Goal: Transaction & Acquisition: Purchase product/service

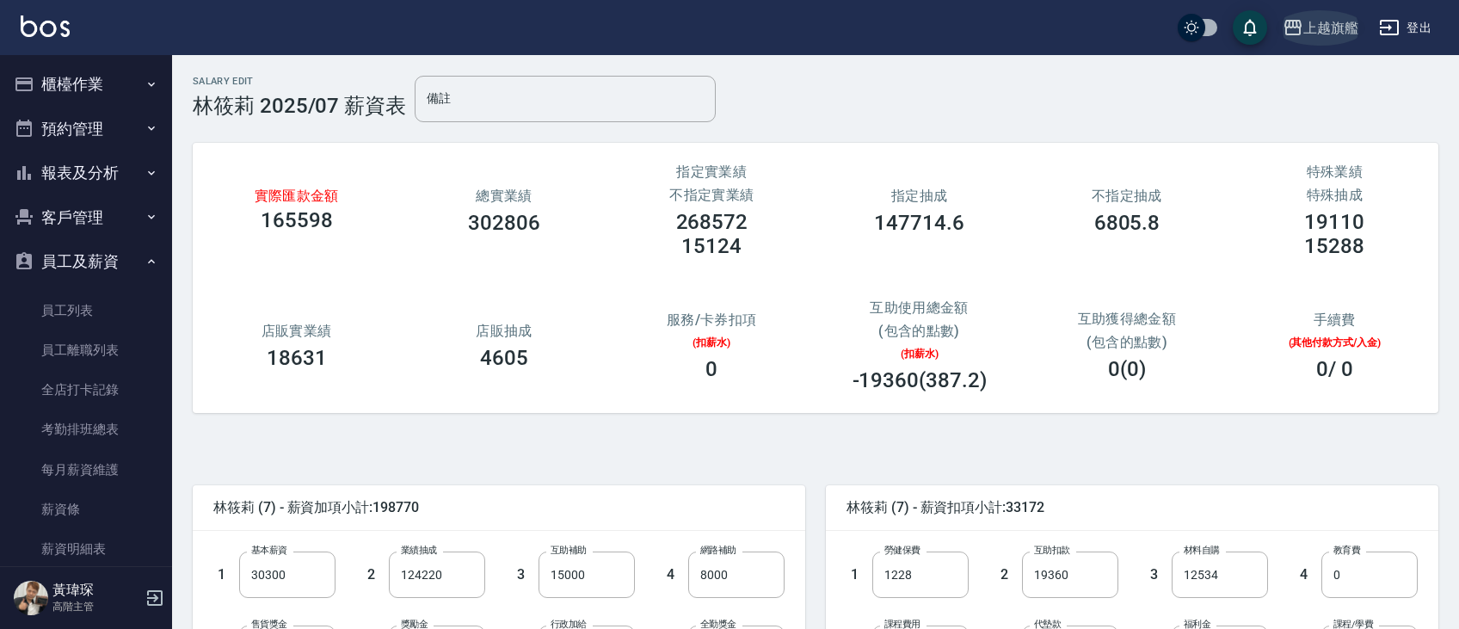
click at [1336, 27] on div "上越旗艦" at bounding box center [1331, 28] width 55 height 22
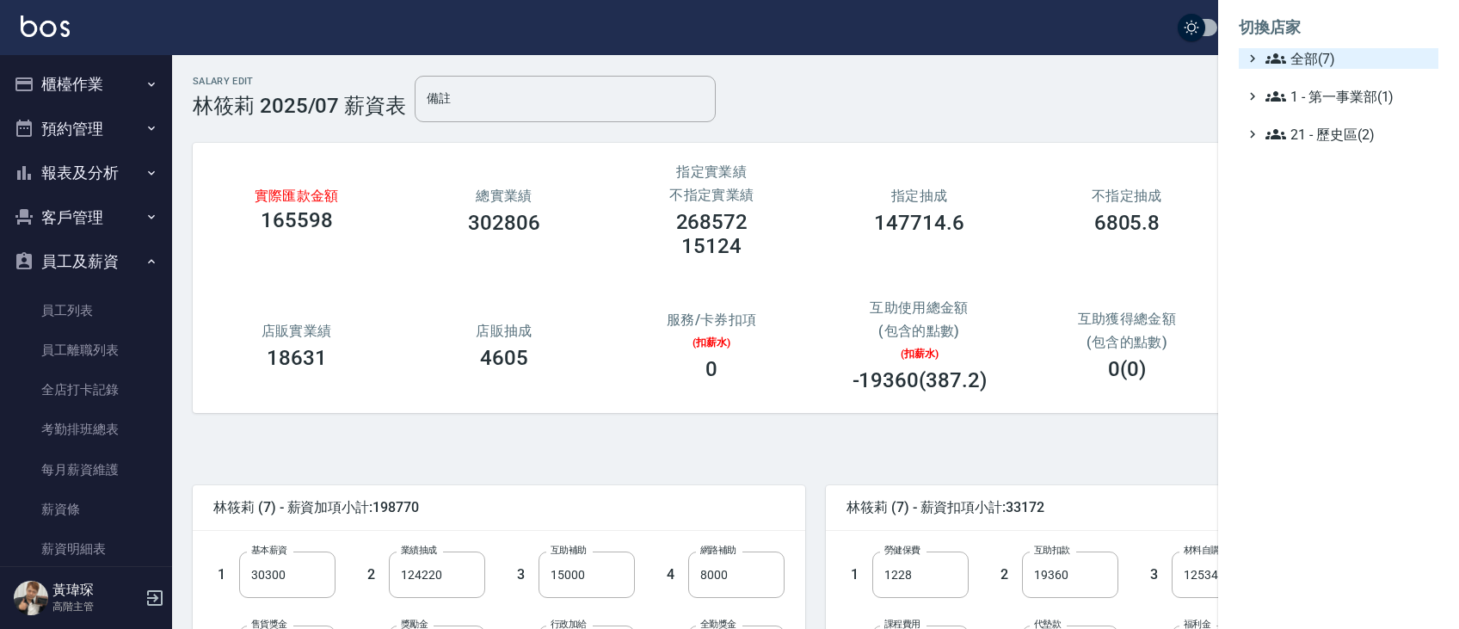
click at [1295, 53] on span "全部(7)" at bounding box center [1349, 58] width 166 height 21
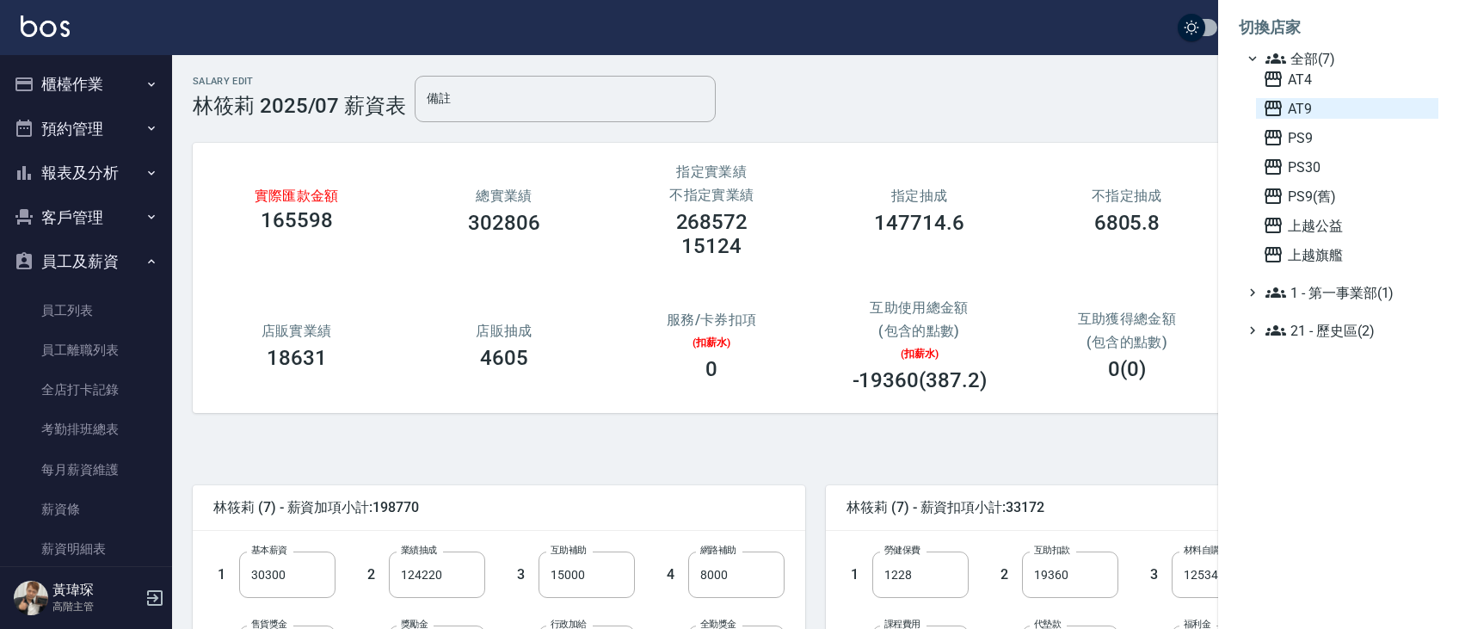
click at [1304, 110] on span "AT9" at bounding box center [1347, 108] width 169 height 21
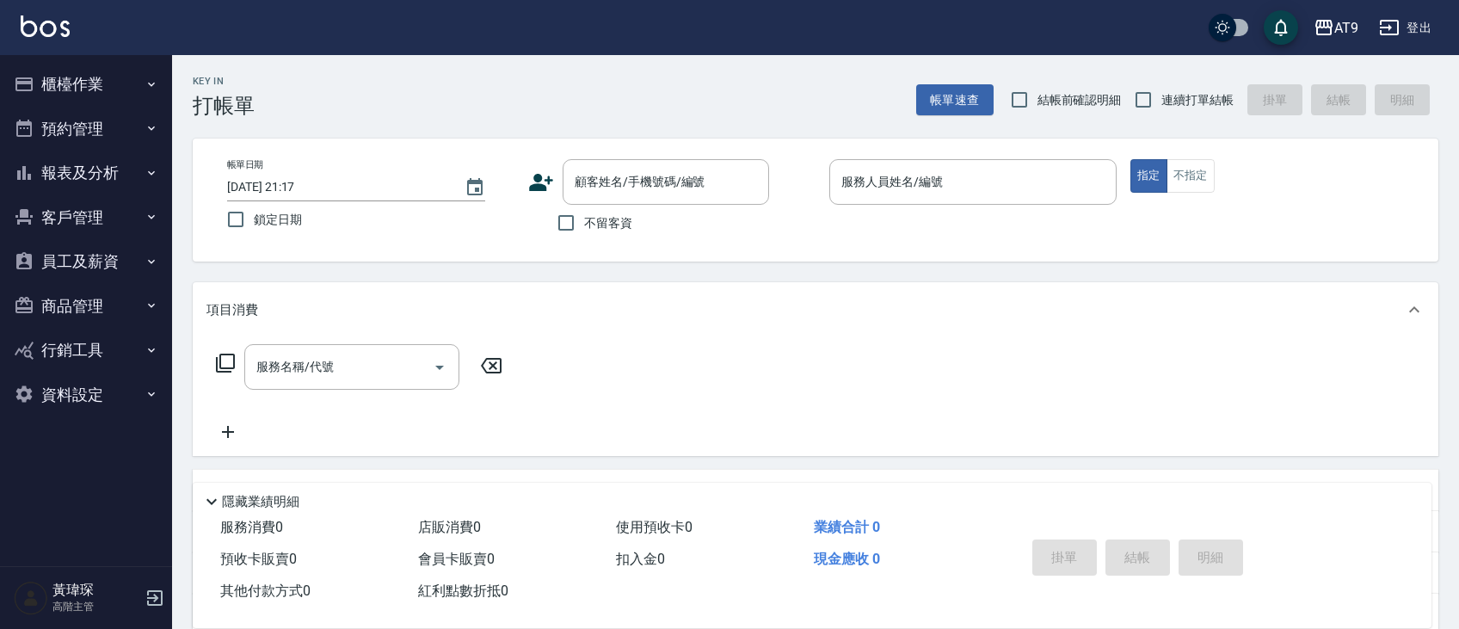
click at [1192, 92] on span "連續打單結帳" at bounding box center [1198, 100] width 72 height 18
click at [1162, 92] on input "連續打單結帳" at bounding box center [1143, 100] width 36 height 36
checkbox input "true"
click at [628, 219] on span "不留客資" at bounding box center [608, 223] width 48 height 18
click at [584, 219] on input "不留客資" at bounding box center [566, 223] width 36 height 36
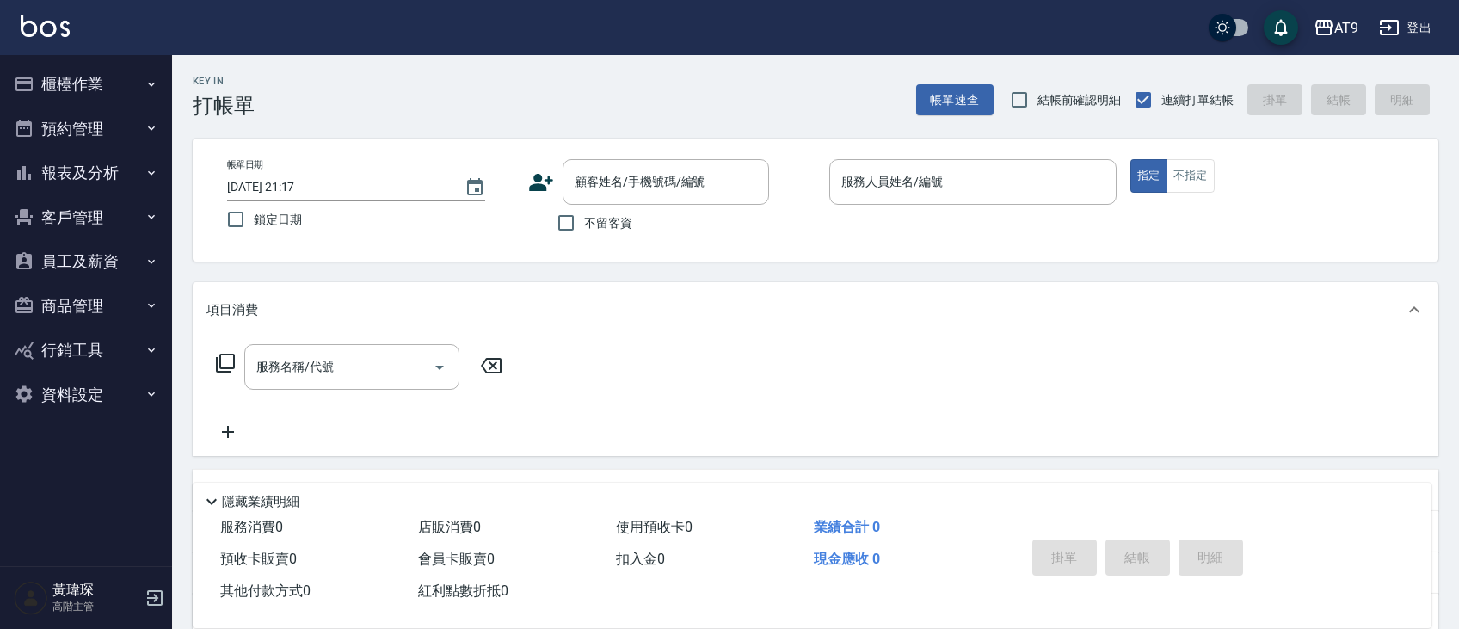
checkbox input "true"
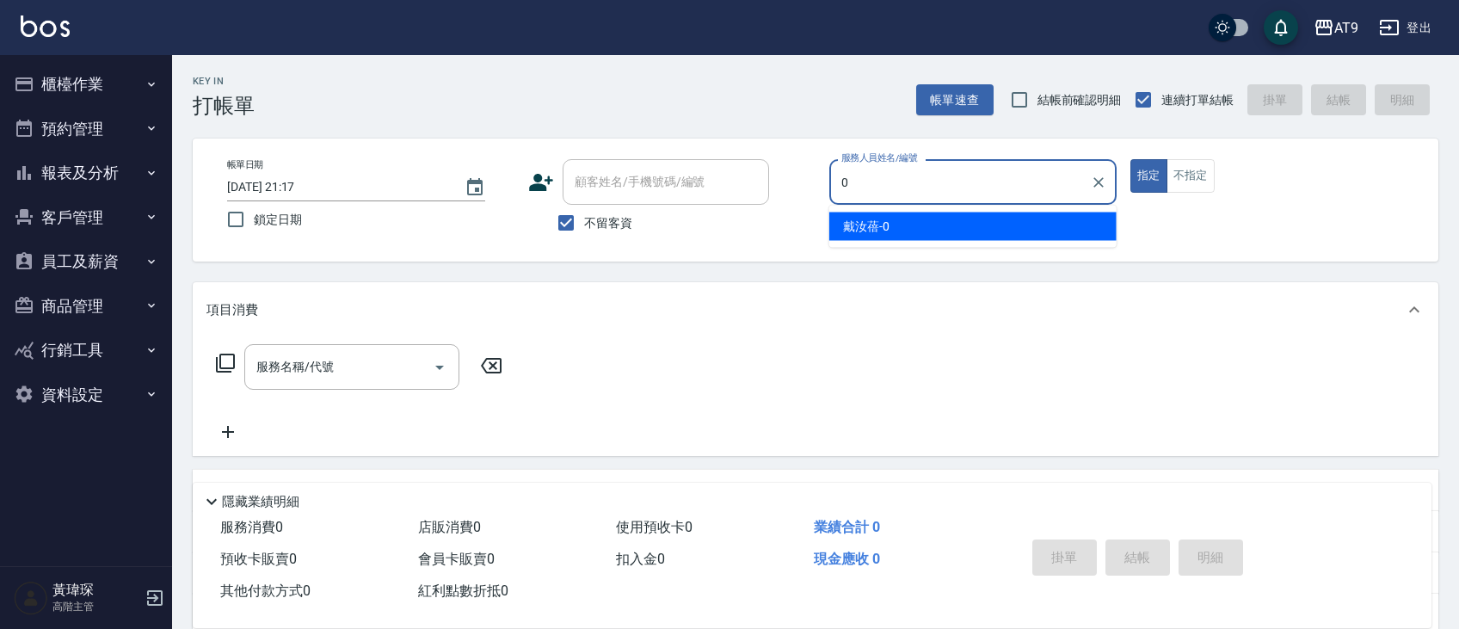
type input "戴汝蓓-0"
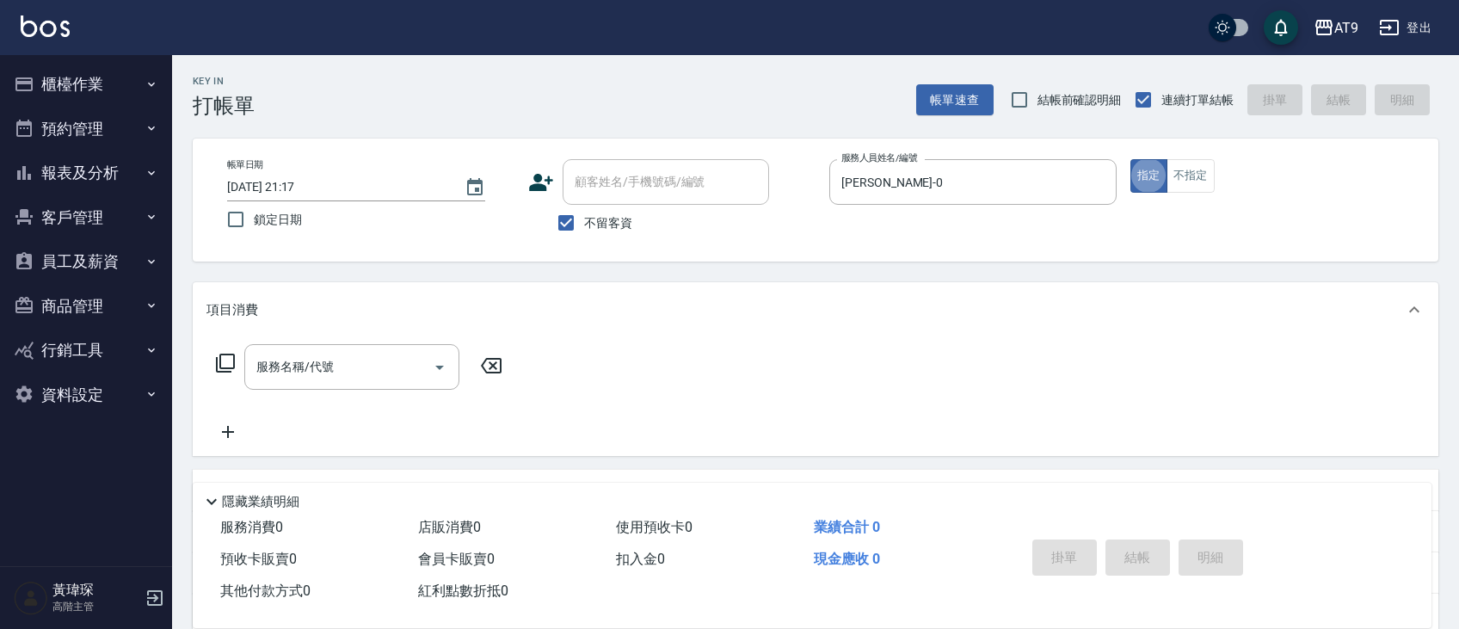
type button "true"
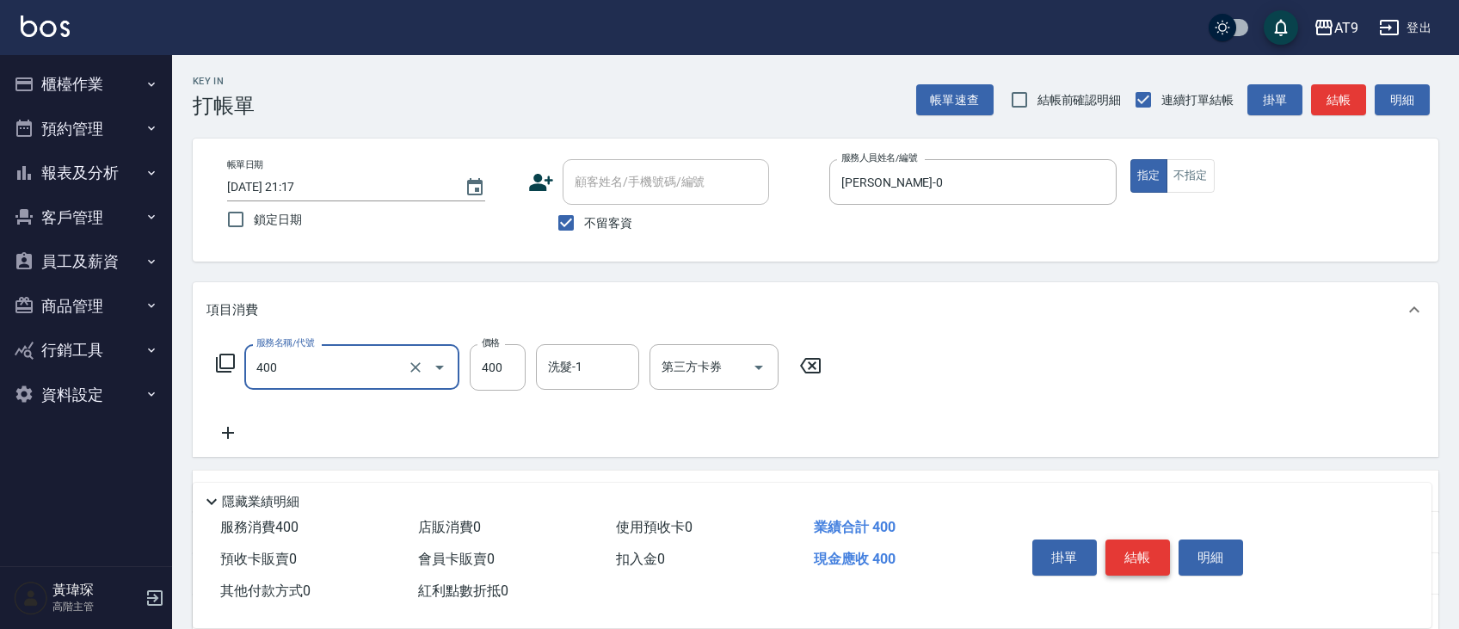
type input "SC400(400)"
click at [1153, 556] on button "結帳" at bounding box center [1138, 557] width 65 height 36
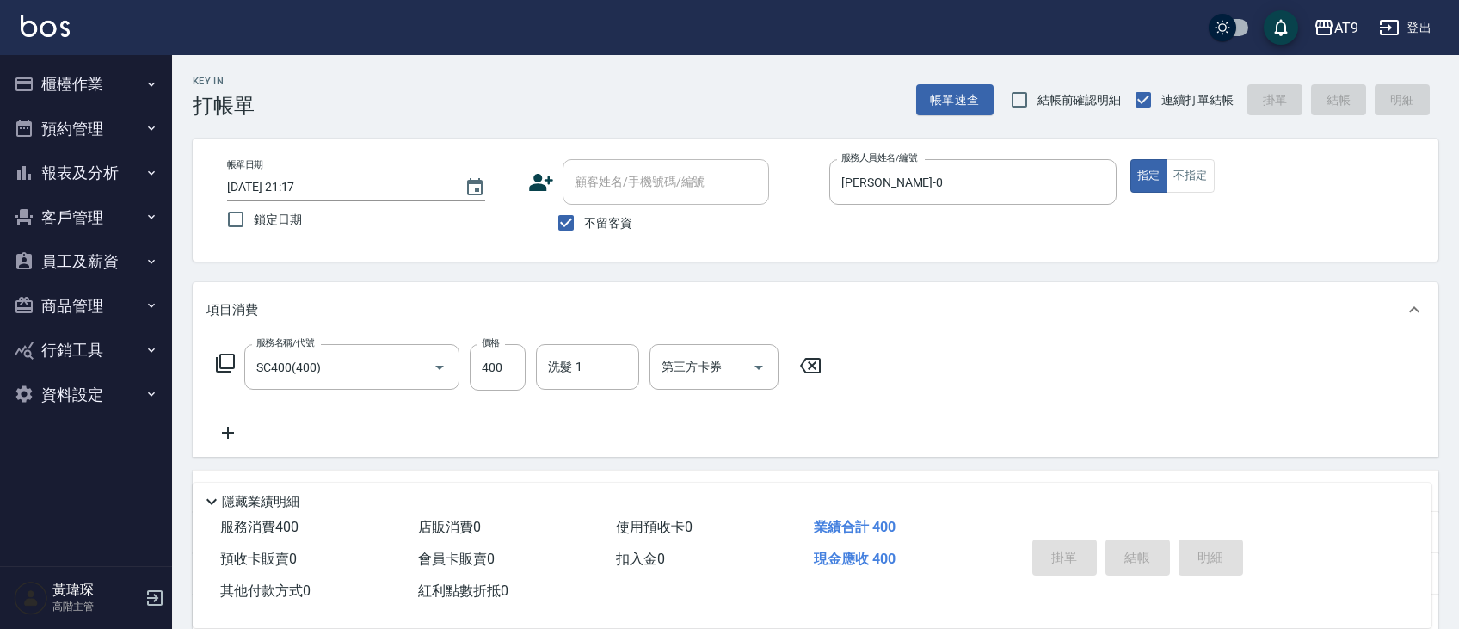
type input "2025/08/11 21:21"
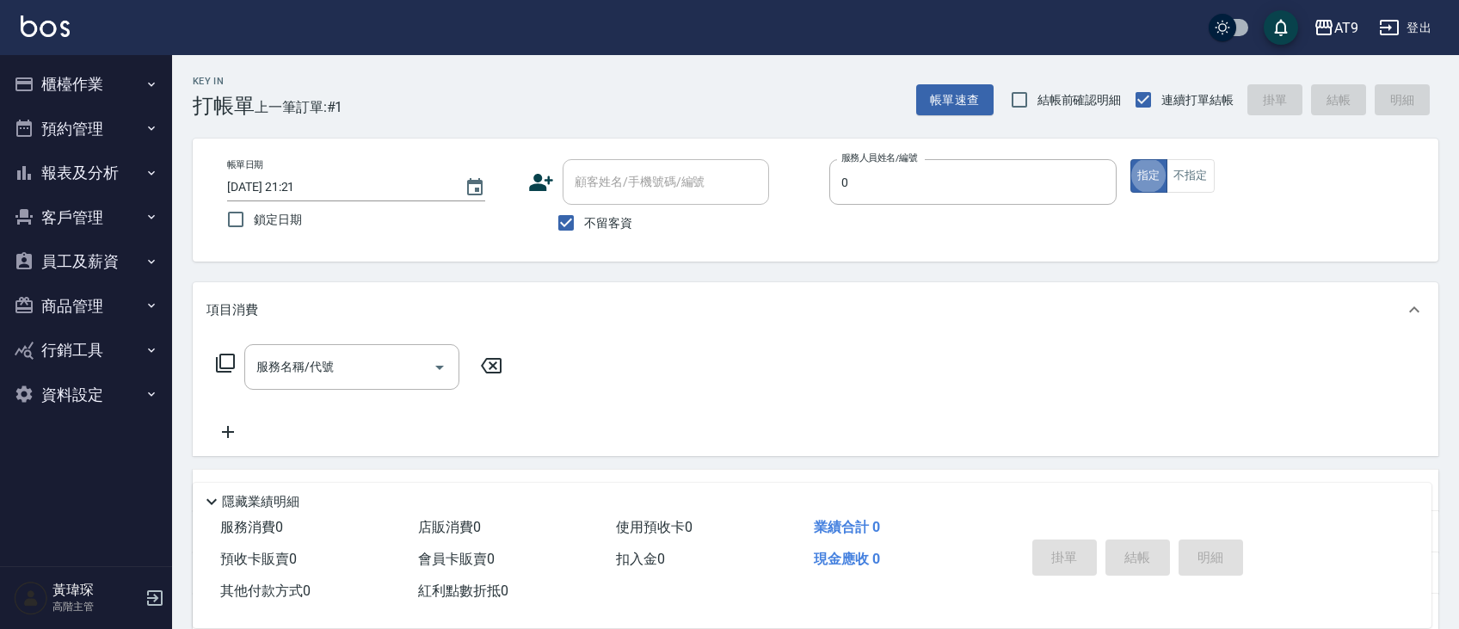
type input "戴汝蓓-0"
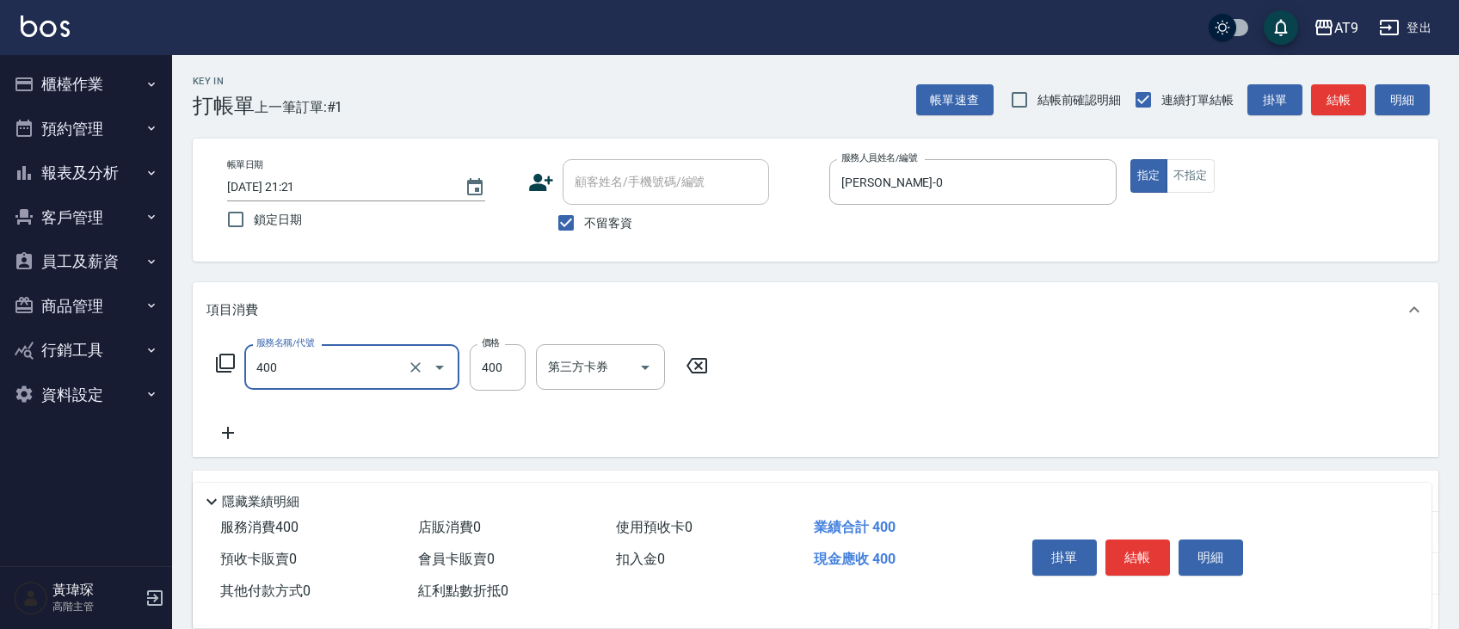
type input "SC400(400)"
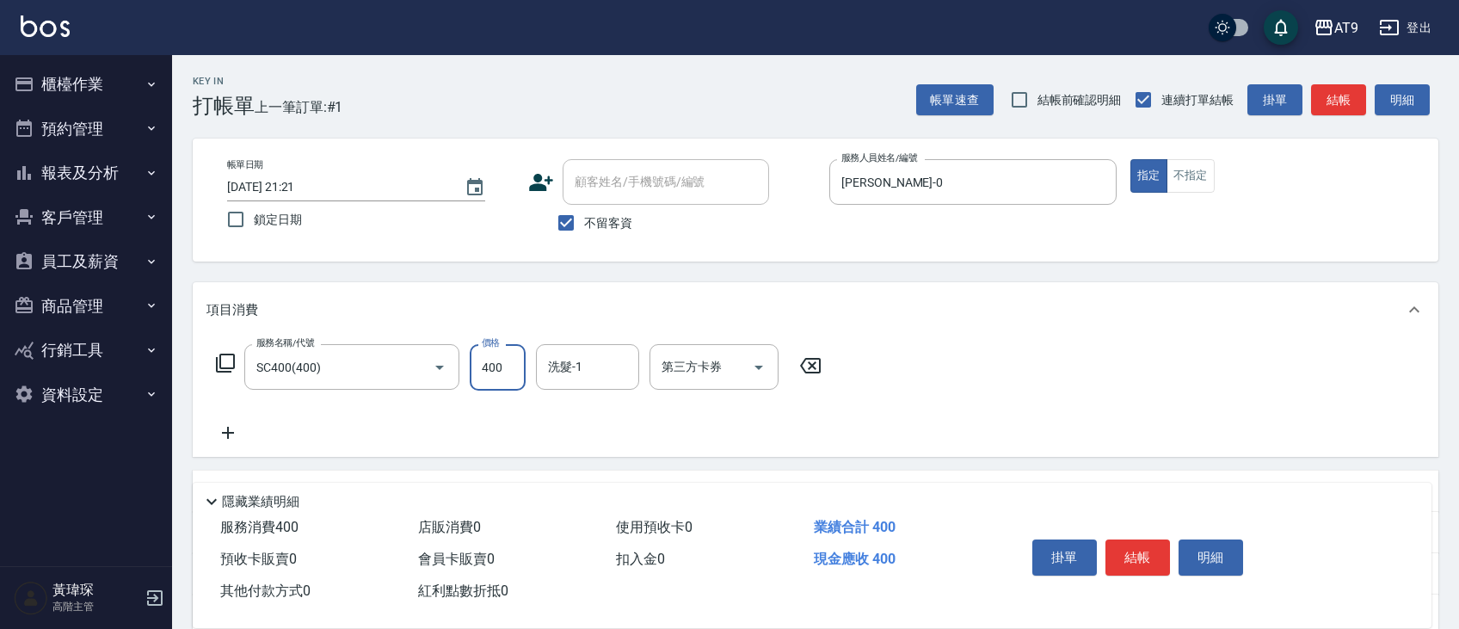
click at [632, 272] on div "Key In 打帳單 上一筆訂單:#1 帳單速查 結帳前確認明細 連續打單結帳 掛單 結帳 明細 帳單日期 2025/08/11 21:21 鎖定日期 顧客姓…" at bounding box center [815, 426] width 1287 height 743
click at [1128, 551] on button "結帳" at bounding box center [1138, 557] width 65 height 36
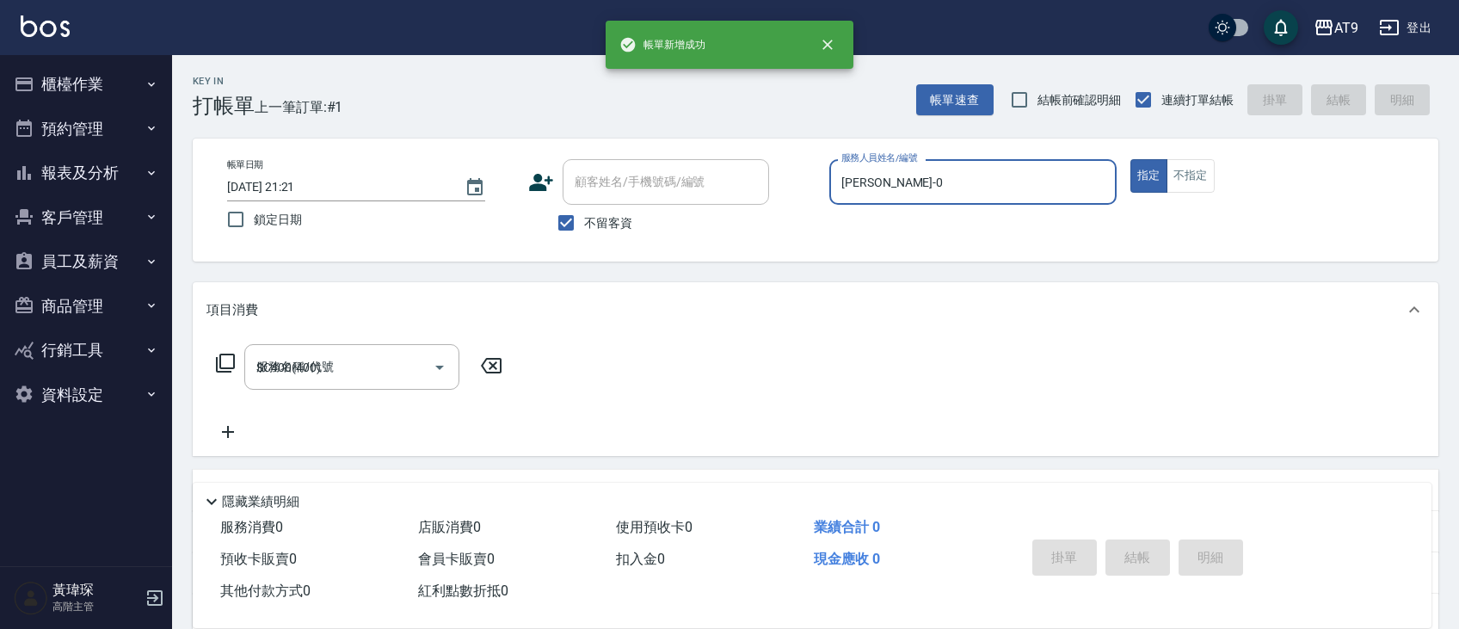
type input "2025/08/11 21:22"
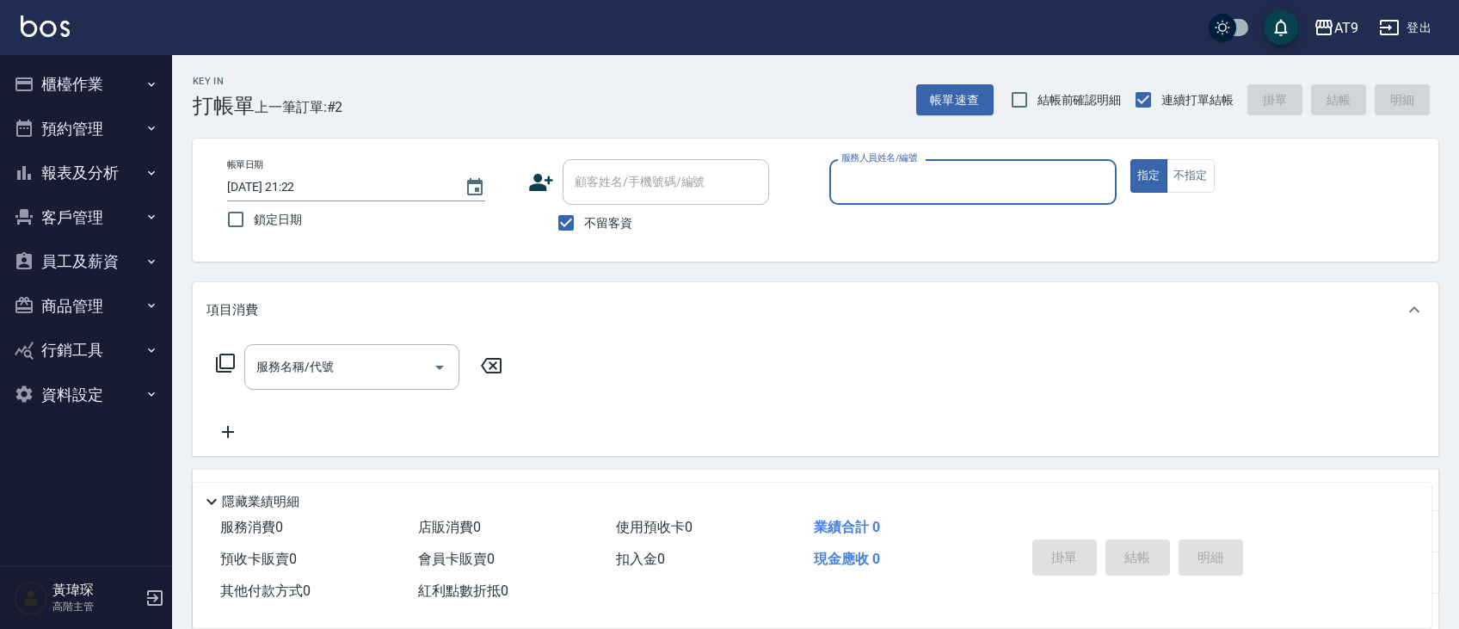
click at [1131, 159] on button "指定" at bounding box center [1149, 176] width 37 height 34
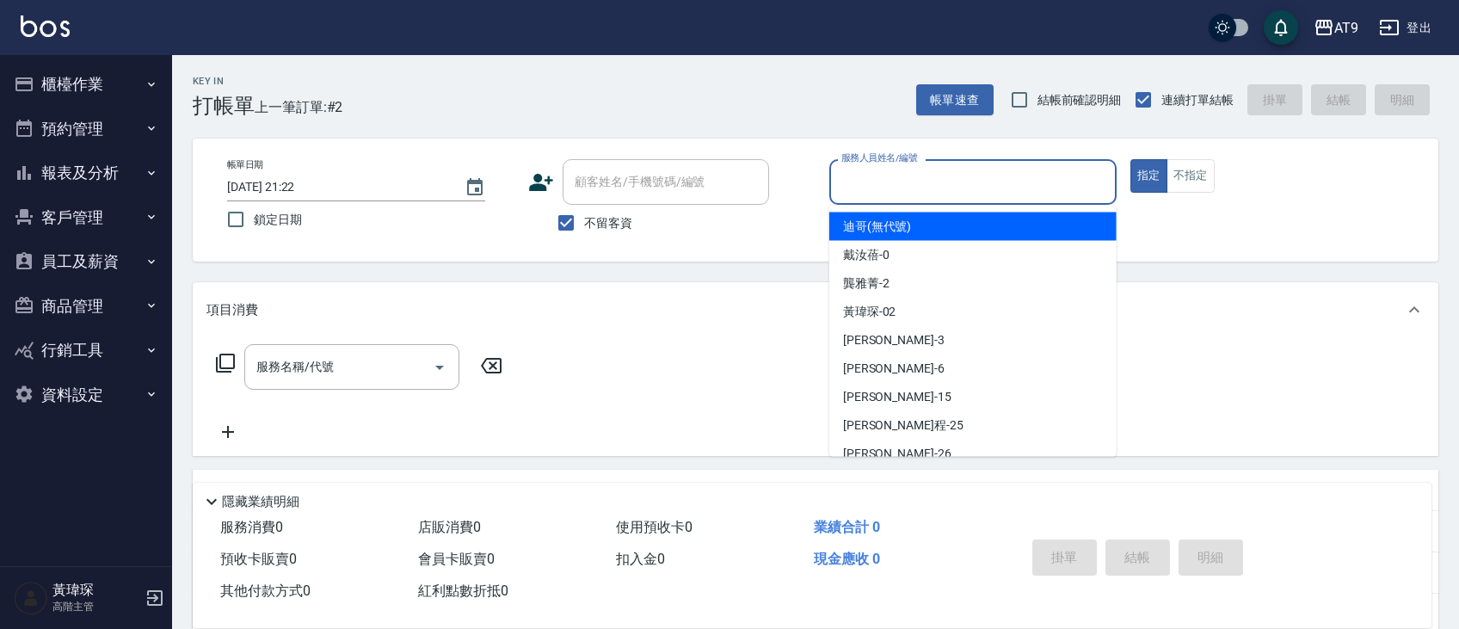
click at [931, 188] on input "服務人員姓名/編號" at bounding box center [973, 182] width 272 height 30
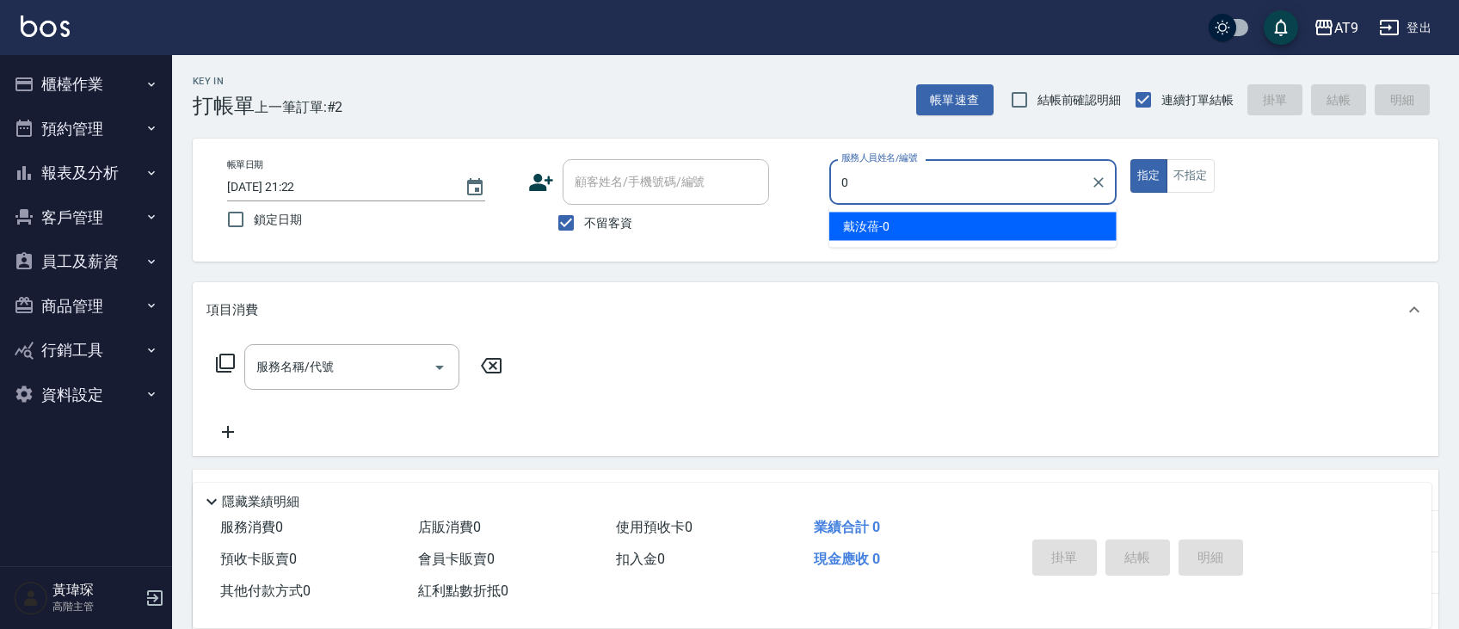
type input "戴汝蓓-0"
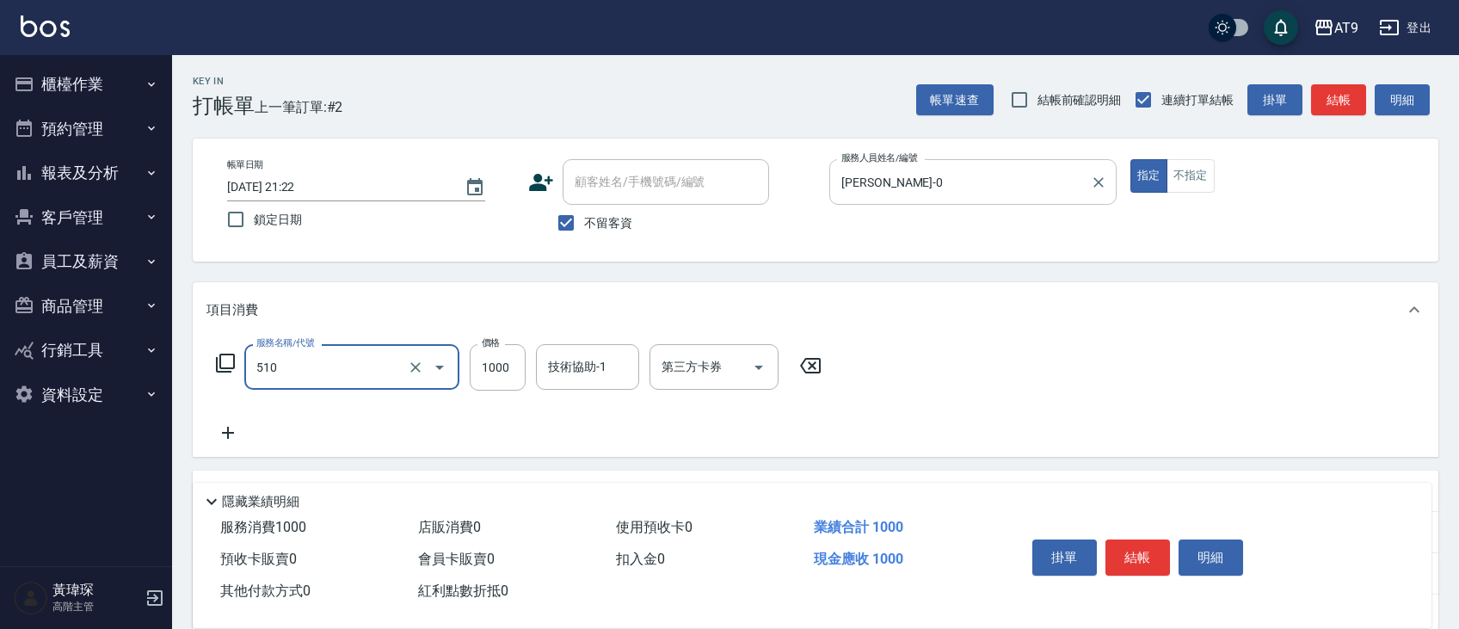
type input "染髮(510)"
type input "999"
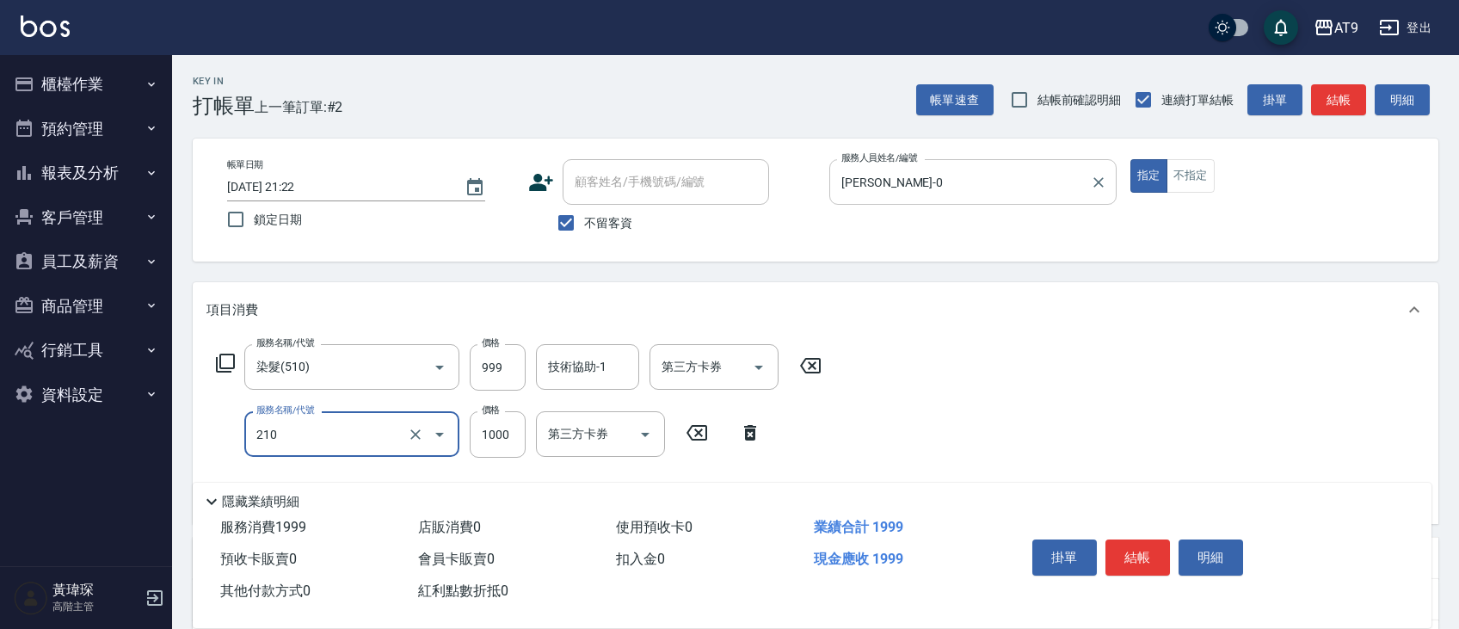
type input "燙髮(210)"
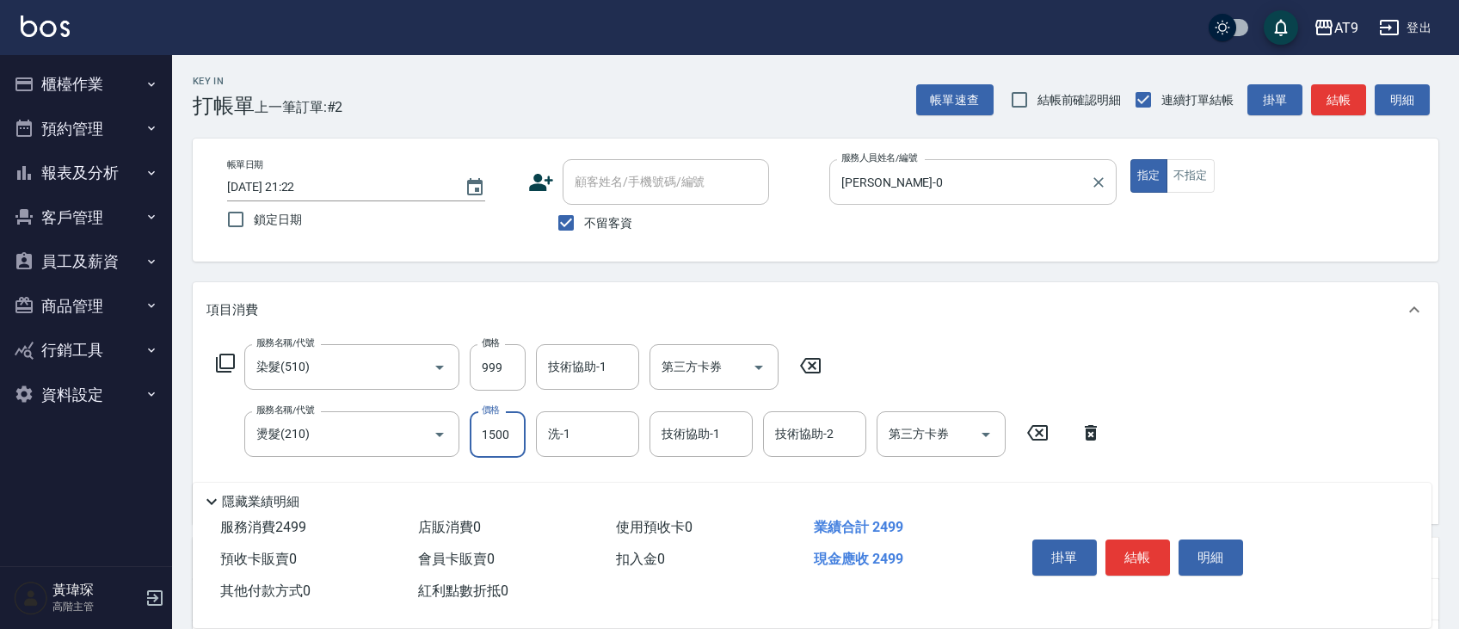
type input "1500"
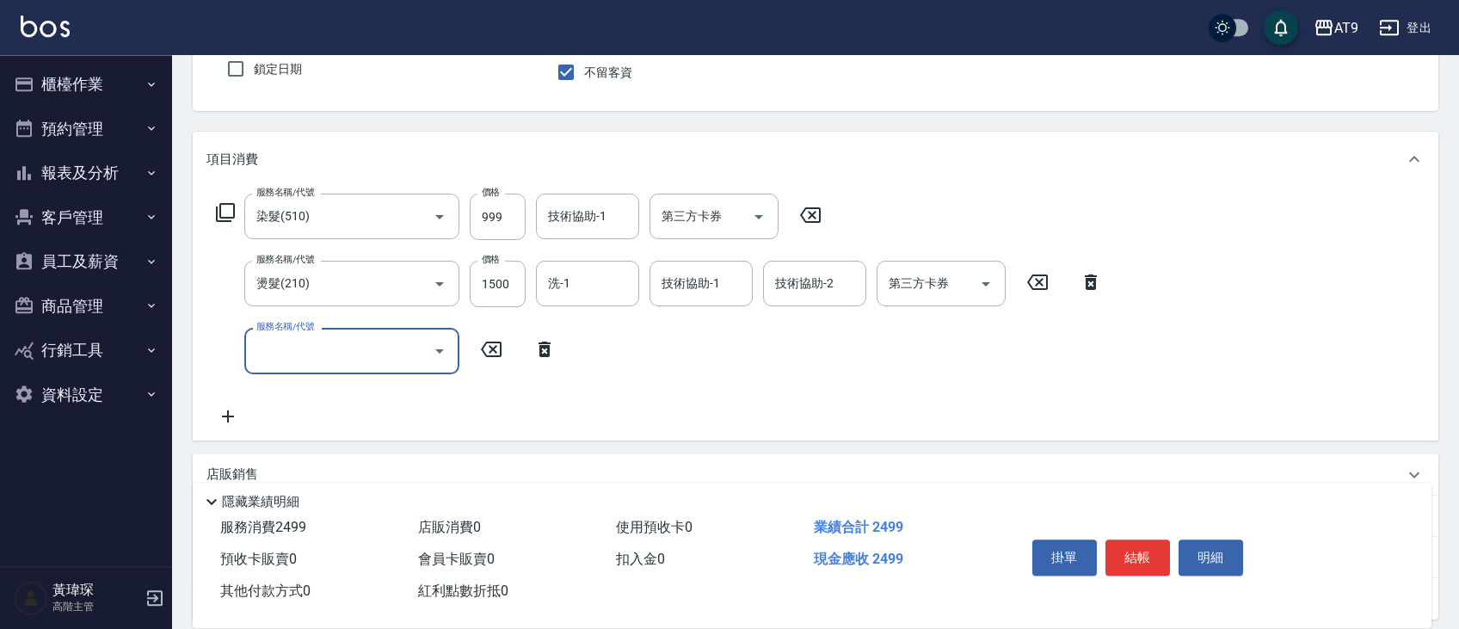
scroll to position [191, 0]
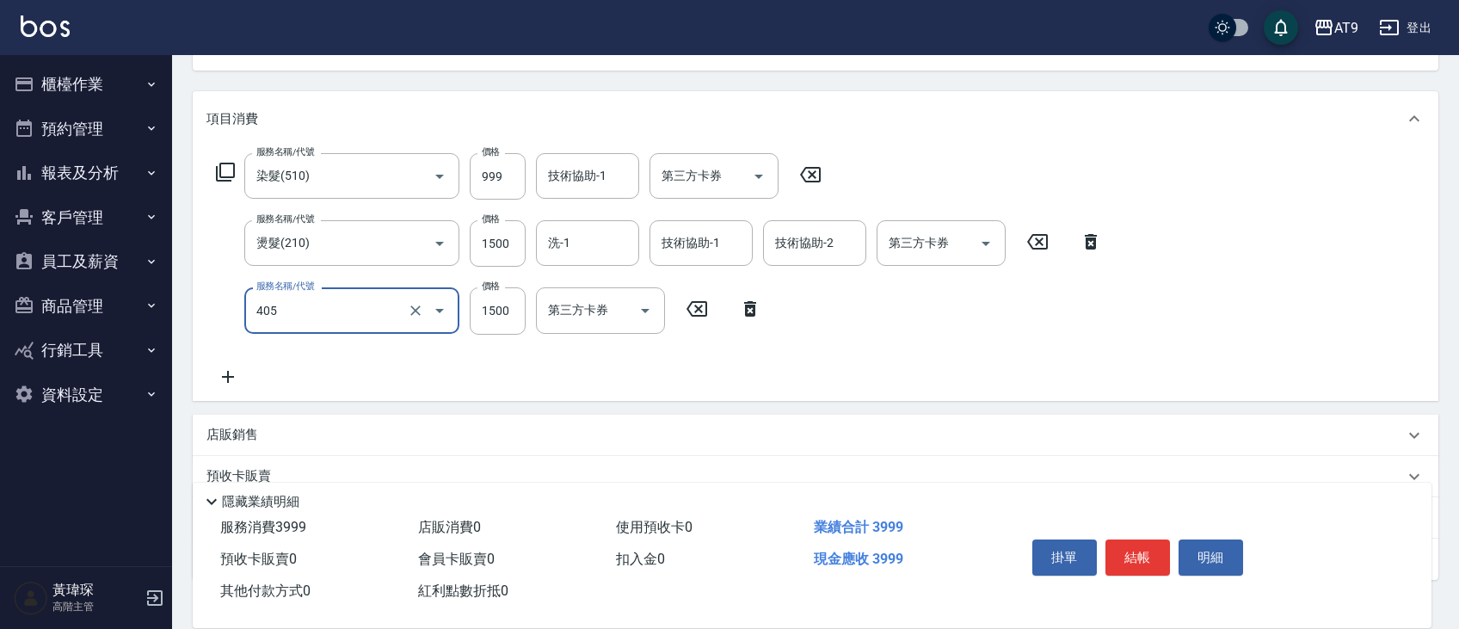
type input "鏡面護髮(405)"
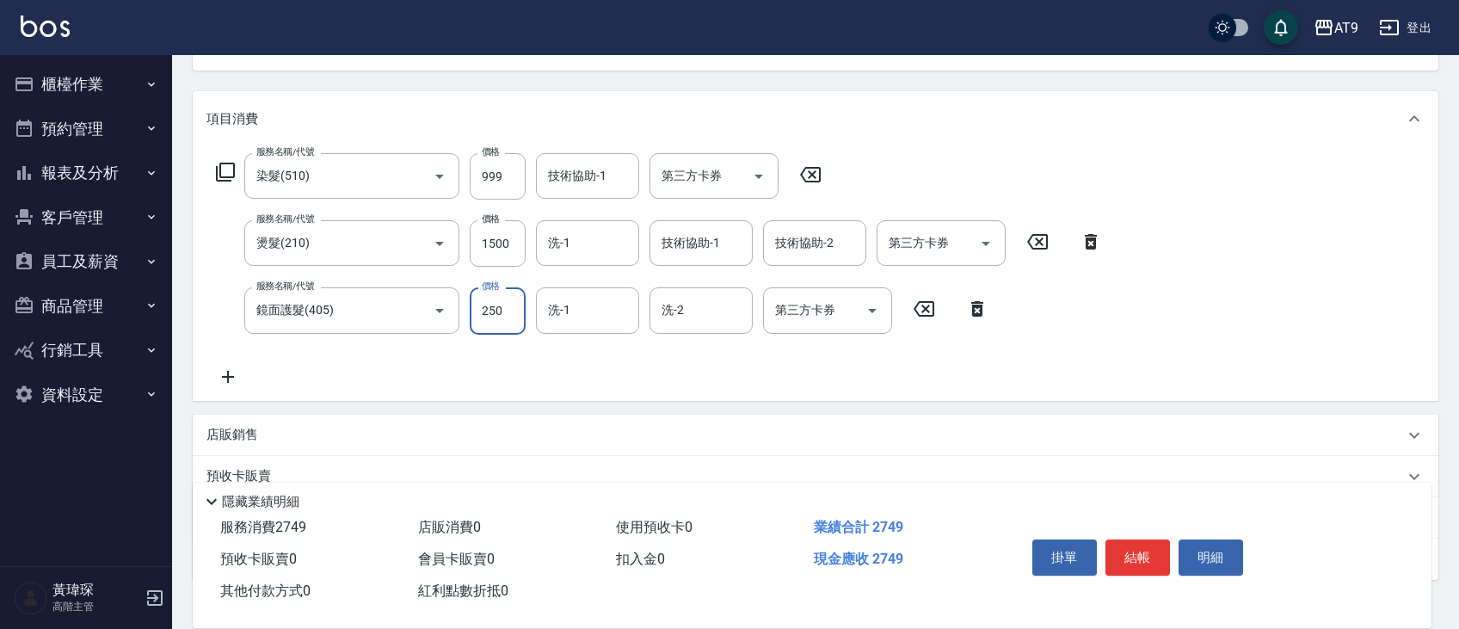
type input "2500"
click at [604, 71] on div "Key In 打帳單 上一筆訂單:#2 帳單速查 結帳前確認明細 連續打單結帳 掛單 結帳 明細 帳單日期 2025/08/11 21:22 鎖定日期 顧客姓…" at bounding box center [815, 303] width 1287 height 878
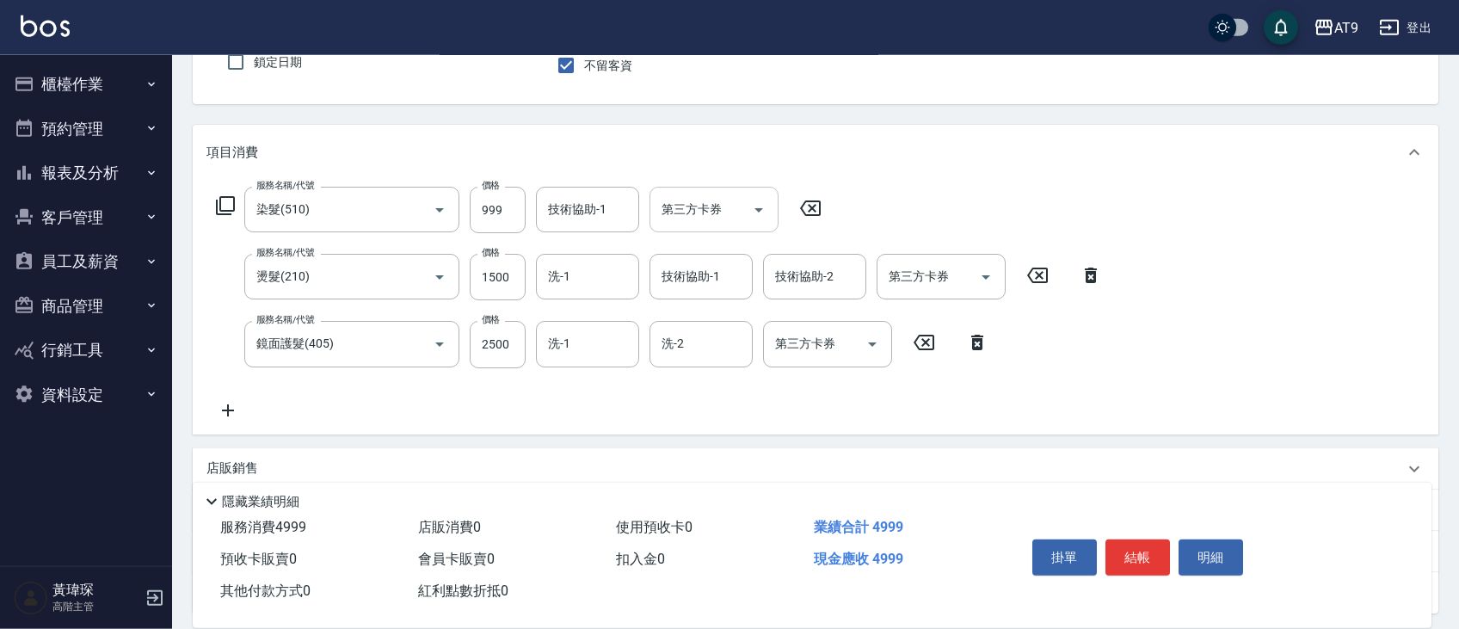
scroll to position [208, 0]
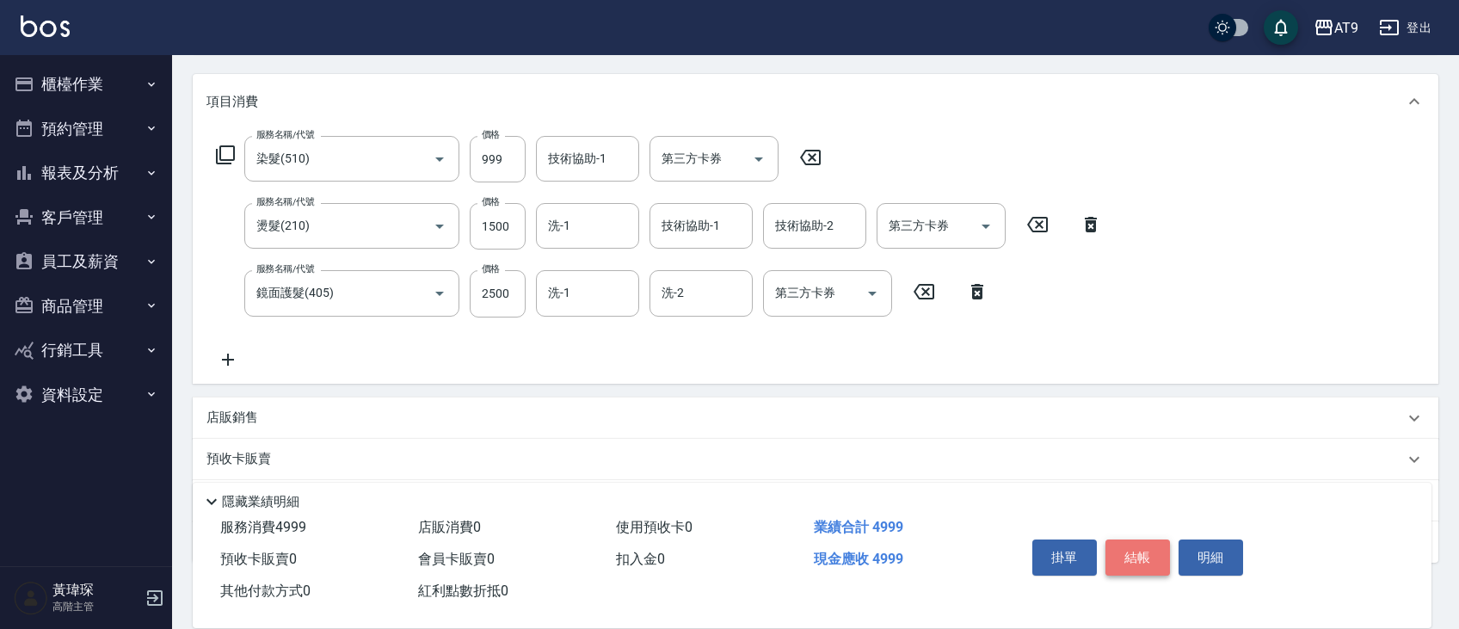
click at [1155, 557] on button "結帳" at bounding box center [1138, 557] width 65 height 36
type input "2025/08/11 21:23"
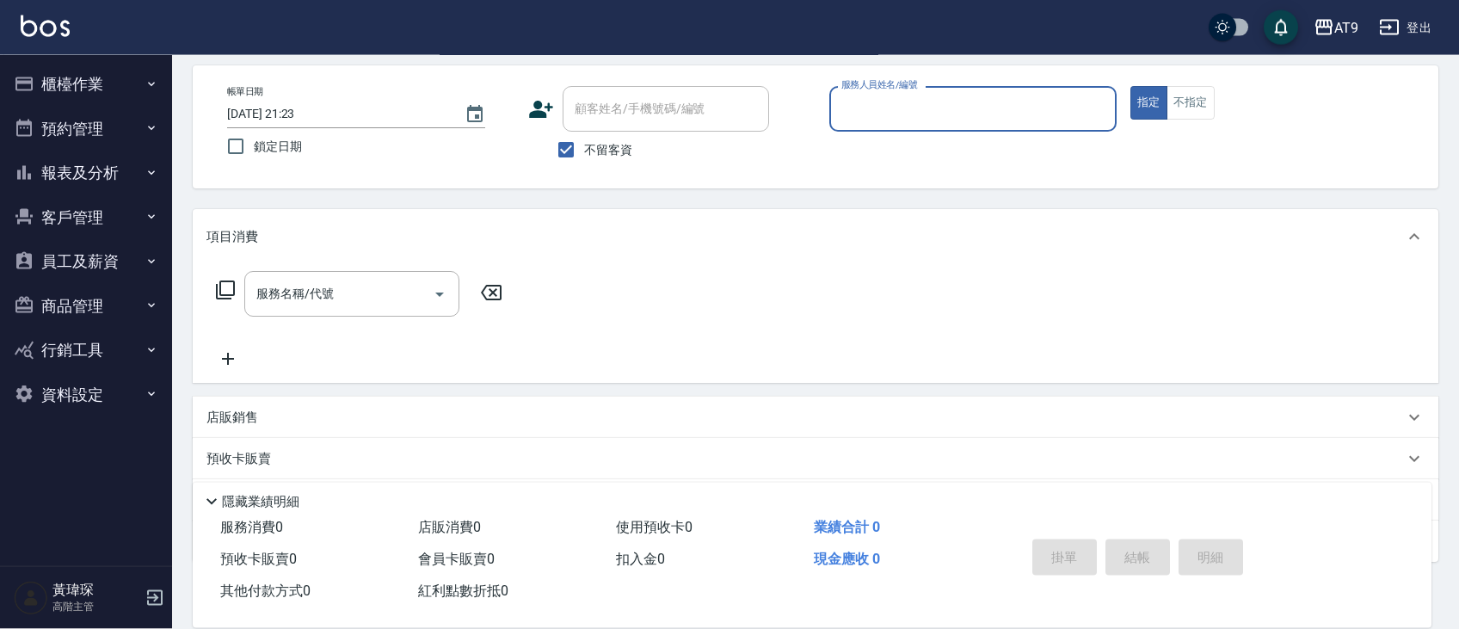
scroll to position [72, 0]
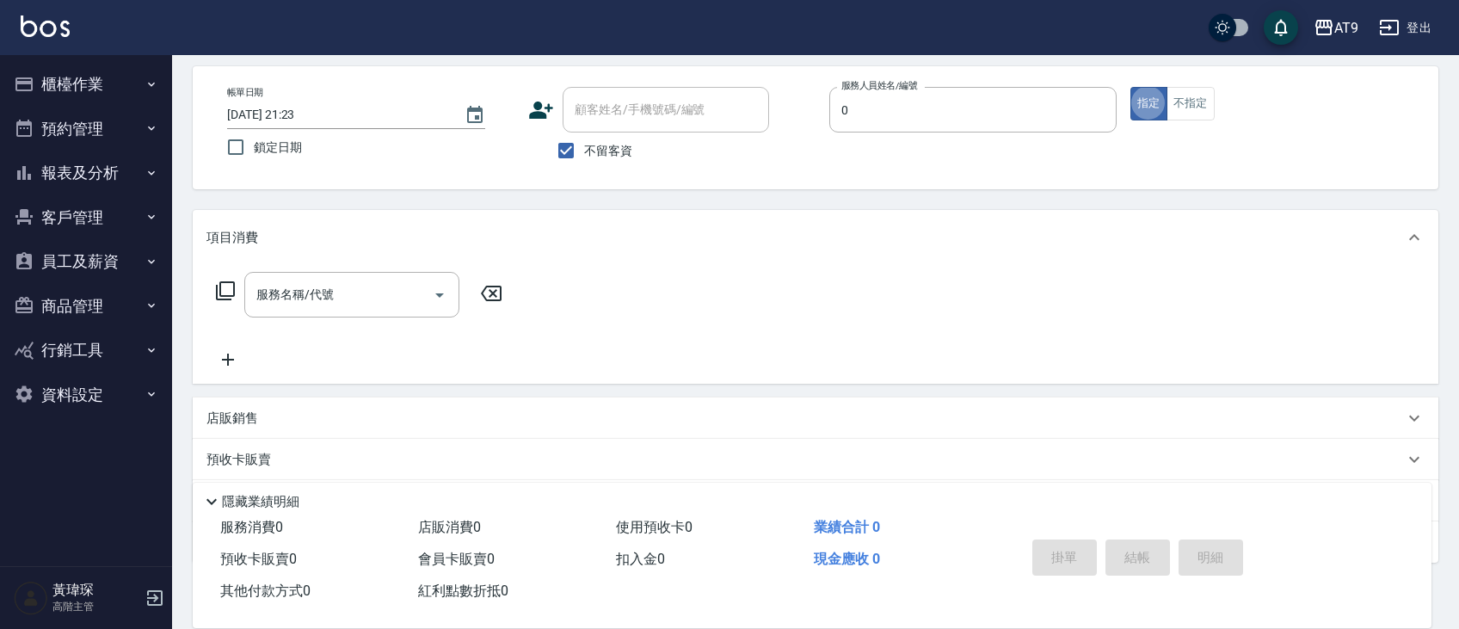
type input "戴汝蓓-0"
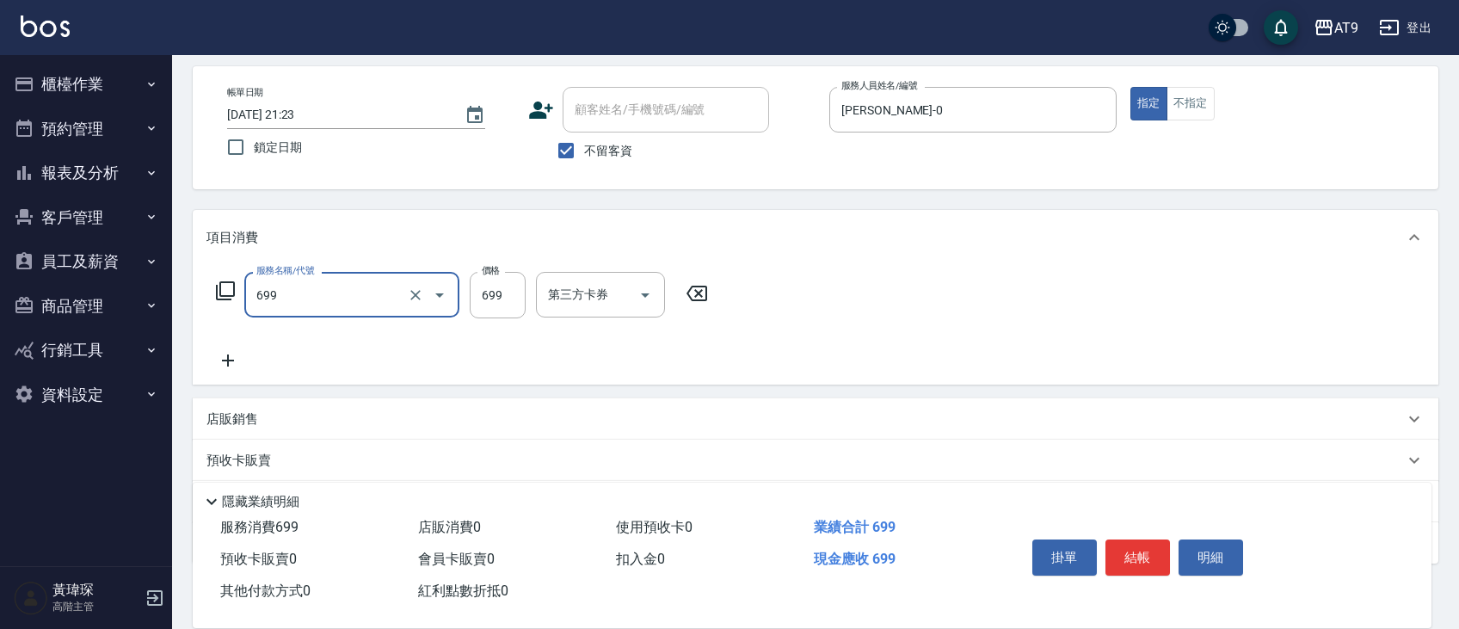
type input "精油SPA(699)"
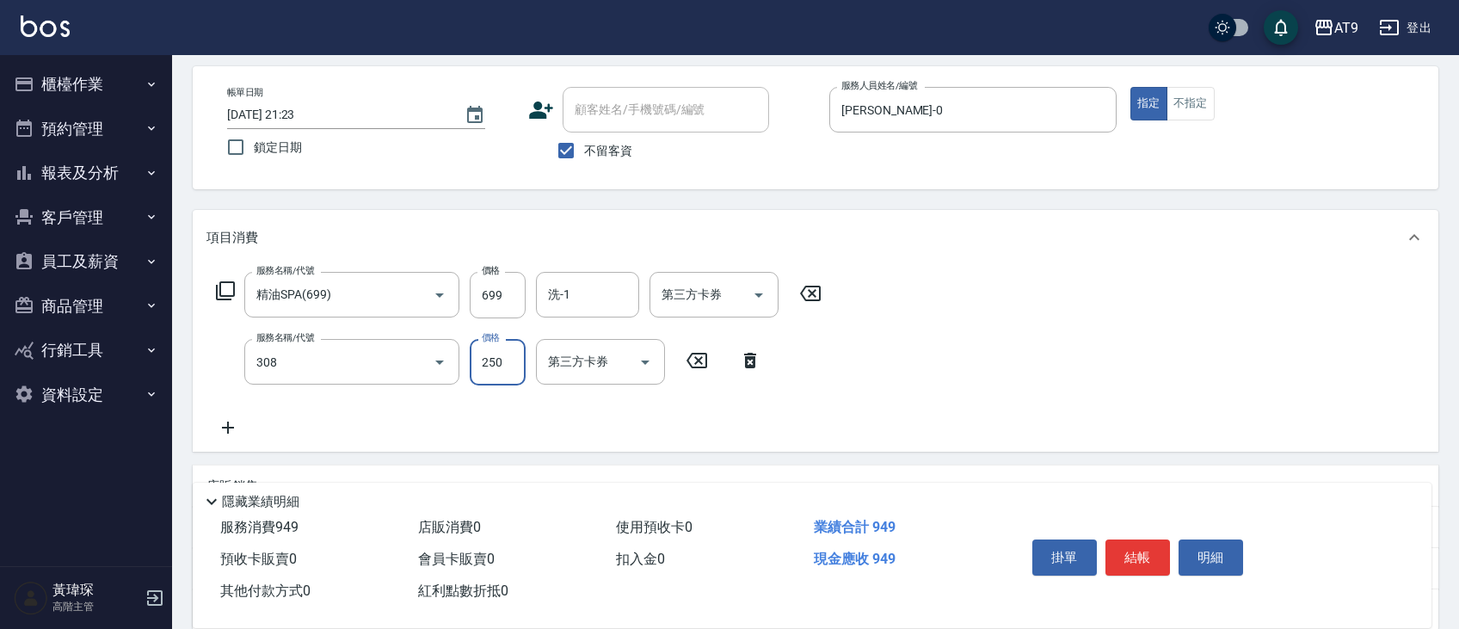
type input "剪髮(308)"
type input "300"
click at [1136, 544] on button "結帳" at bounding box center [1138, 557] width 65 height 36
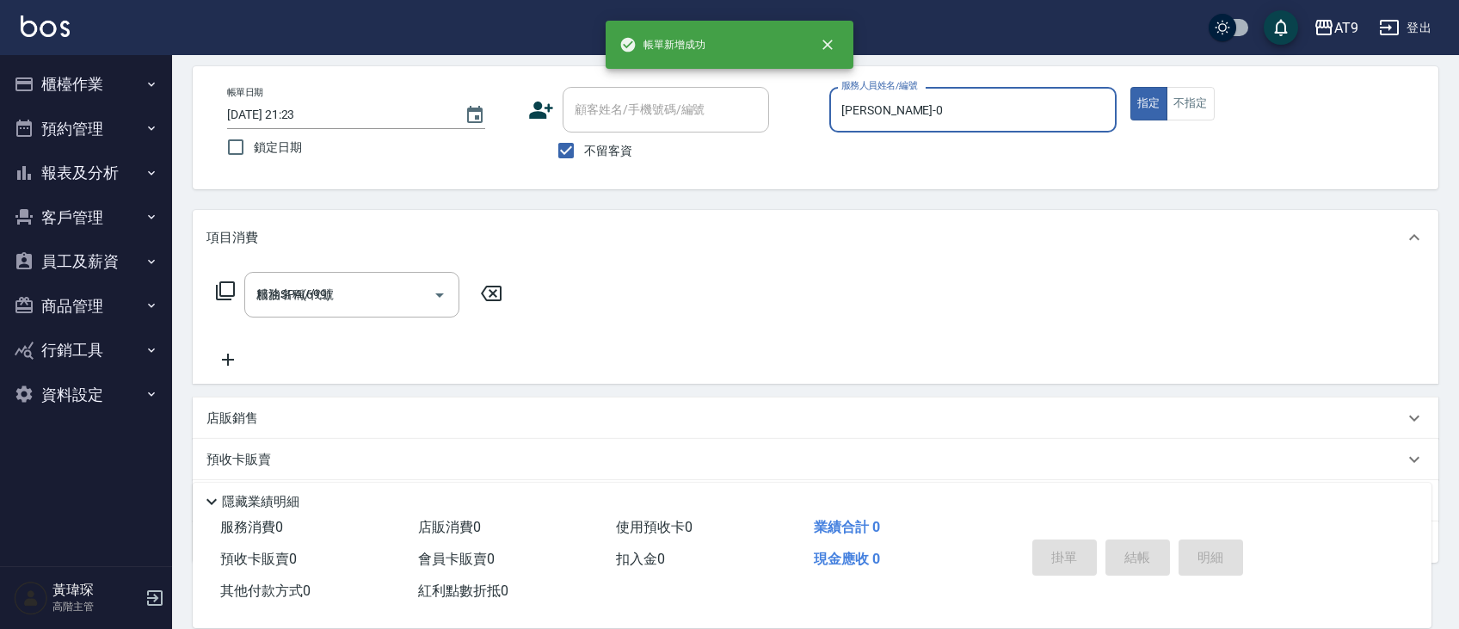
type input "2025/08/11 21:24"
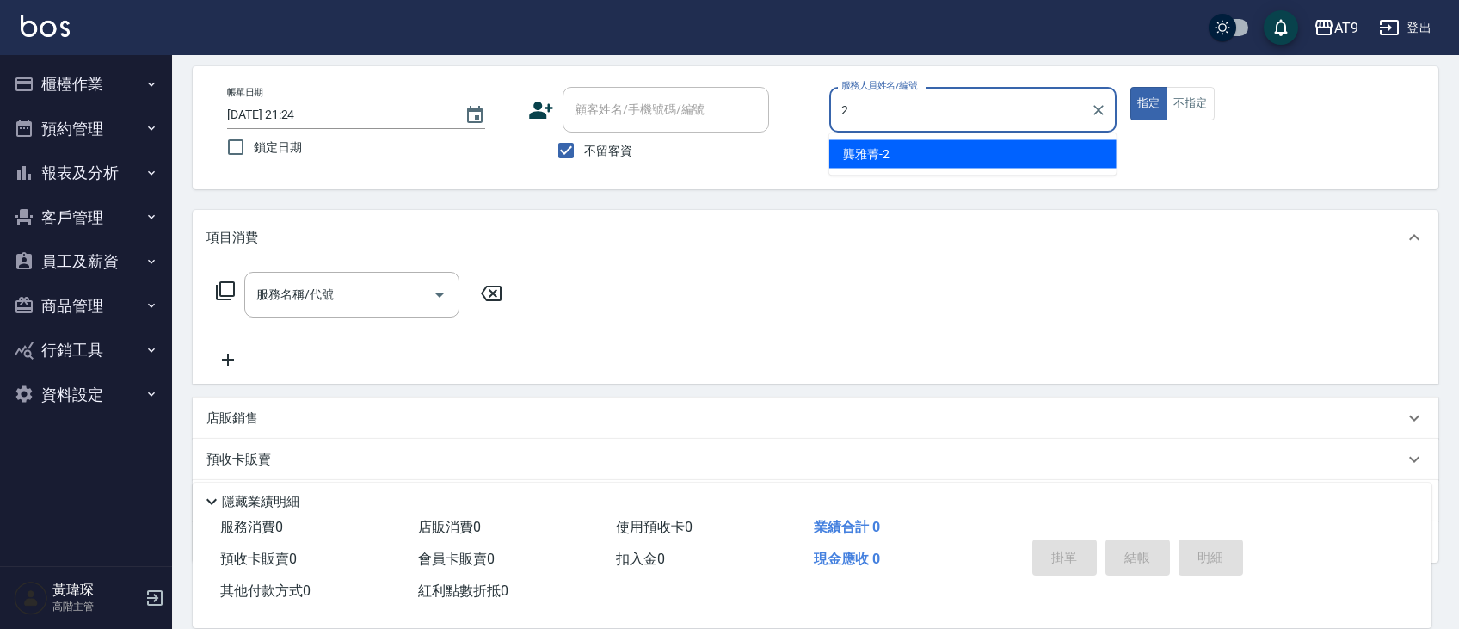
type input "龔雅菁-2"
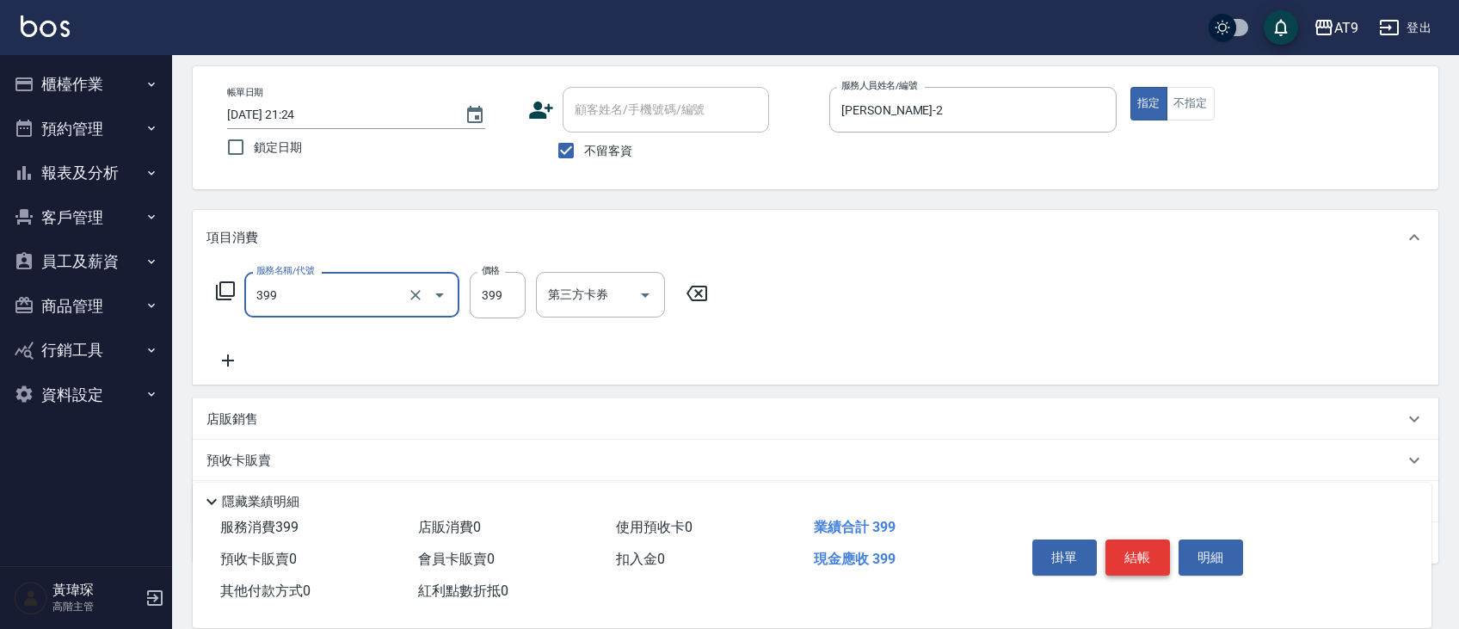
type input "海鹽SPA洗(399)"
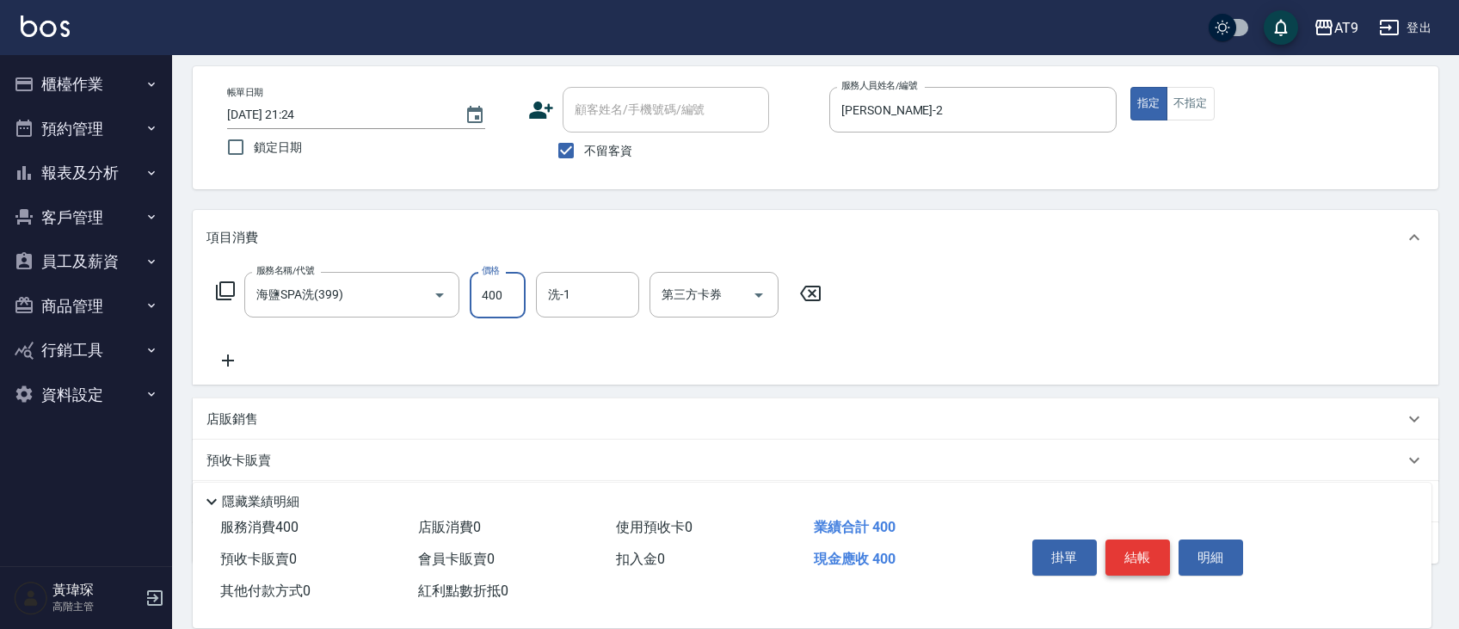
type input "400"
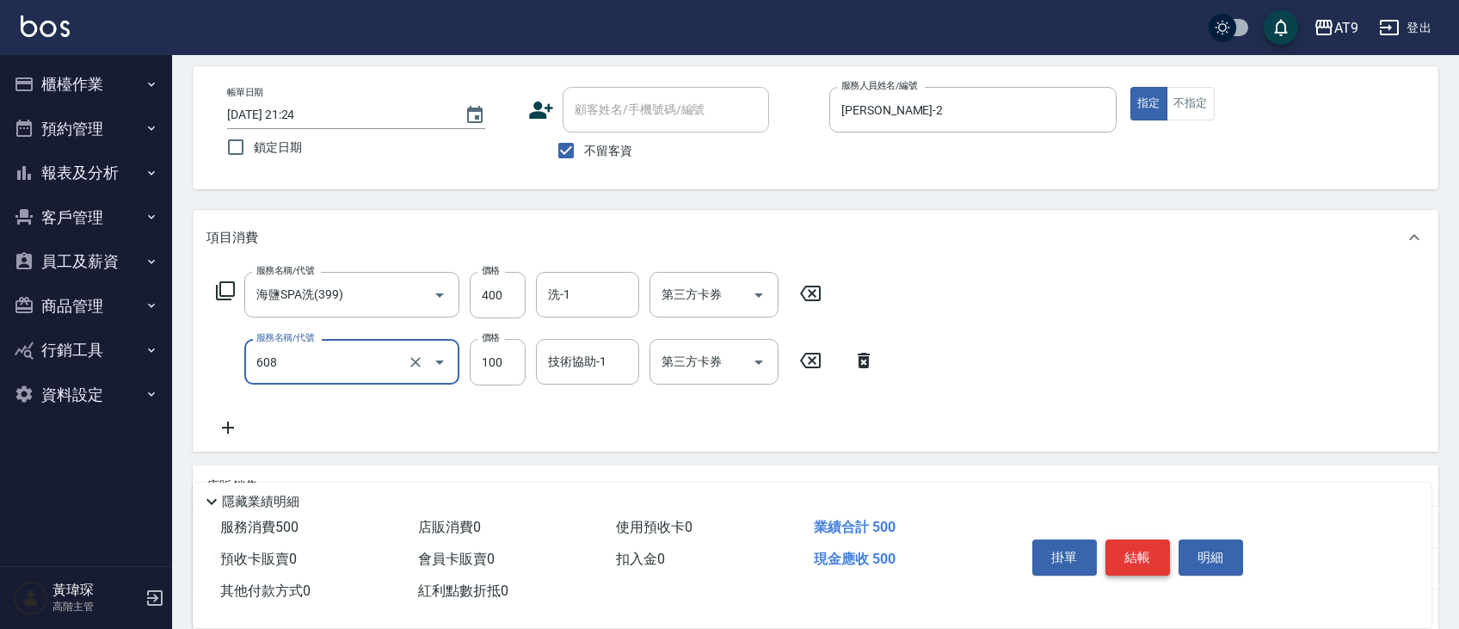
type input "精油長髮(608)"
click at [1121, 551] on button "結帳" at bounding box center [1138, 557] width 65 height 36
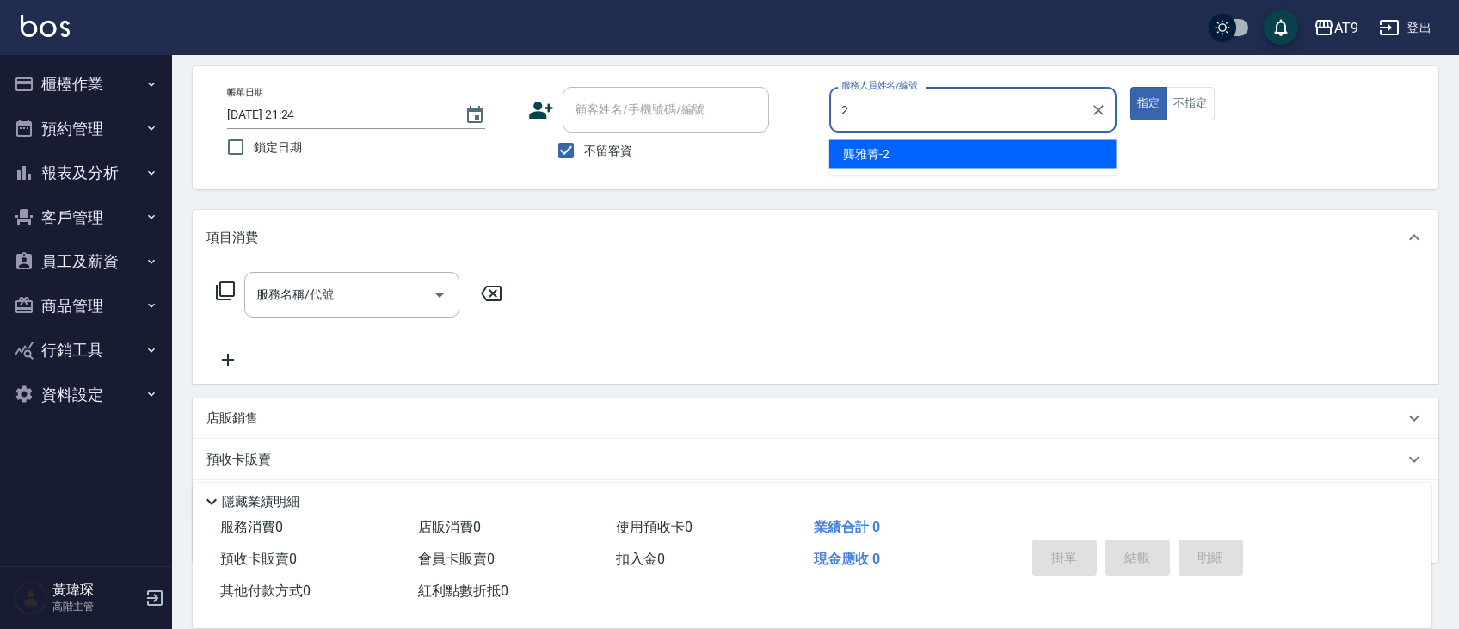
type input "龔雅菁-2"
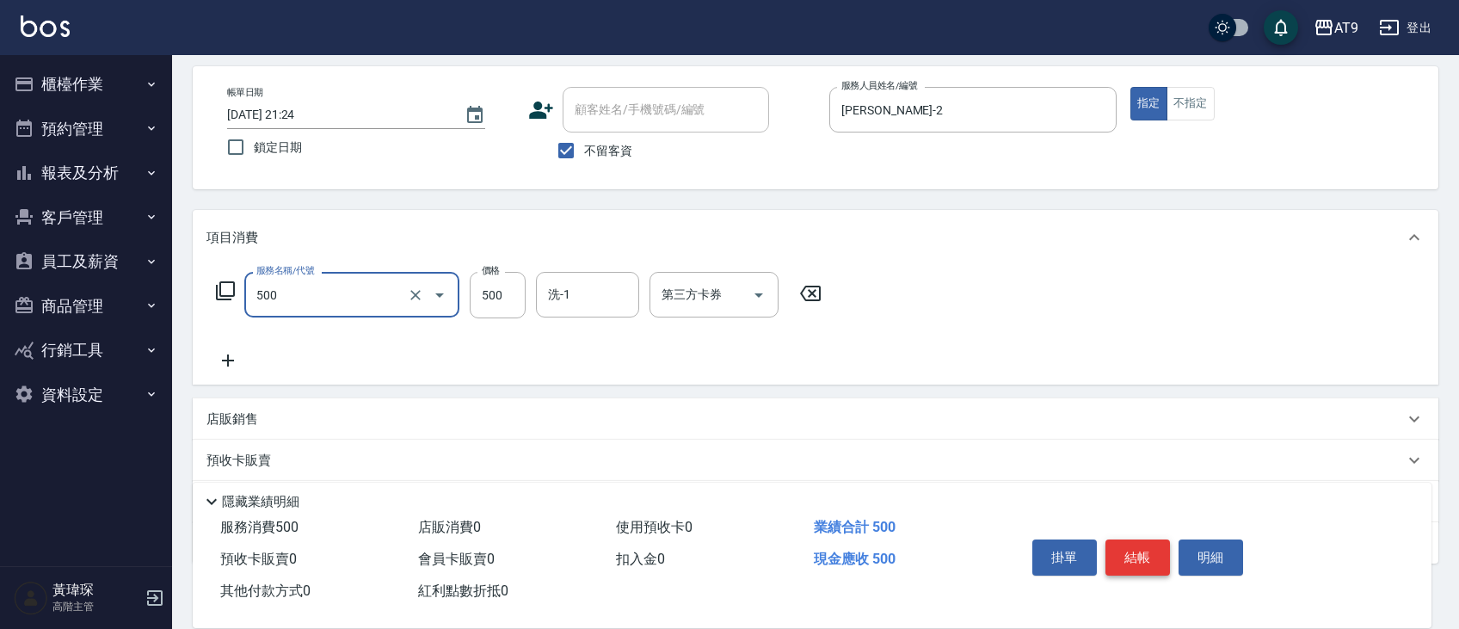
type input "SC500(500)"
click at [1125, 561] on button "結帳" at bounding box center [1138, 557] width 65 height 36
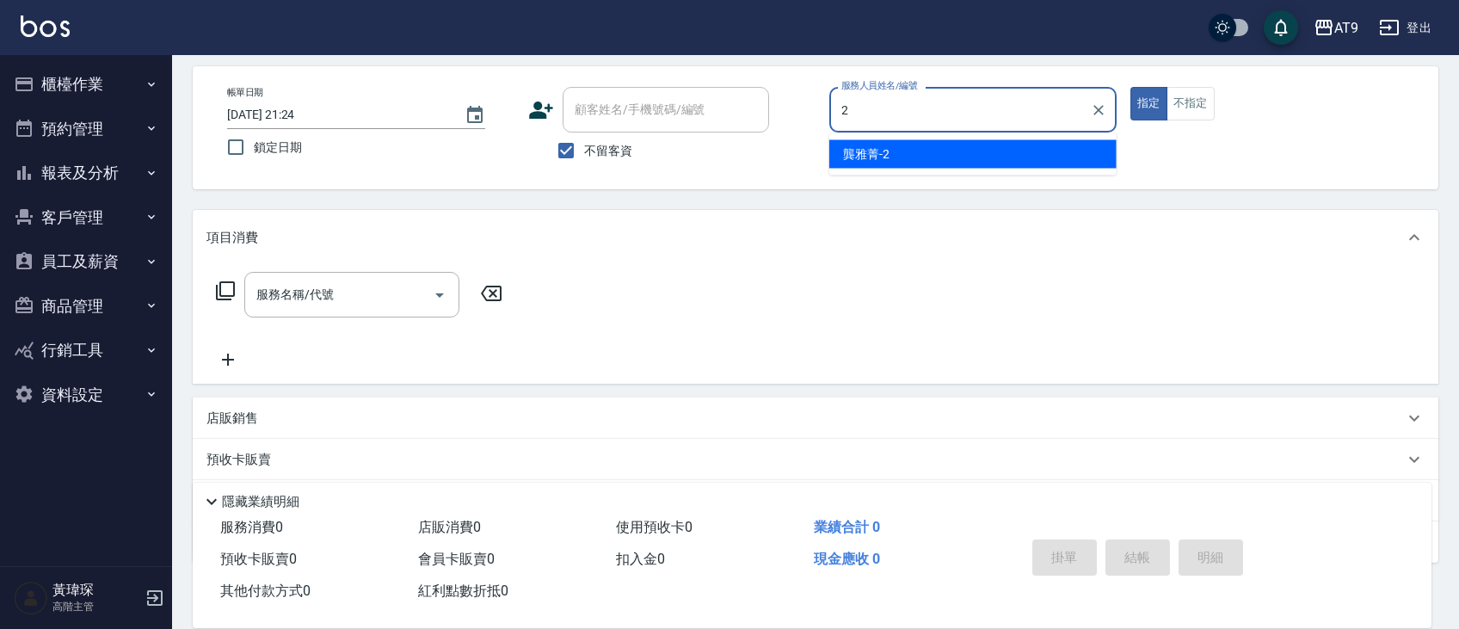
type input "龔雅菁-2"
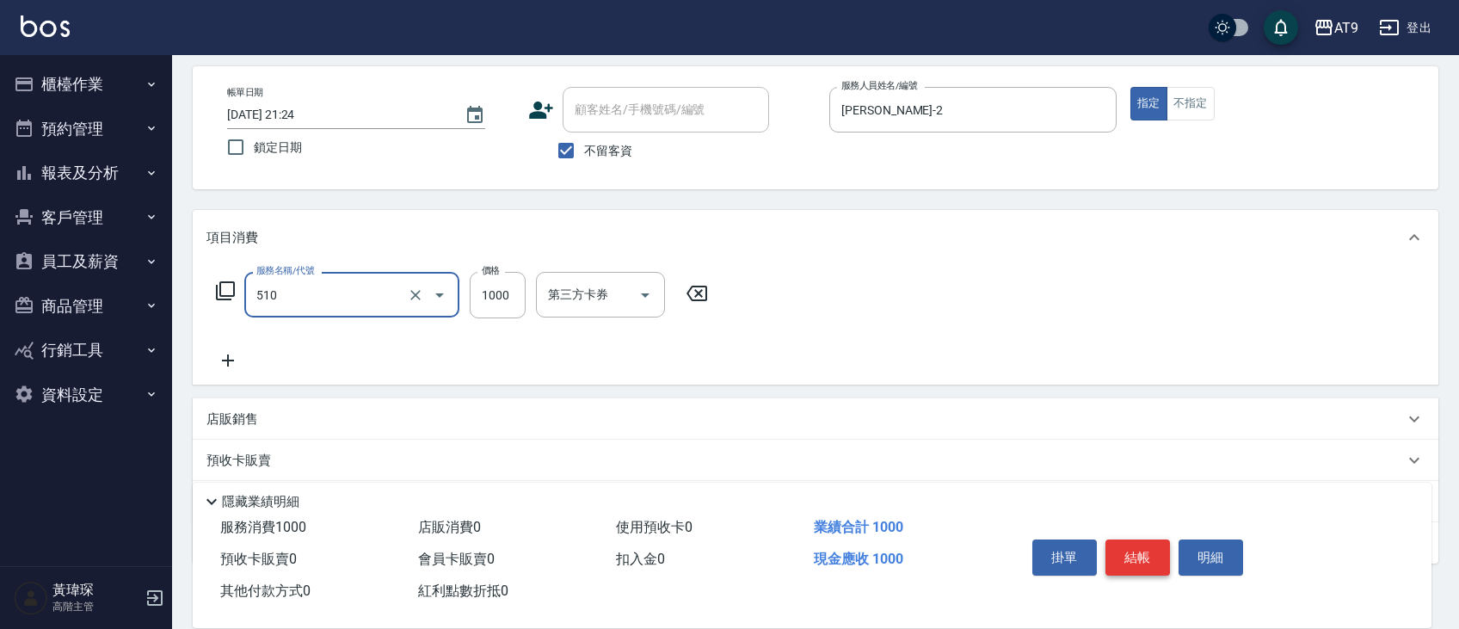
type input "染髮(510)"
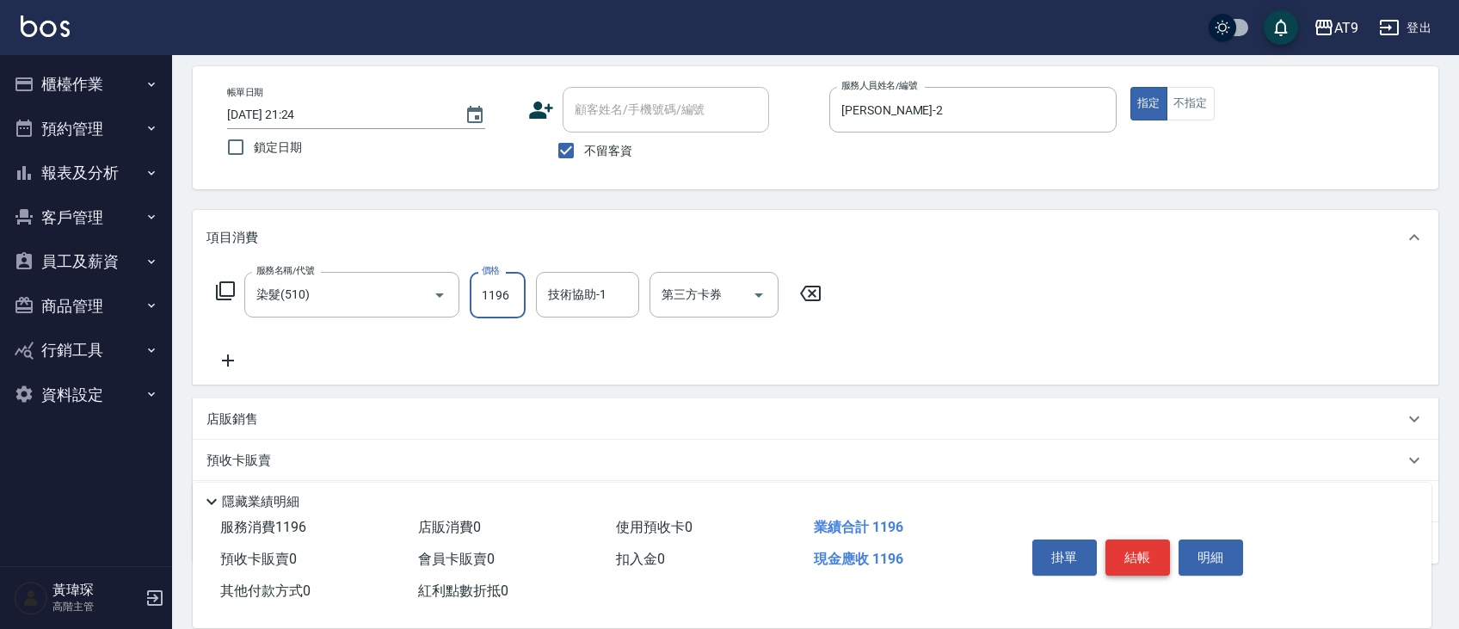
scroll to position [0, 0]
type input "1199"
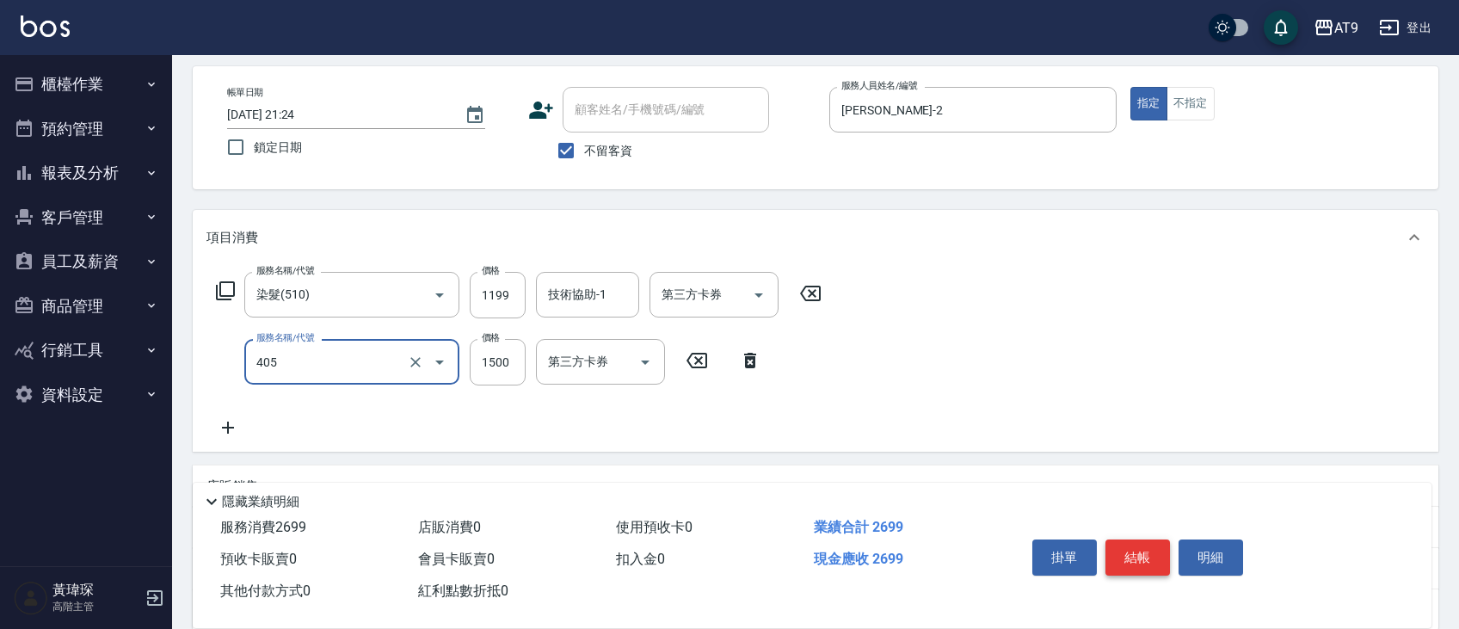
type input "鏡面護髮(405)"
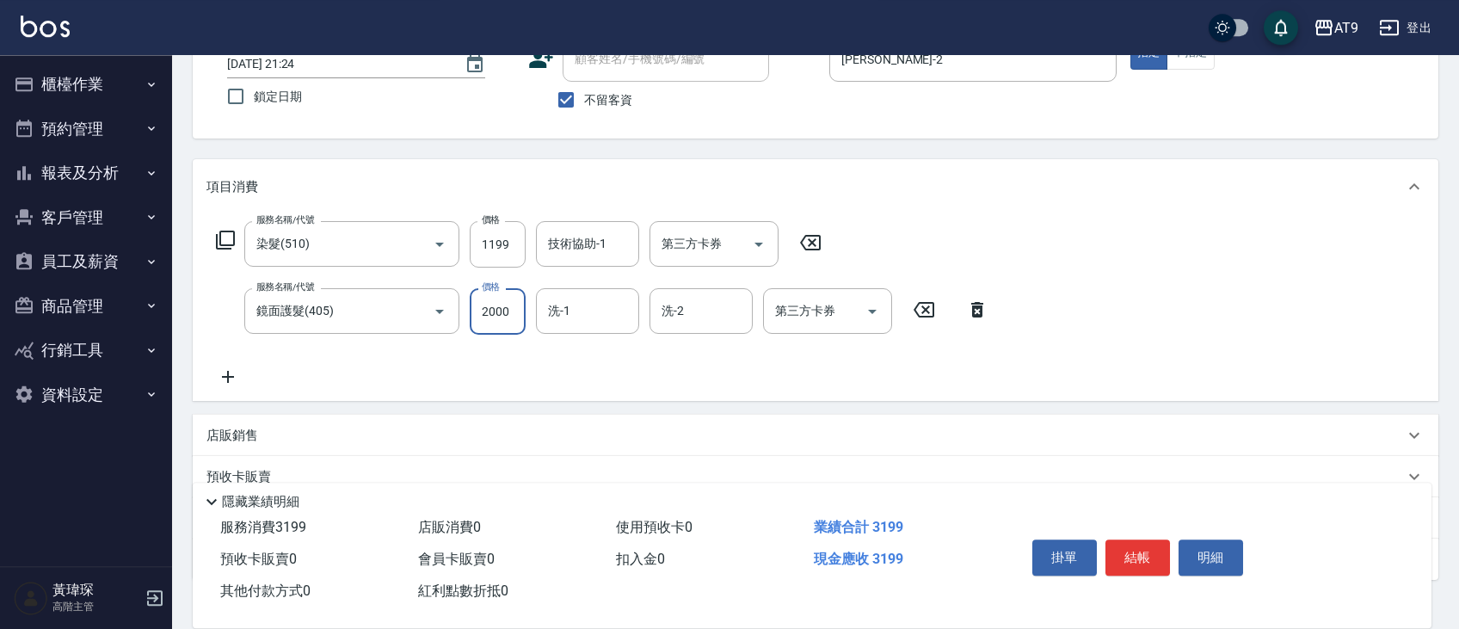
scroll to position [236, 0]
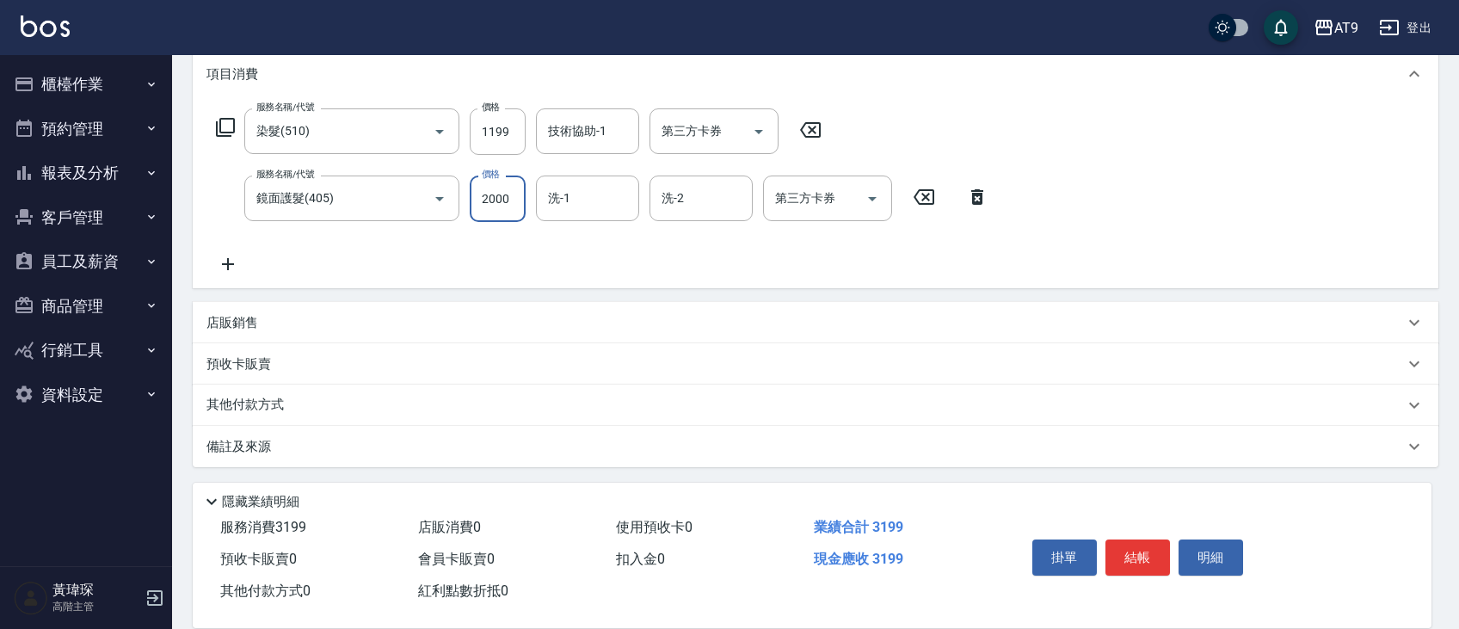
type input "2000"
click at [364, 317] on div "店販銷售" at bounding box center [806, 323] width 1198 height 18
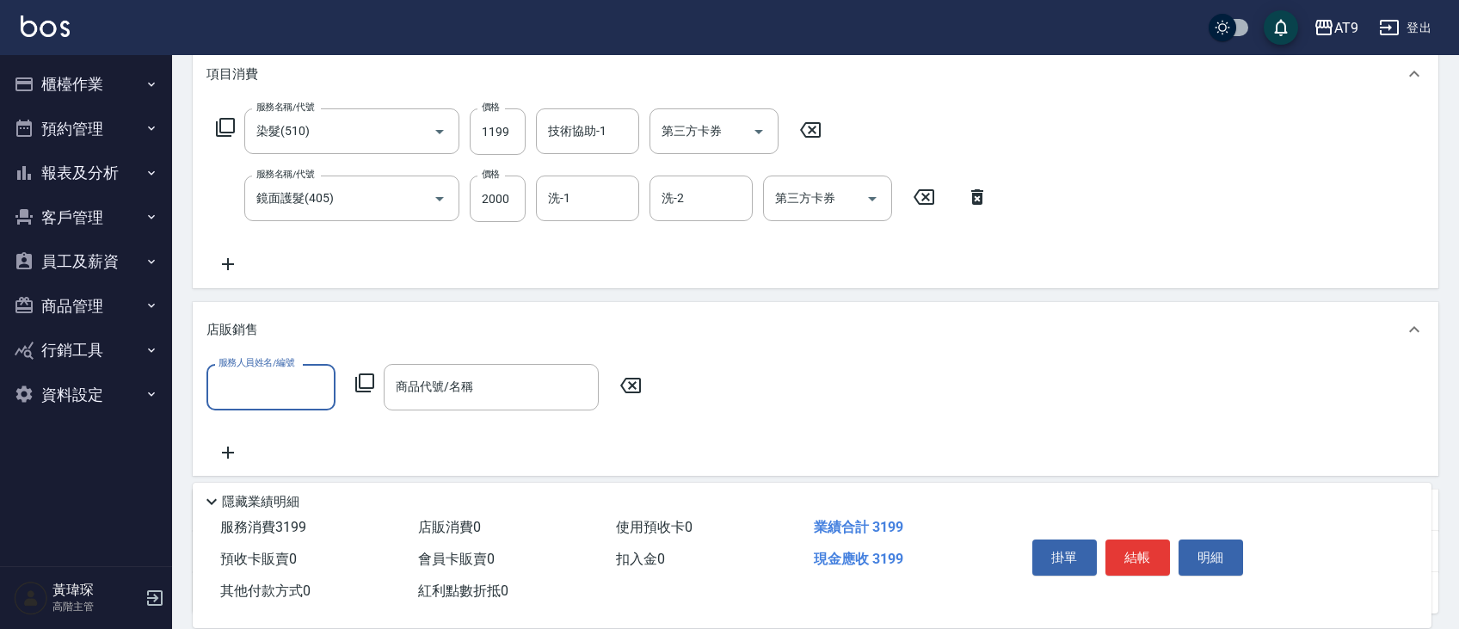
scroll to position [0, 0]
type input "龔雅菁-2"
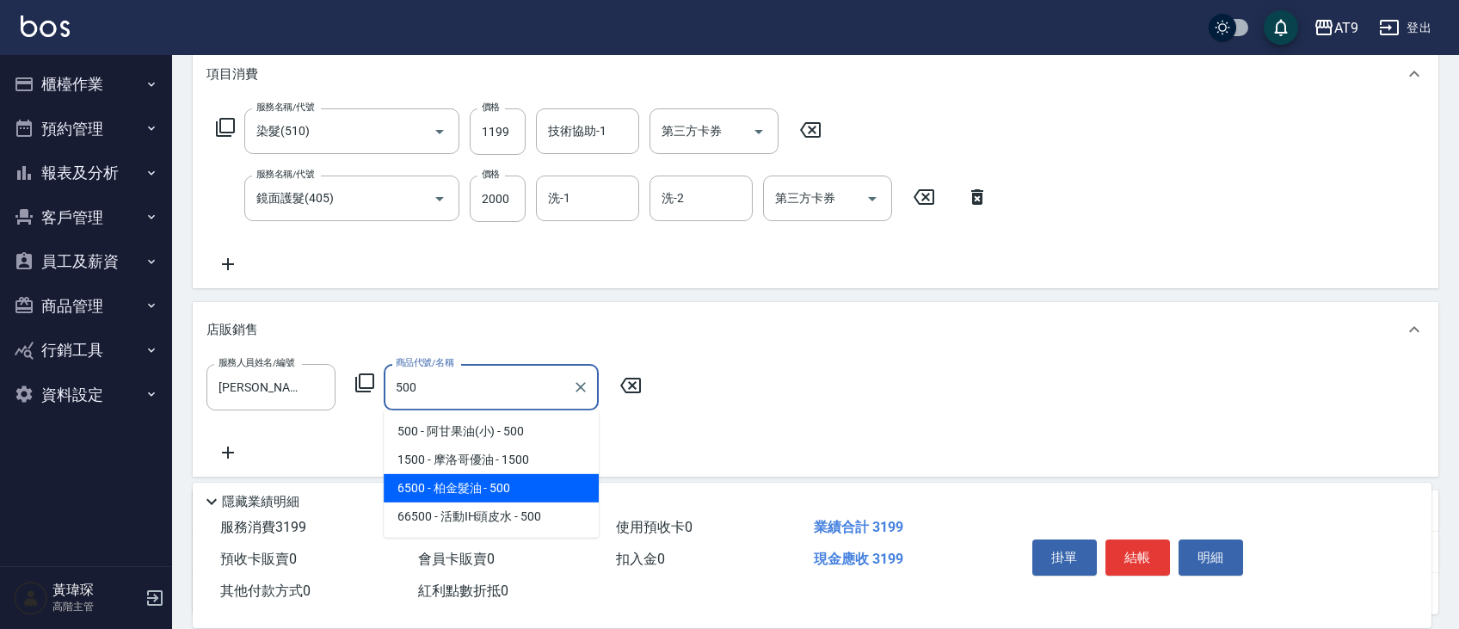
type input "柏金髮油"
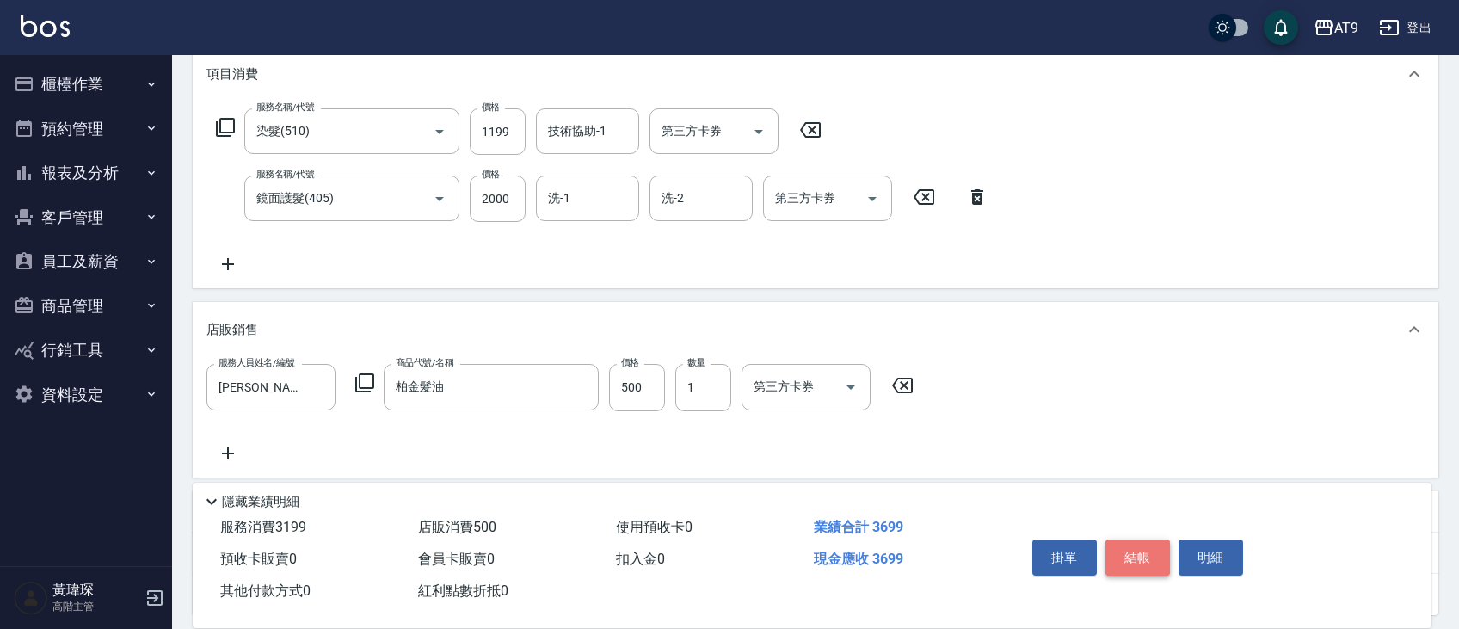
click at [1144, 557] on button "結帳" at bounding box center [1138, 557] width 65 height 36
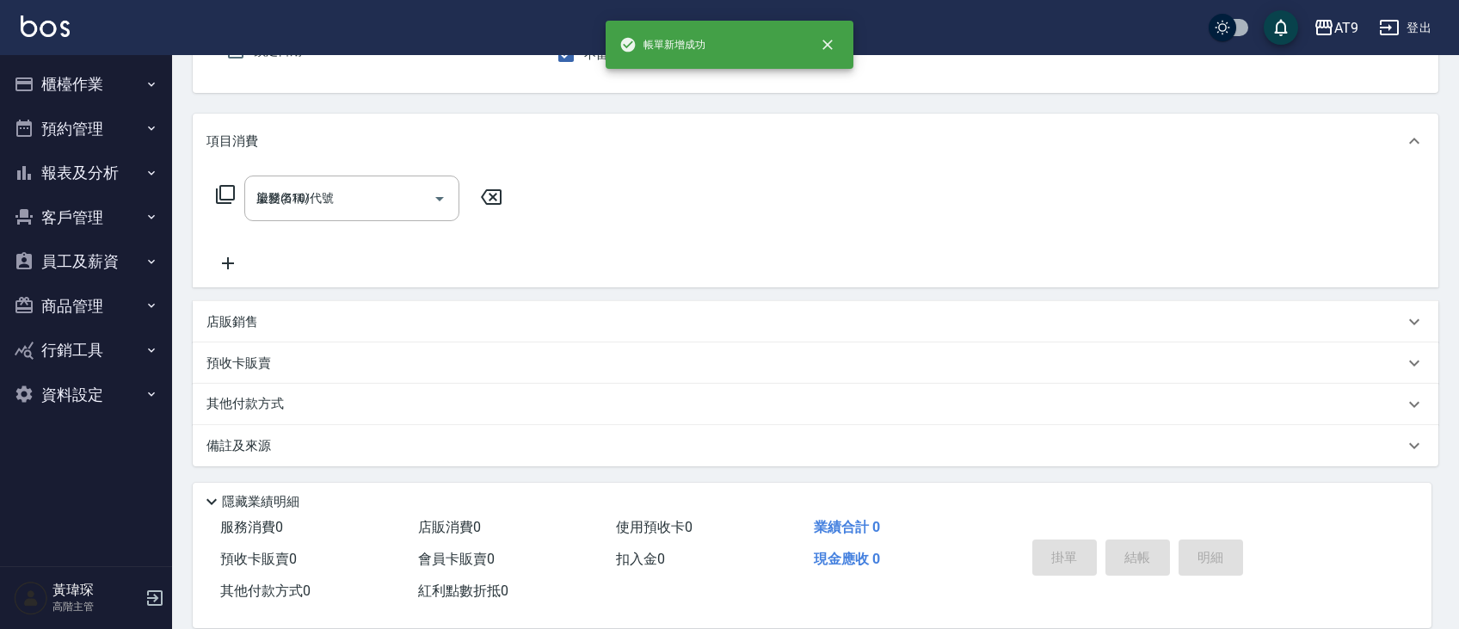
type input "2025/08/11 21:25"
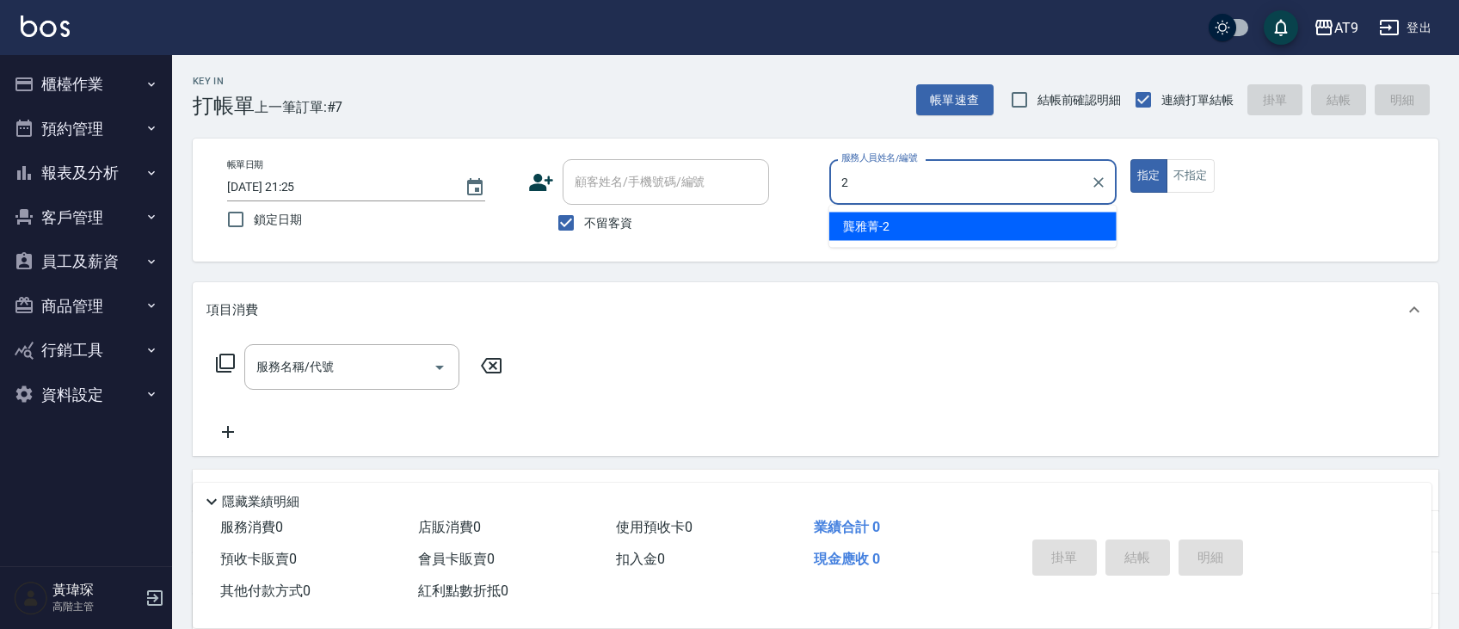
type input "龔雅菁-2"
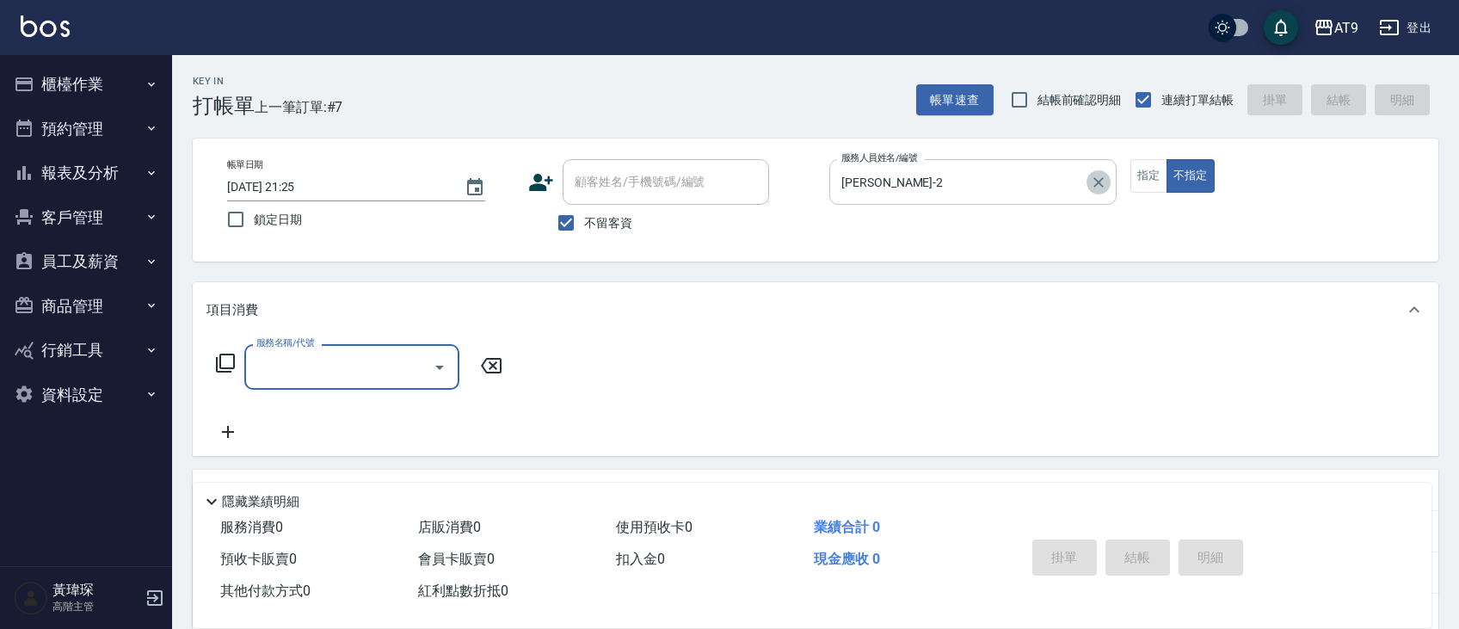
click at [1095, 179] on icon "Clear" at bounding box center [1099, 182] width 10 height 10
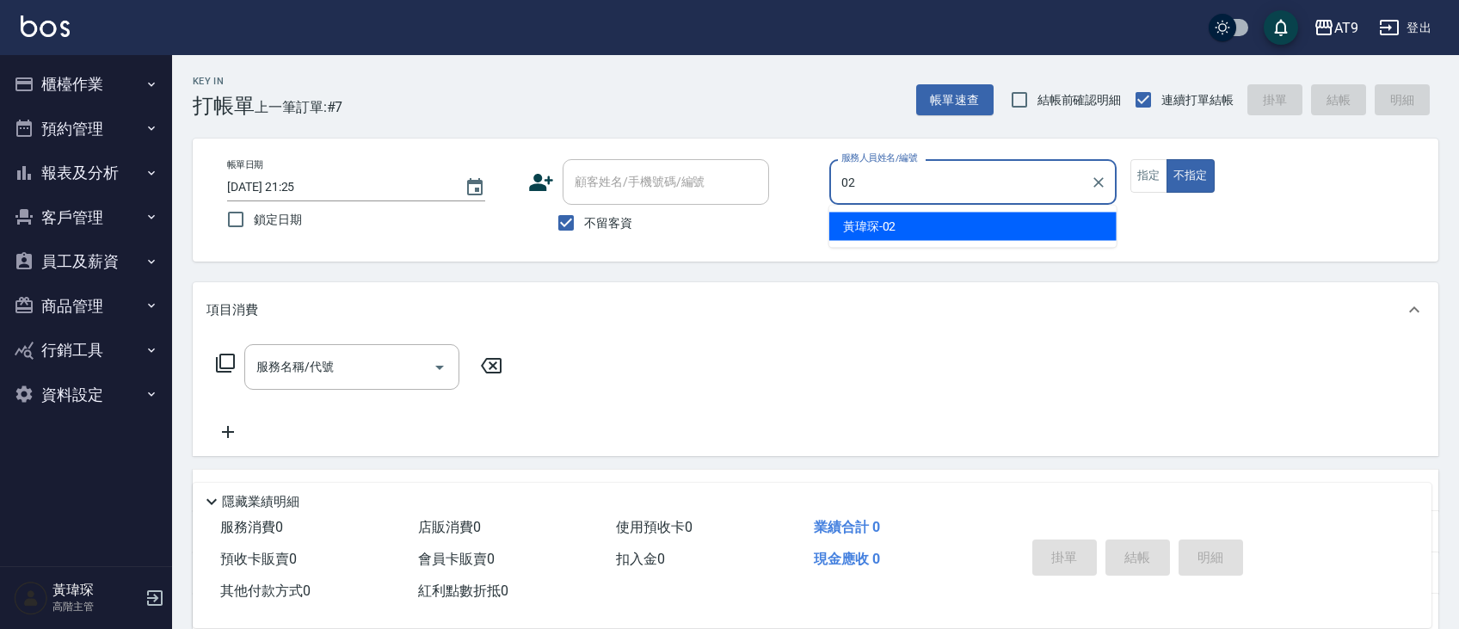
type input "黃瑋琛-02"
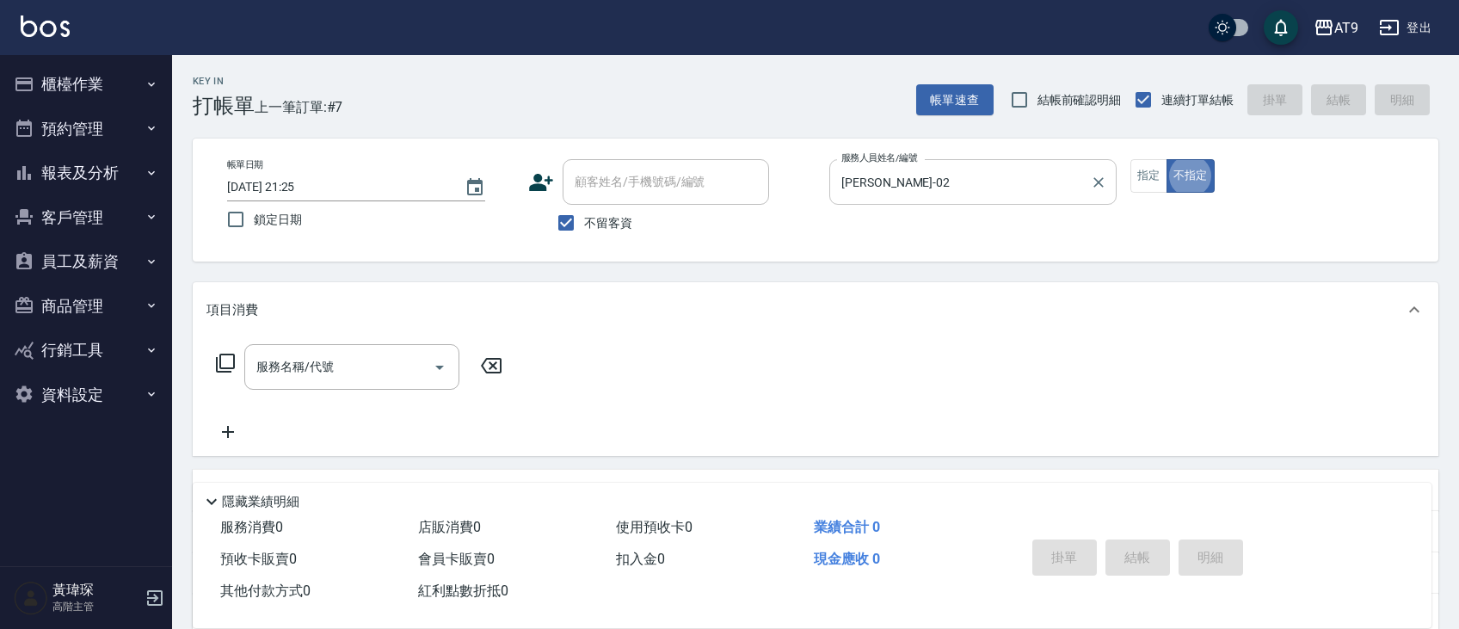
type button "false"
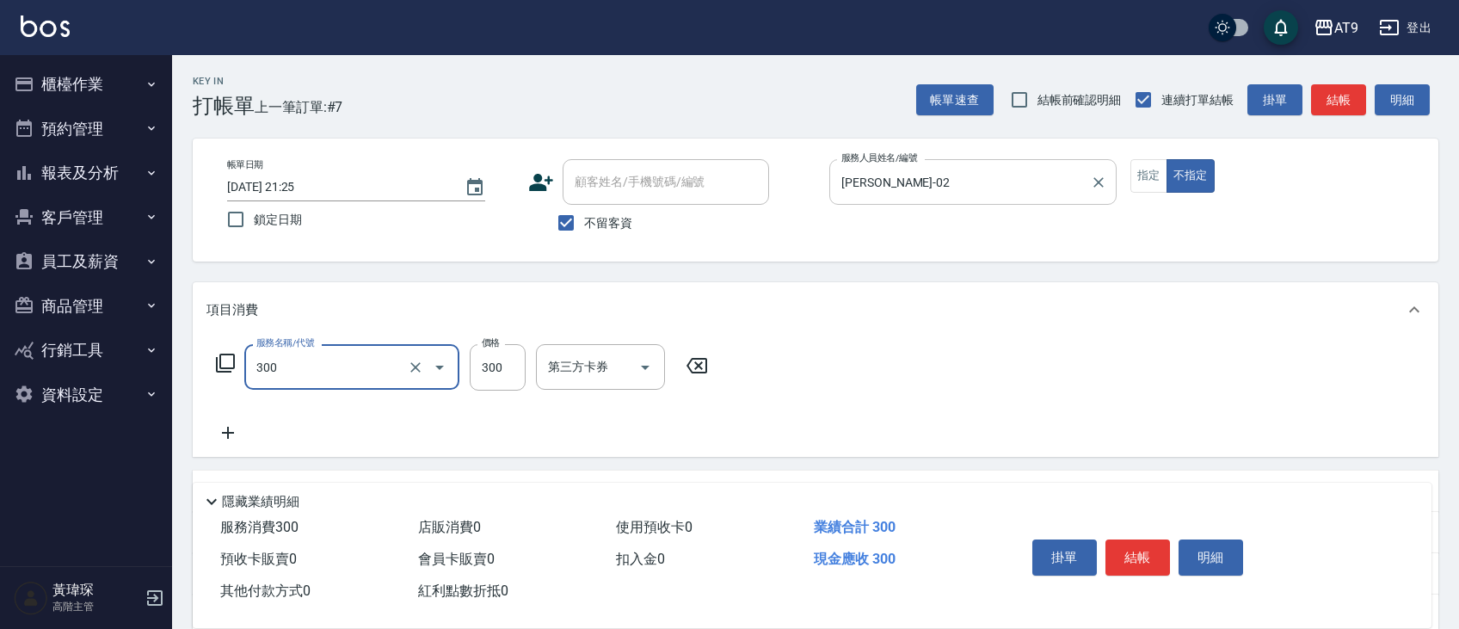
type input "SC300(300)"
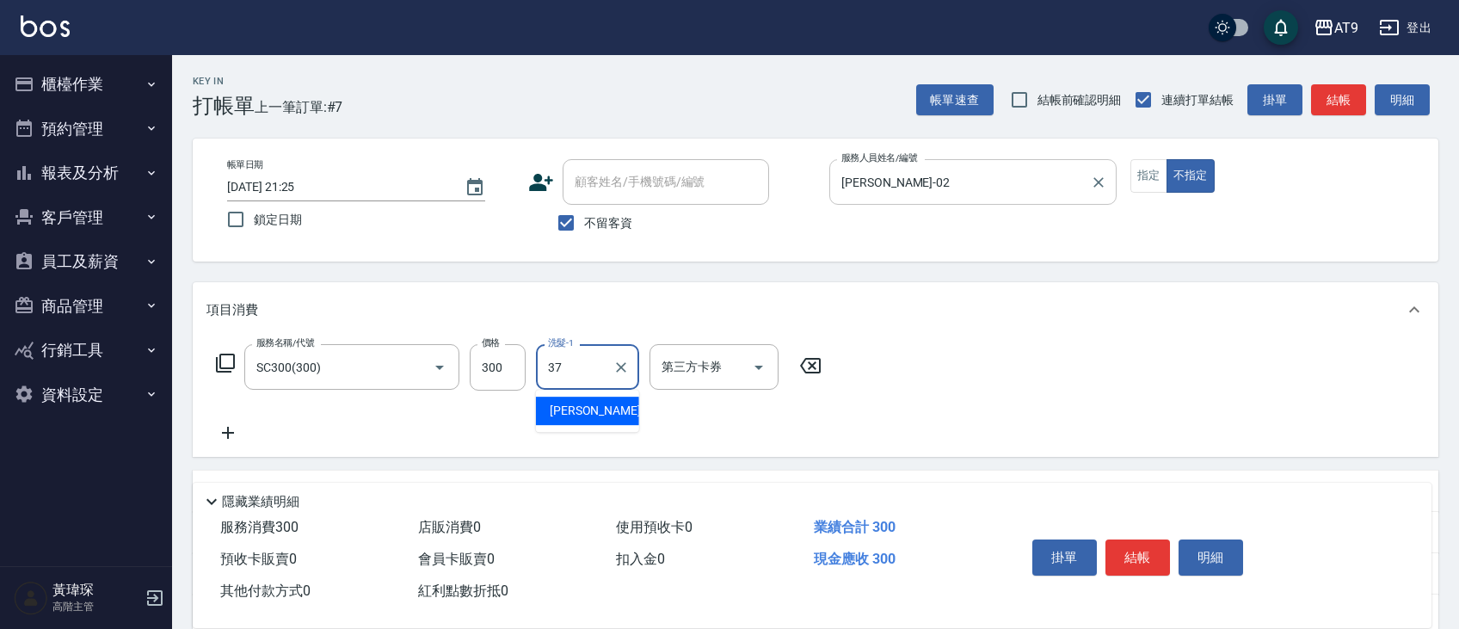
type input "林智慧-37"
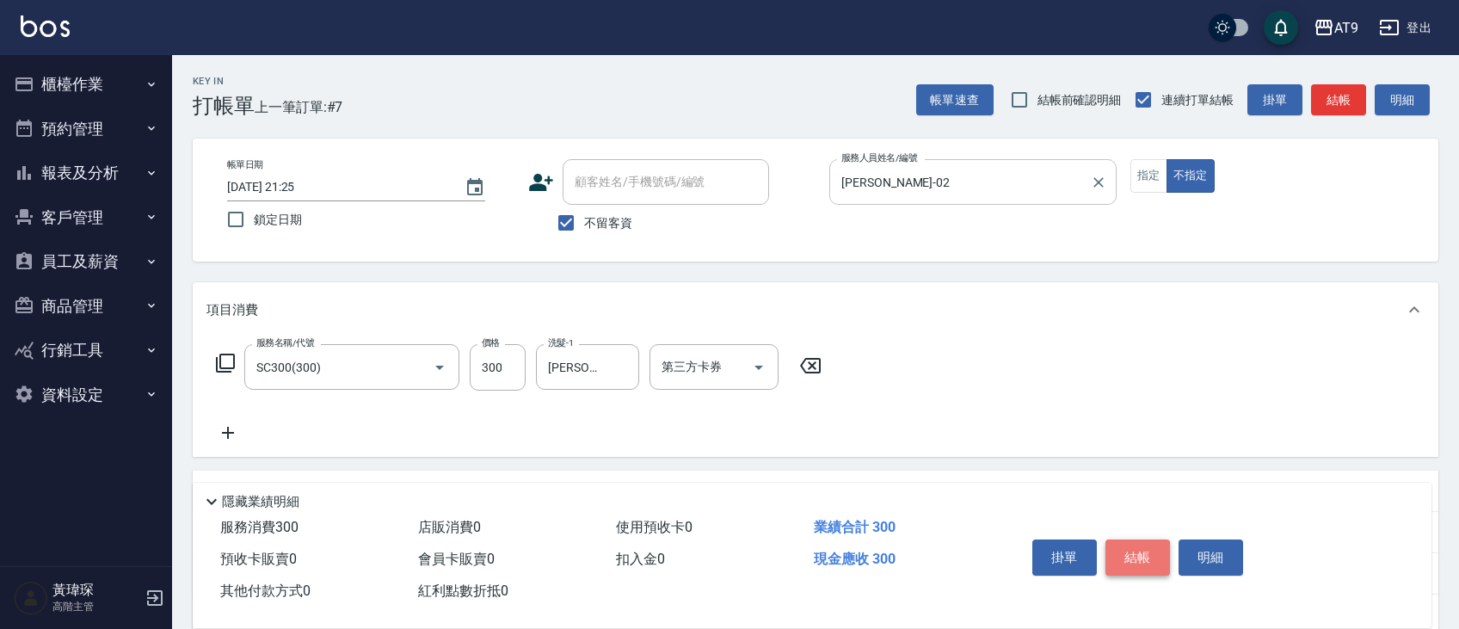
click at [1131, 552] on button "結帳" at bounding box center [1138, 557] width 65 height 36
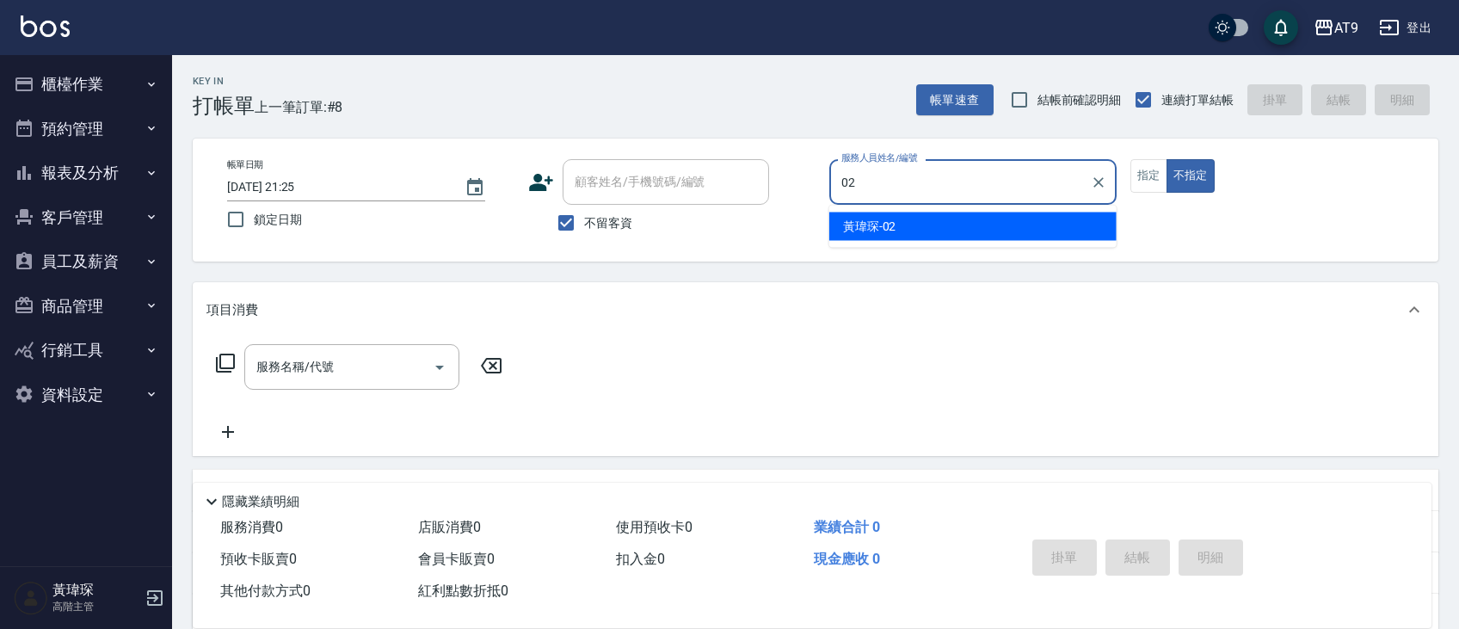
type input "黃瑋琛-02"
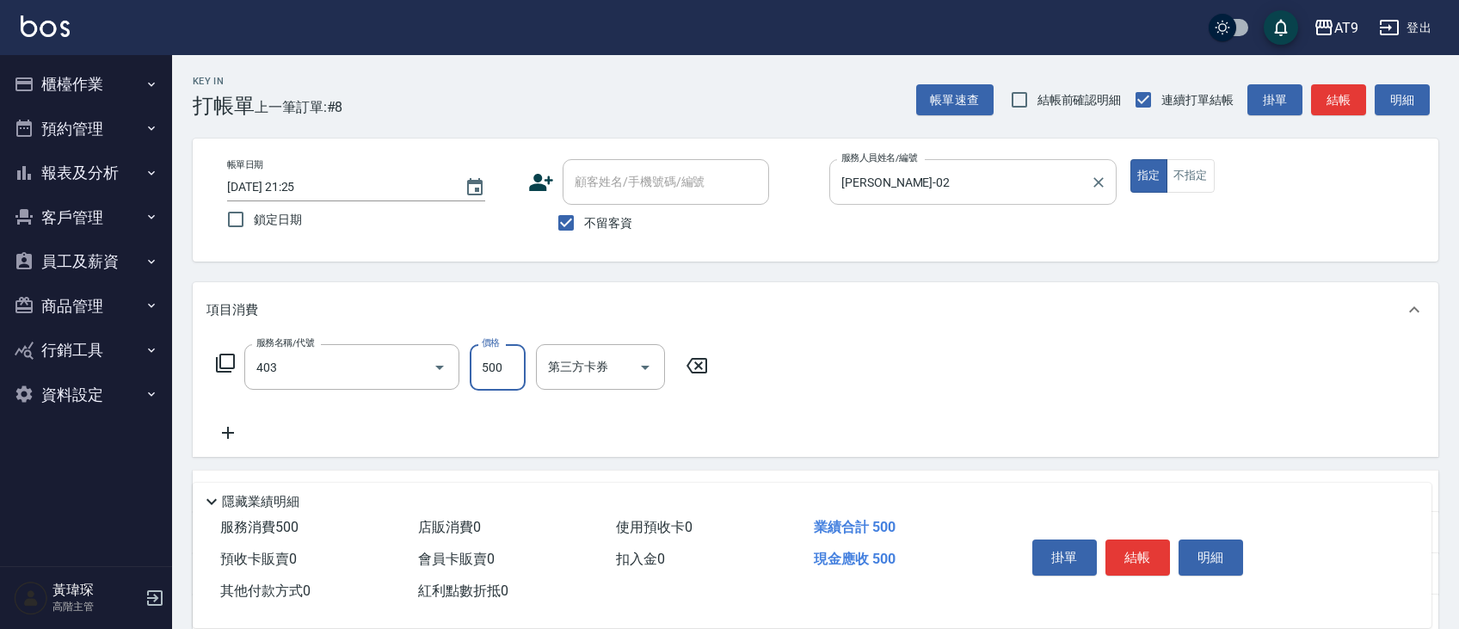
type input "天天護髮(403)"
type input "1200"
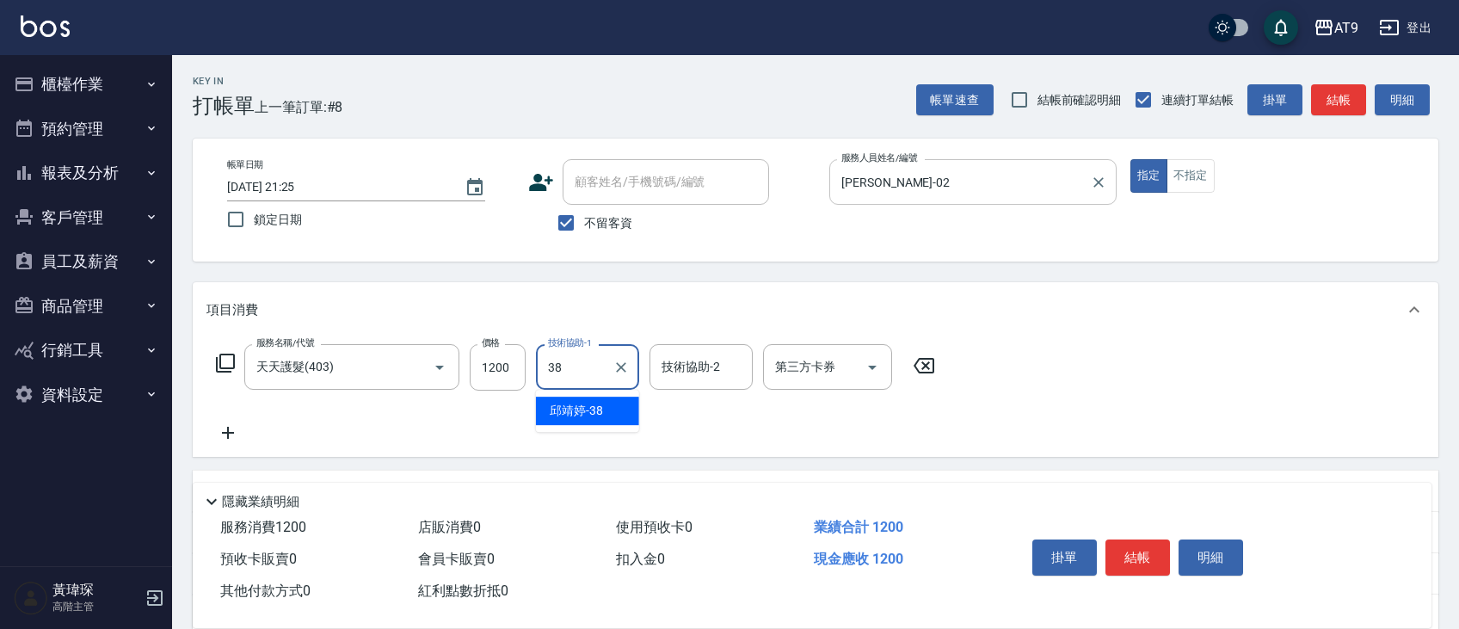
type input "邱靖婷-38"
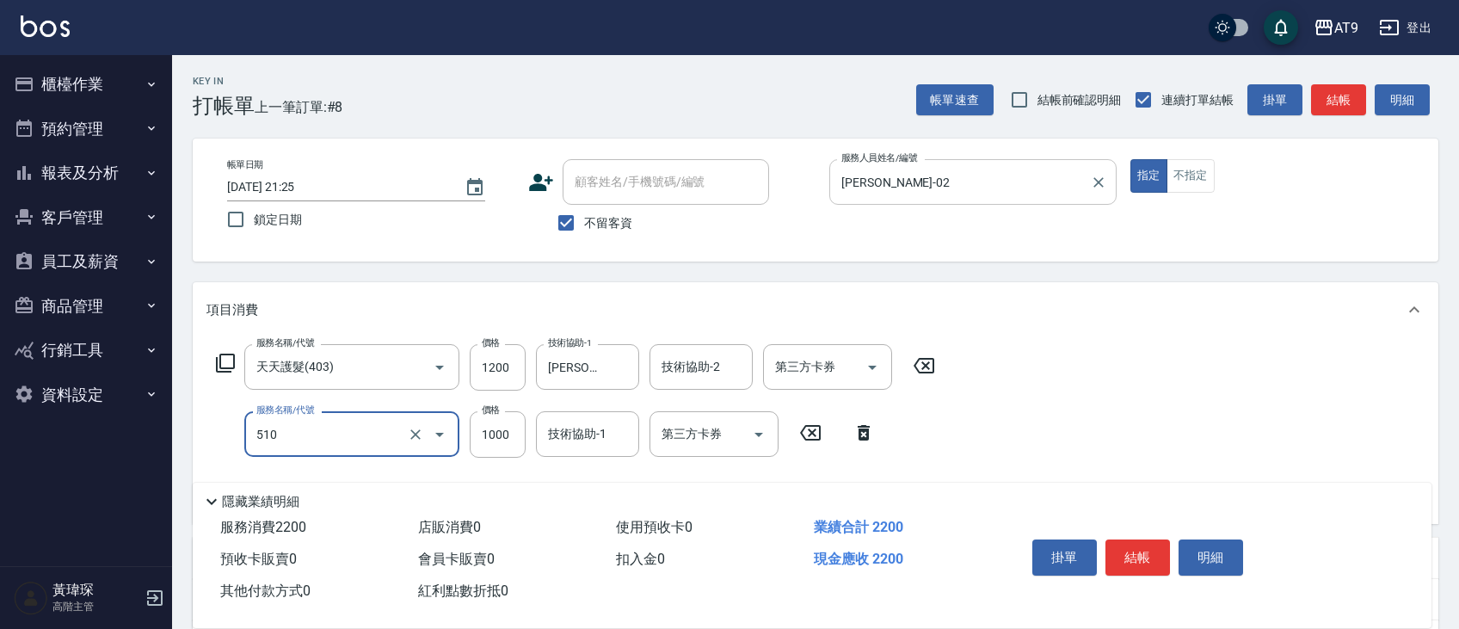
type input "染髮(510)"
type input "1200"
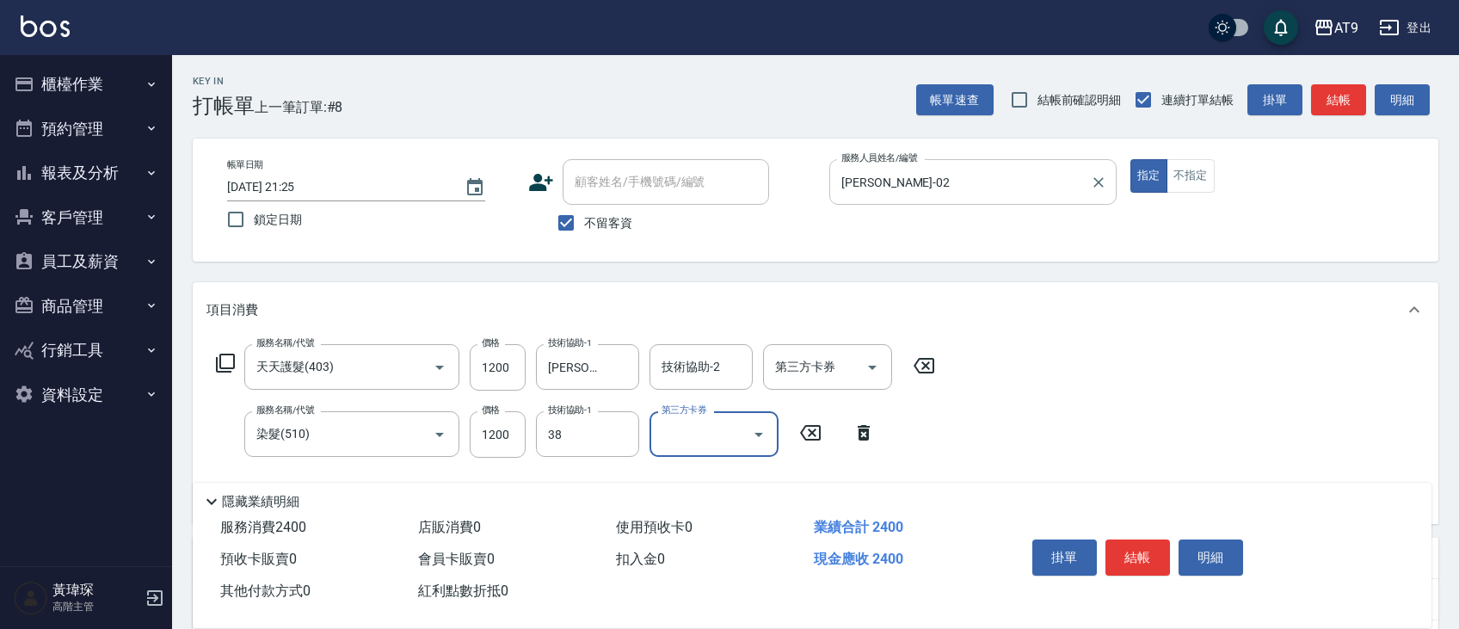
type input "邱靖婷-38"
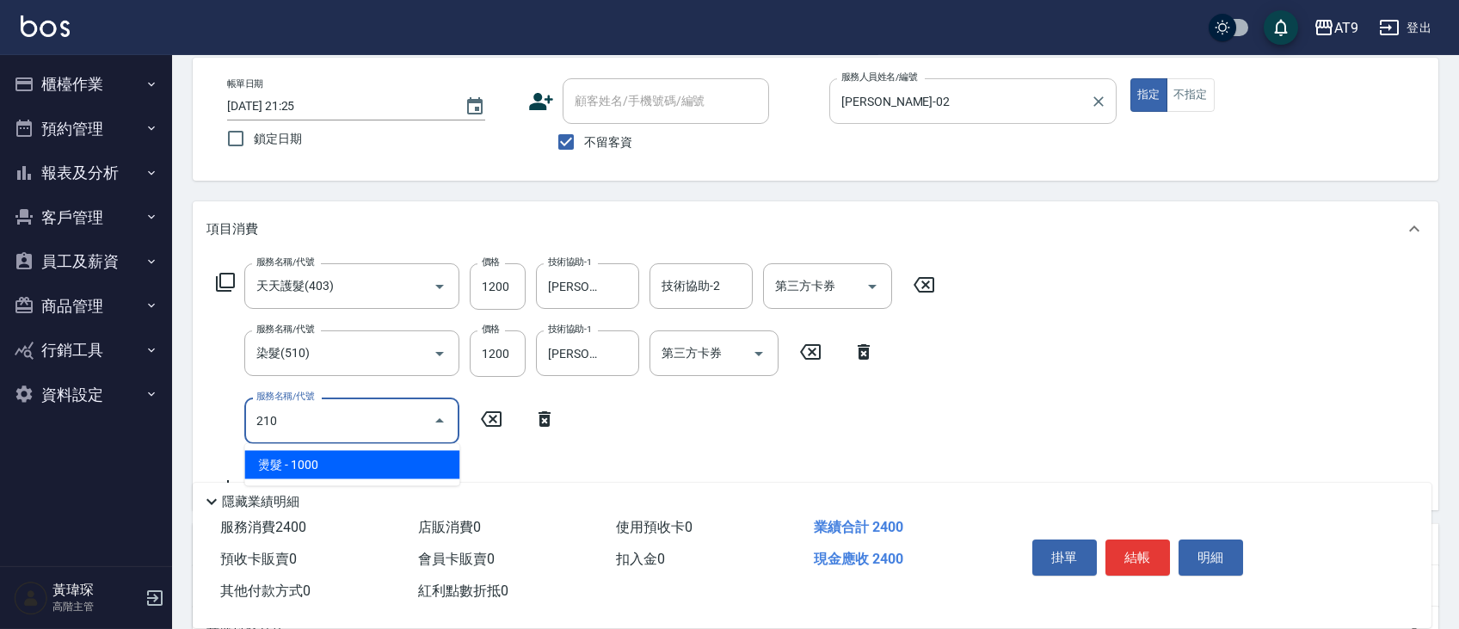
scroll to position [191, 0]
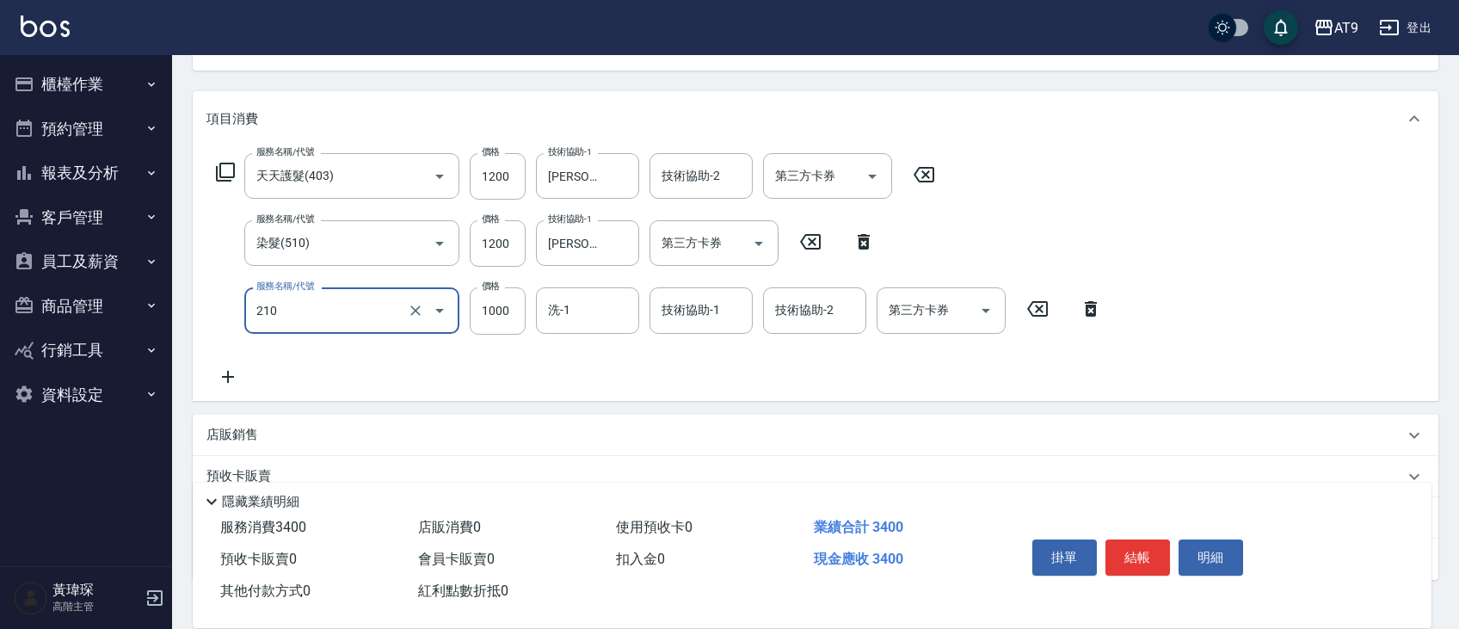
type input "燙髮(210)"
type input "1200"
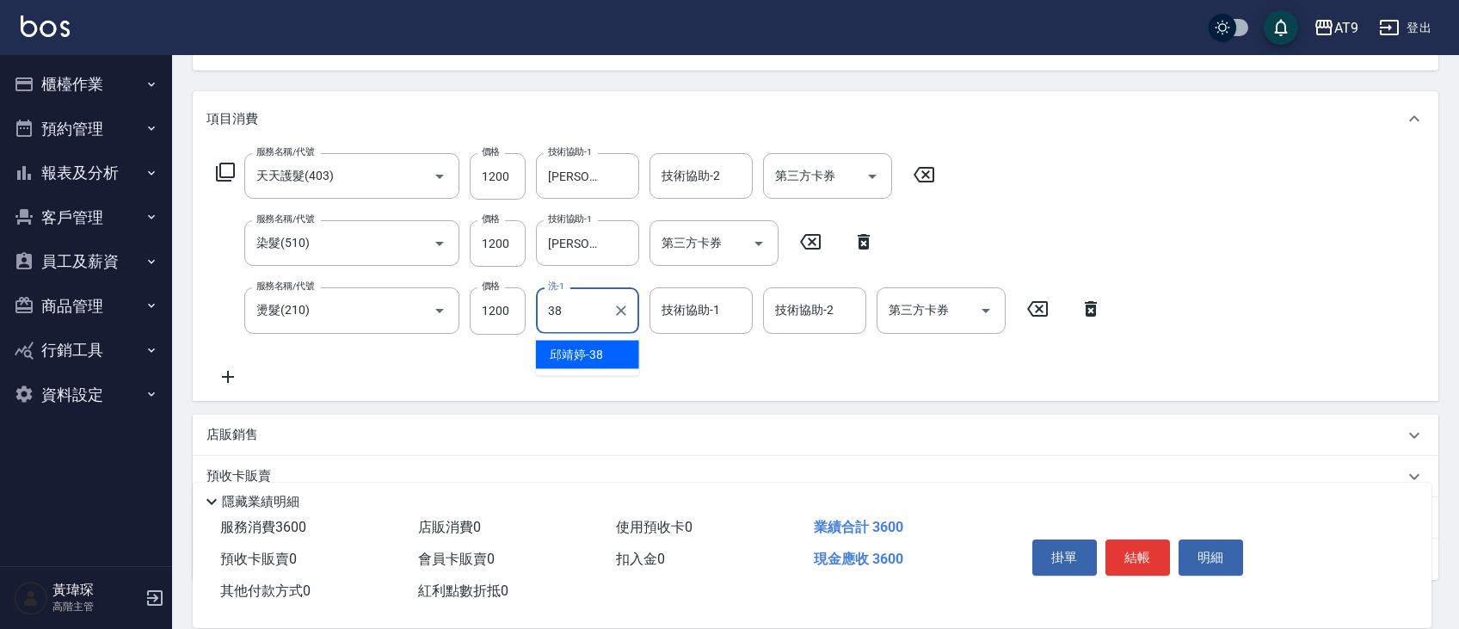
type input "邱靖婷-38"
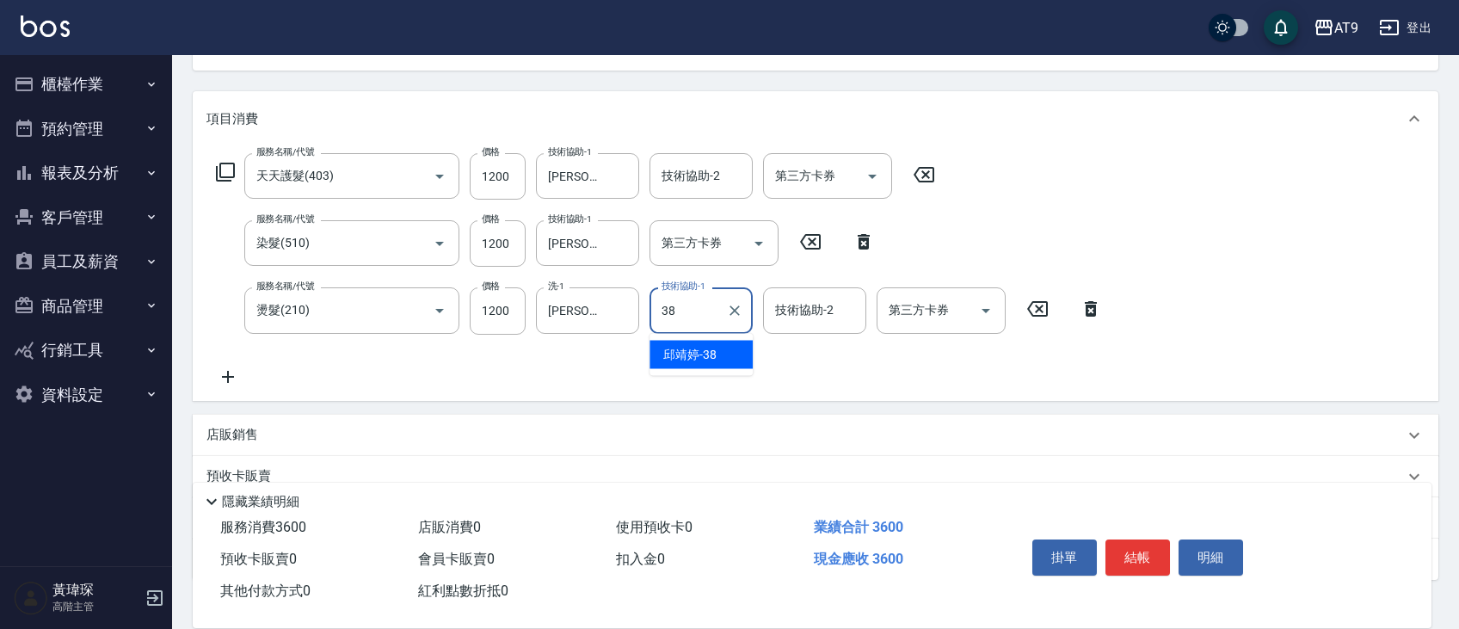
type input "邱靖婷-38"
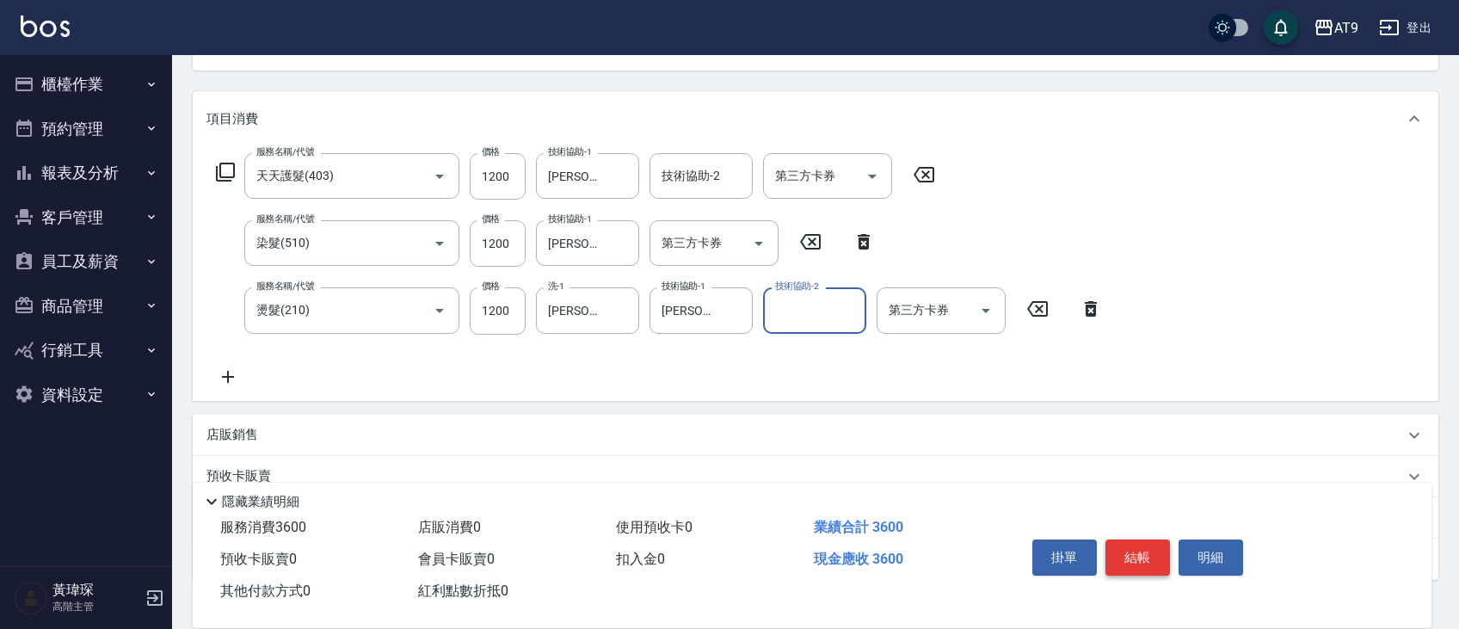
click at [1150, 552] on button "結帳" at bounding box center [1138, 557] width 65 height 36
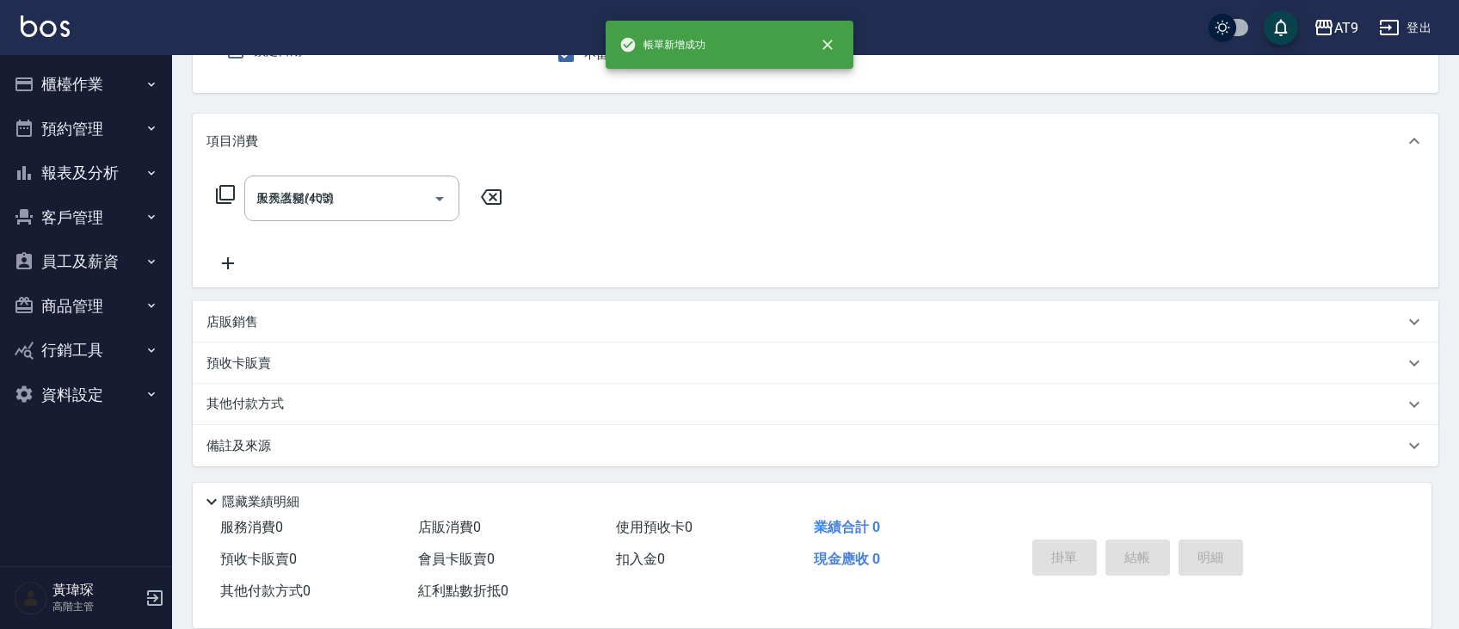
type input "2025/08/11 21:26"
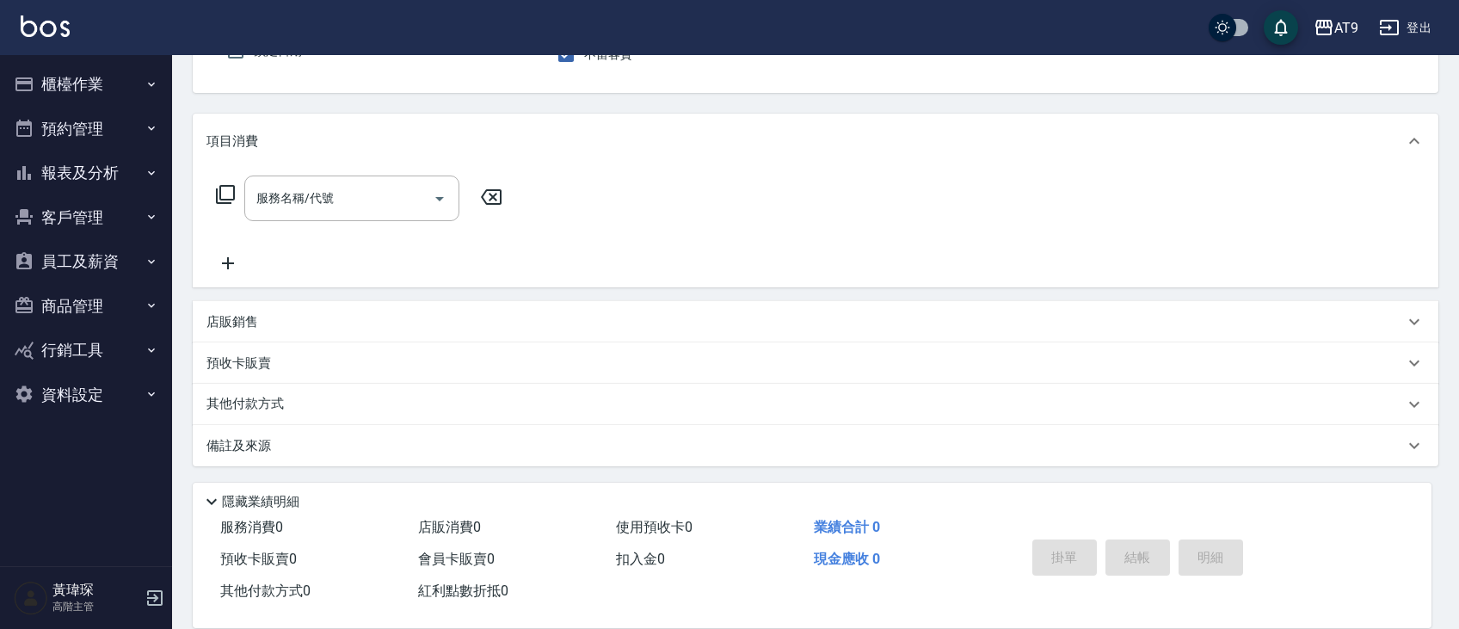
scroll to position [72, 0]
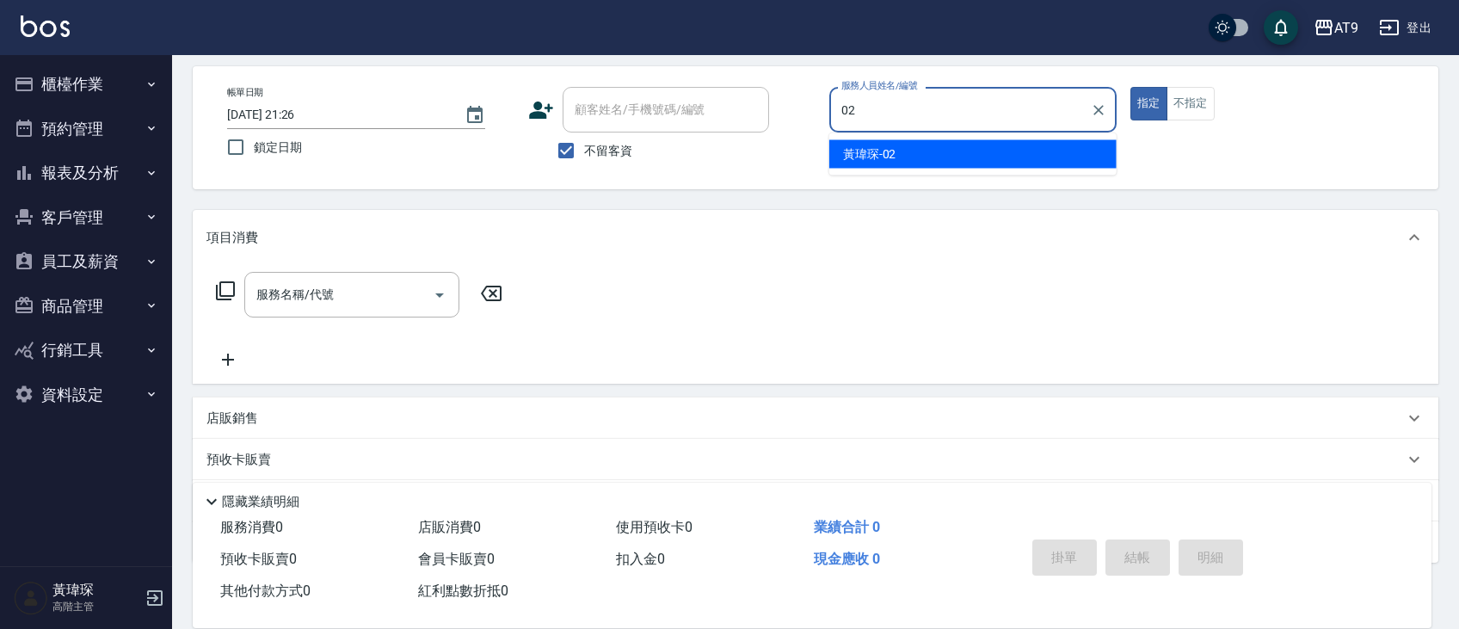
type input "黃瑋琛-02"
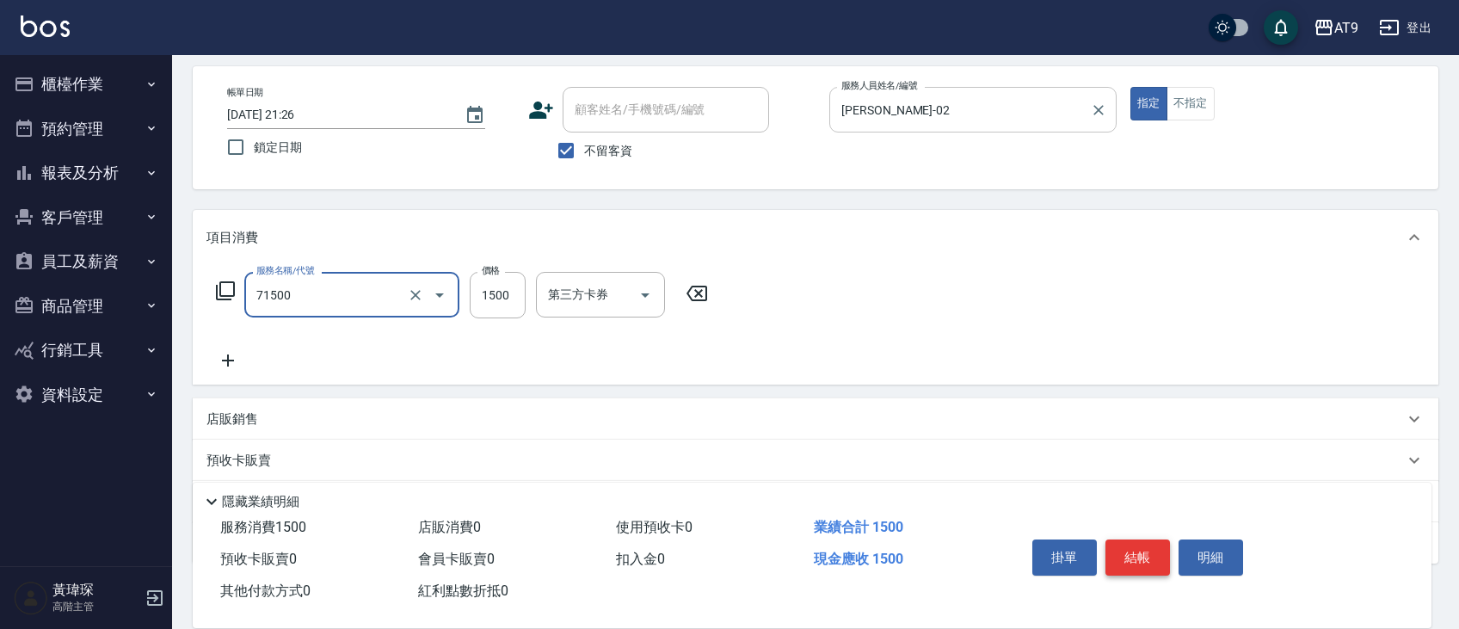
type input "重整(71500)"
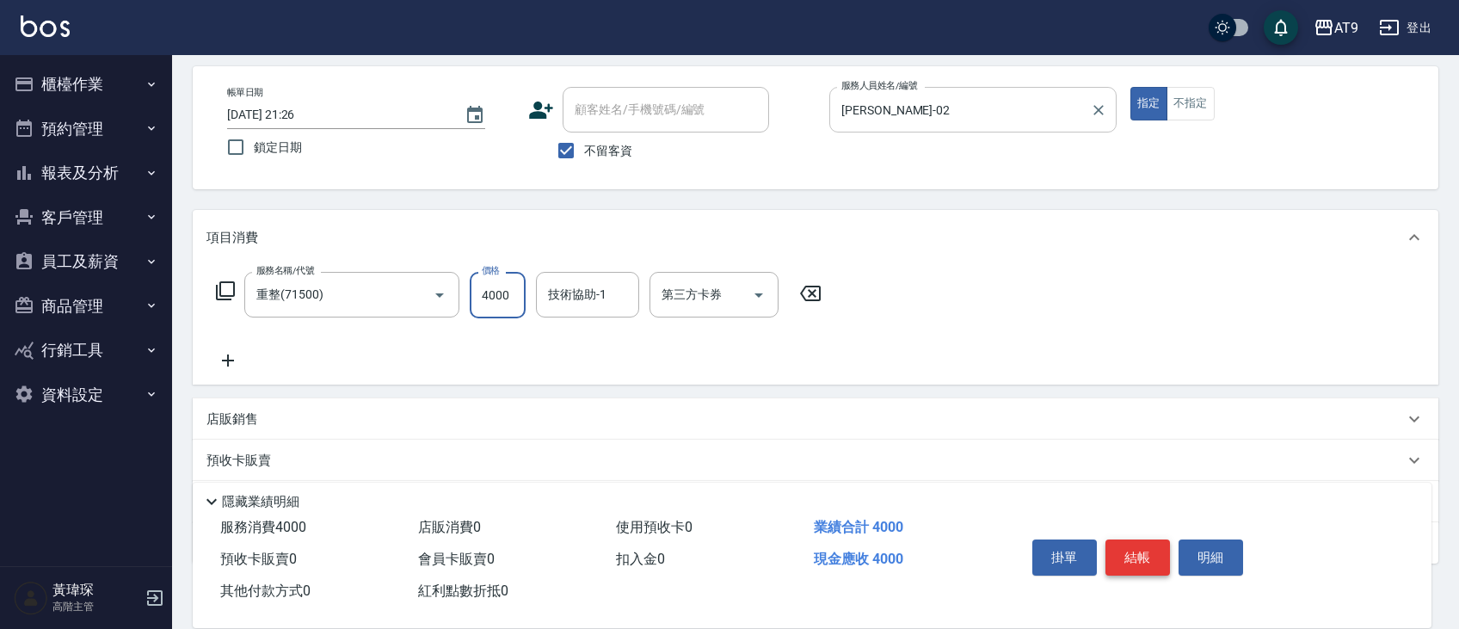
type input "4000"
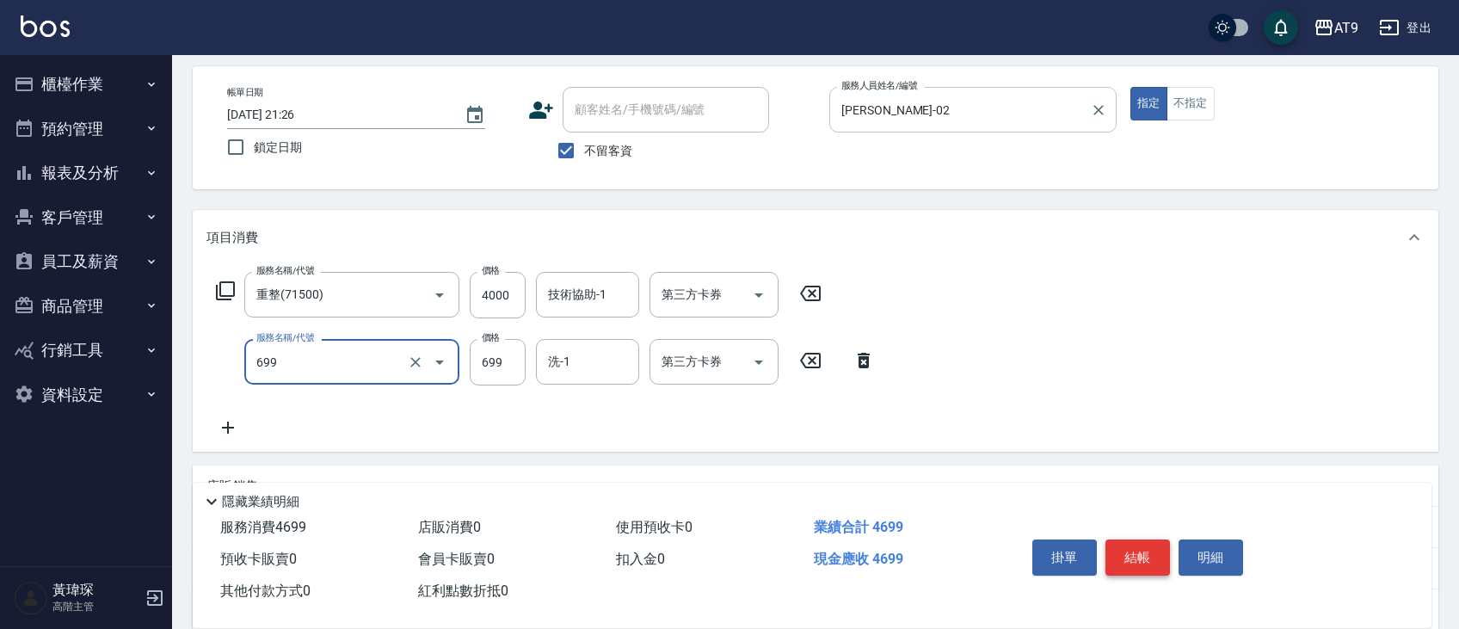
type input "精油SPA(699)"
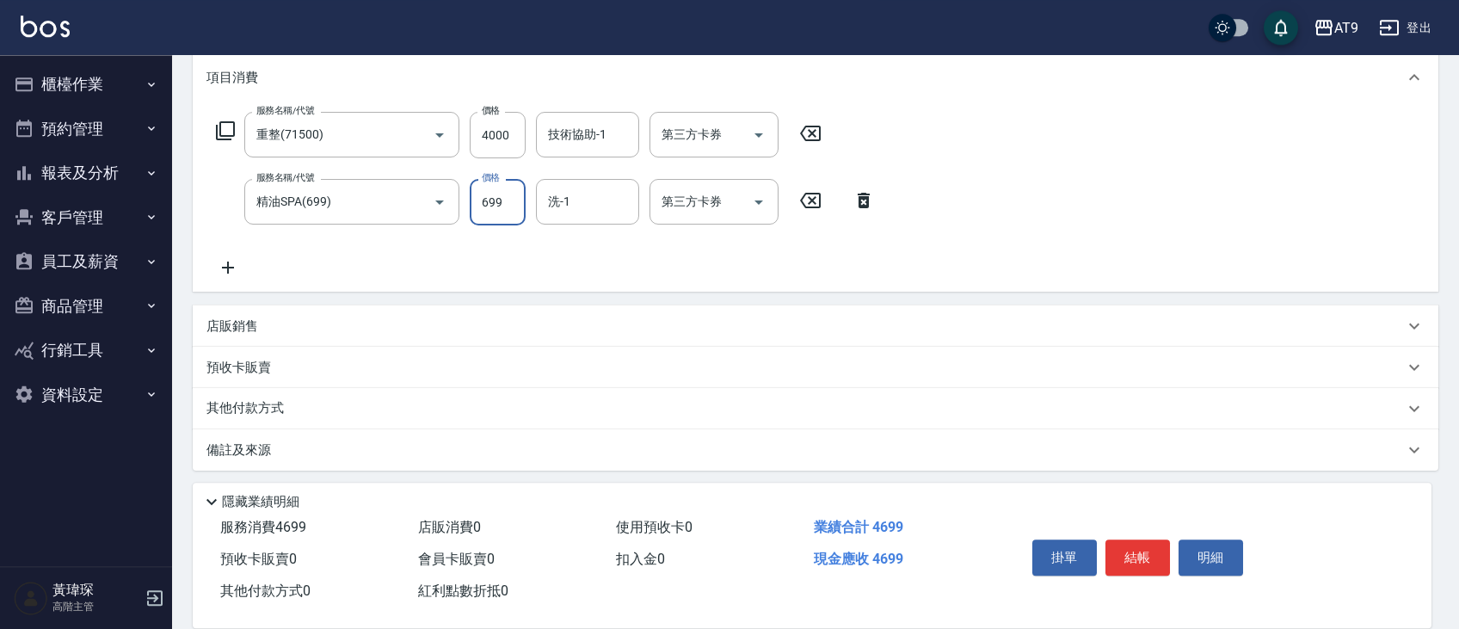
scroll to position [236, 0]
click at [1135, 556] on button "結帳" at bounding box center [1138, 557] width 65 height 36
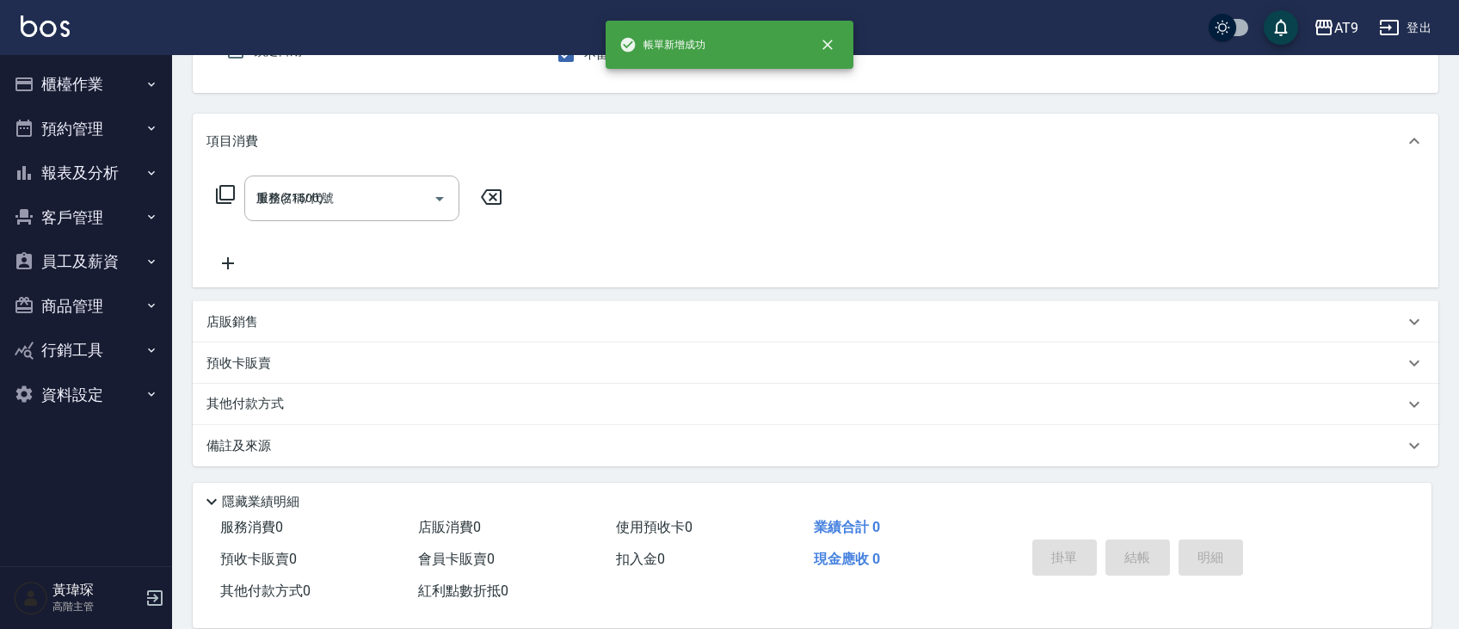
type input "2025/08/11 21:27"
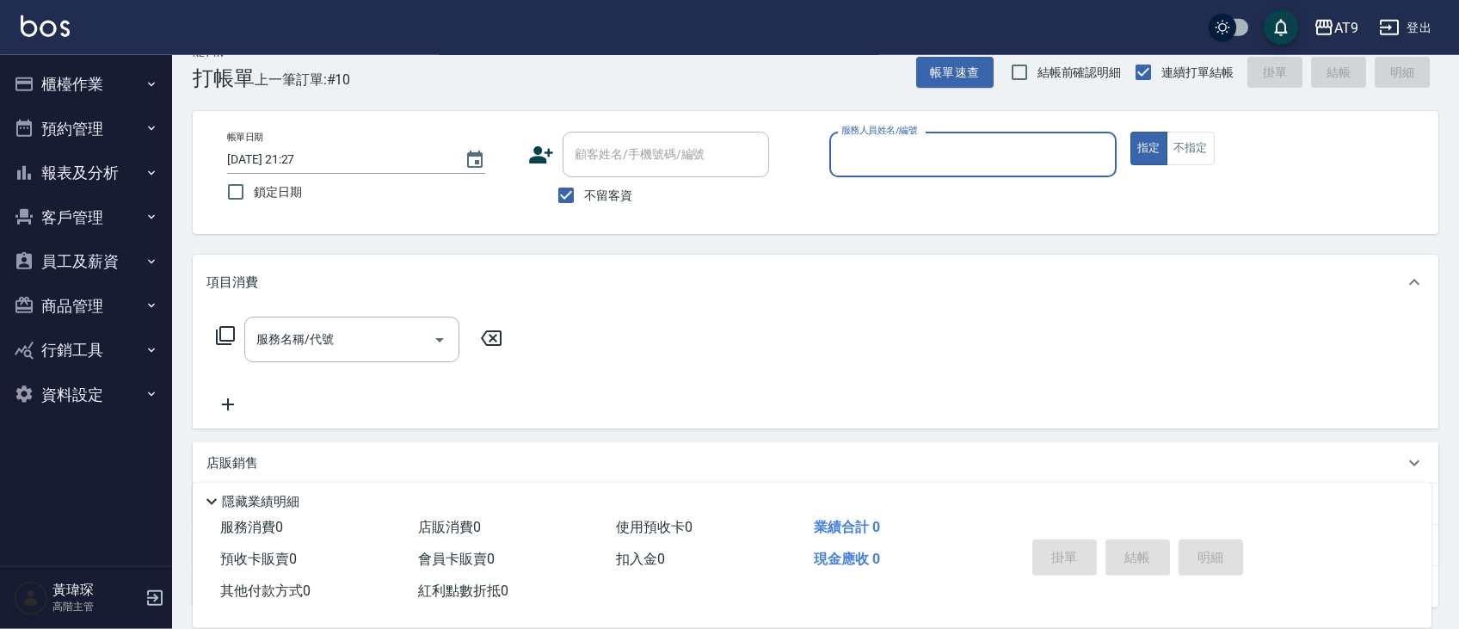
scroll to position [0, 0]
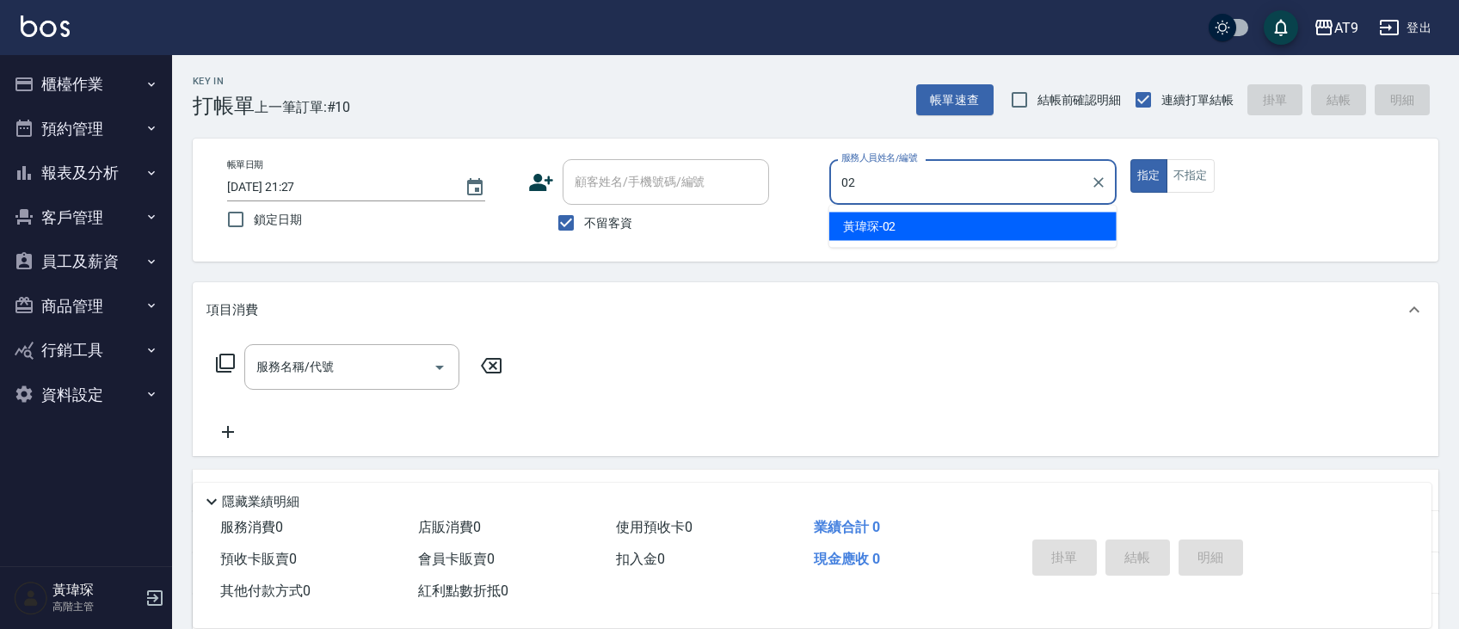
type input "黃瑋琛-02"
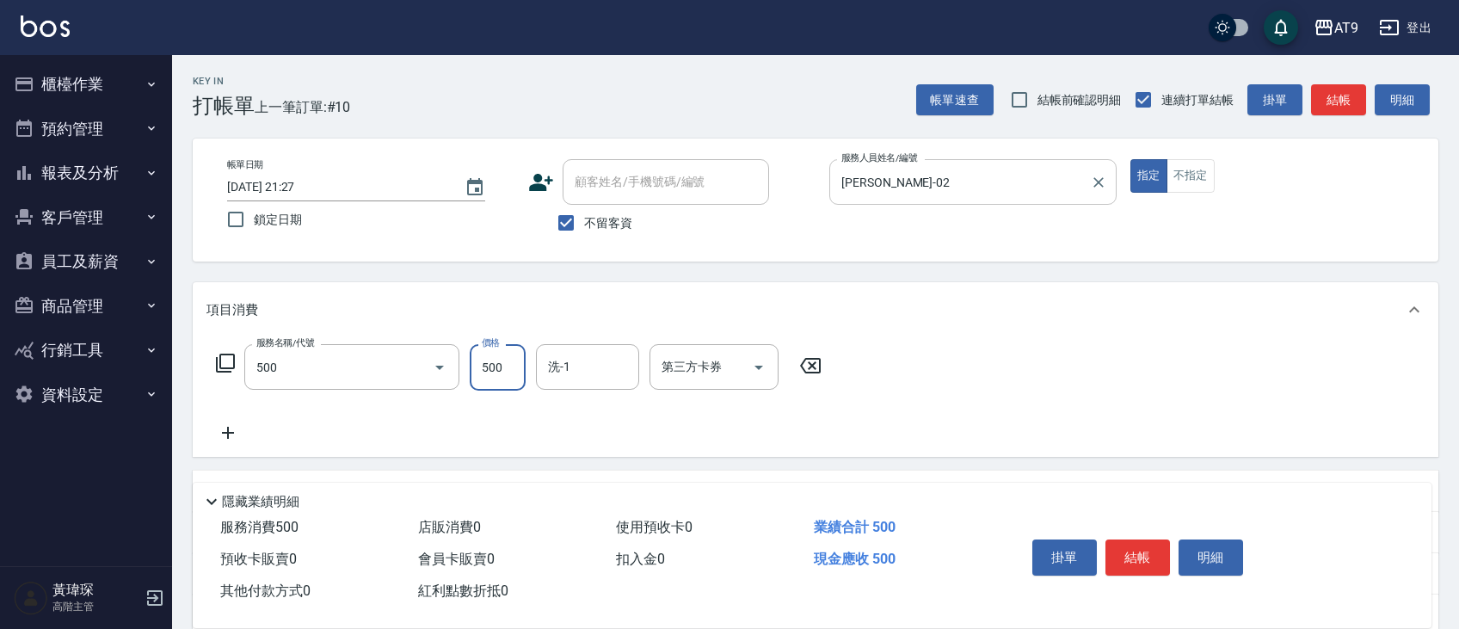
type input "SC500(500)"
click at [1156, 562] on button "結帳" at bounding box center [1138, 557] width 65 height 36
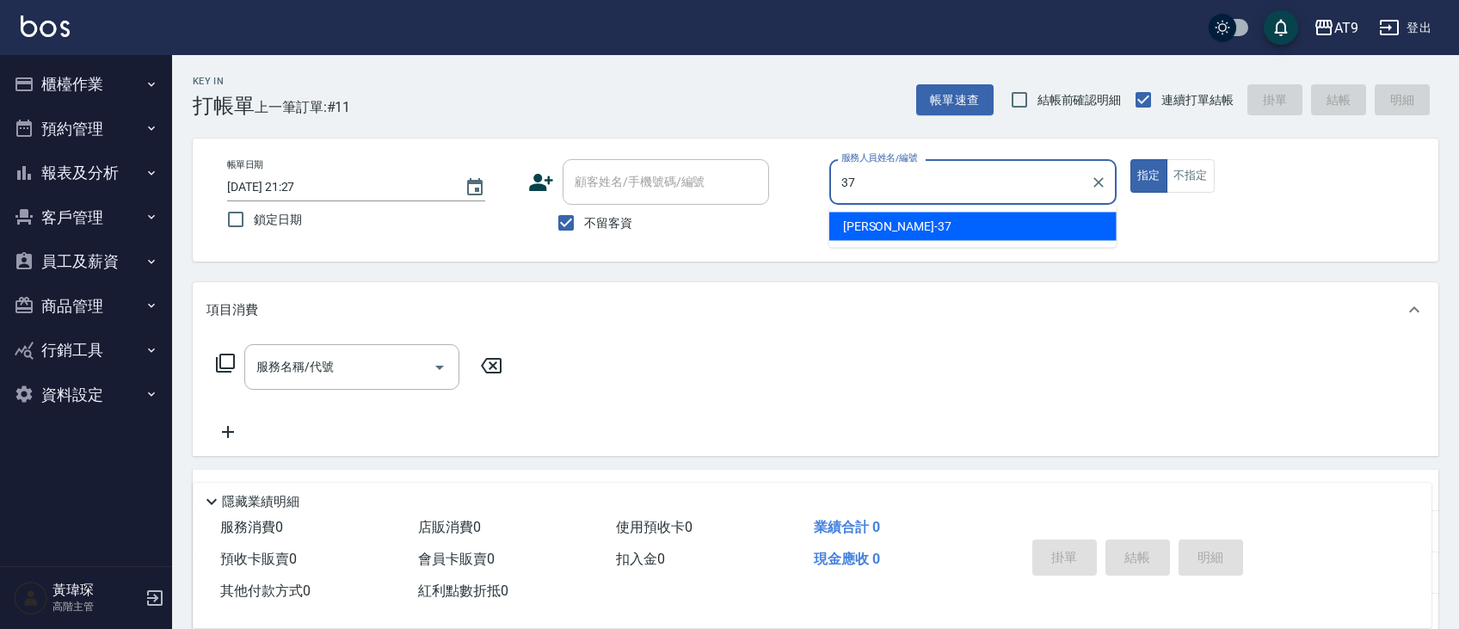
type input "林智慧-37"
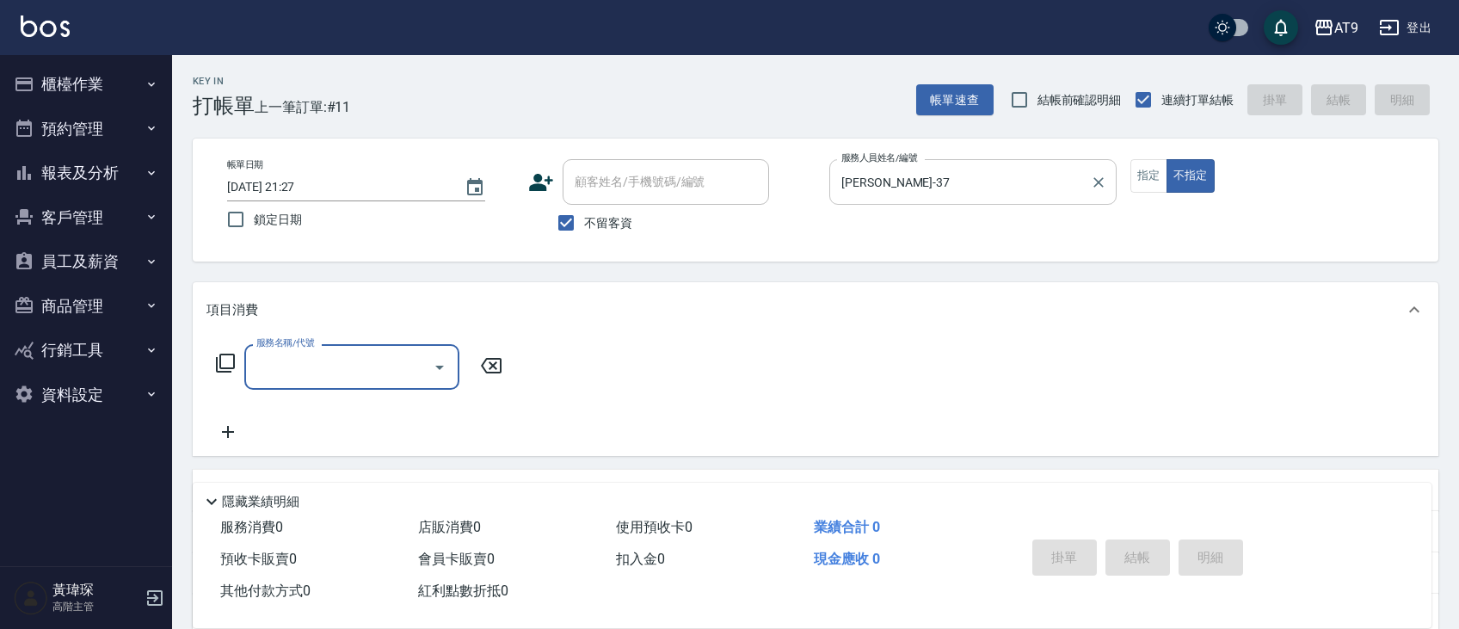
type input "3"
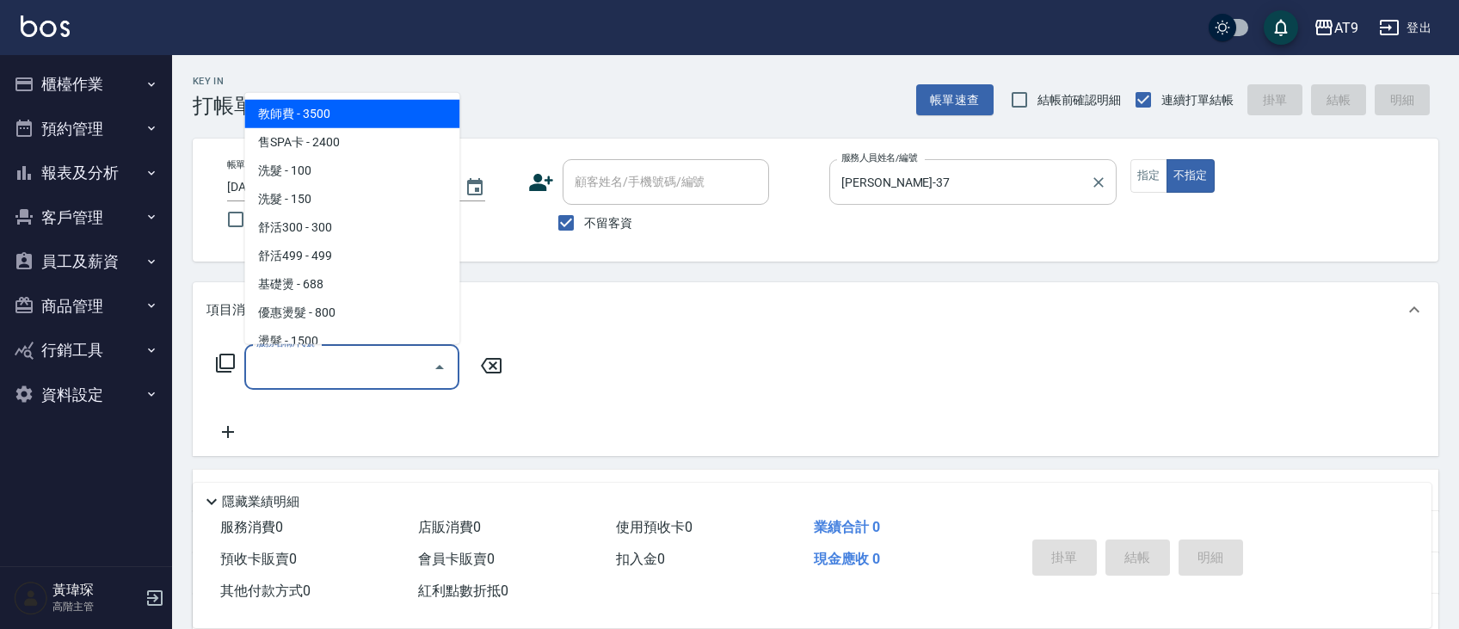
type input "6"
type input "3"
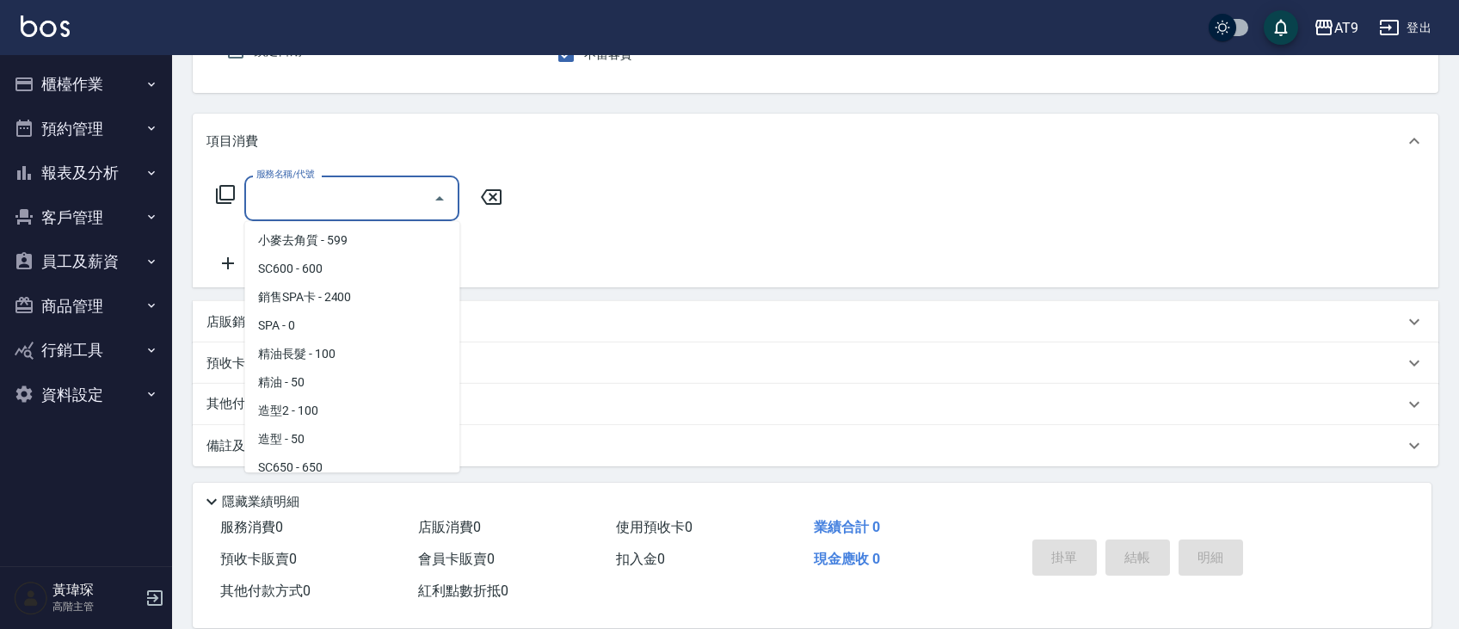
scroll to position [1480, 0]
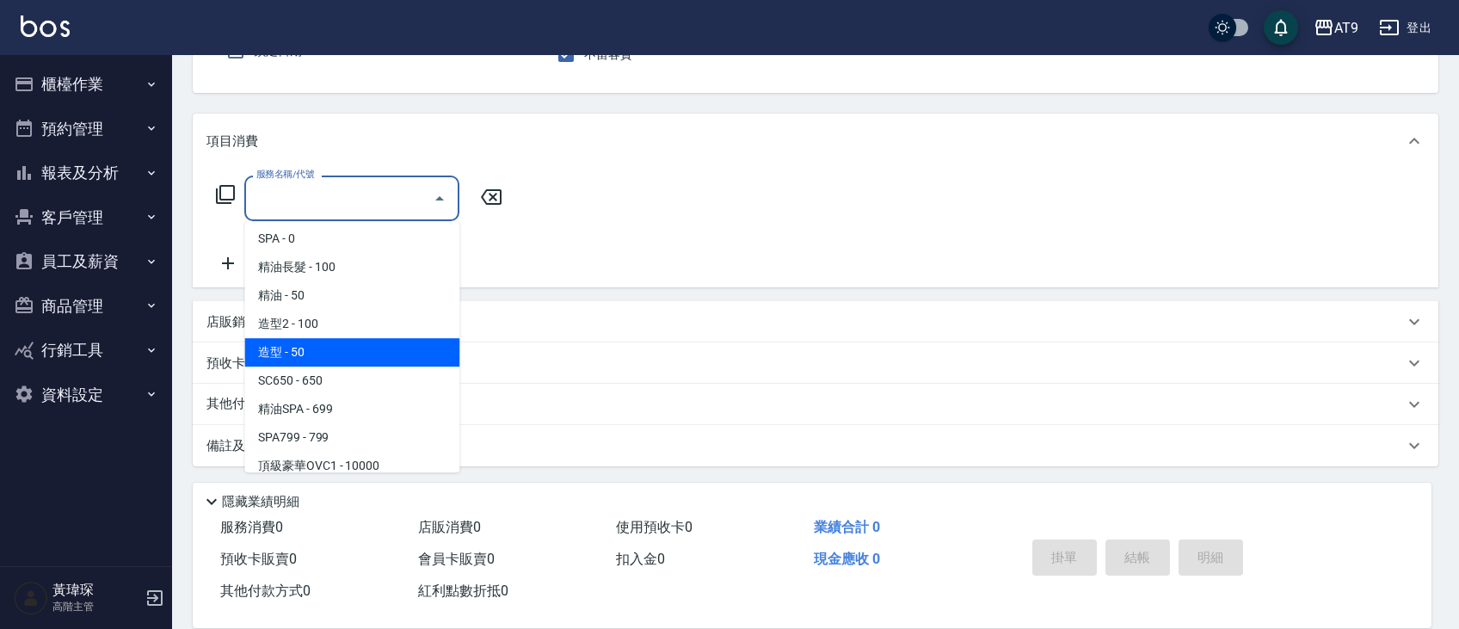
click at [318, 360] on span "造型 - 50" at bounding box center [351, 352] width 215 height 28
type input "造型(615)"
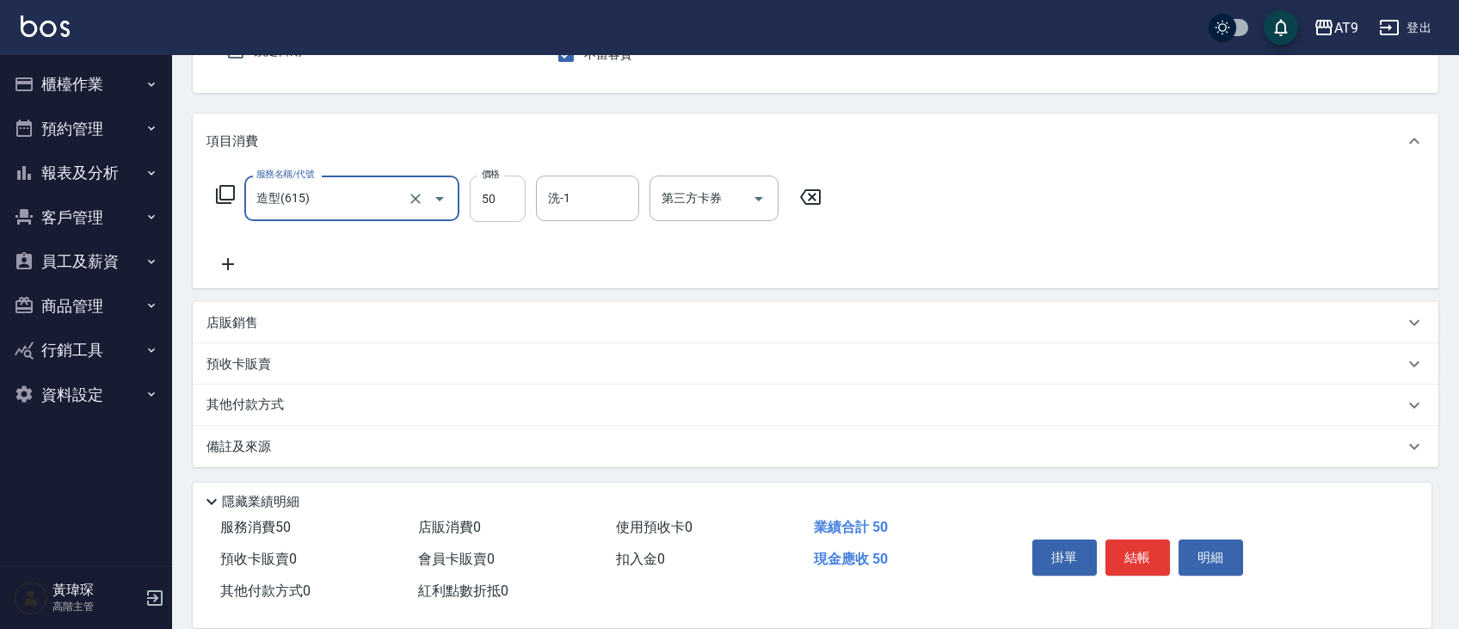
click at [511, 192] on input "50" at bounding box center [498, 199] width 56 height 46
type input "200"
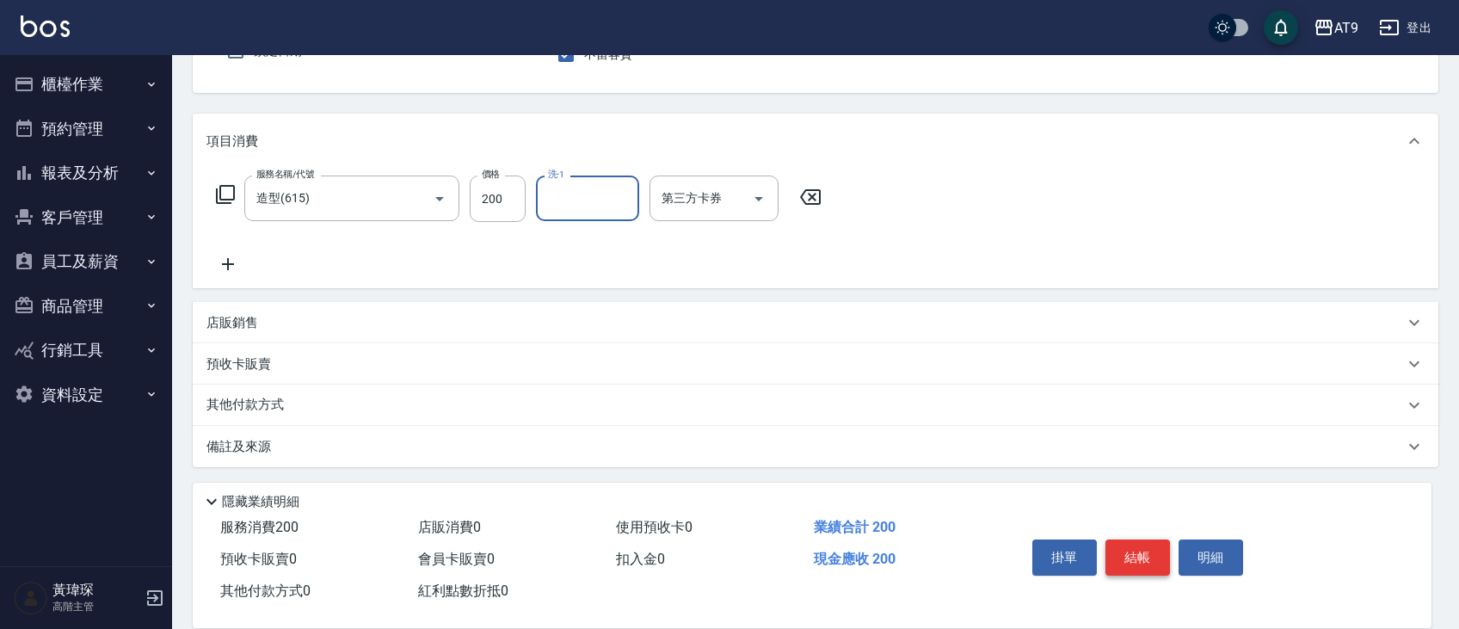
click at [1139, 550] on button "結帳" at bounding box center [1138, 557] width 65 height 36
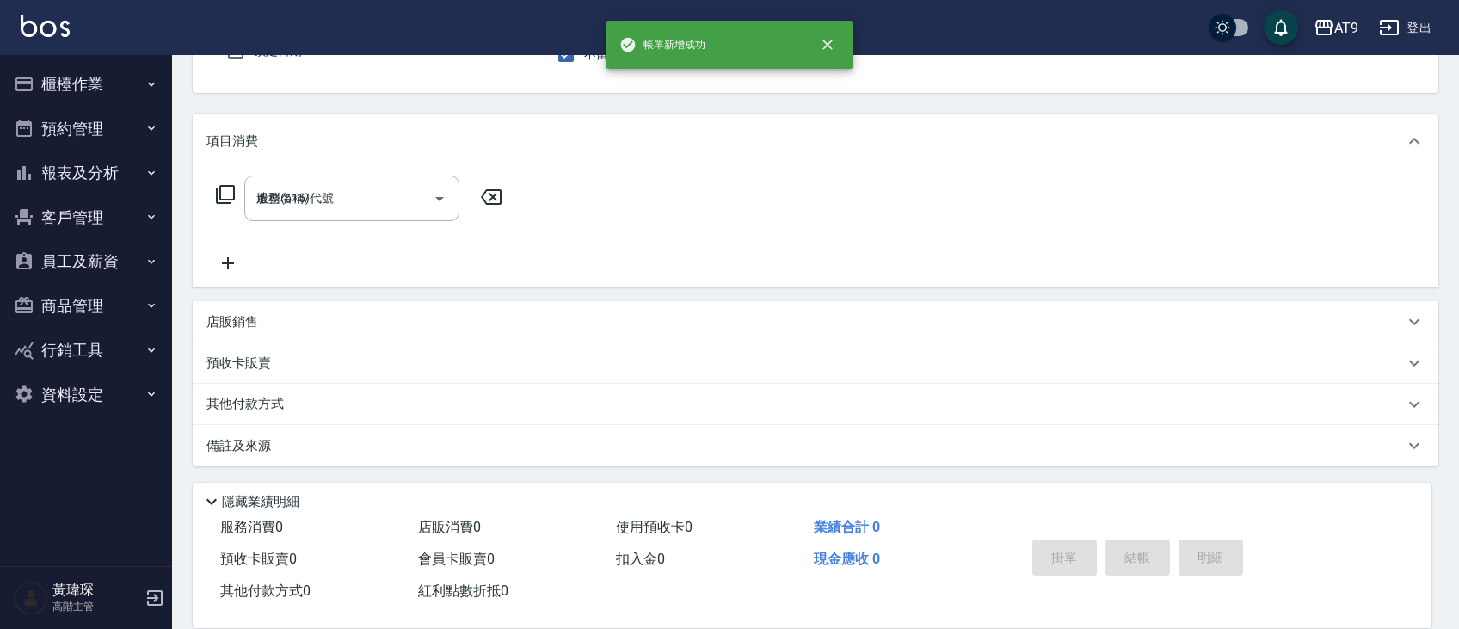
type input "2025/08/11 21:28"
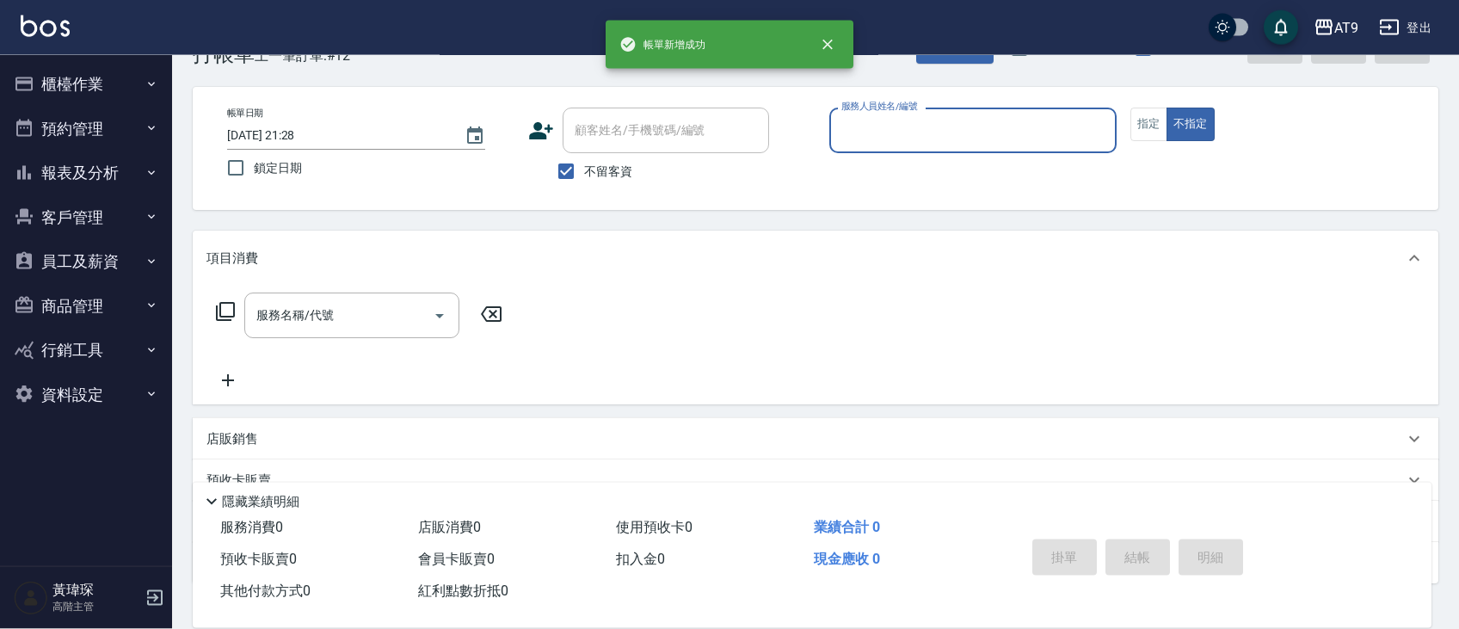
scroll to position [0, 0]
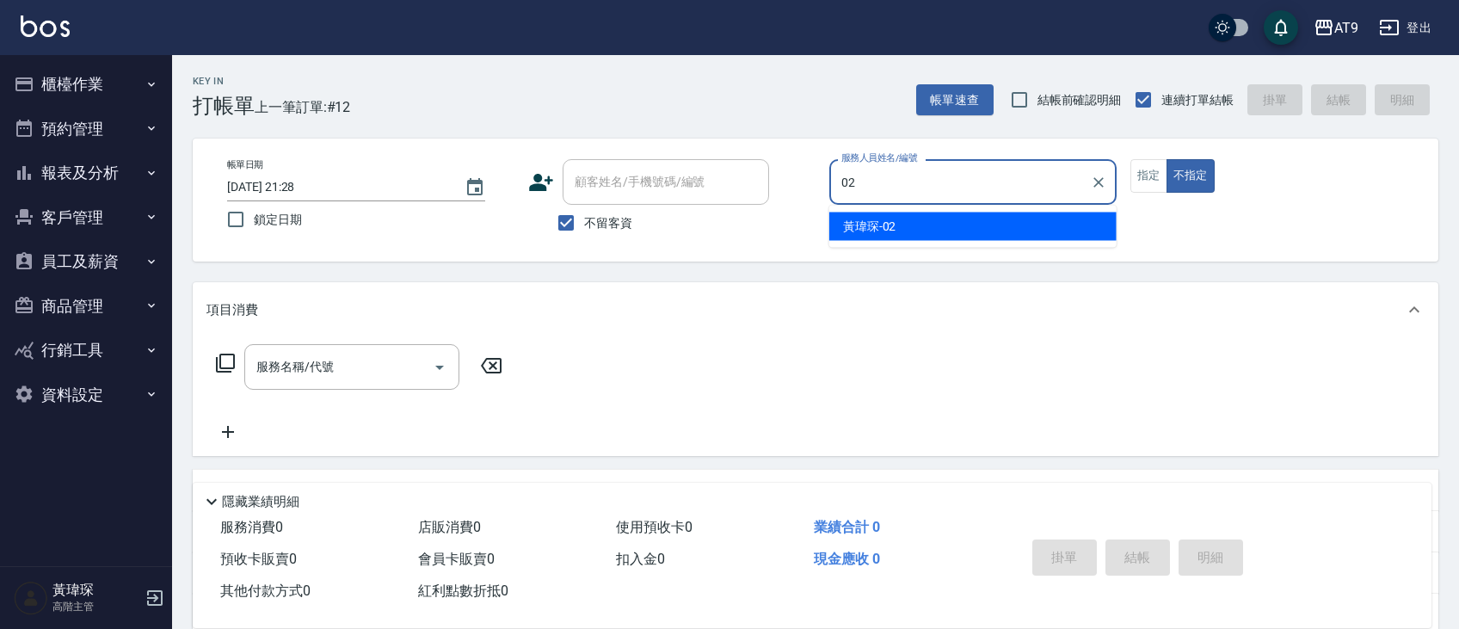
type input "黃瑋琛-02"
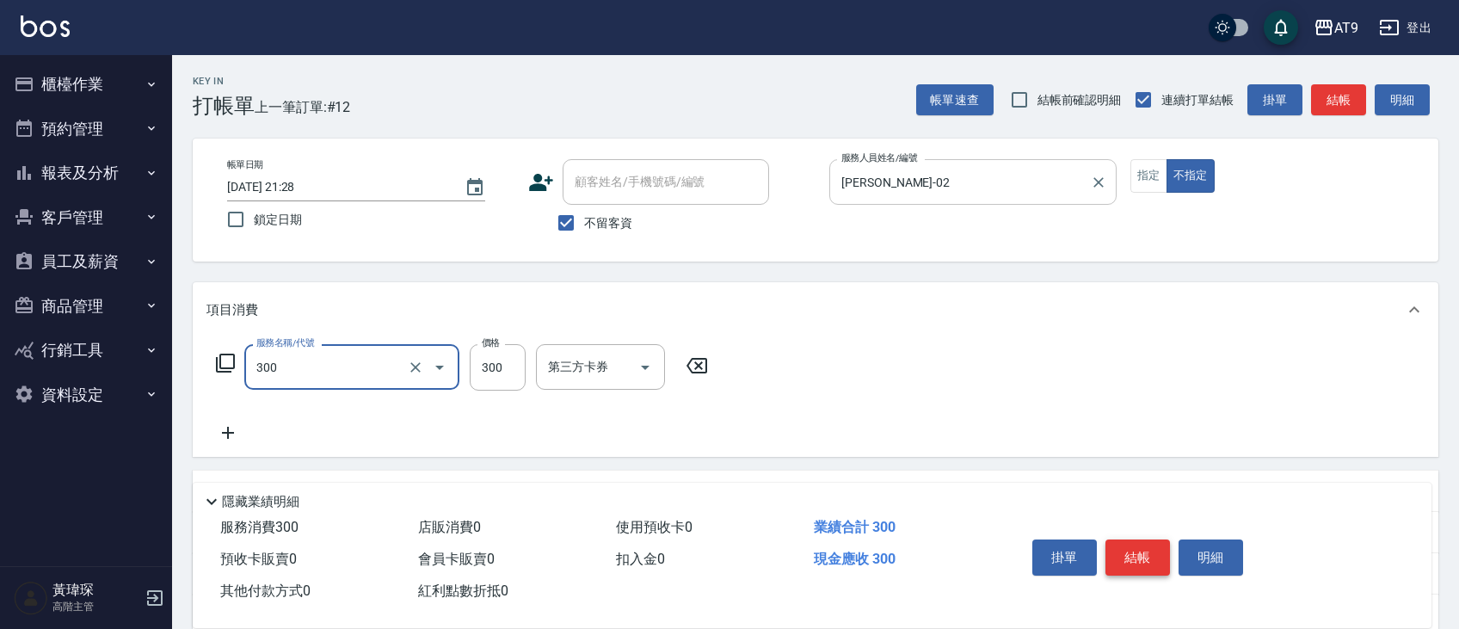
type input "SC300(300)"
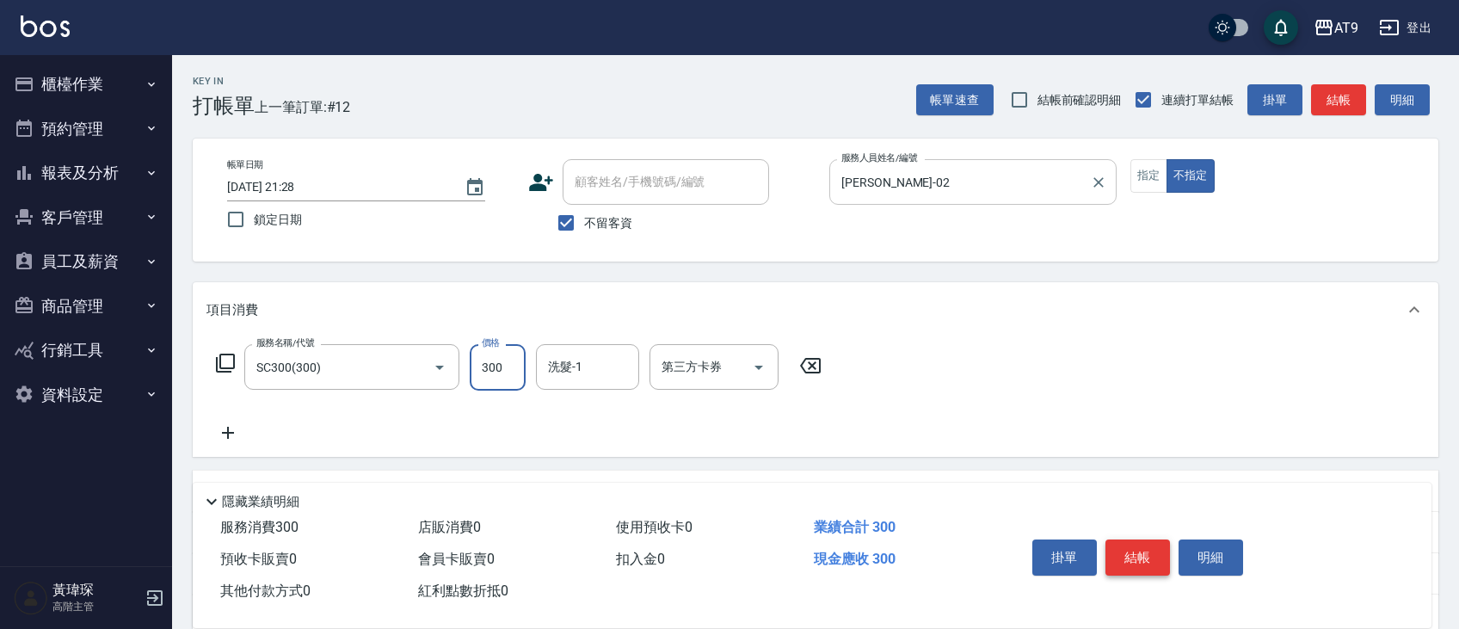
click at [1162, 547] on button "結帳" at bounding box center [1138, 557] width 65 height 36
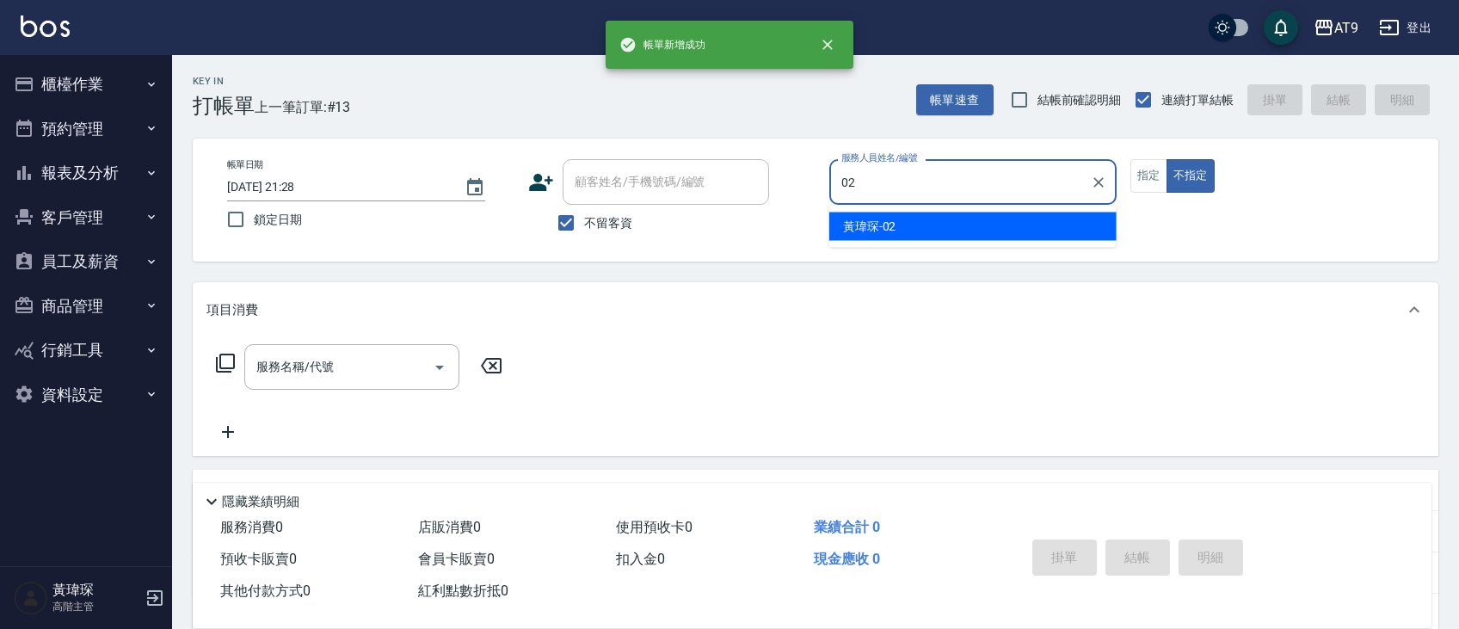
type input "黃瑋琛-02"
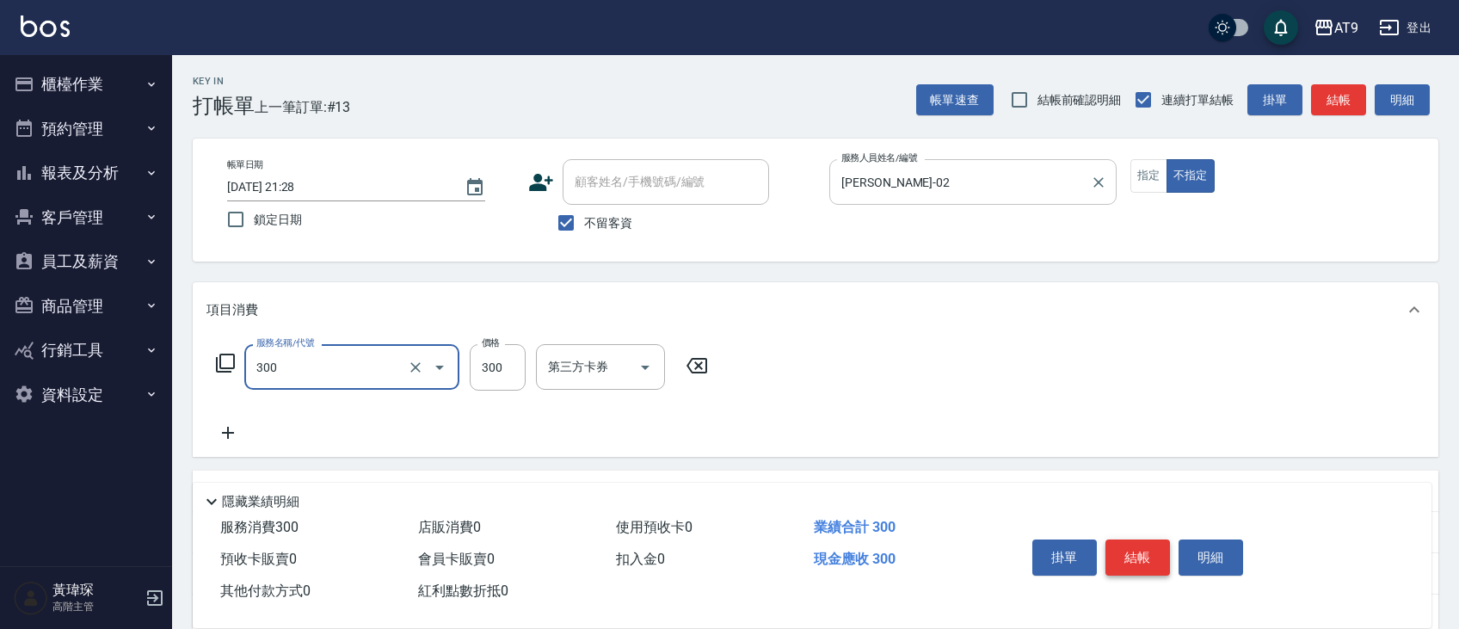
type input "SC300(300)"
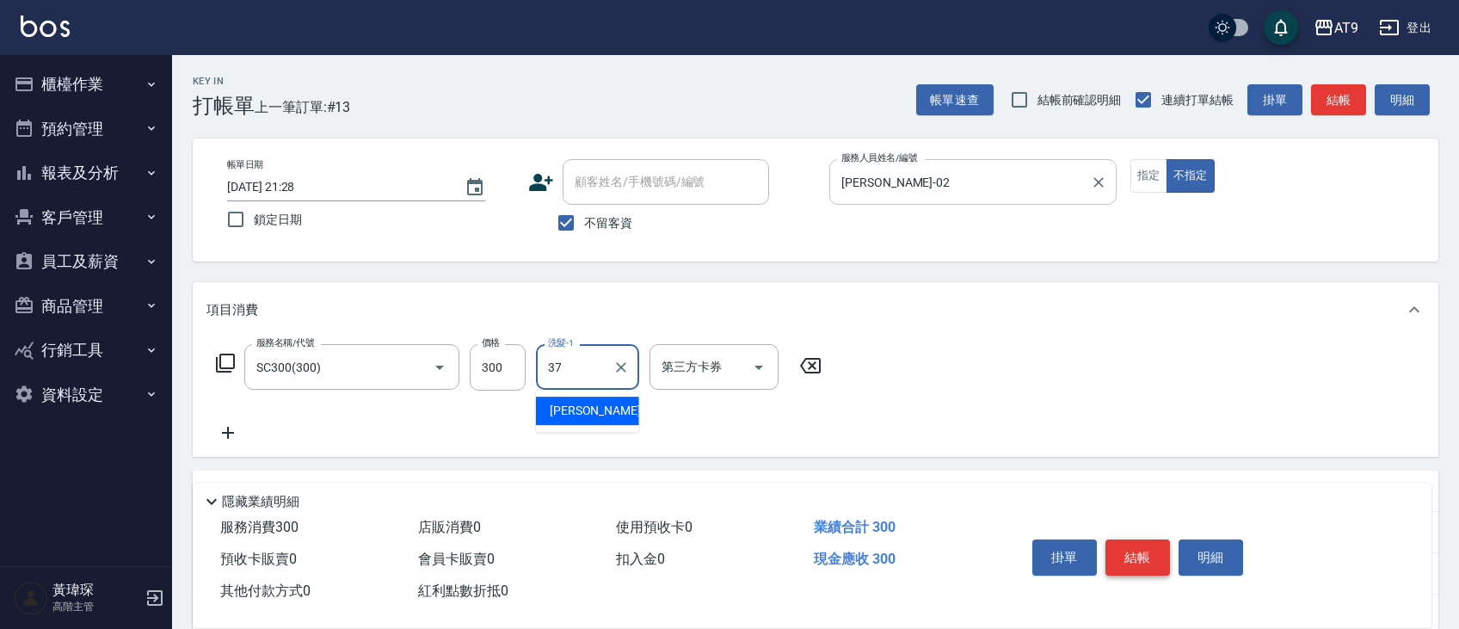
type input "林智慧-37"
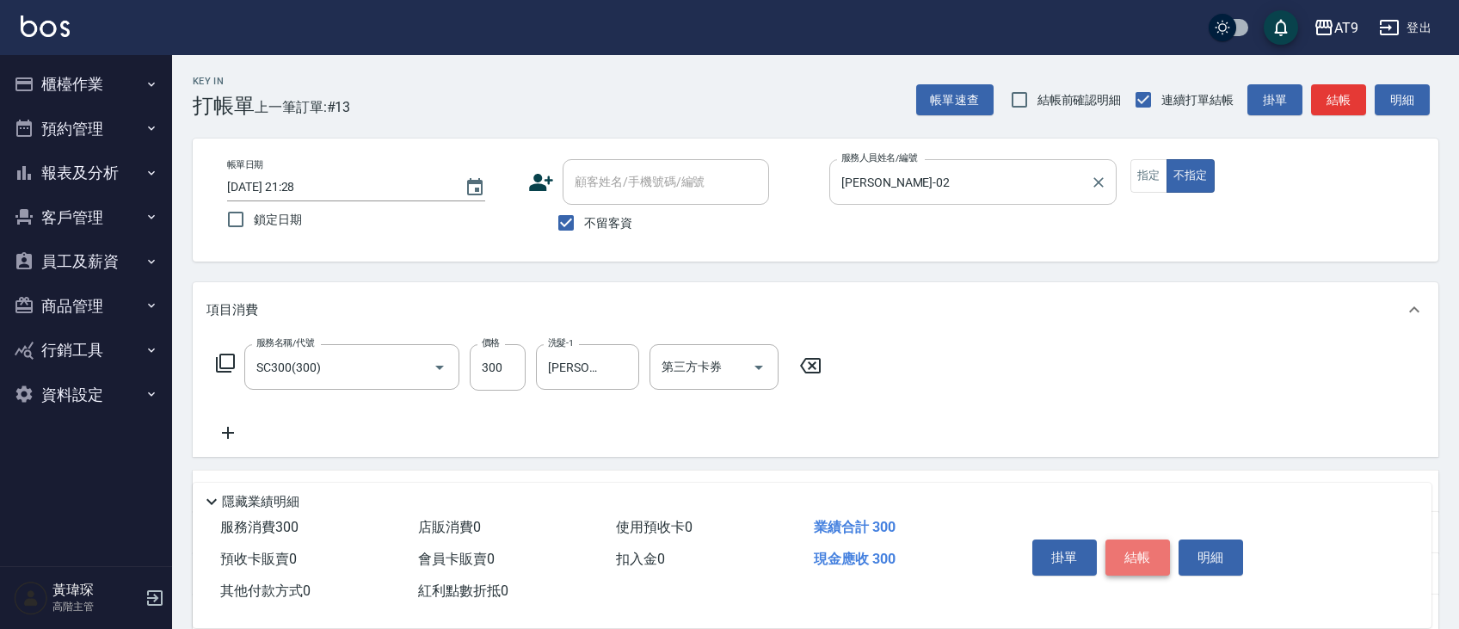
click at [1150, 558] on button "結帳" at bounding box center [1138, 557] width 65 height 36
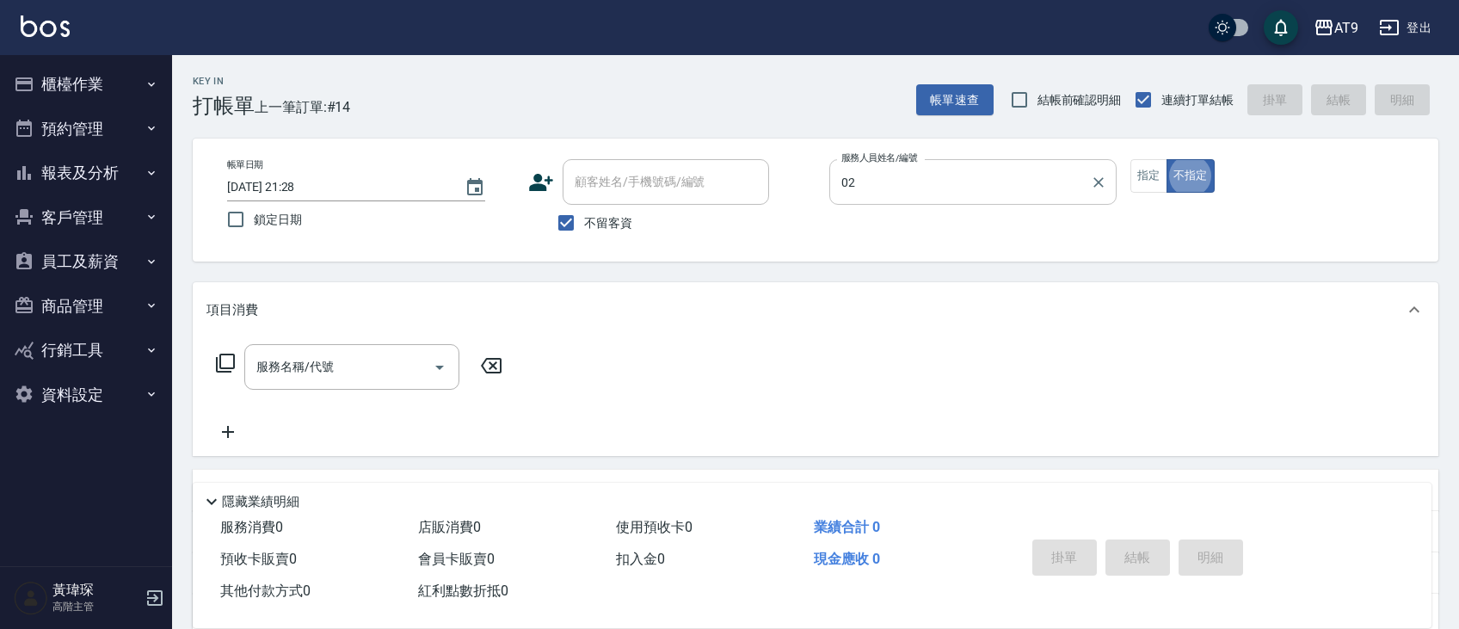
type input "黃瑋琛-02"
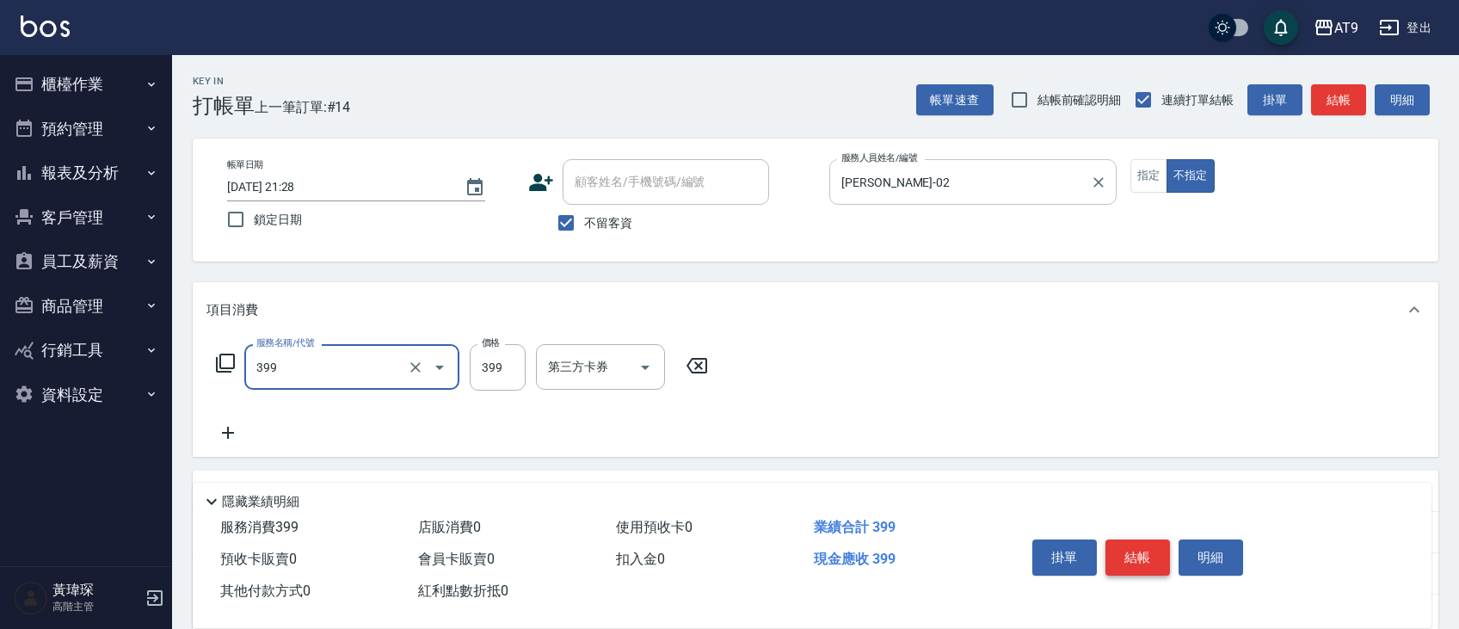
type input "海鹽SPA洗(399)"
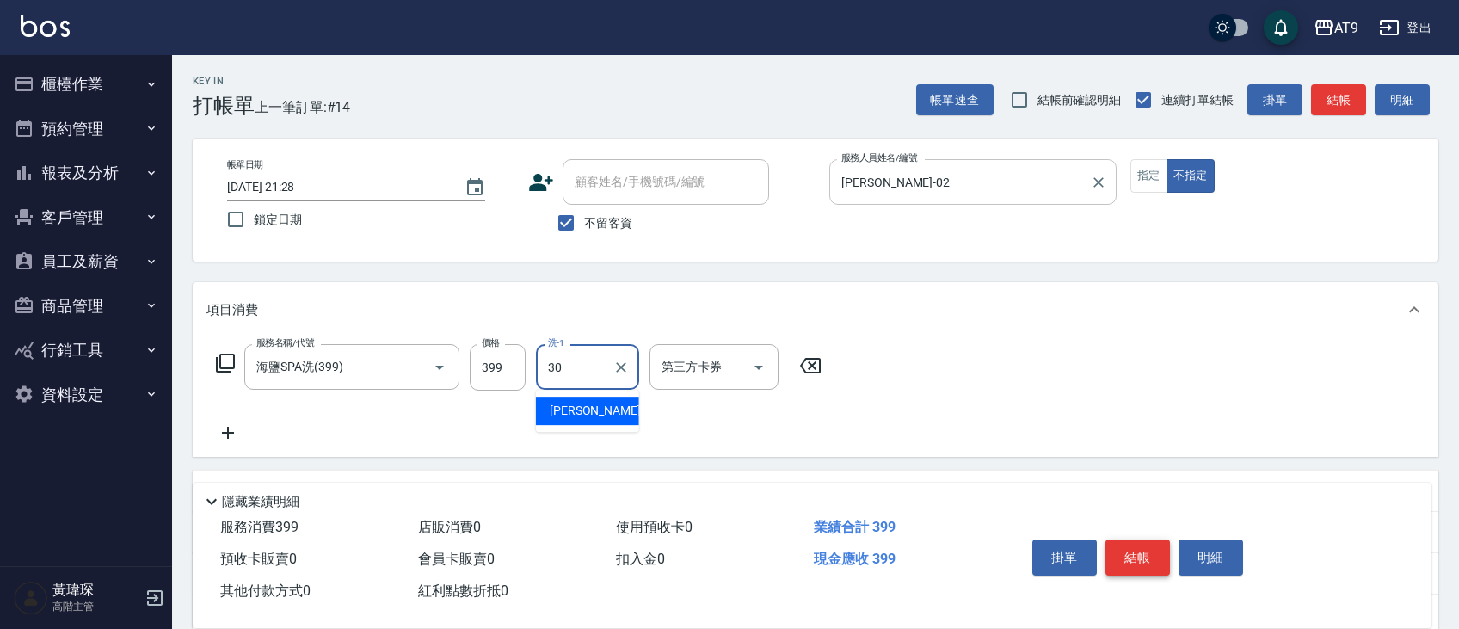
type input "劉羿君-30"
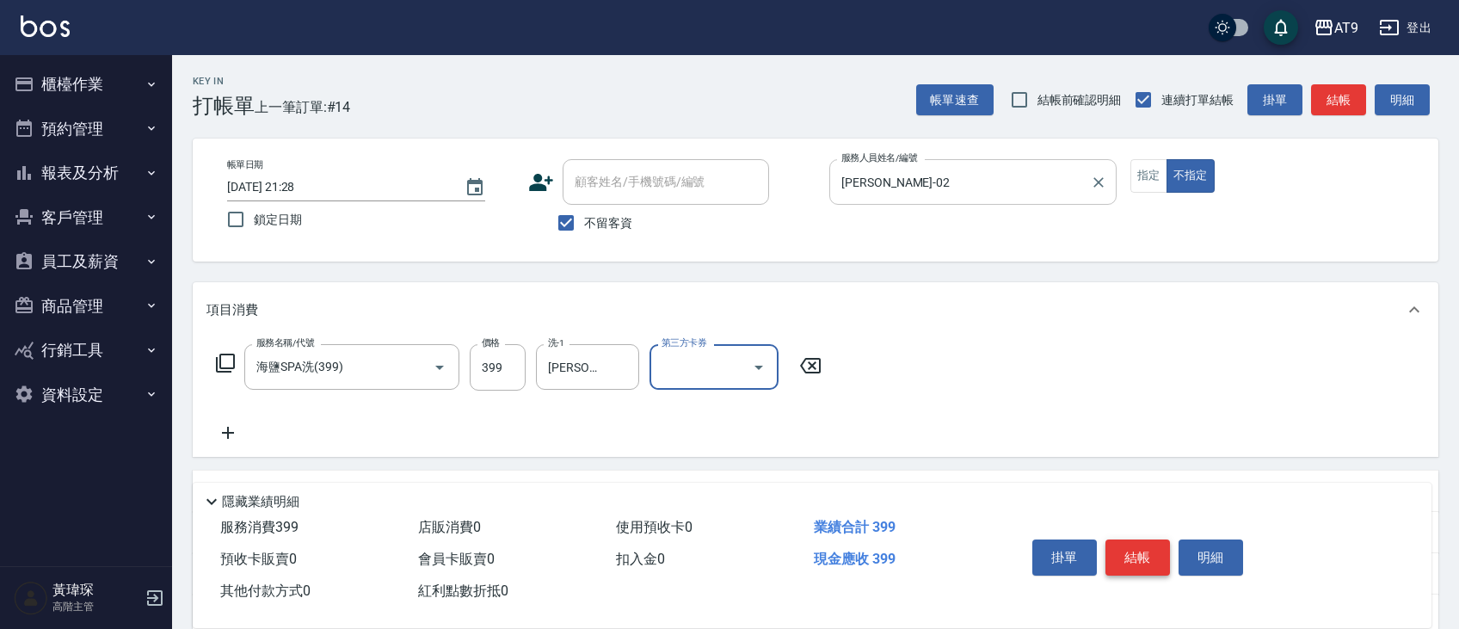
click at [1134, 570] on button "結帳" at bounding box center [1138, 557] width 65 height 36
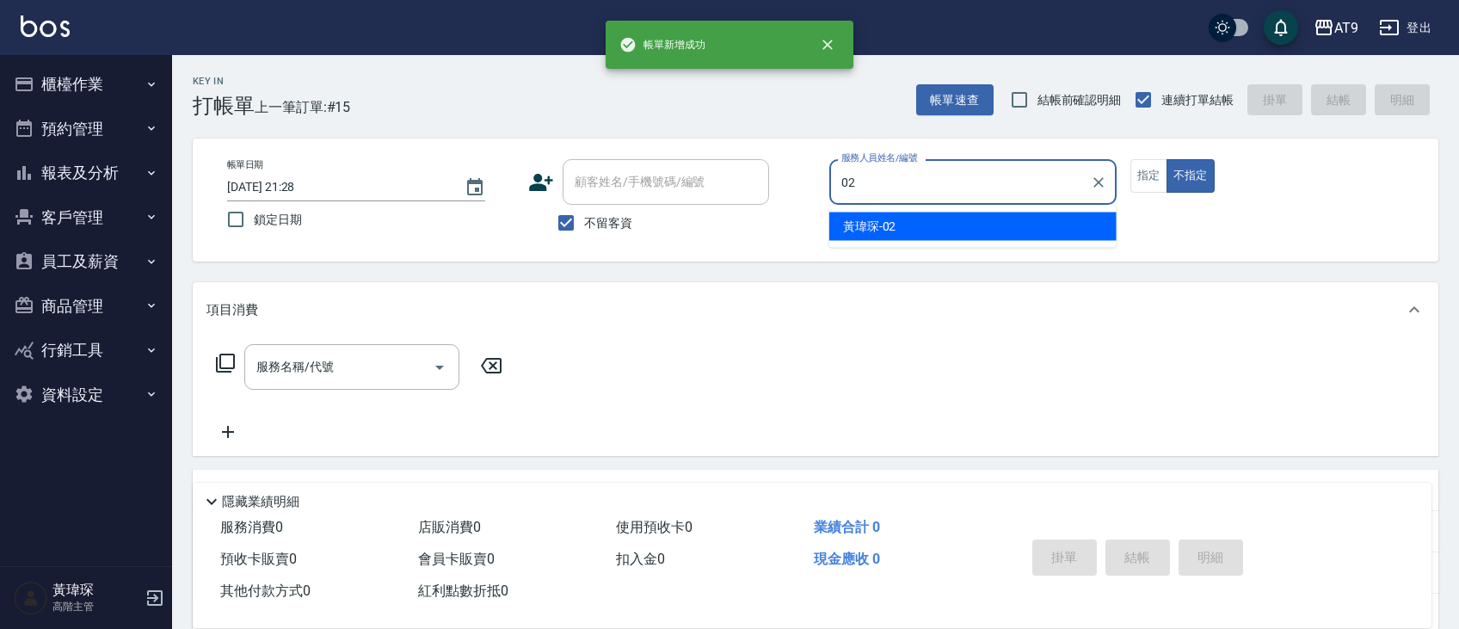
type input "黃瑋琛-02"
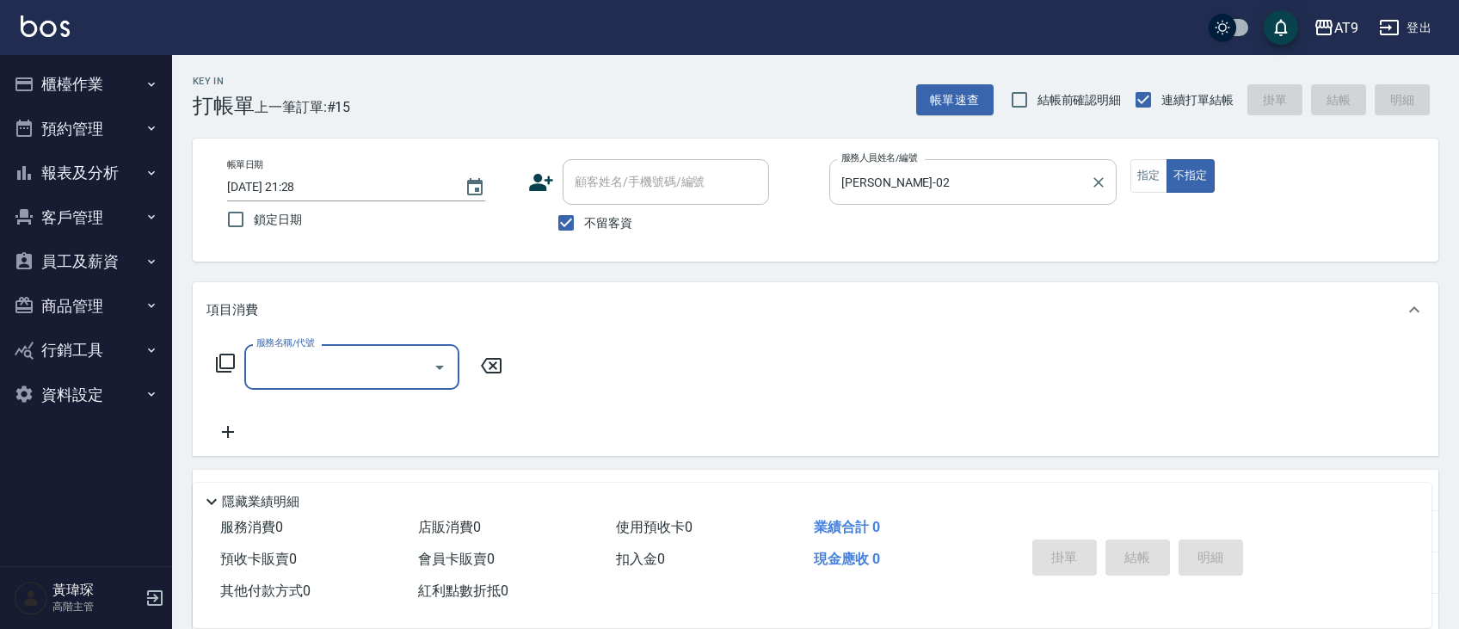
type input "5"
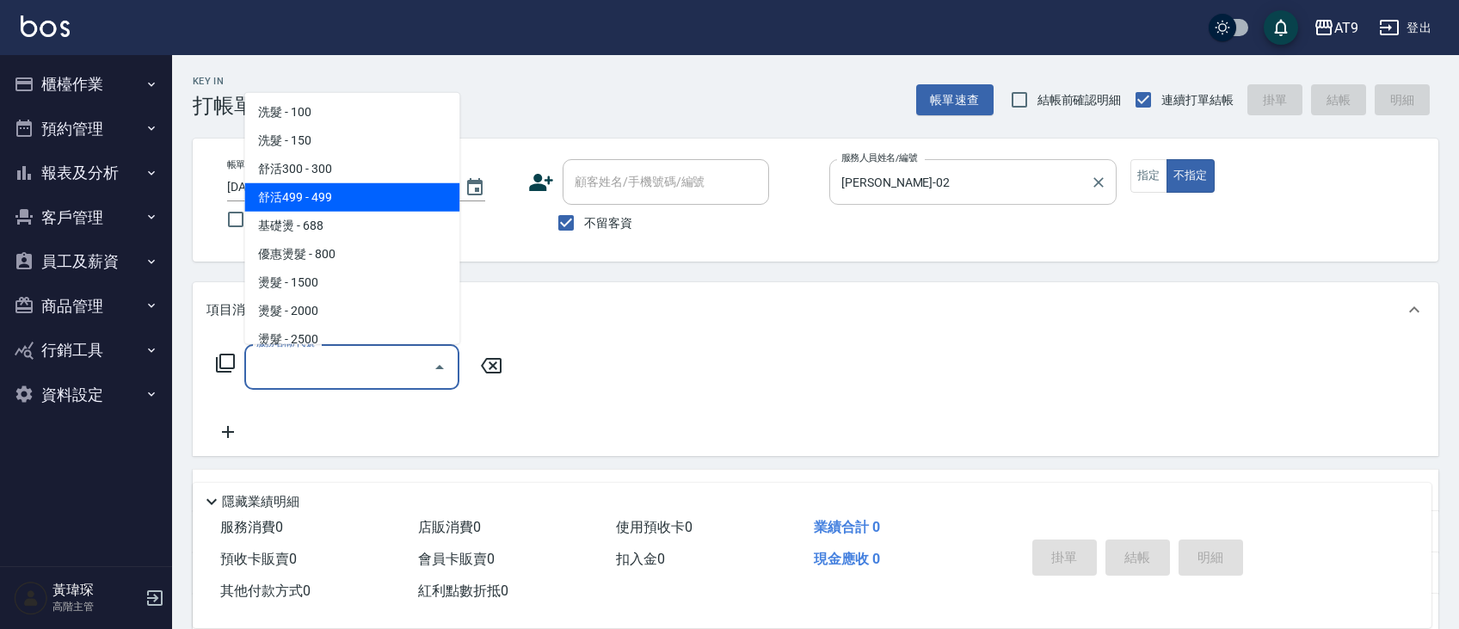
scroll to position [86, 0]
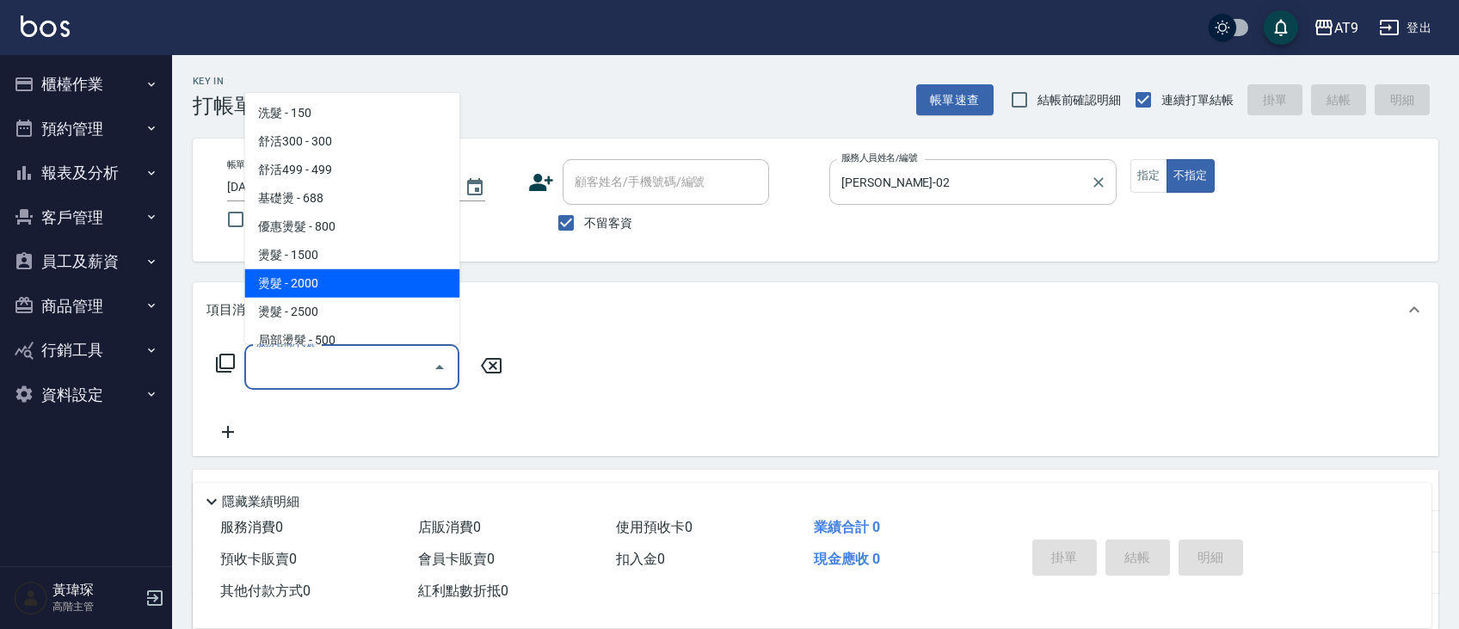
click at [363, 283] on span "燙髮 - 2000" at bounding box center [351, 282] width 215 height 28
type input "燙髮(205)"
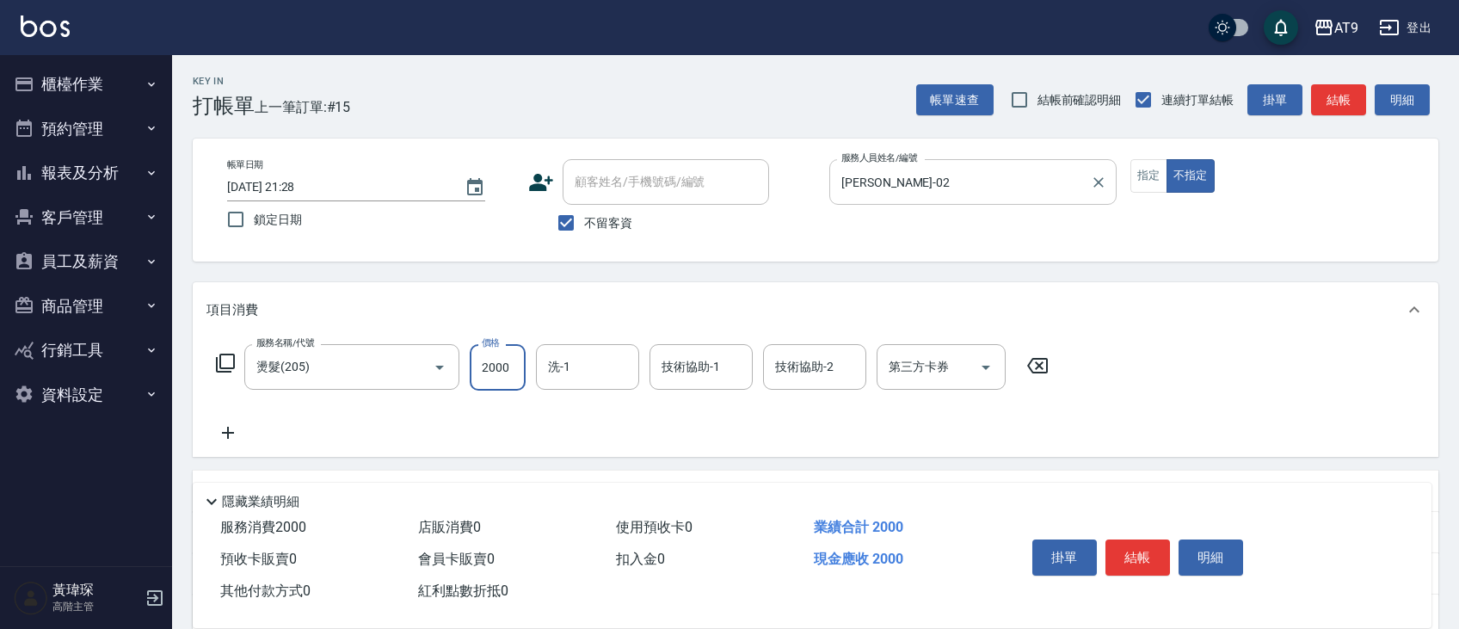
click at [519, 361] on input "2000" at bounding box center [498, 367] width 56 height 46
type input "2299"
type input "林智慧-37"
type input "6"
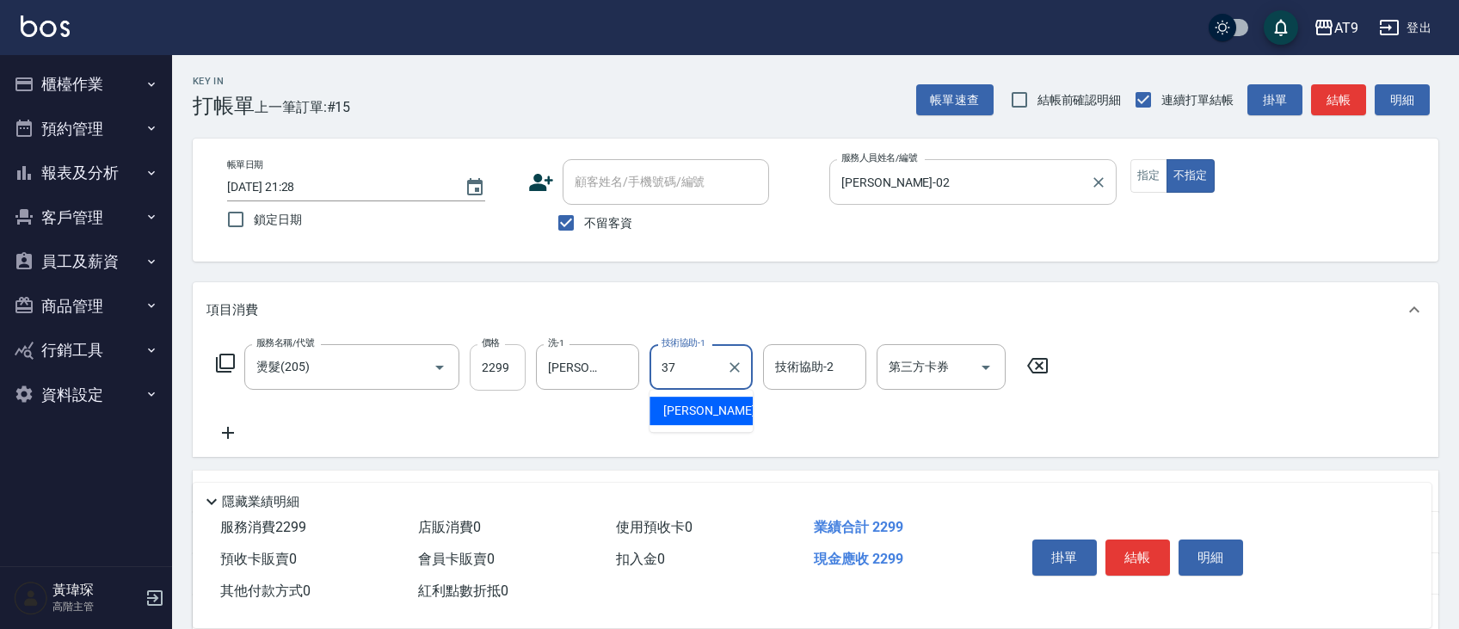
type input "林智慧-37"
click at [1137, 561] on button "結帳" at bounding box center [1138, 557] width 65 height 36
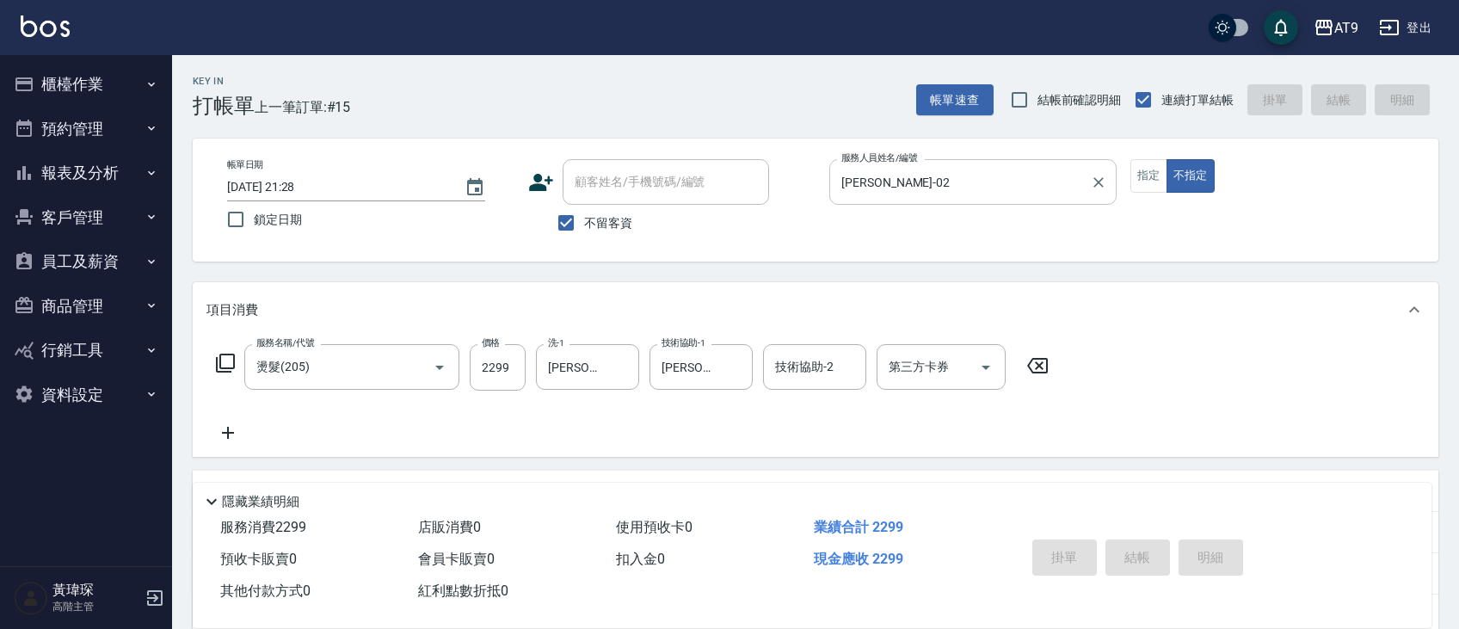
type input "2025/08/11 21:29"
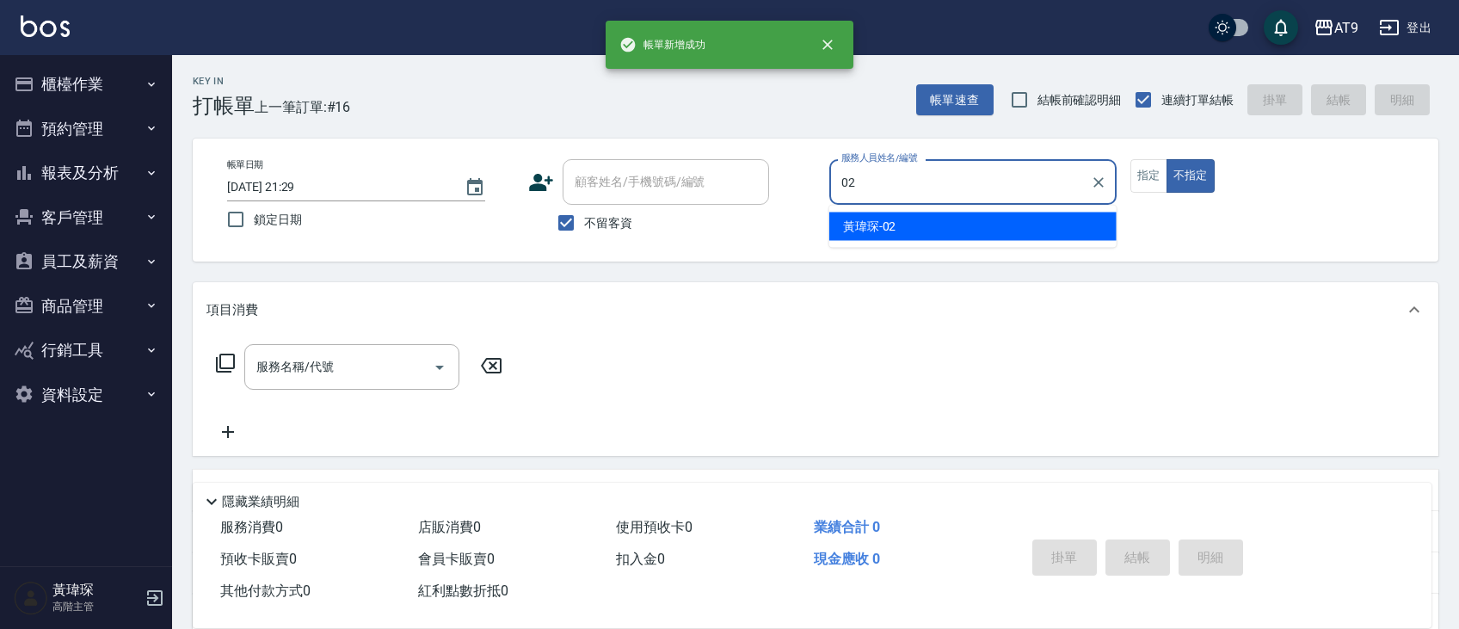
type input "黃瑋琛-02"
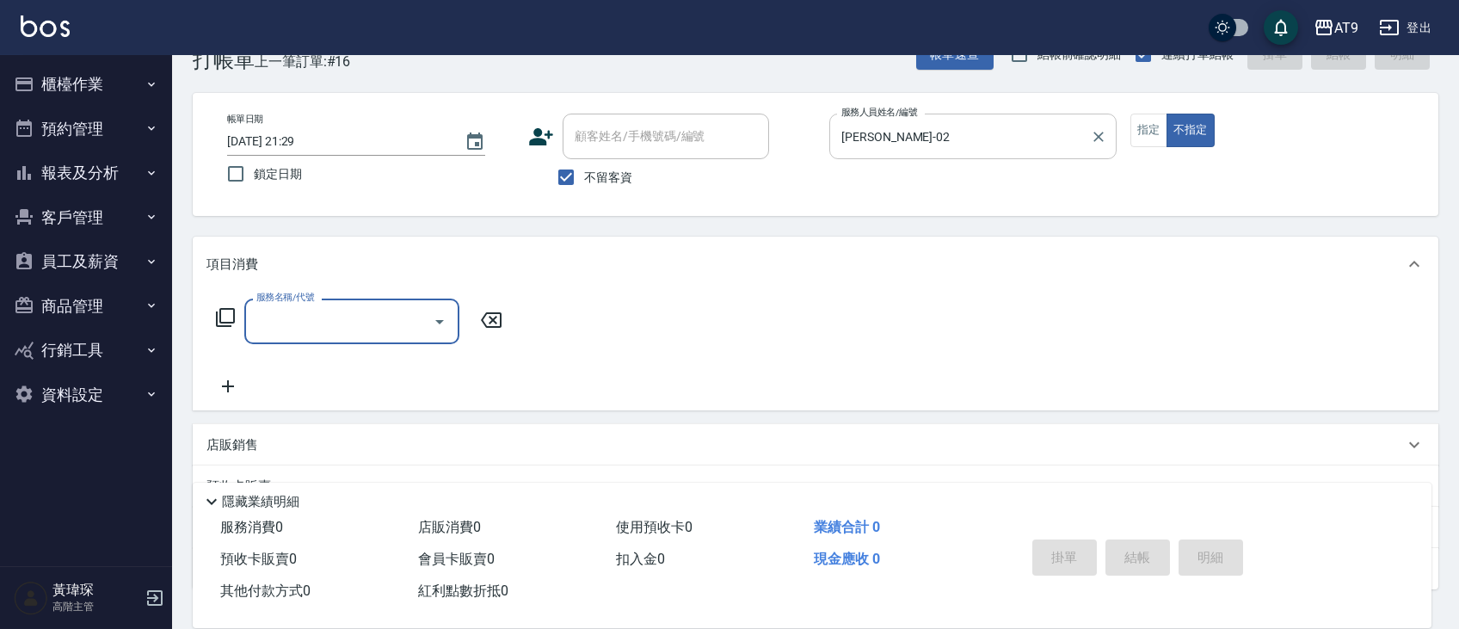
scroll to position [0, 0]
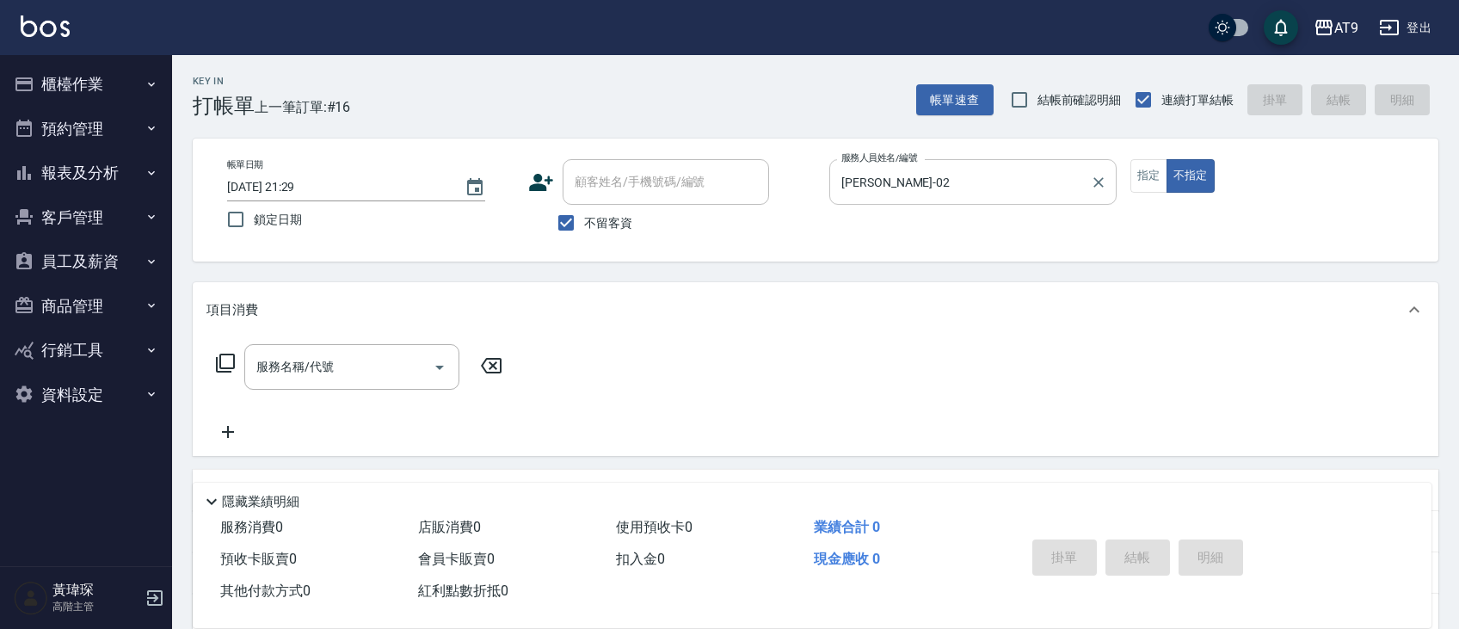
click at [236, 364] on div "服務名稱/代號 服務名稱/代號" at bounding box center [360, 367] width 306 height 46
click at [225, 360] on icon at bounding box center [225, 363] width 21 height 21
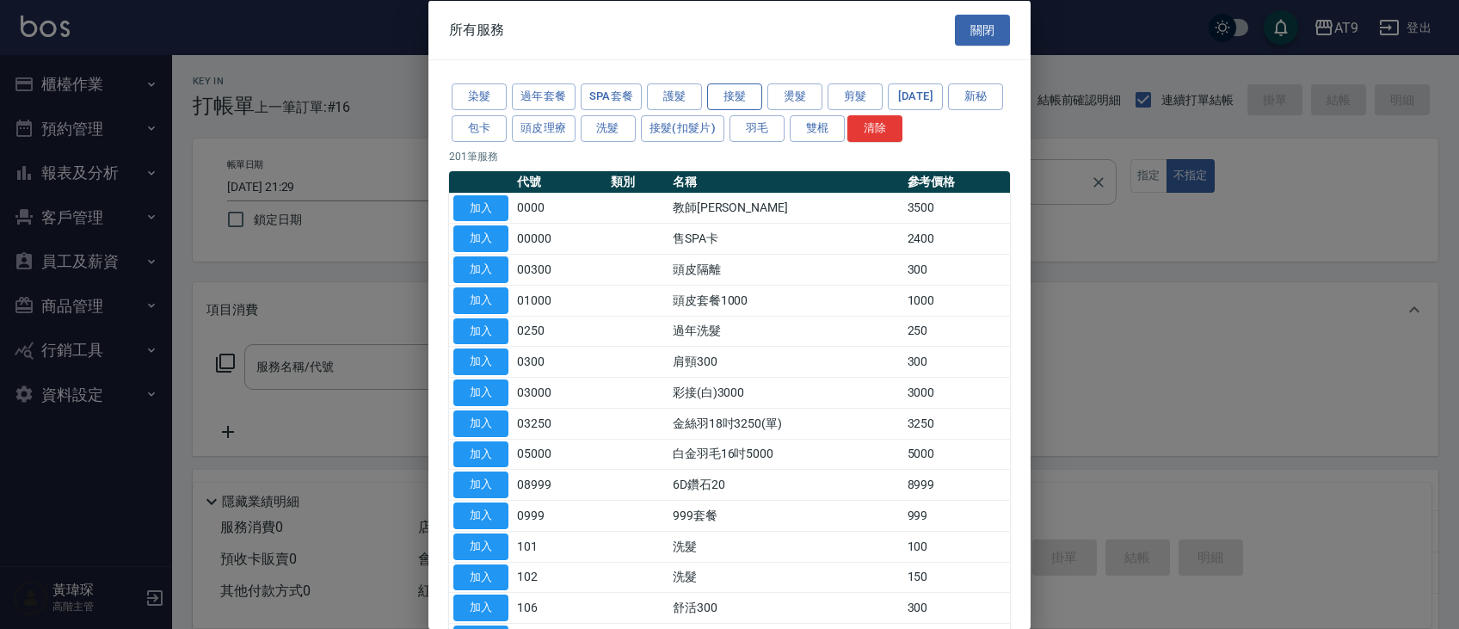
click at [718, 98] on button "接髮" at bounding box center [734, 96] width 55 height 27
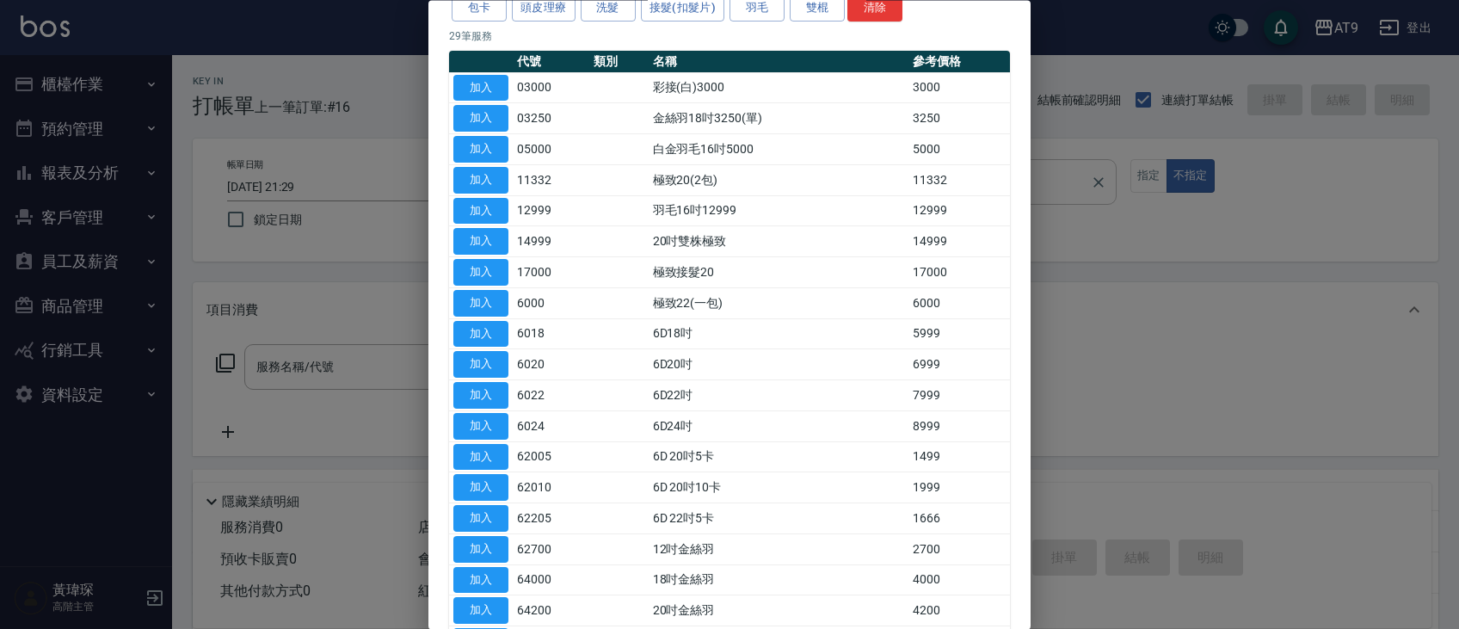
scroll to position [46, 0]
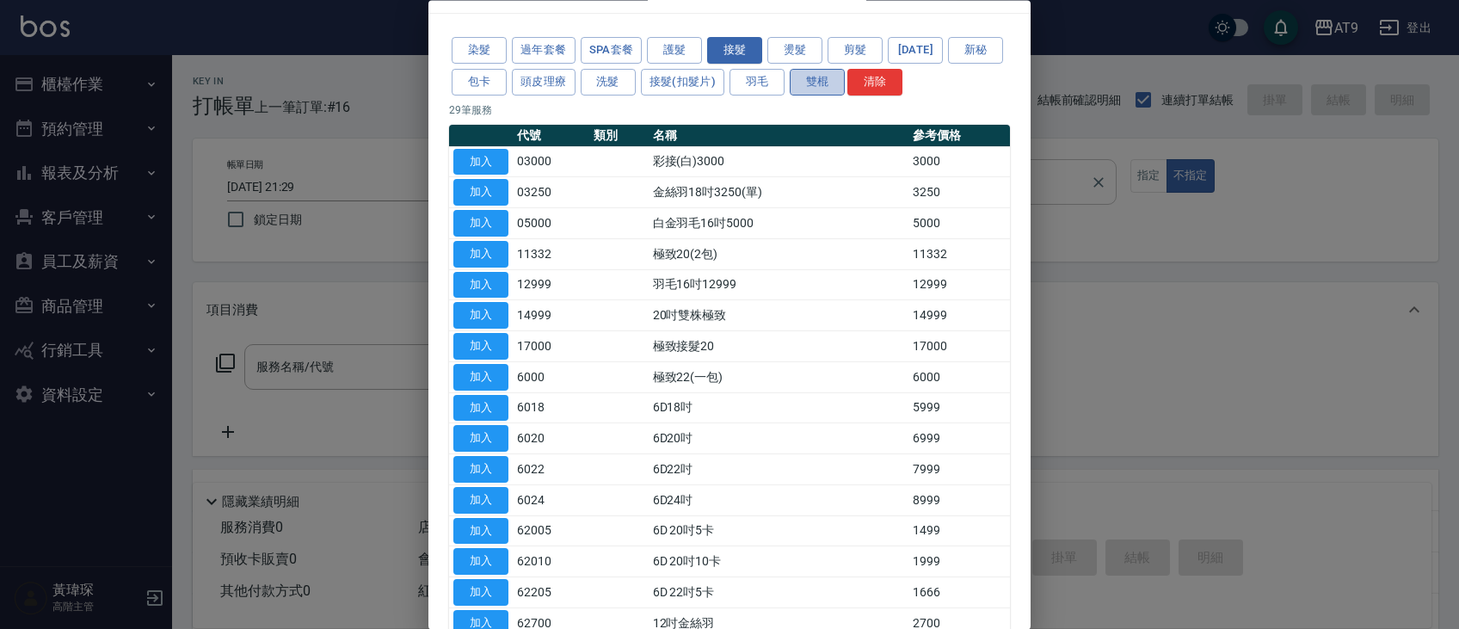
click at [810, 85] on button "雙棍" at bounding box center [817, 82] width 55 height 27
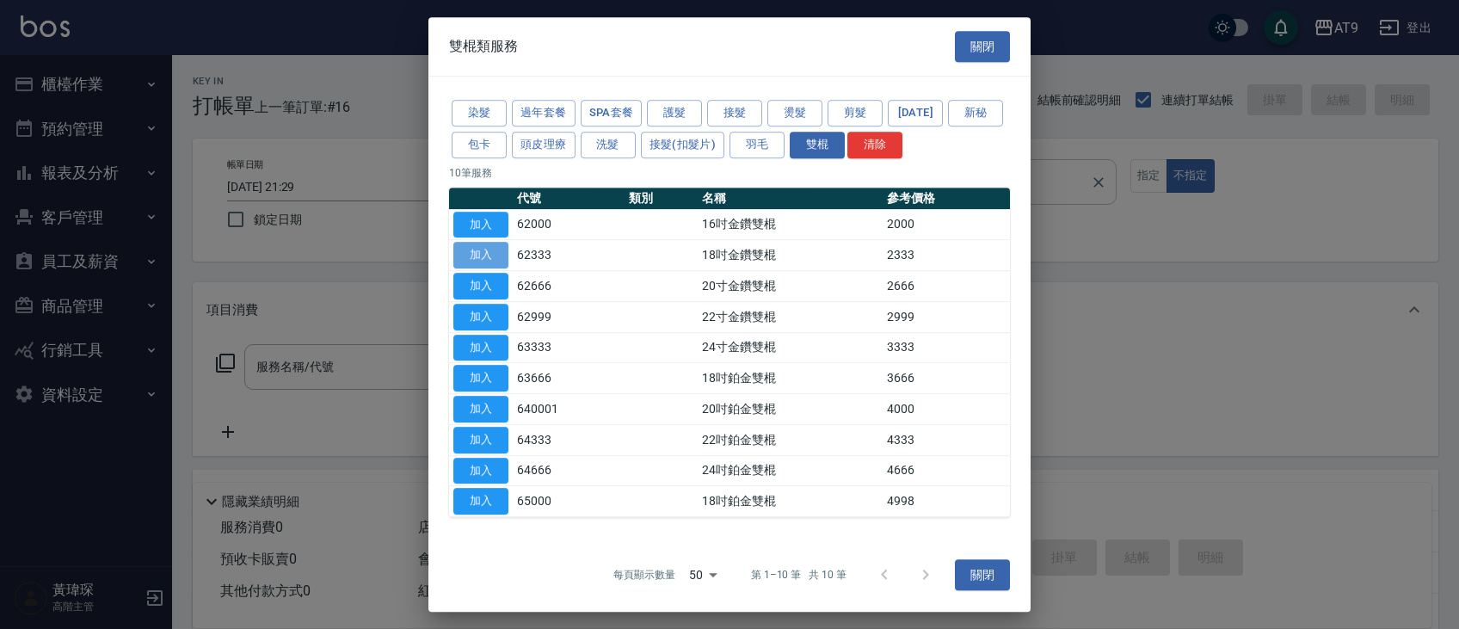
click at [484, 251] on button "加入" at bounding box center [480, 255] width 55 height 27
type input "18吋金鑽雙棍(62333)"
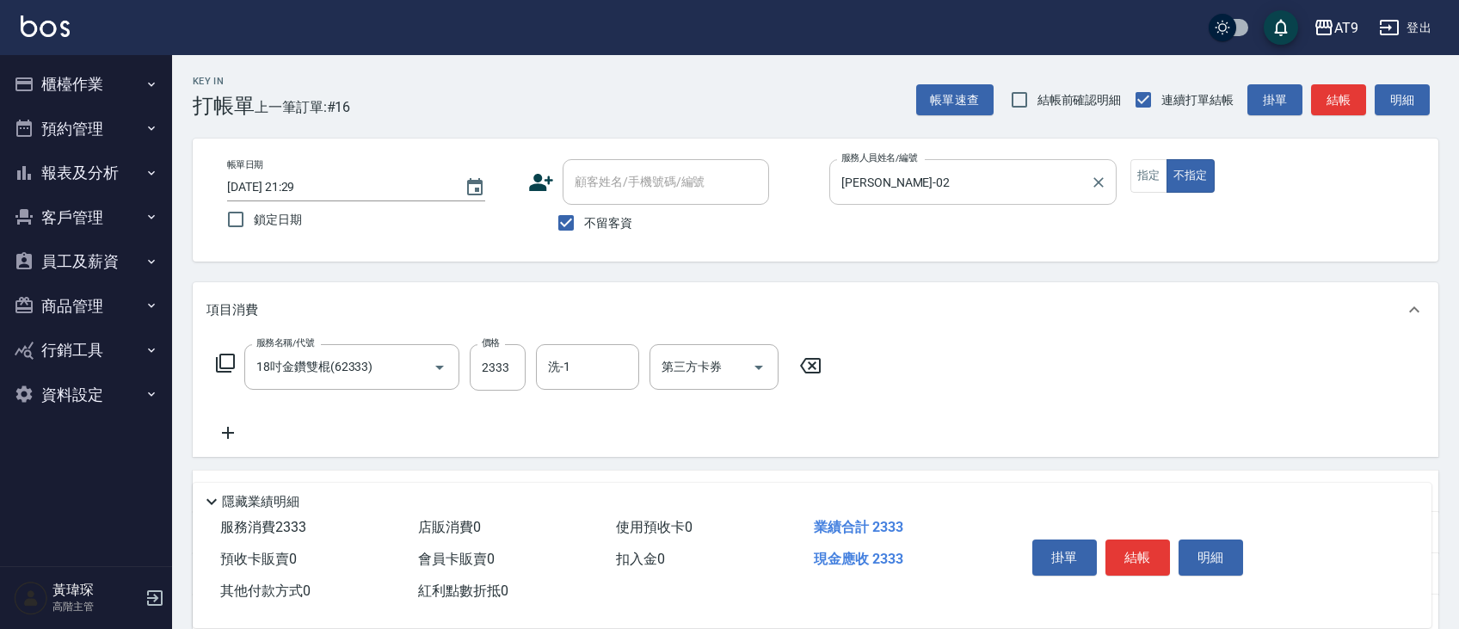
click at [229, 428] on icon at bounding box center [228, 433] width 12 height 12
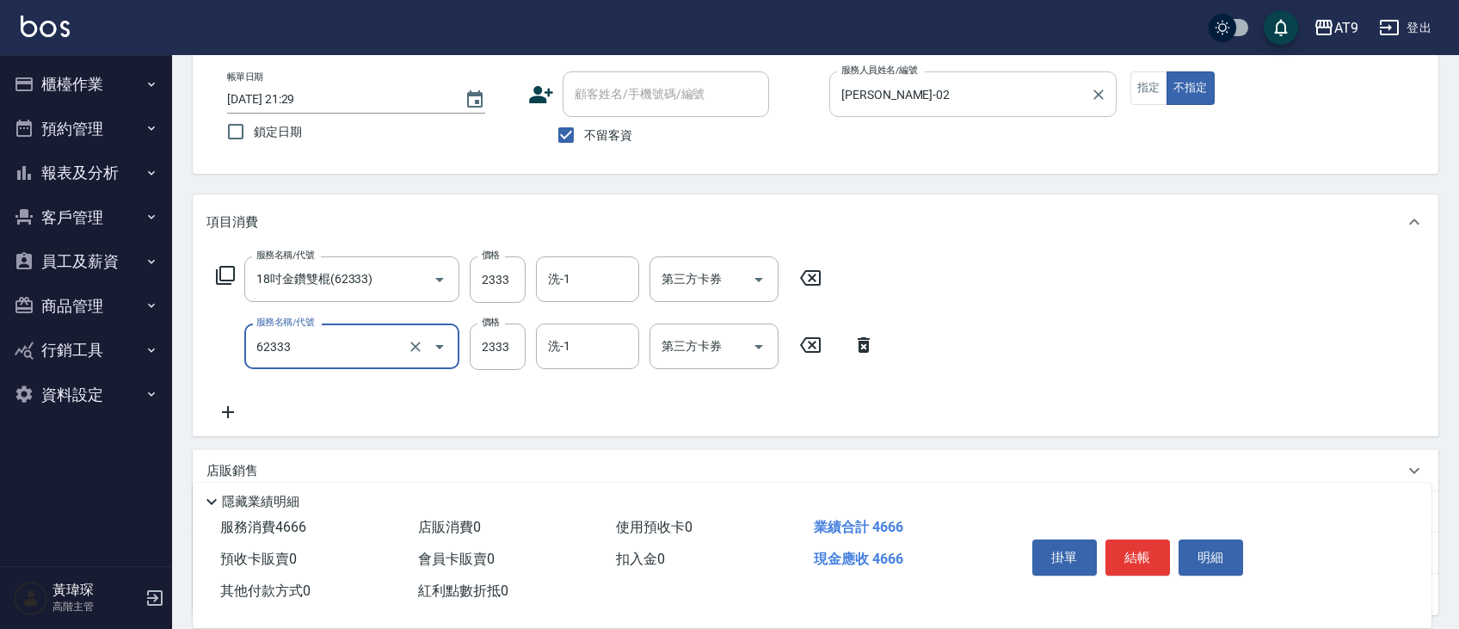
scroll to position [191, 0]
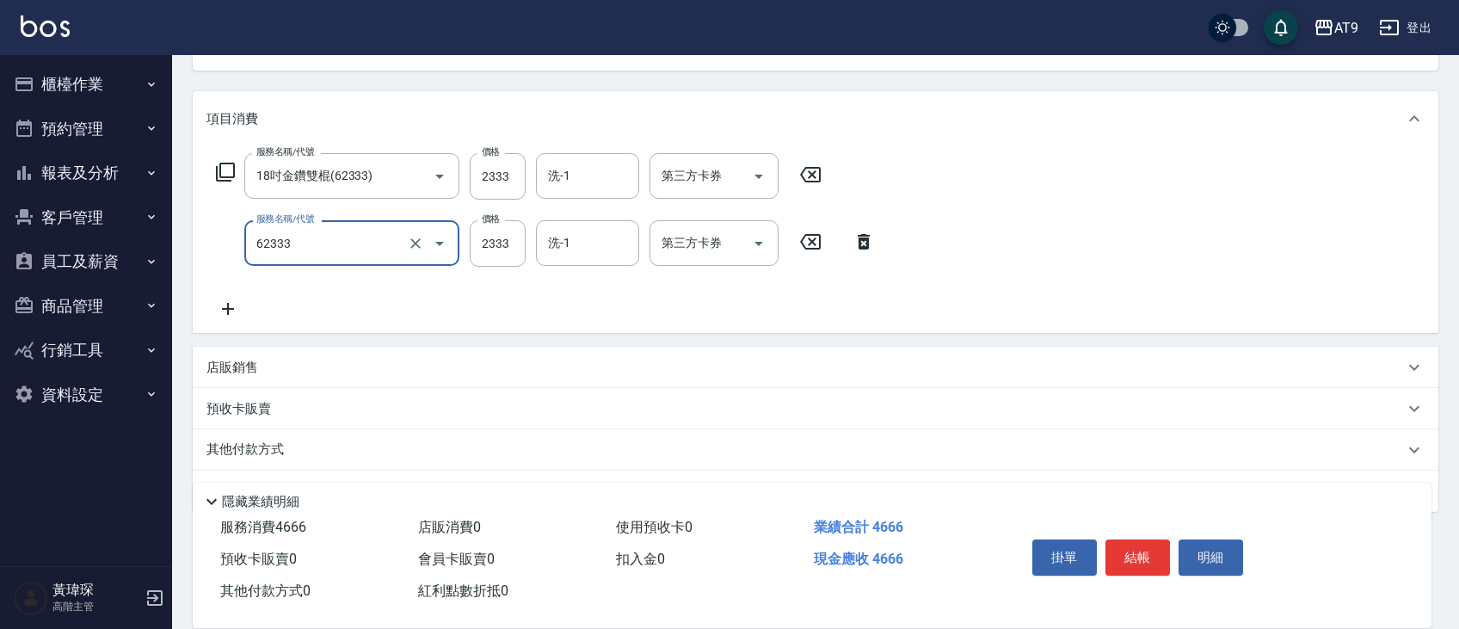
type input "18吋金鑽雙棍(62333)"
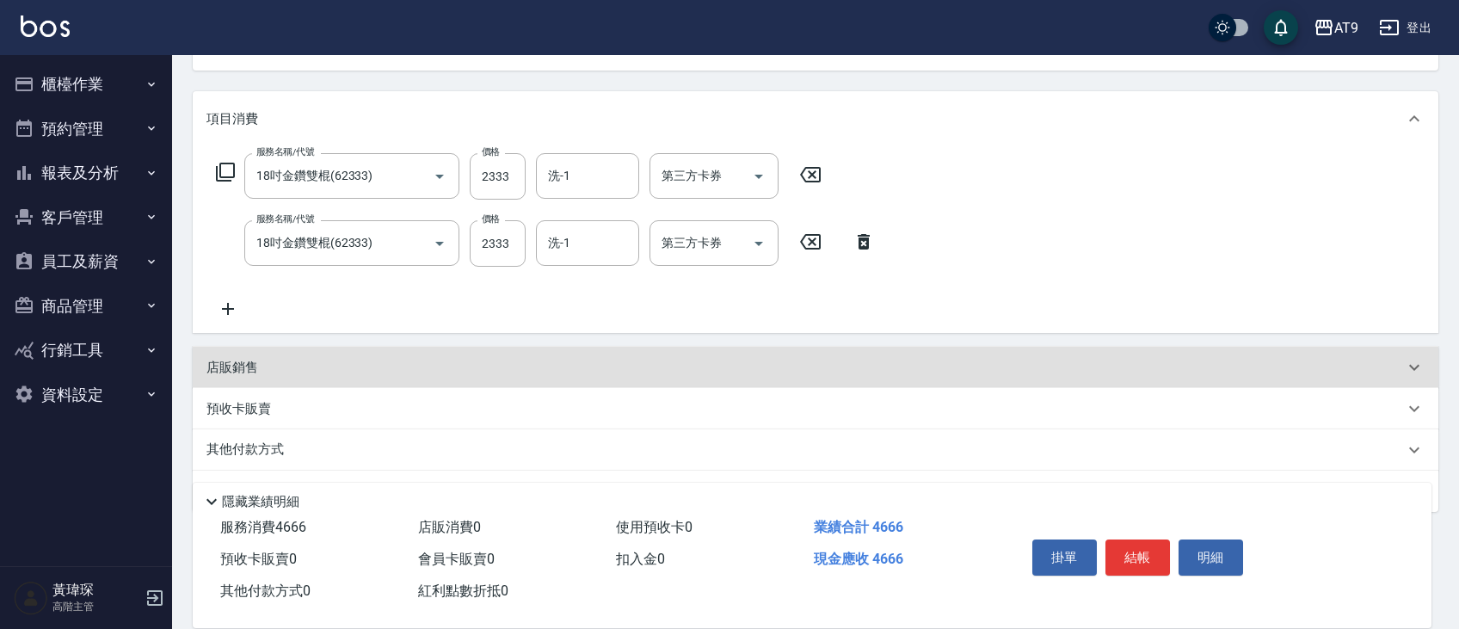
click at [254, 311] on div "服務名稱/代號 18吋金鑽雙棍(62333) 服務名稱/代號 價格 2333 價格 洗-1 洗-1 第三方卡券 第三方卡券 服務名稱/代號 18吋金鑽雙棍(6…" at bounding box center [546, 236] width 679 height 166
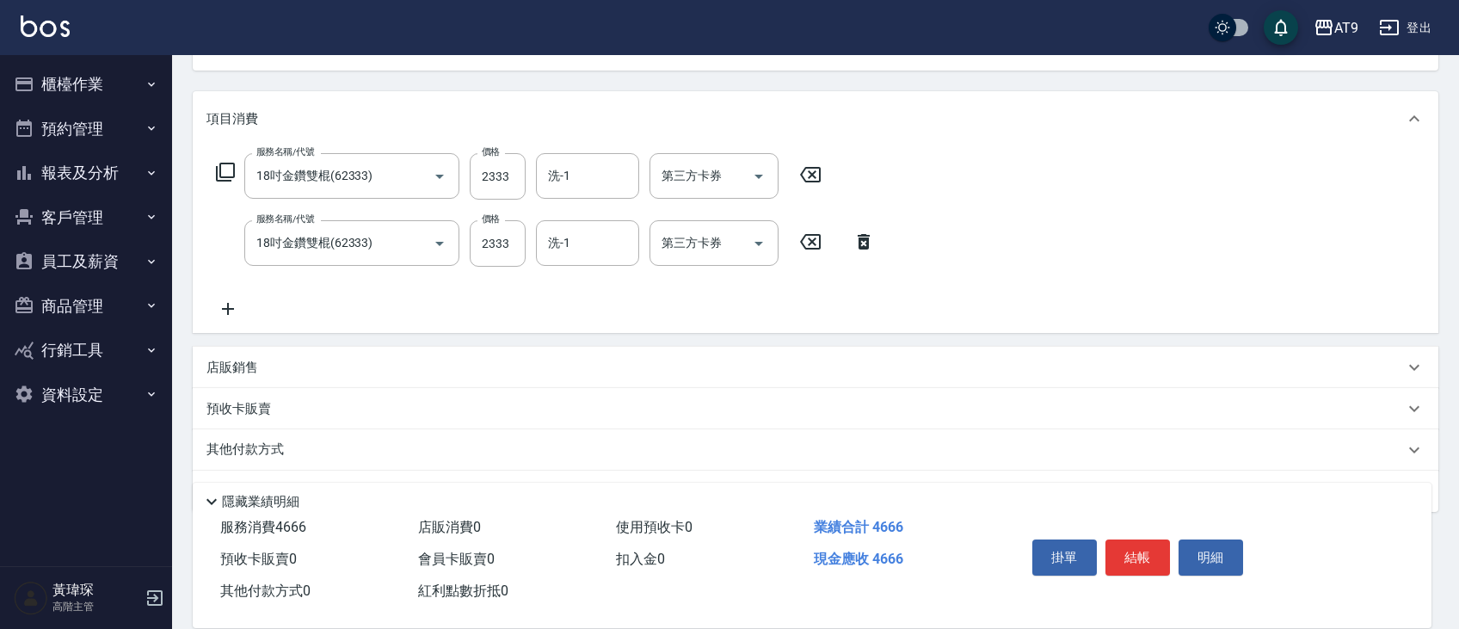
click at [223, 311] on icon at bounding box center [228, 309] width 43 height 21
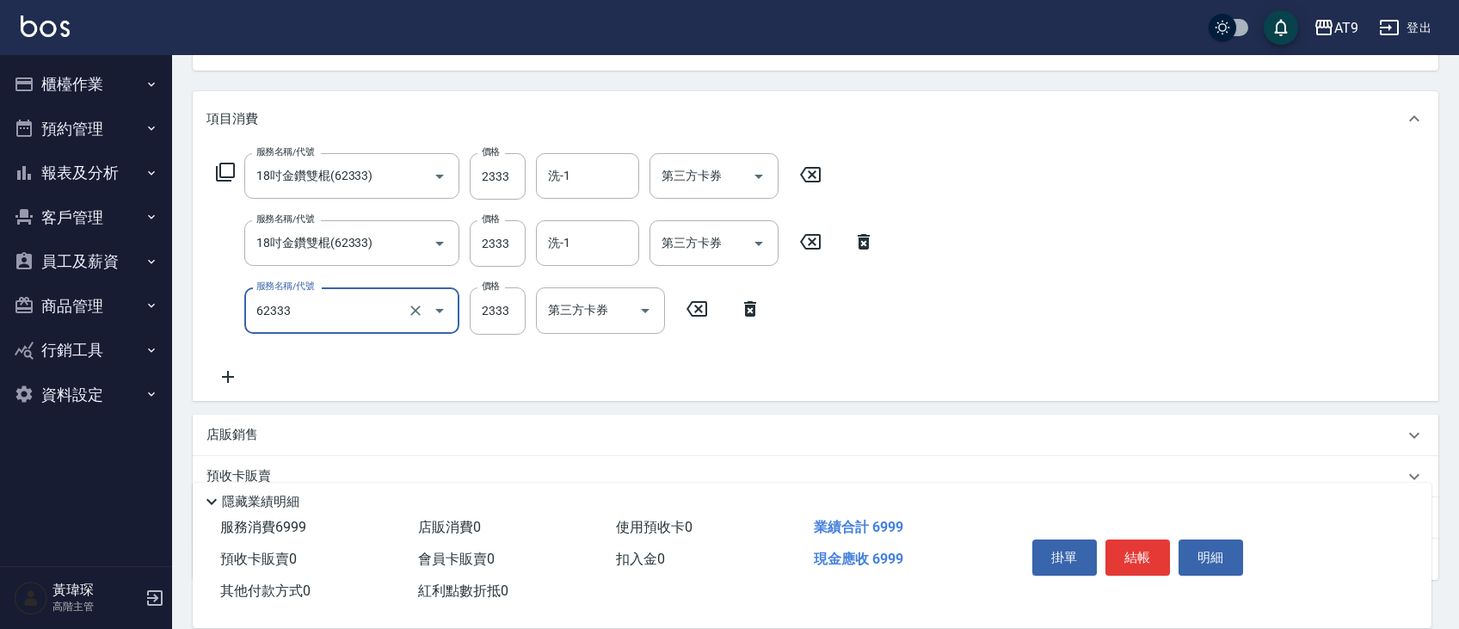
type input "18吋金鑽雙棍(62333)"
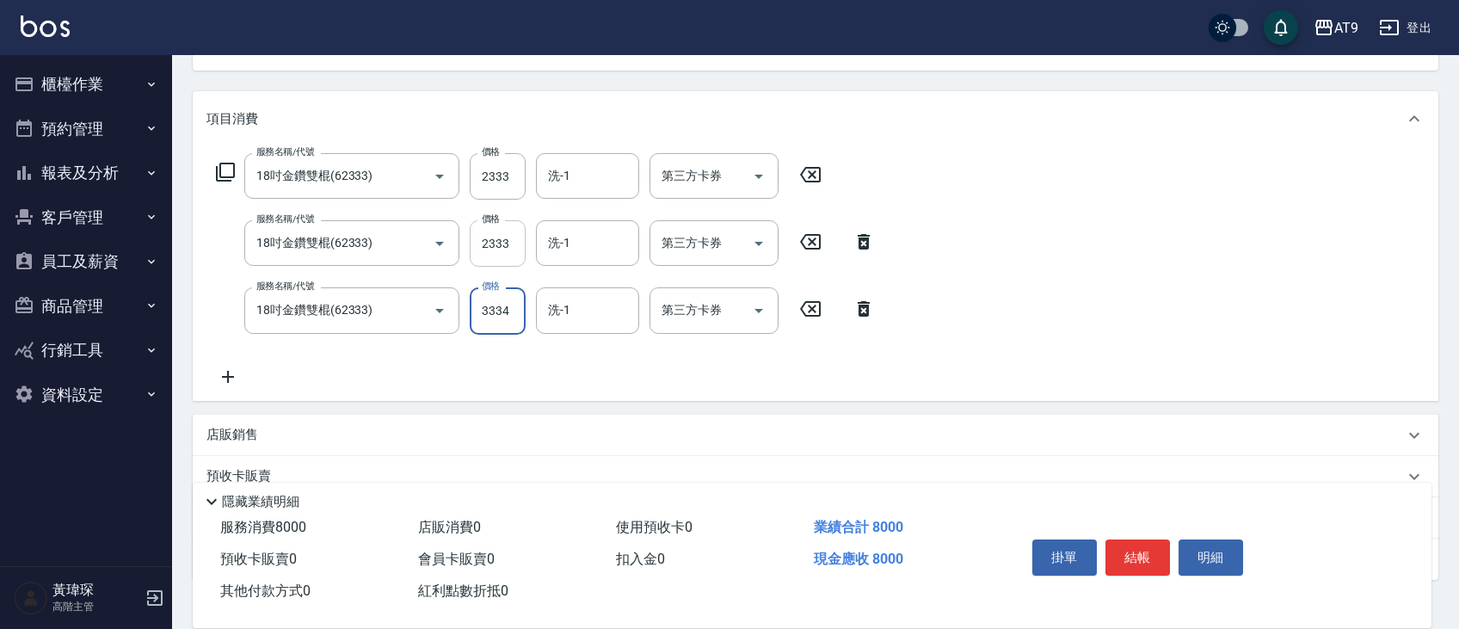
type input "3334"
click at [490, 238] on input "2333" at bounding box center [498, 243] width 56 height 46
type input "3334"
click at [508, 184] on input "2333" at bounding box center [498, 176] width 56 height 46
type input "3333"
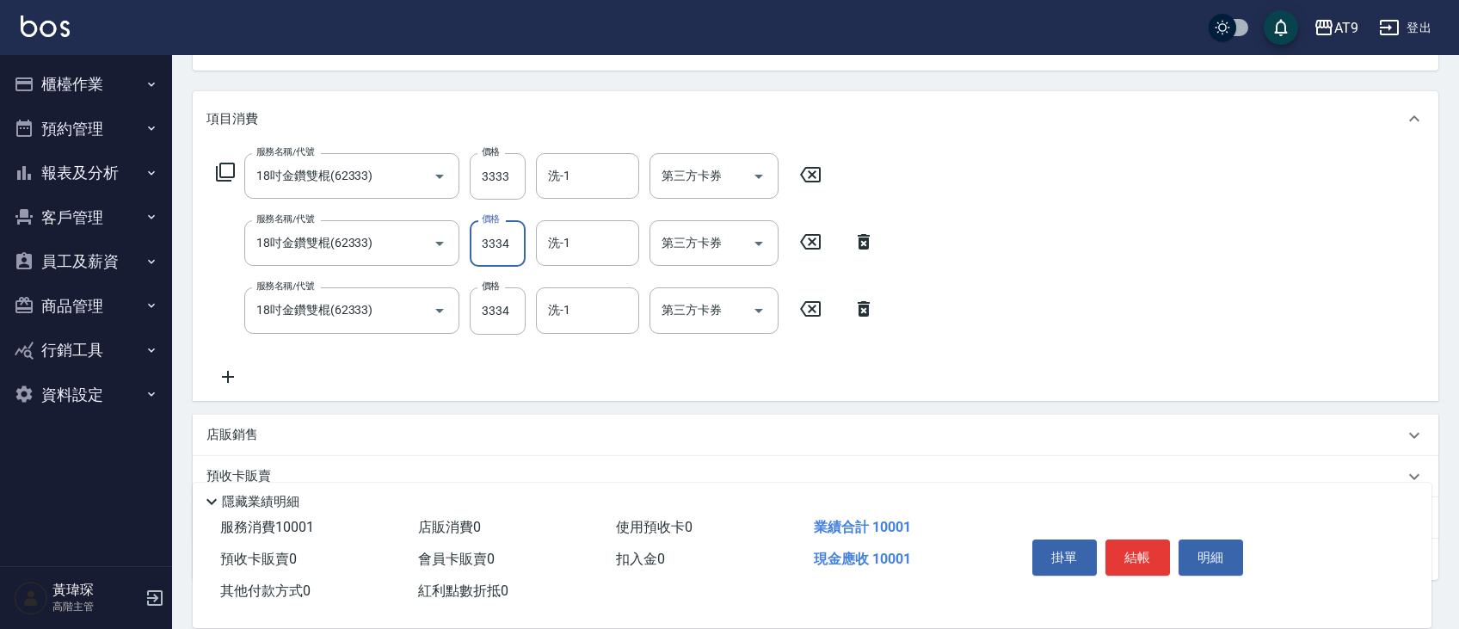
click at [521, 235] on input "3334" at bounding box center [498, 243] width 56 height 46
click at [521, 233] on input "3334" at bounding box center [498, 243] width 56 height 46
type input "3333"
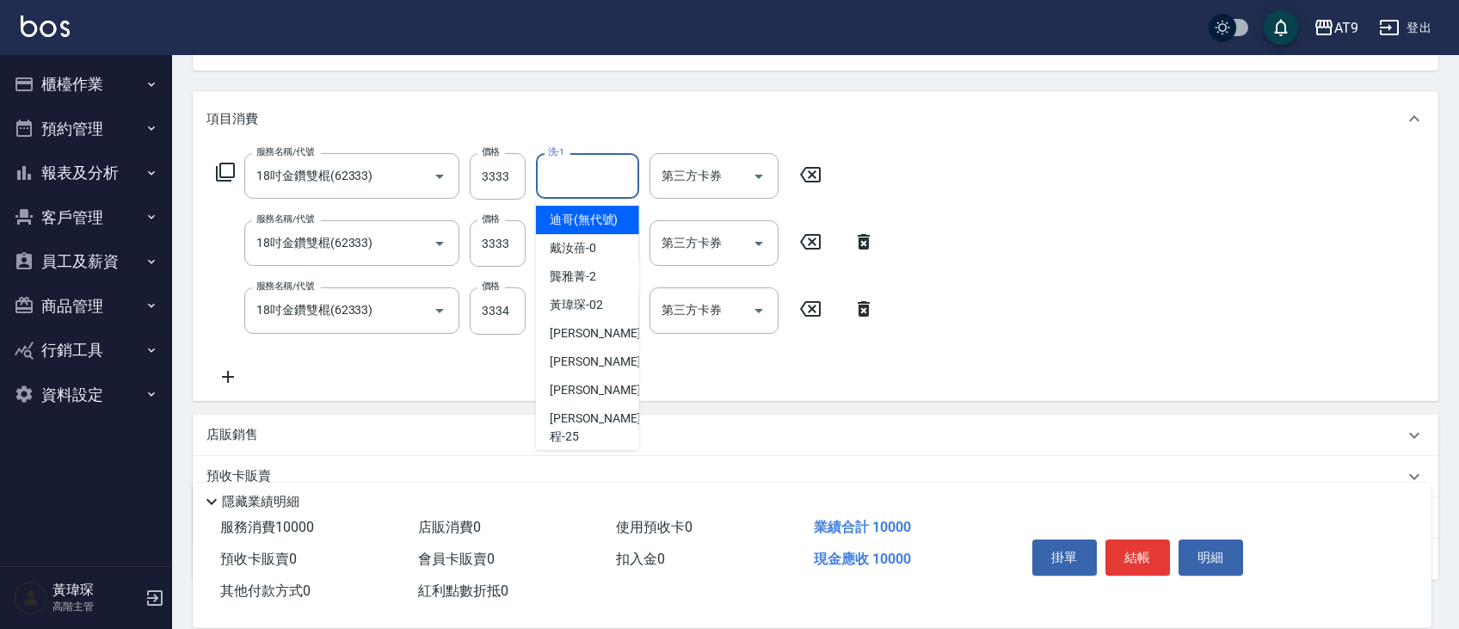
click at [583, 173] on input "洗-1" at bounding box center [588, 176] width 88 height 30
click at [582, 237] on ul "林智慧 -37" at bounding box center [587, 220] width 103 height 42
type input "37"
click at [569, 254] on input "洗-1" at bounding box center [588, 243] width 88 height 30
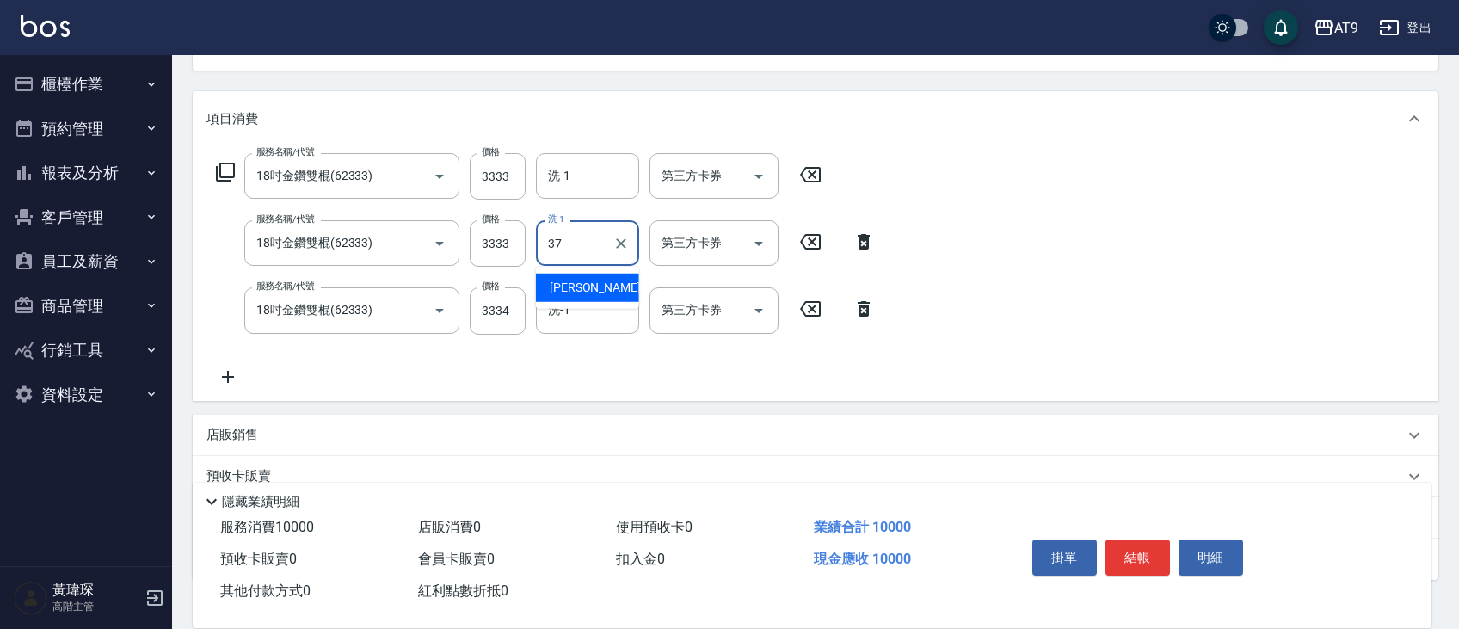
type input "林智慧-37"
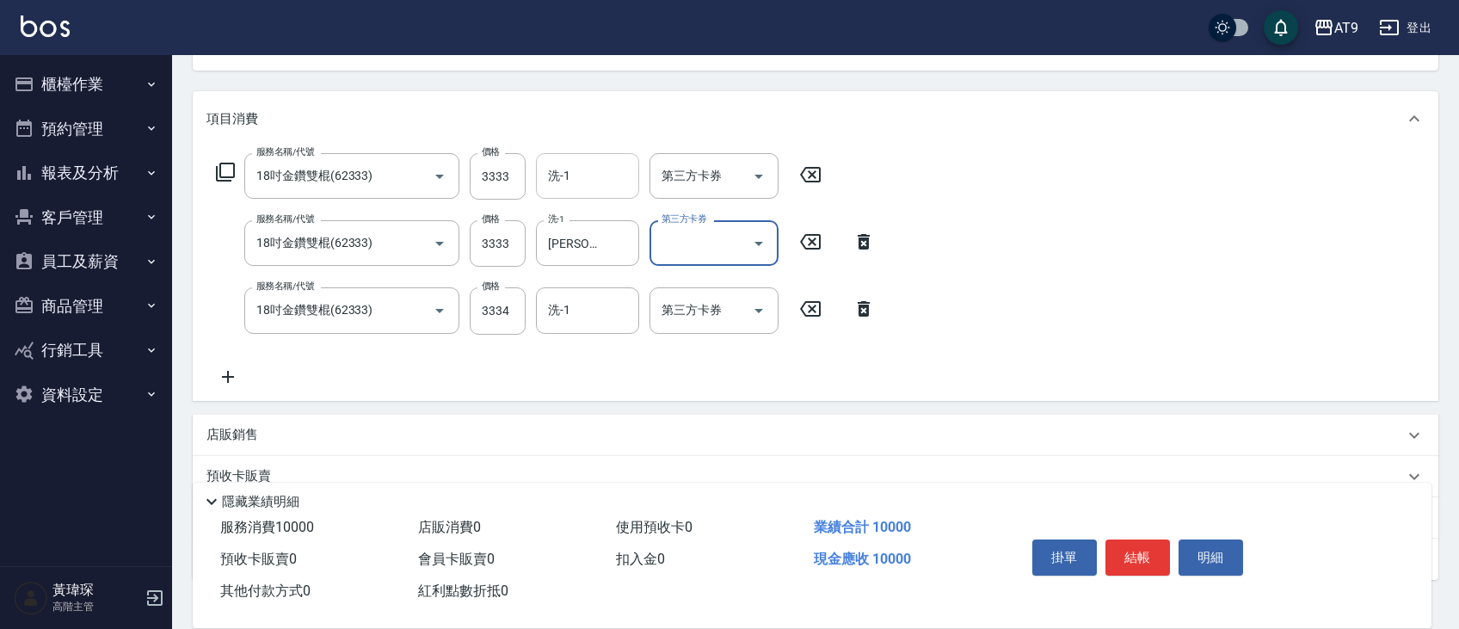
click at [578, 178] on input "洗-1" at bounding box center [588, 176] width 88 height 30
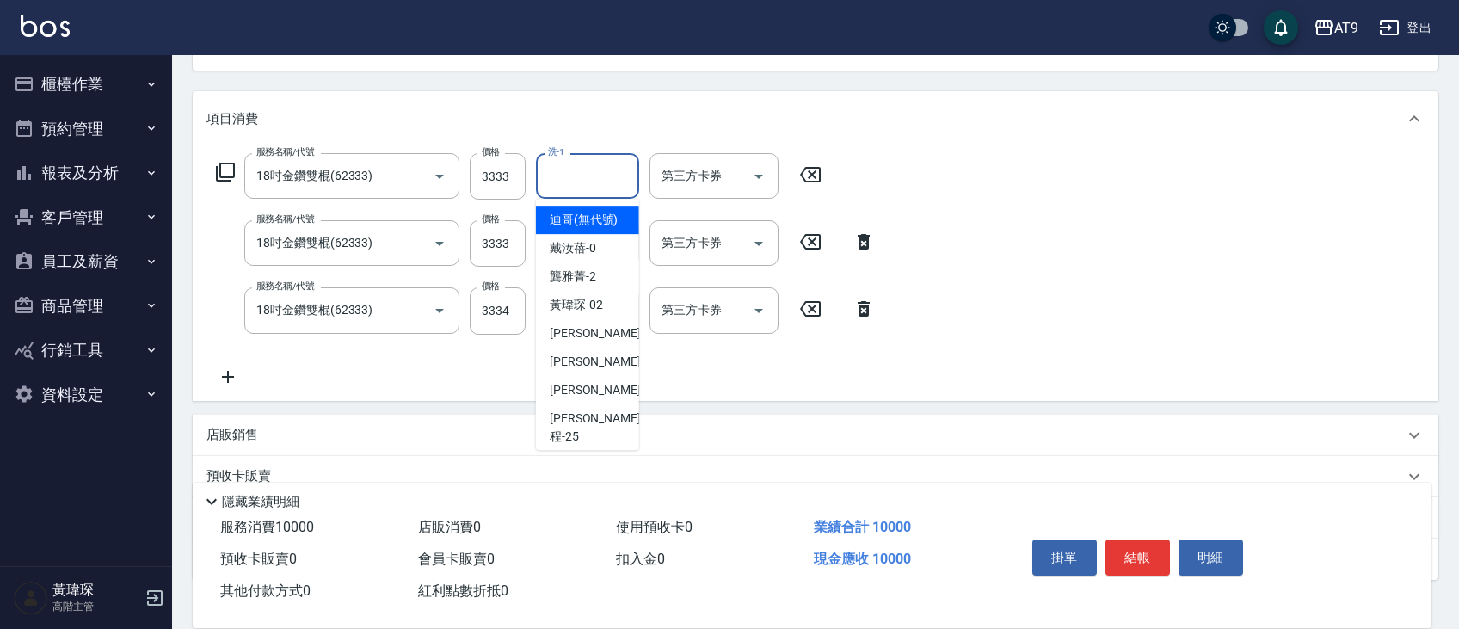
type input "迪哥(無代號)"
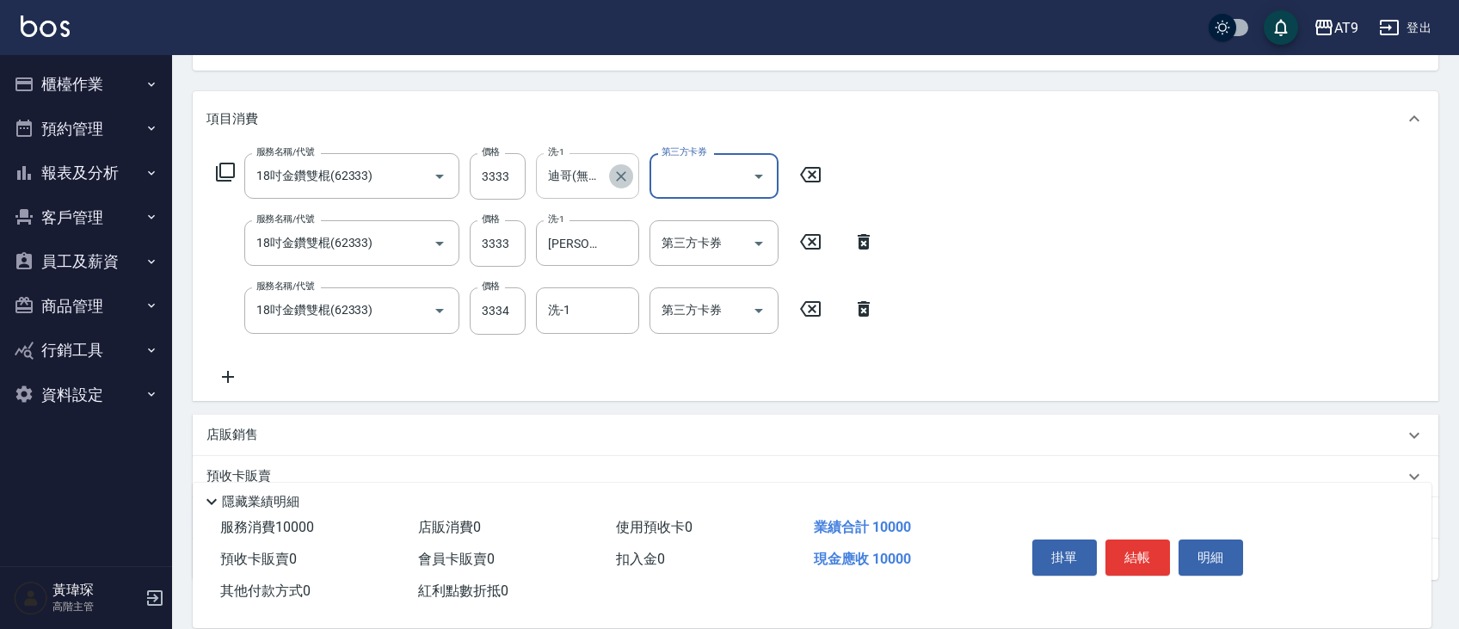
click at [627, 177] on icon "Clear" at bounding box center [621, 176] width 17 height 17
click at [584, 180] on input "洗-1" at bounding box center [588, 176] width 88 height 30
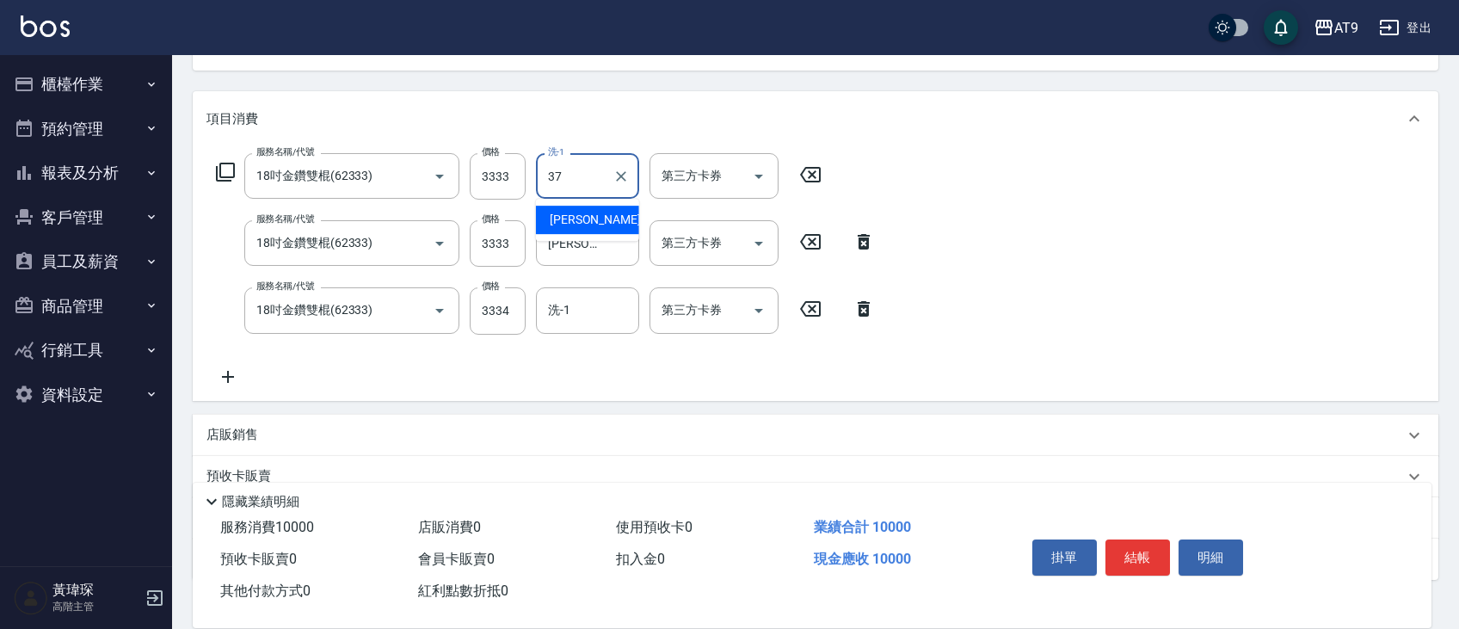
click at [571, 213] on span "林智慧 -37" at bounding box center [604, 220] width 108 height 18
type input "林智慧-37"
click at [591, 306] on input "洗-1" at bounding box center [588, 310] width 88 height 30
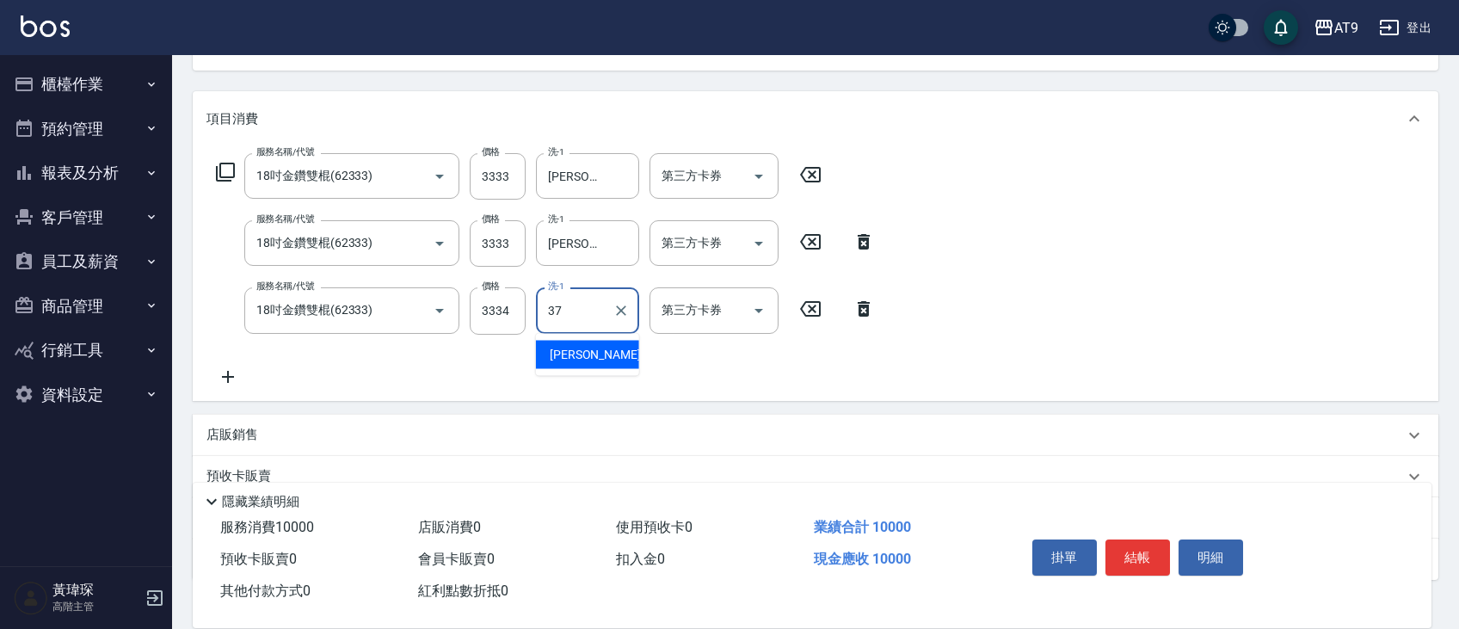
click at [563, 341] on div "林智慧 -37" at bounding box center [587, 355] width 103 height 28
type input "林智慧-37"
click at [1140, 560] on button "結帳" at bounding box center [1138, 557] width 65 height 36
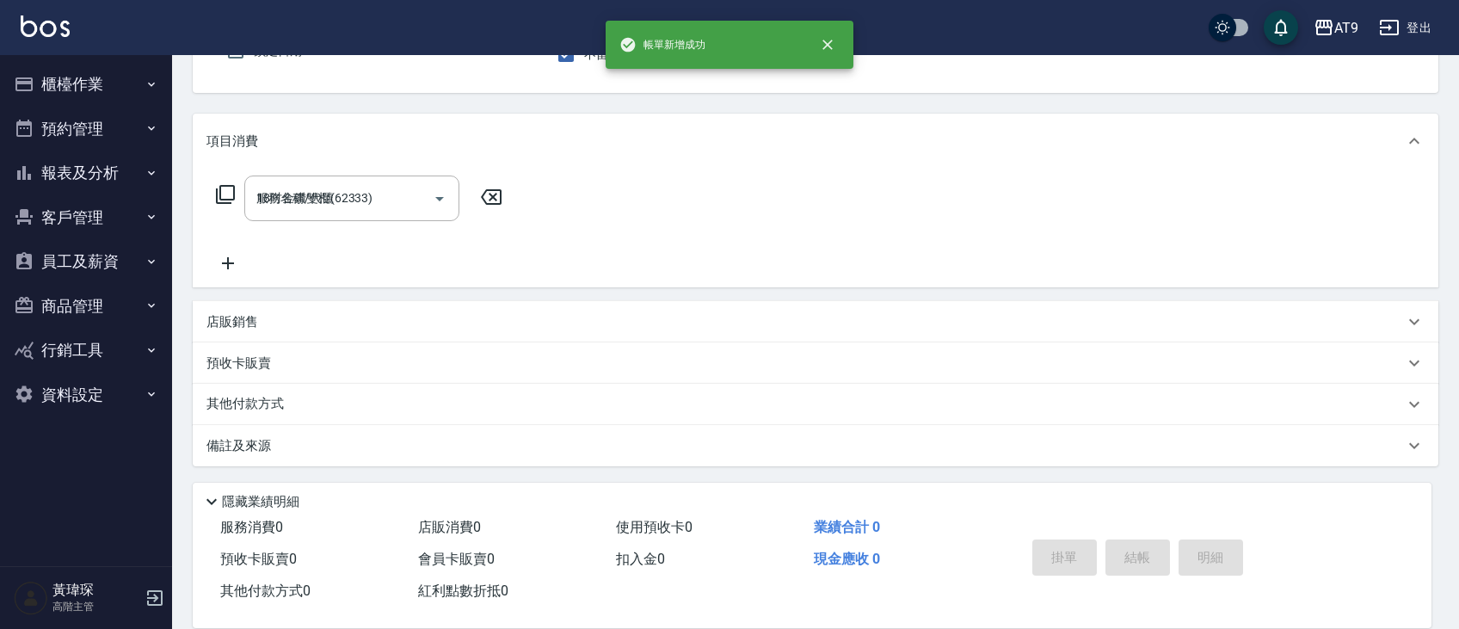
type input "2025/08/11 21:31"
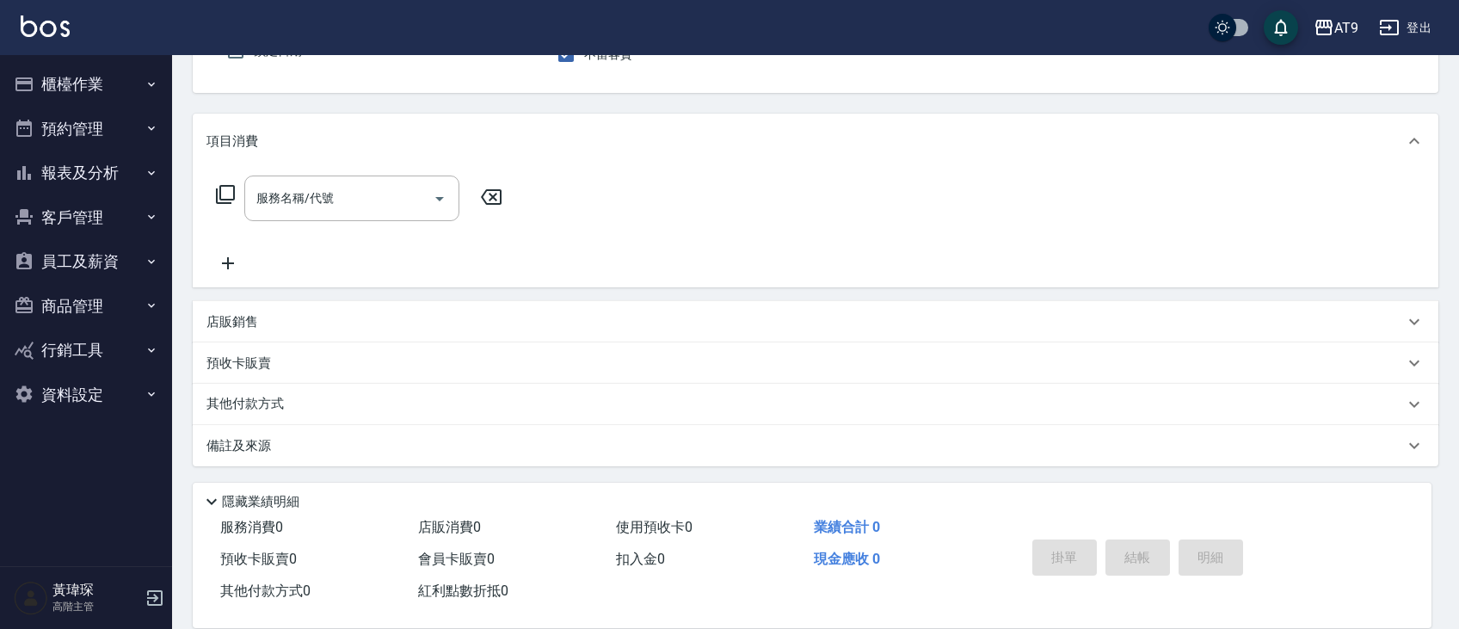
click at [96, 176] on button "報表及分析" at bounding box center [86, 173] width 158 height 45
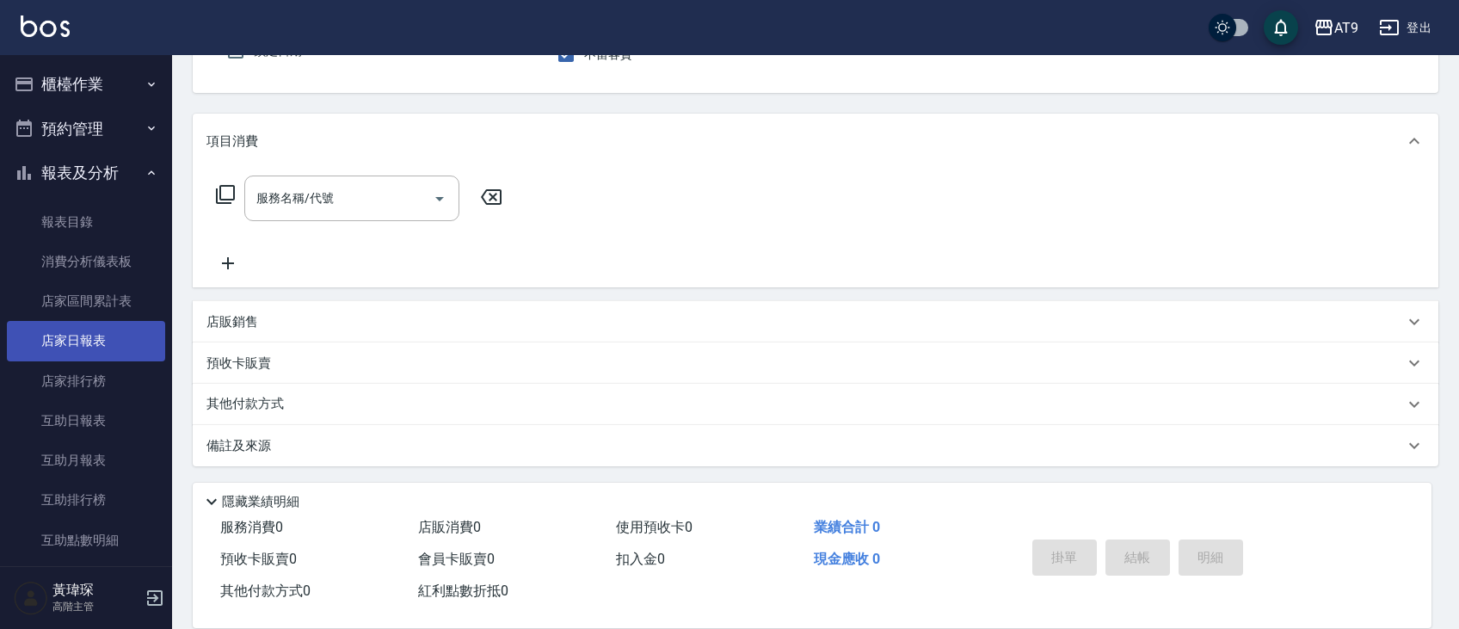
click at [86, 344] on link "店家日報表" at bounding box center [86, 341] width 158 height 40
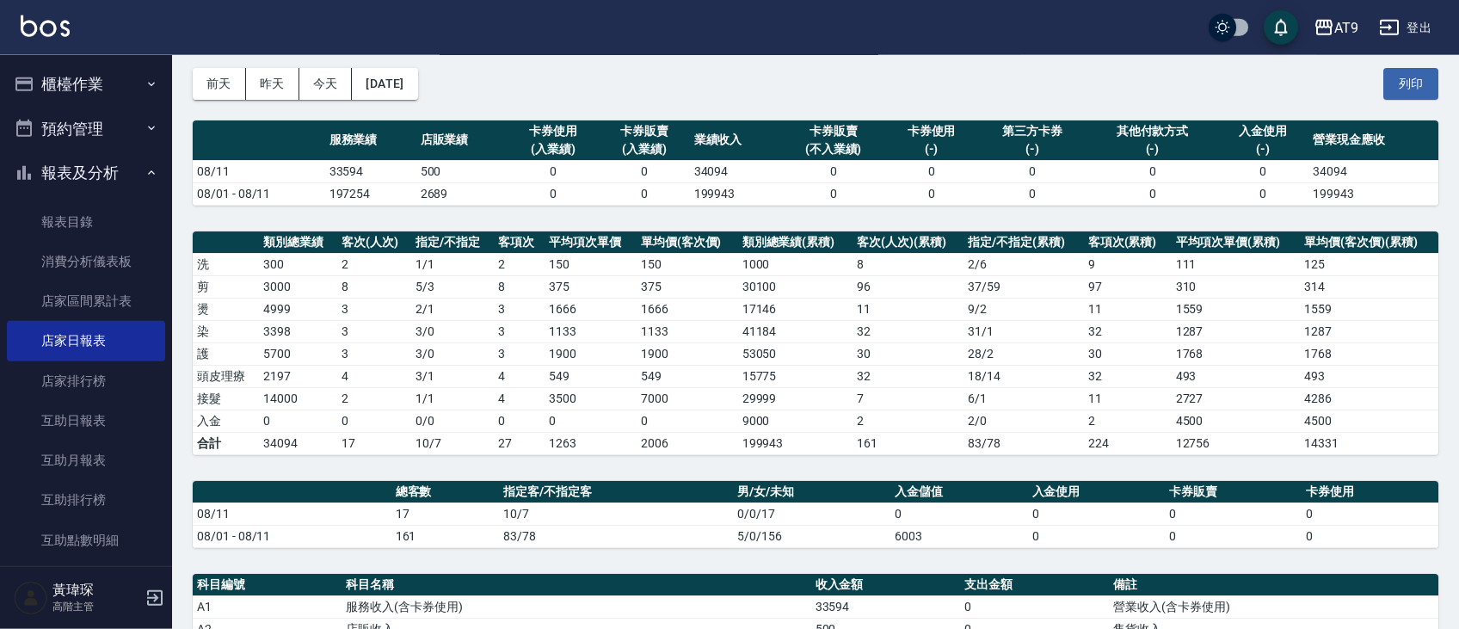
scroll to position [73, 0]
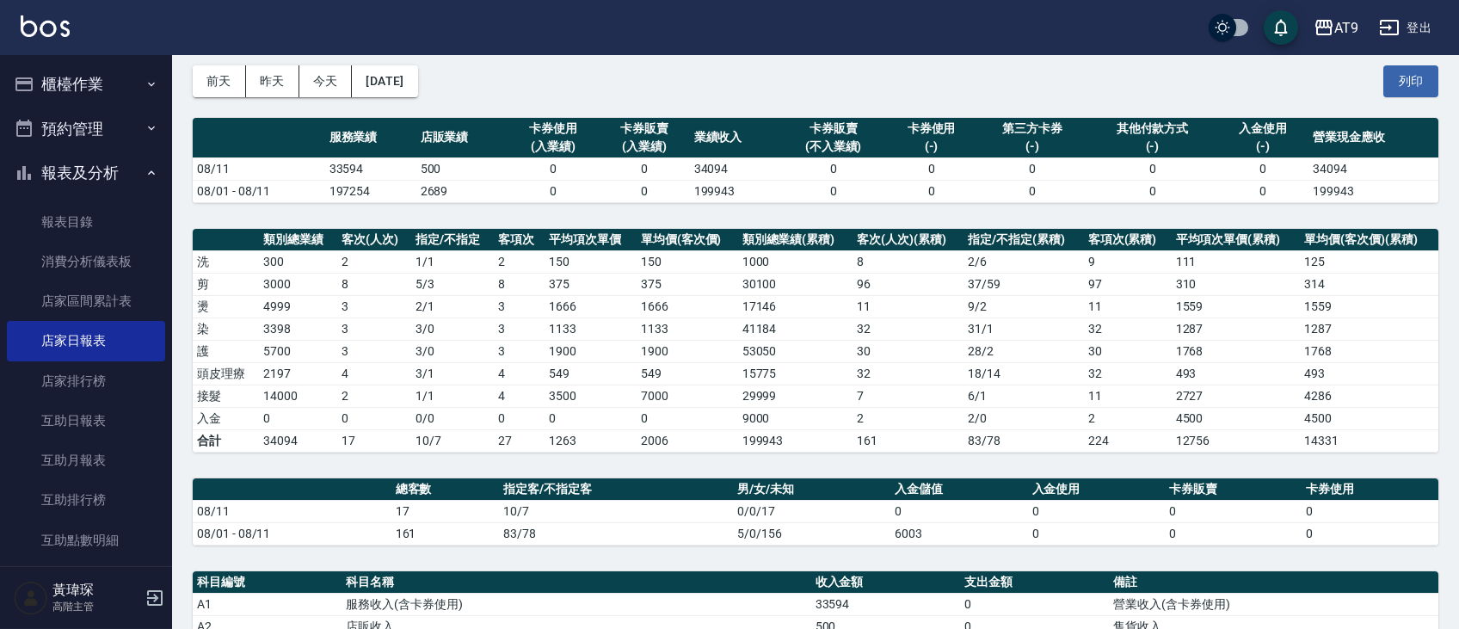
click at [774, 28] on div "AT9 登出" at bounding box center [729, 27] width 1459 height 55
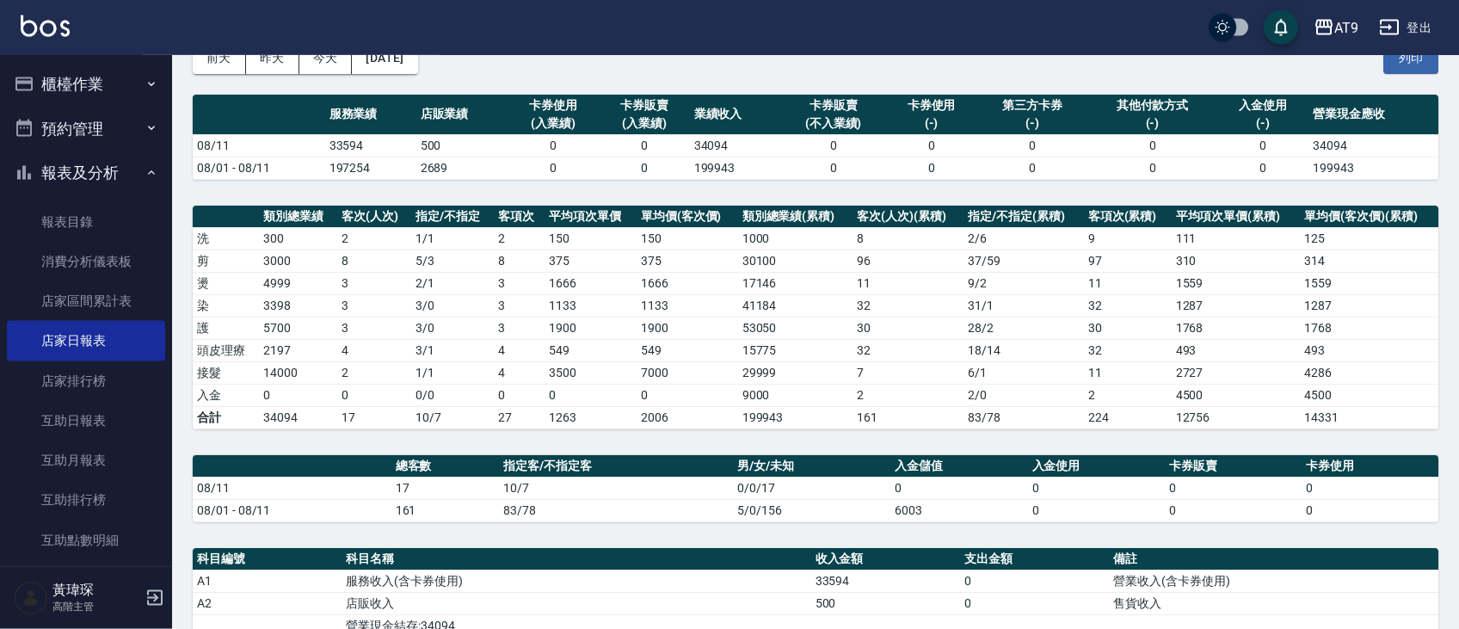
scroll to position [0, 0]
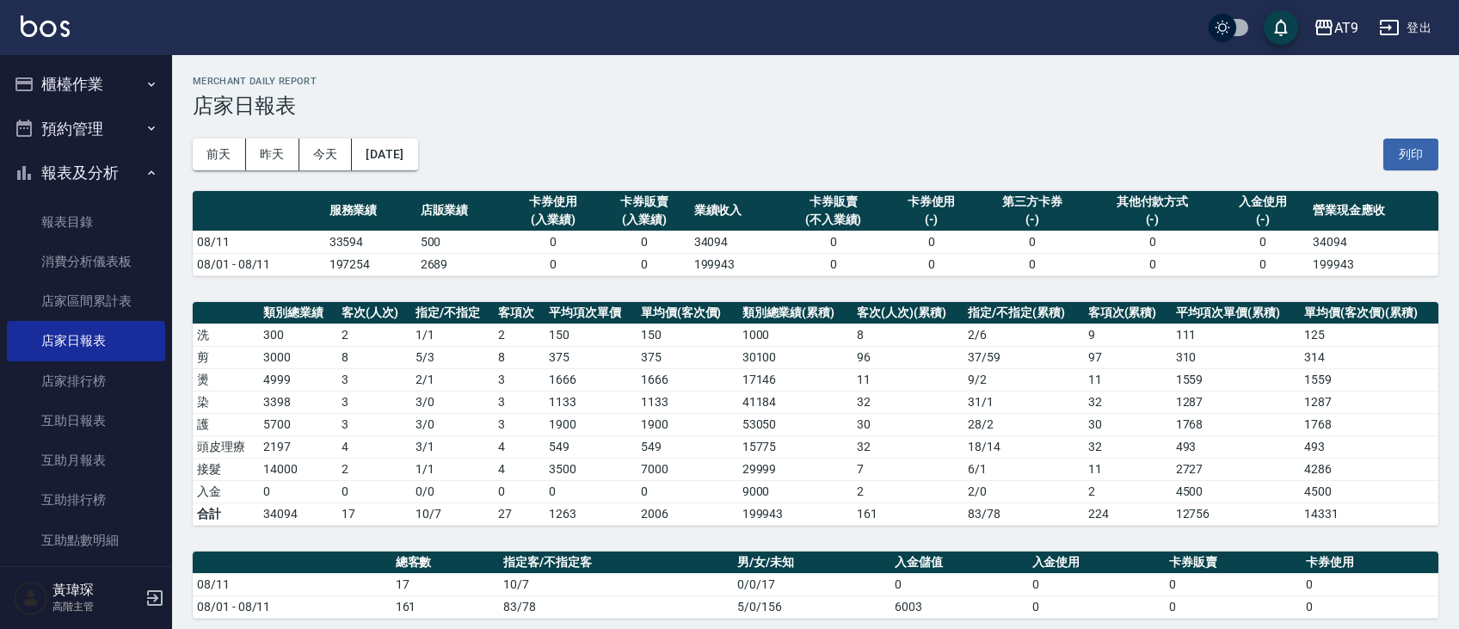
click at [1174, 130] on div "前天 昨天 今天 2025/08/11 列印" at bounding box center [816, 154] width 1246 height 73
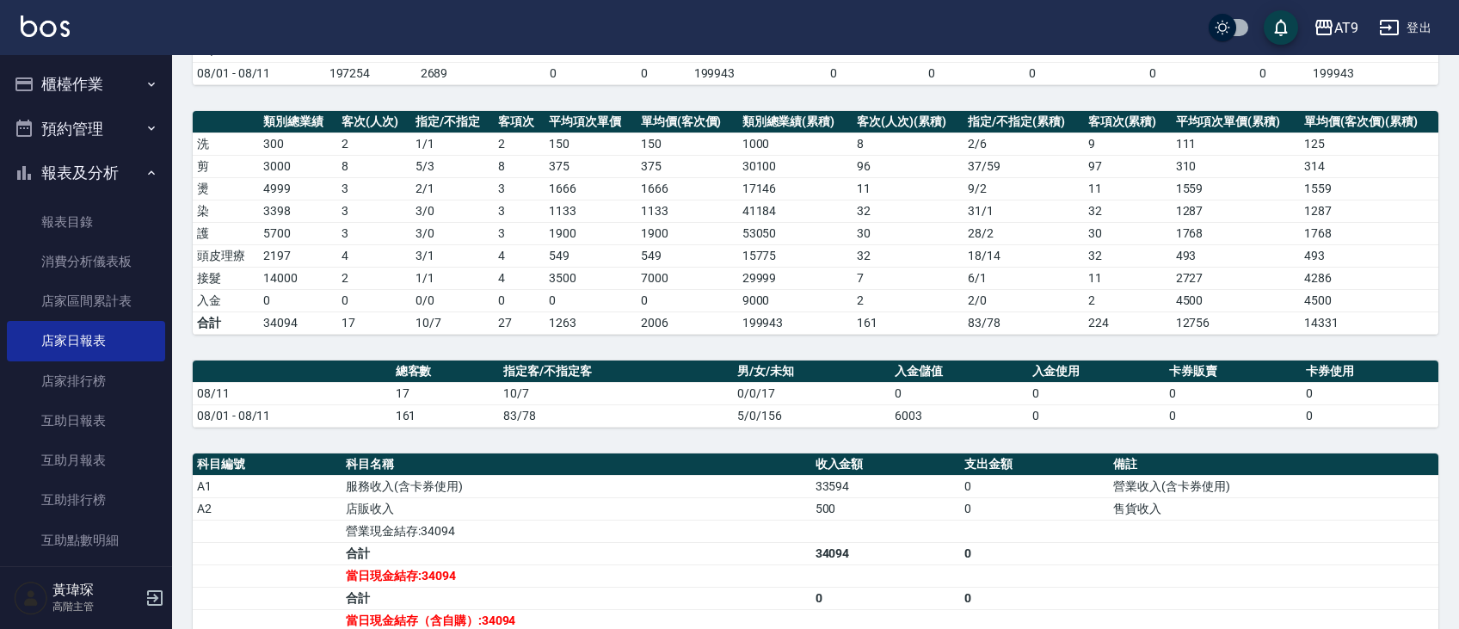
scroll to position [39, 0]
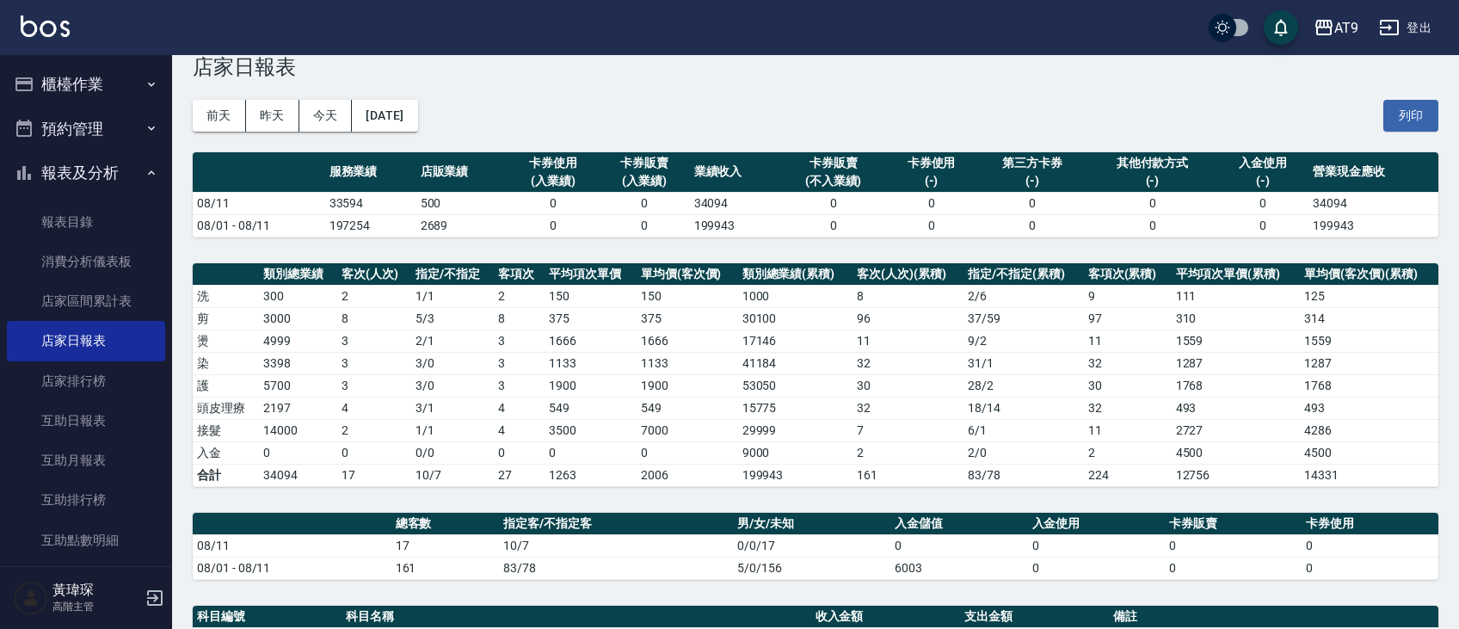
click at [1174, 129] on div "前天 昨天 今天 2025/08/11 列印" at bounding box center [816, 115] width 1246 height 73
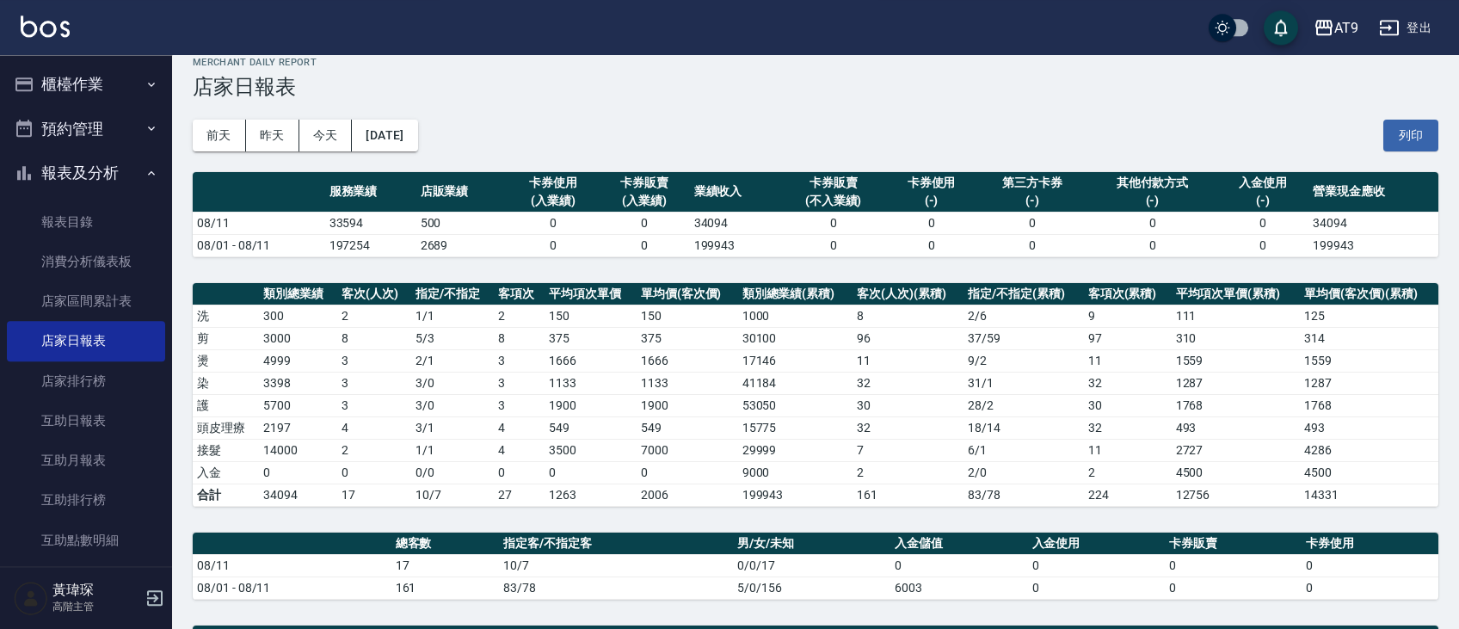
scroll to position [0, 0]
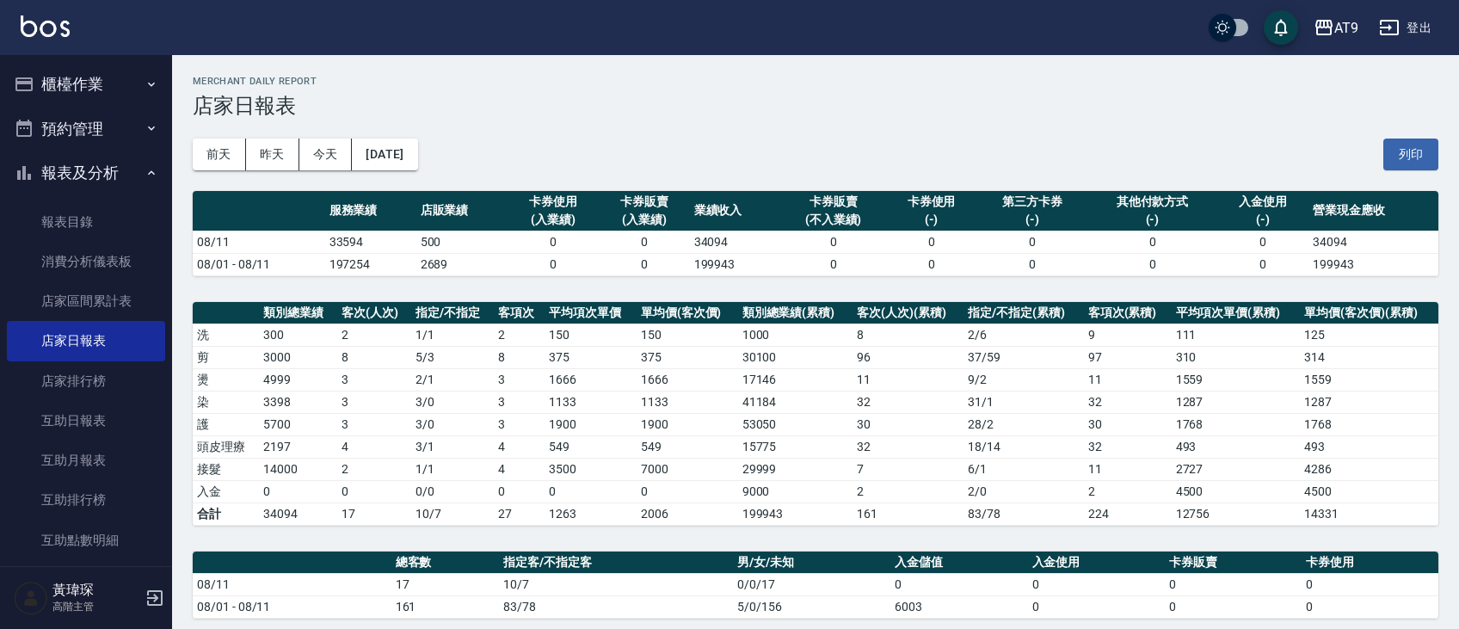
click at [434, 496] on td "0 / 0" at bounding box center [452, 491] width 83 height 22
click at [590, 176] on div "前天 昨天 今天 2025/08/11 列印" at bounding box center [816, 154] width 1246 height 73
click at [1057, 133] on div "前天 昨天 今天 2025/08/11 列印" at bounding box center [816, 154] width 1246 height 73
click at [1148, 160] on div "前天 昨天 今天 2025/08/11 列印" at bounding box center [816, 154] width 1246 height 73
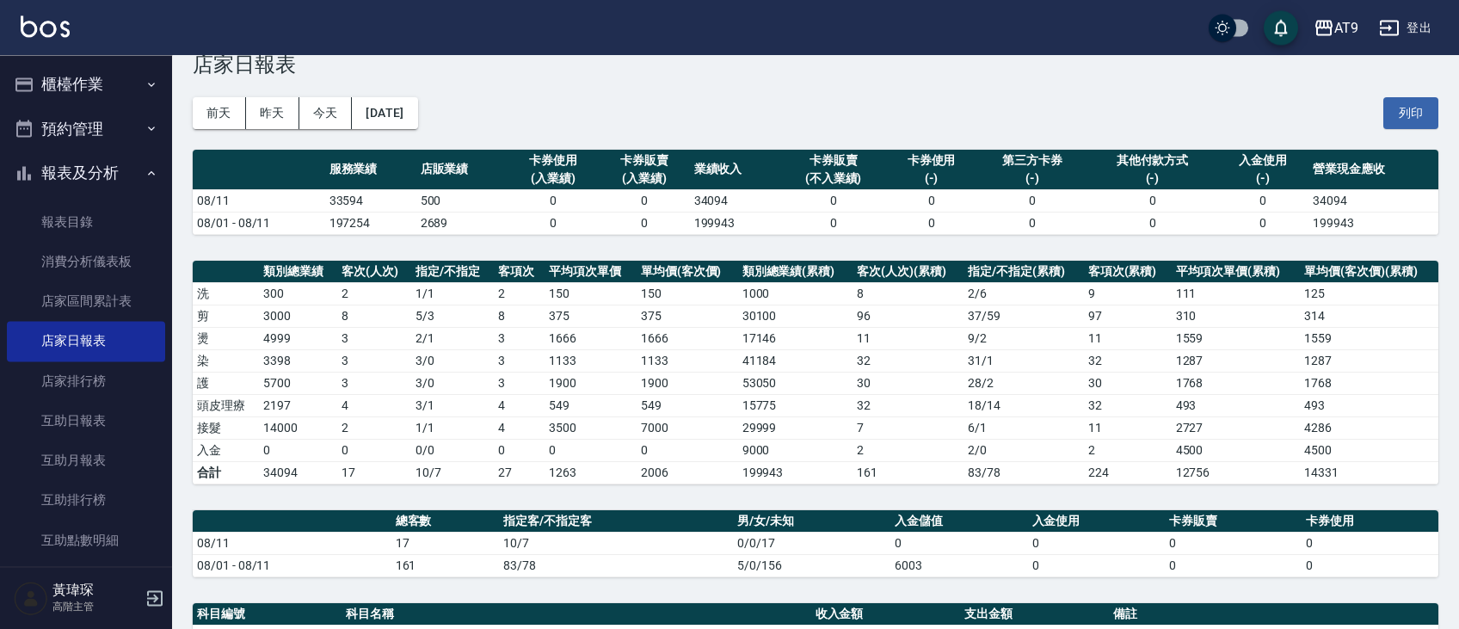
scroll to position [96, 0]
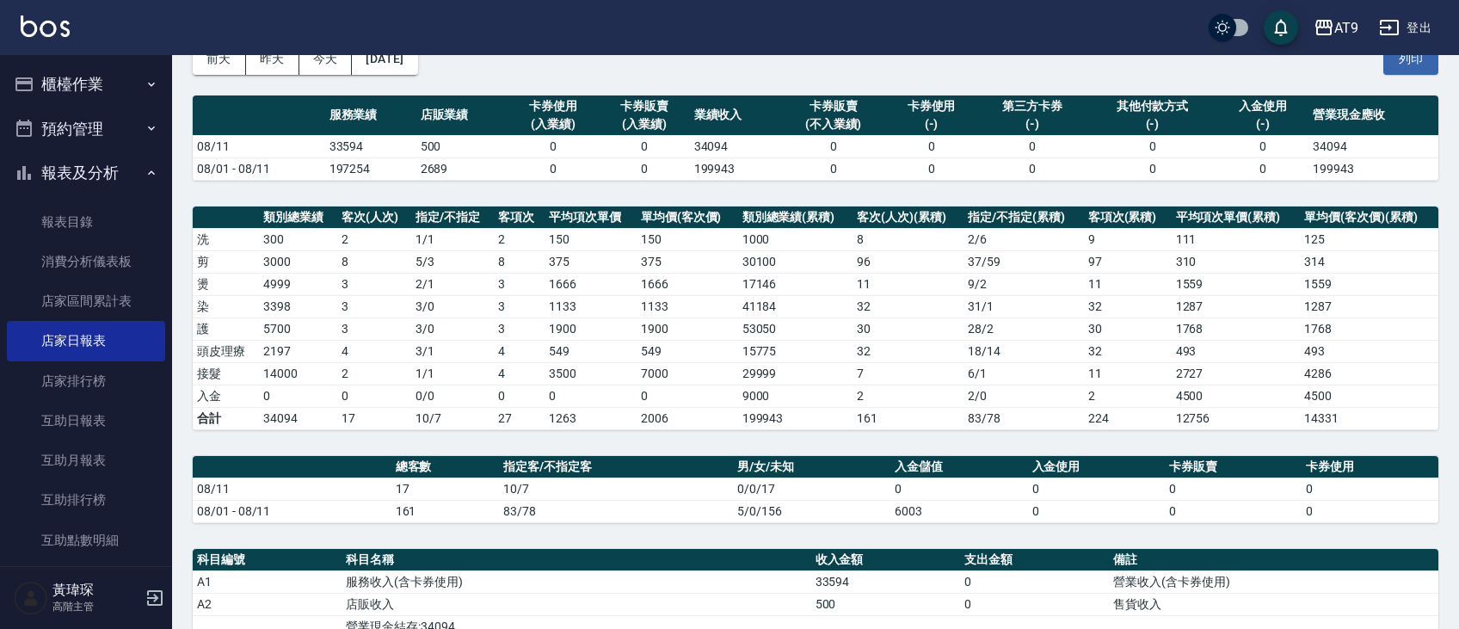
drag, startPoint x: 1200, startPoint y: 92, endPoint x: 1209, endPoint y: 48, distance: 44.7
click at [1209, 48] on div "前天 昨天 今天 2025/08/11 列印" at bounding box center [816, 58] width 1246 height 73
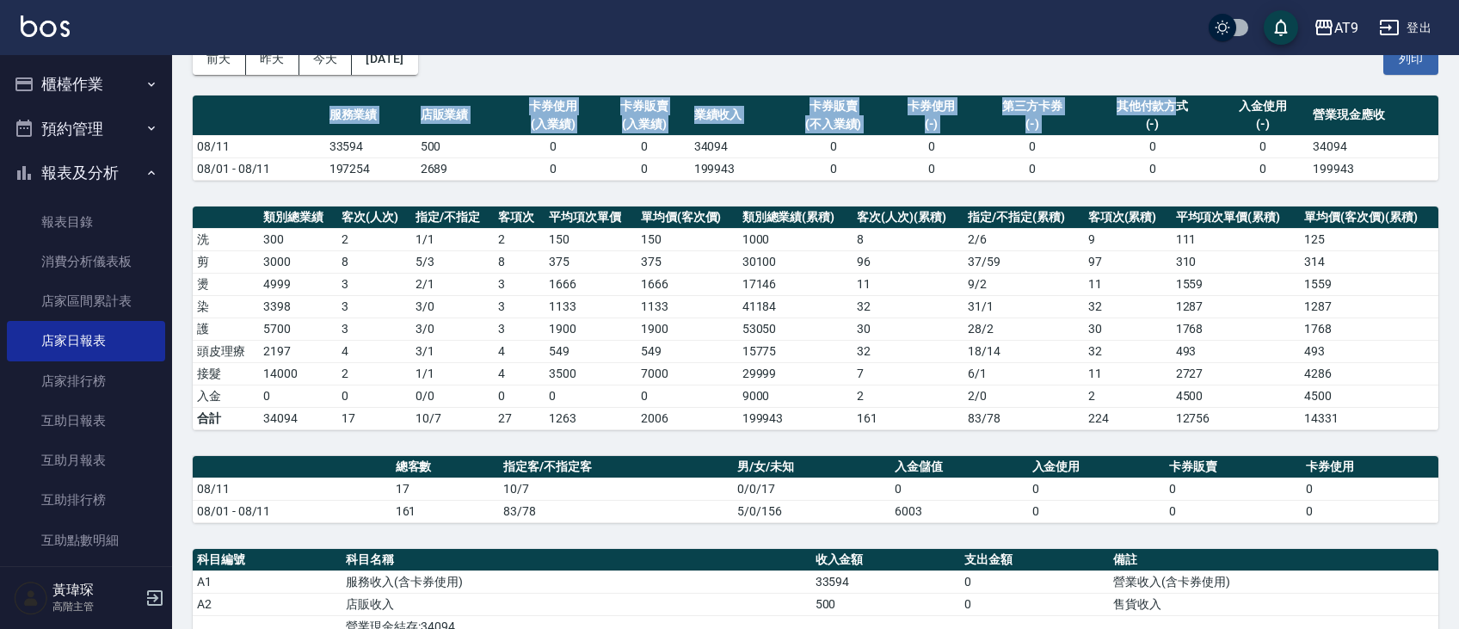
drag, startPoint x: 1181, startPoint y: 108, endPoint x: 1186, endPoint y: 81, distance: 27.0
click at [1186, 96] on div "服務業績 店販業績 卡券使用 (入業績) 卡券販賣 (入業績) 業績收入 卡券販賣 (不入業績) 卡券使用 (-) 第三方卡券 (-) 其他付款方式 (-) …" at bounding box center [816, 138] width 1246 height 85
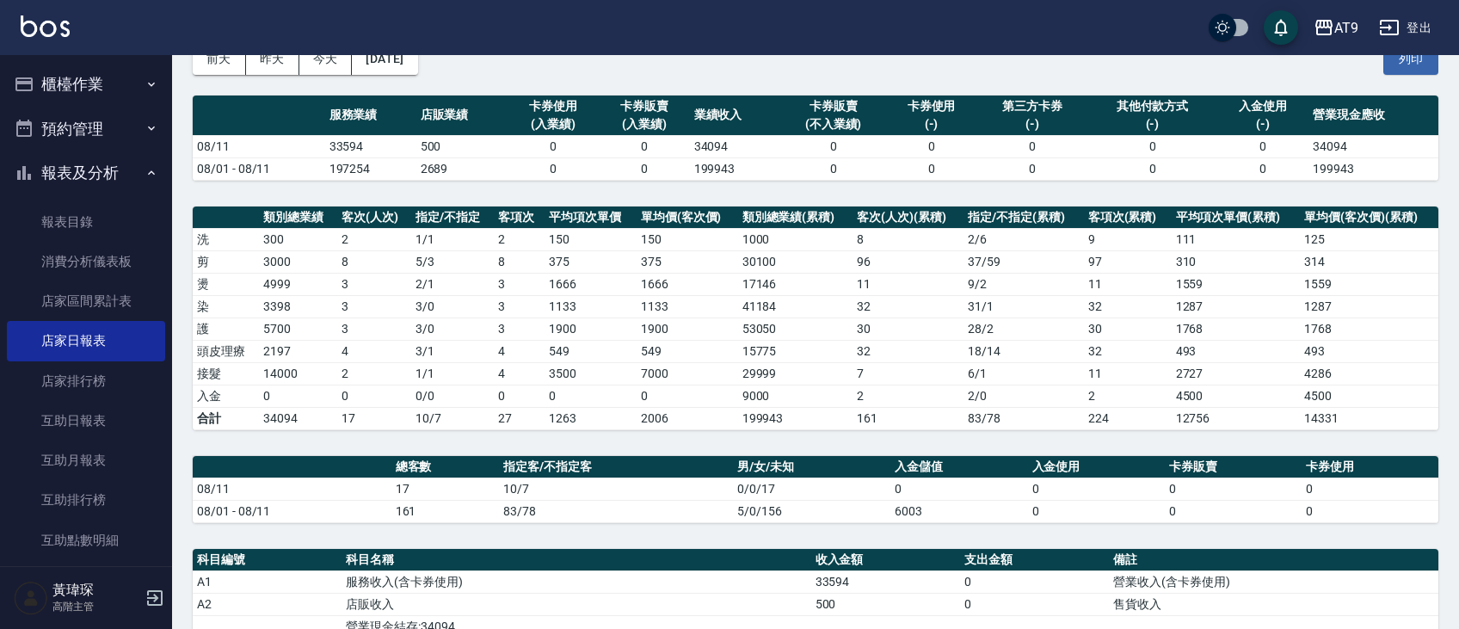
click at [1278, 175] on td "0" at bounding box center [1263, 168] width 91 height 22
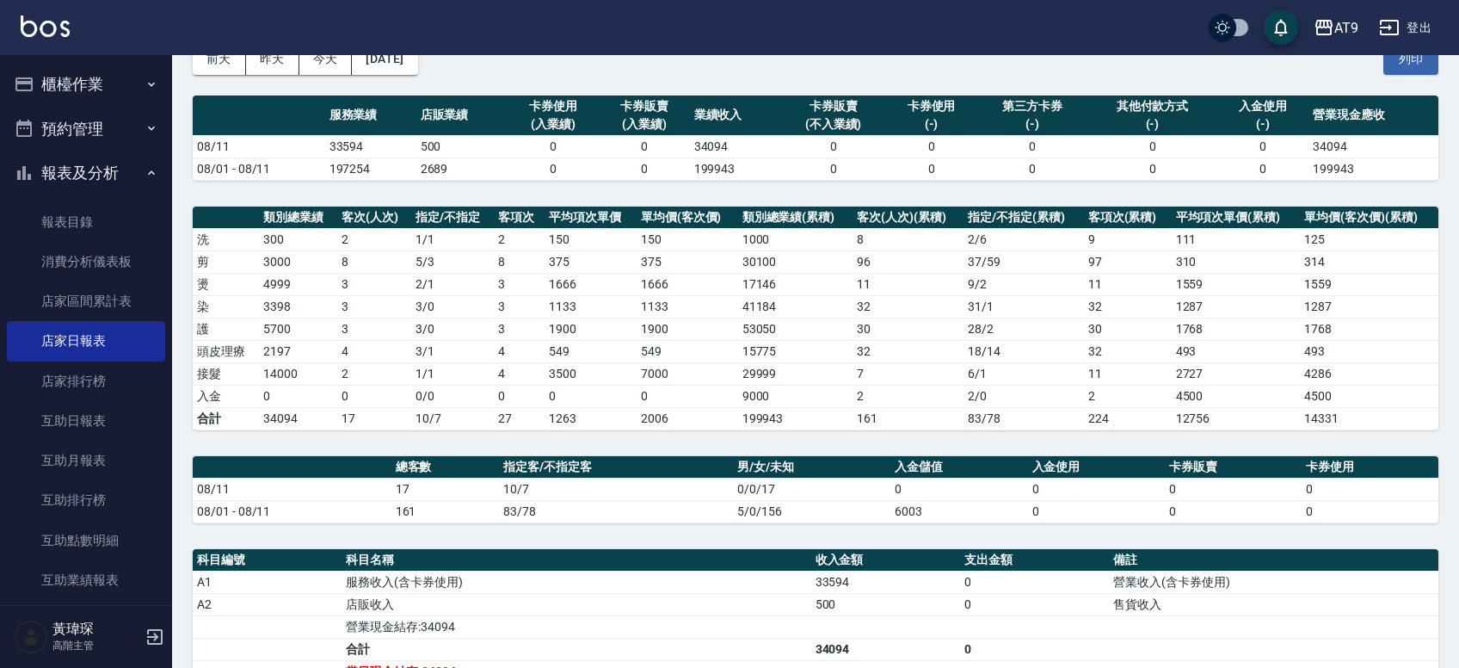
click at [1259, 77] on div "前天 昨天 今天 2025/08/11 列印" at bounding box center [816, 58] width 1246 height 73
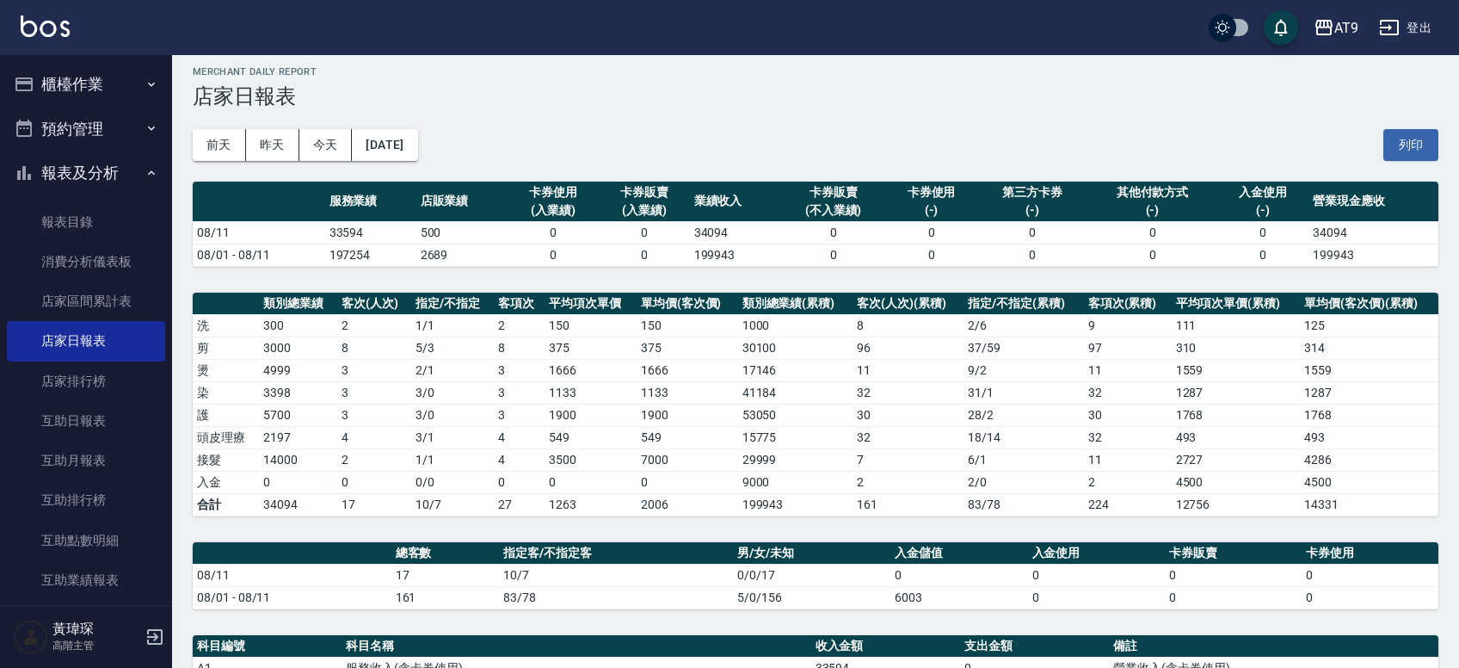
scroll to position [0, 0]
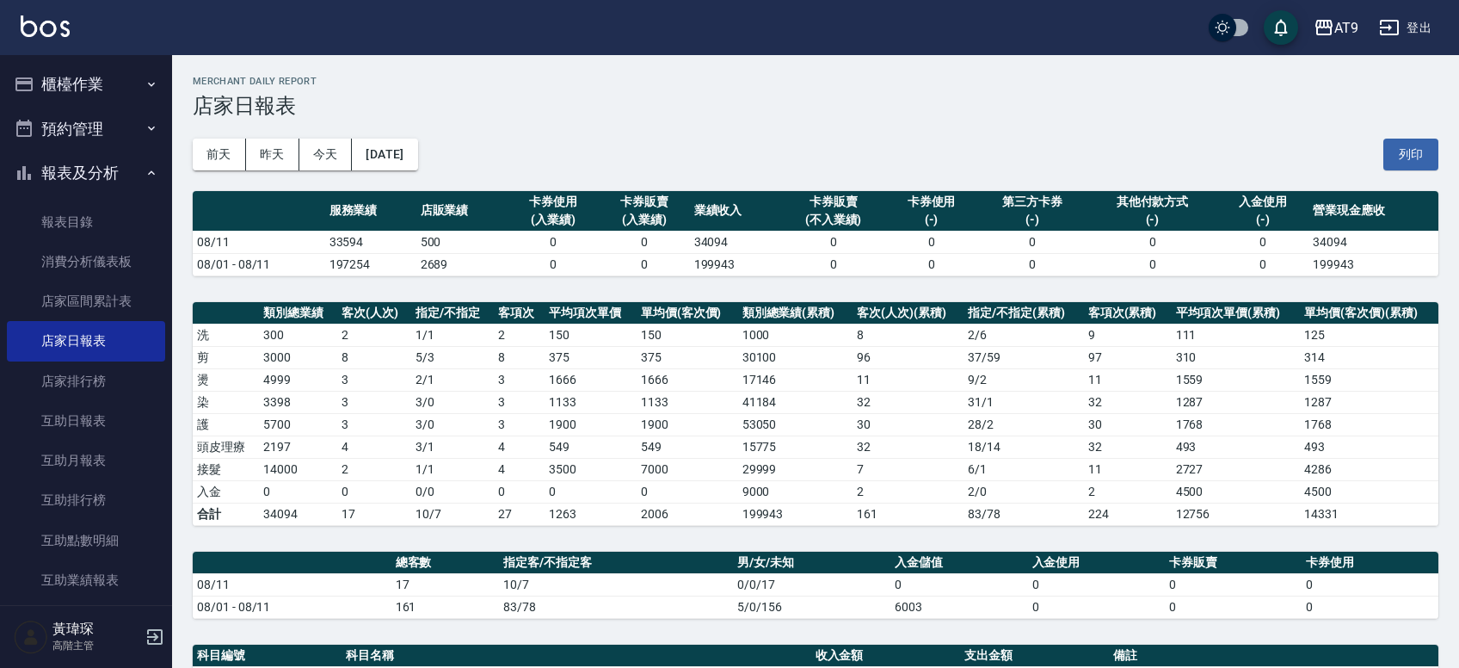
click at [153, 86] on icon "button" at bounding box center [152, 84] width 14 height 14
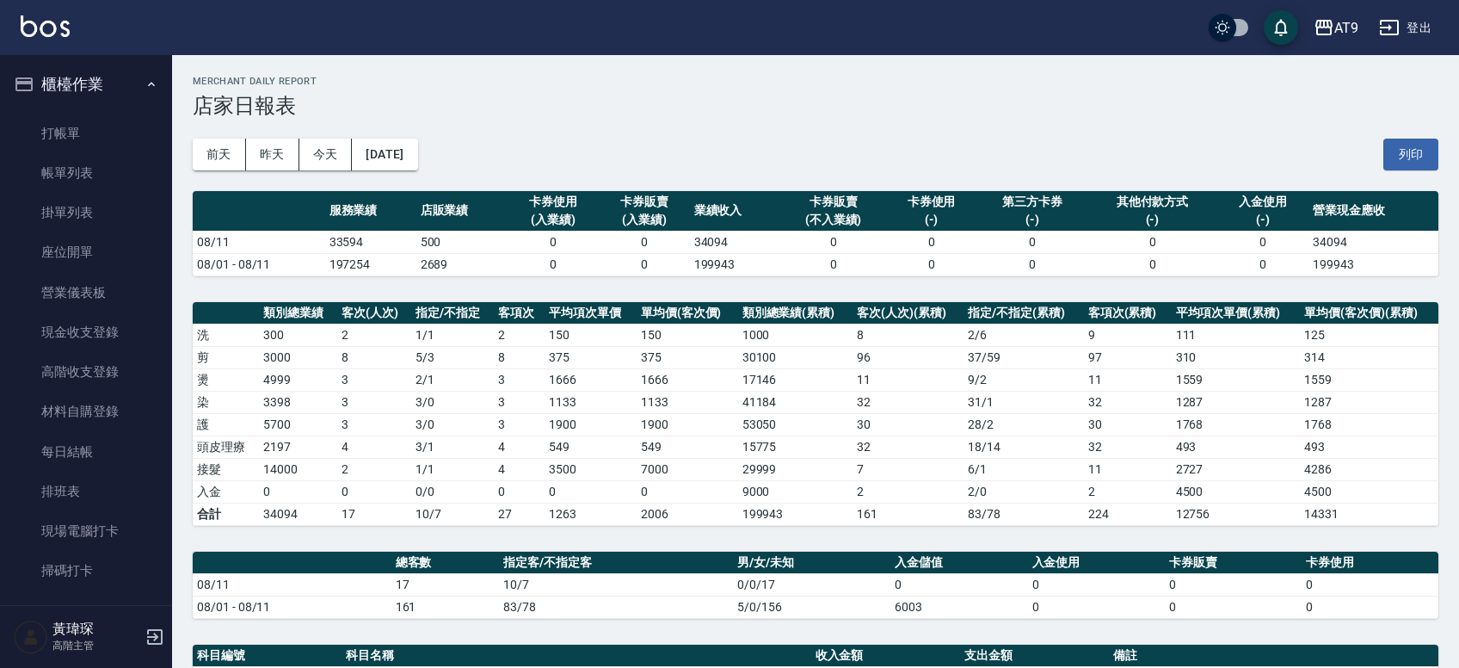
click at [183, 105] on div "AT9 2025-08-11 店家日報表 列印時間： 2025-08-11-21:32 Merchant Daily Report 店家日報表 前天 昨天 今…" at bounding box center [815, 608] width 1287 height 1106
click at [182, 124] on div "AT9 2025-08-11 店家日報表 列印時間： 2025-08-11-21:32 Merchant Daily Report 店家日報表 前天 昨天 今…" at bounding box center [815, 608] width 1287 height 1106
drag, startPoint x: 182, startPoint y: 124, endPoint x: 246, endPoint y: 167, distance: 76.8
click at [246, 167] on div "AT9 2025-08-11 店家日報表 列印時間： 2025-08-11-21:32 Merchant Daily Report 店家日報表 前天 昨天 今…" at bounding box center [815, 608] width 1287 height 1106
click at [235, 95] on h3 "店家日報表" at bounding box center [816, 106] width 1246 height 24
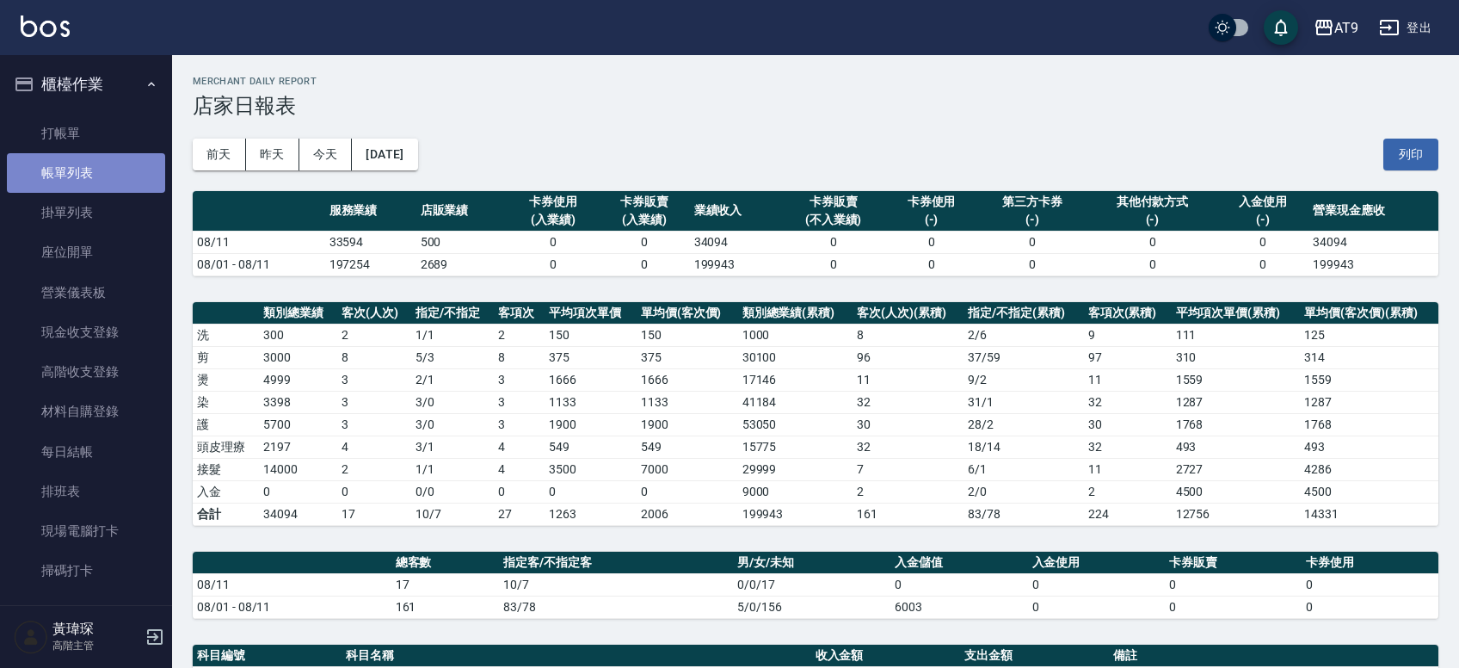
click at [131, 182] on link "帳單列表" at bounding box center [86, 173] width 158 height 40
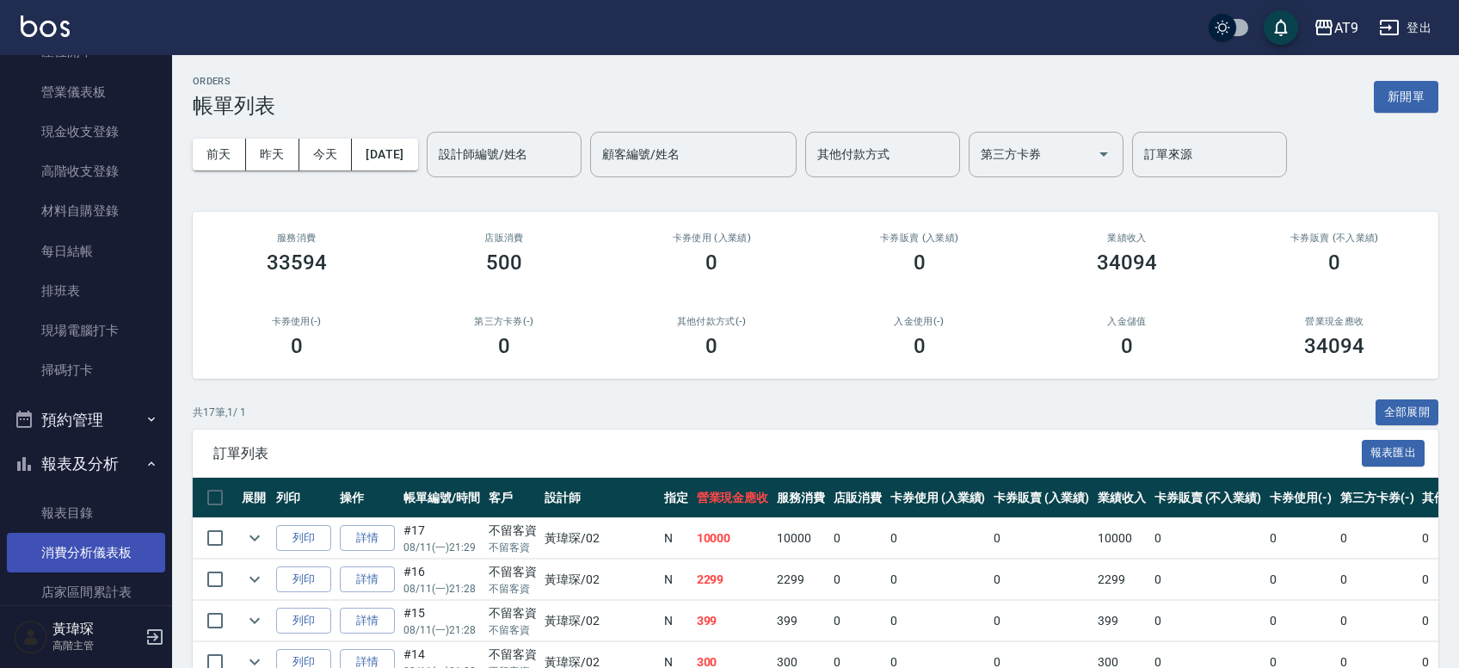
scroll to position [300, 0]
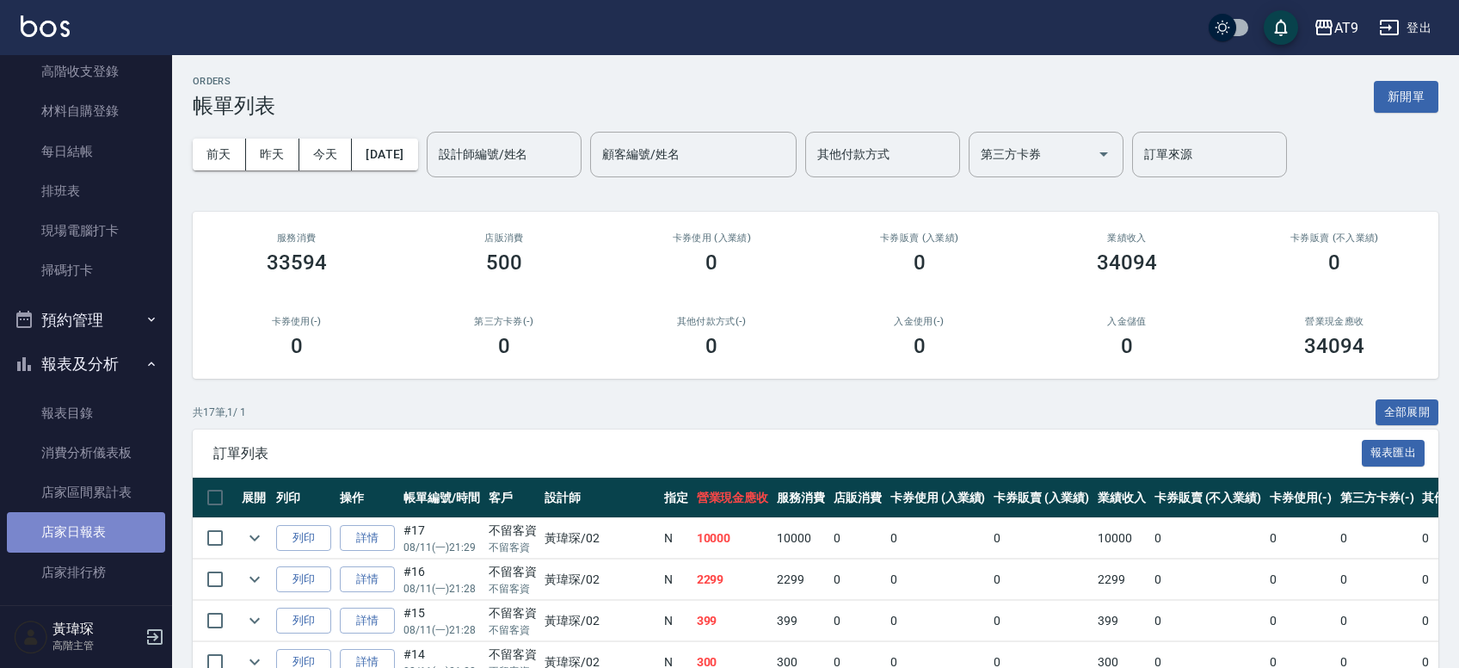
click at [77, 516] on link "店家日報表" at bounding box center [86, 532] width 158 height 40
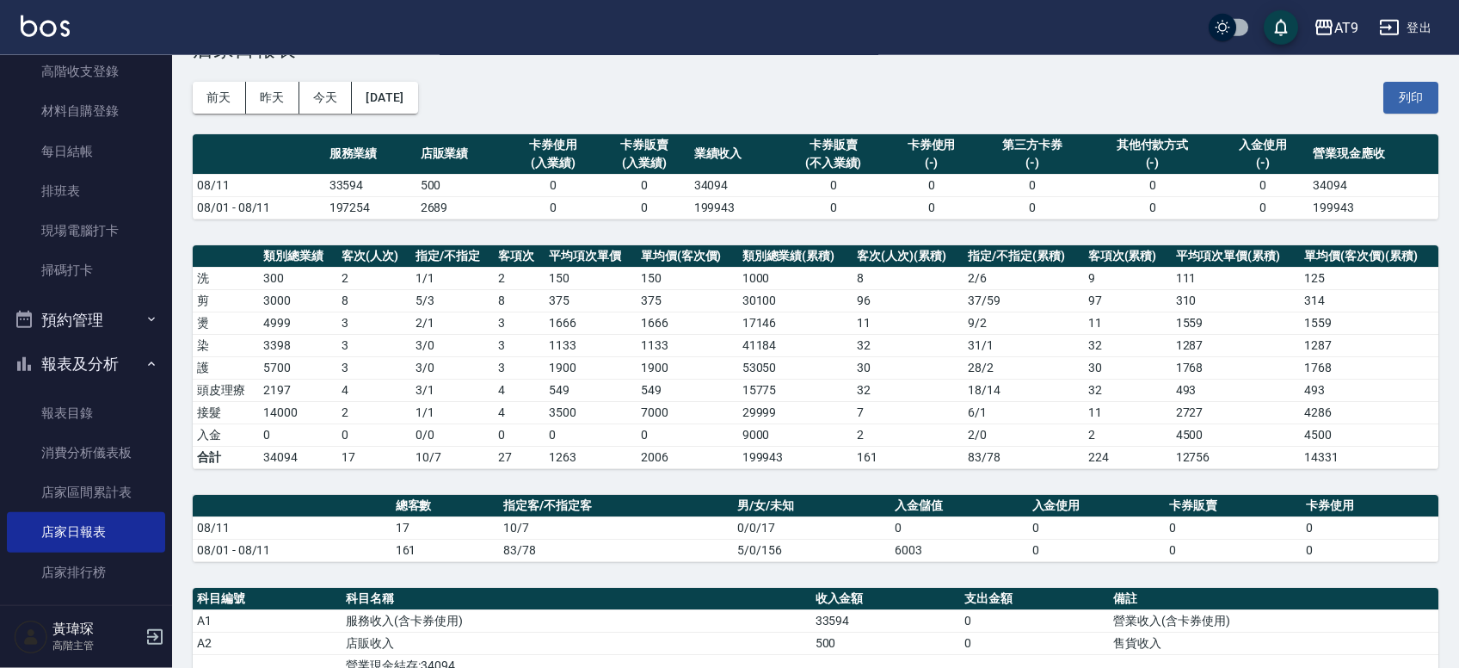
scroll to position [96, 0]
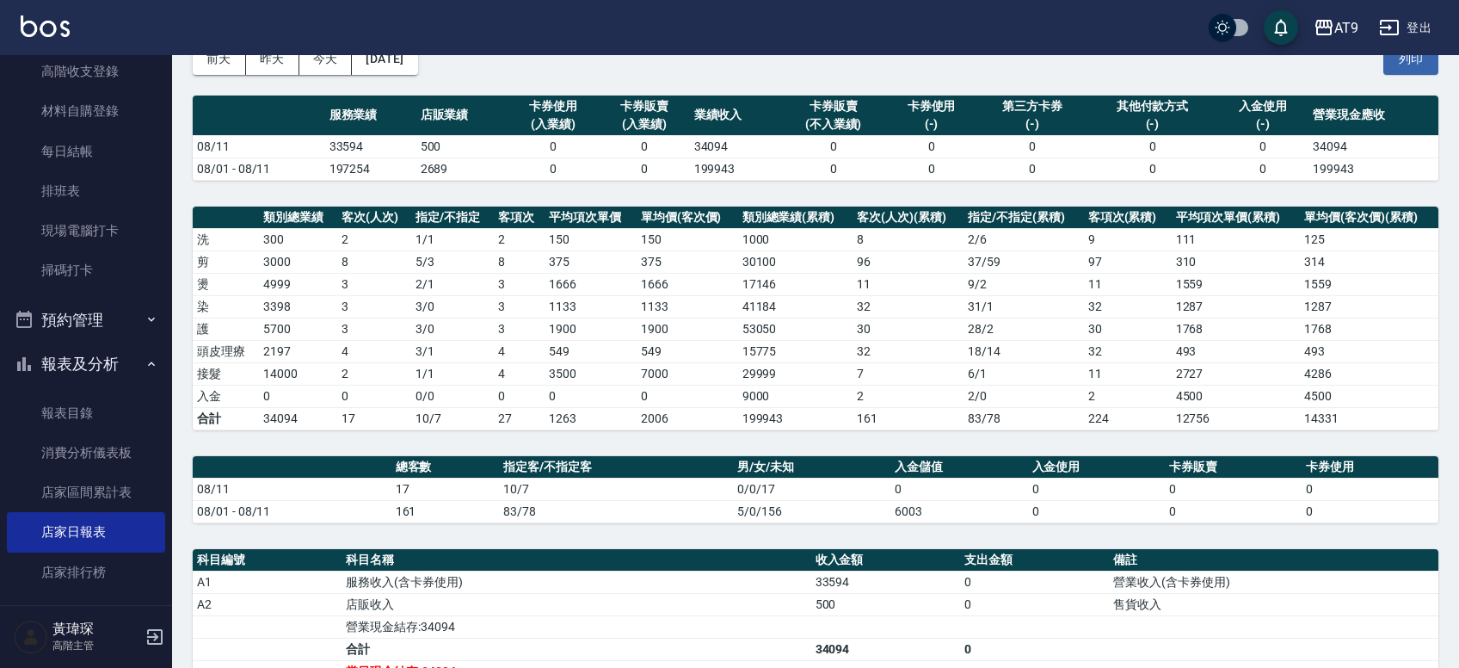
click at [434, 196] on div "AT9 2025-08-11 店家日報表 列印時間： 2025-08-11-21:41 Merchant Daily Report 店家日報表 前天 昨天 今…" at bounding box center [815, 513] width 1287 height 1106
click at [187, 85] on div "AT9 2025-08-11 店家日報表 列印時間： 2025-08-11-21:41 Merchant Daily Report 店家日報表 前天 昨天 今…" at bounding box center [815, 513] width 1287 height 1106
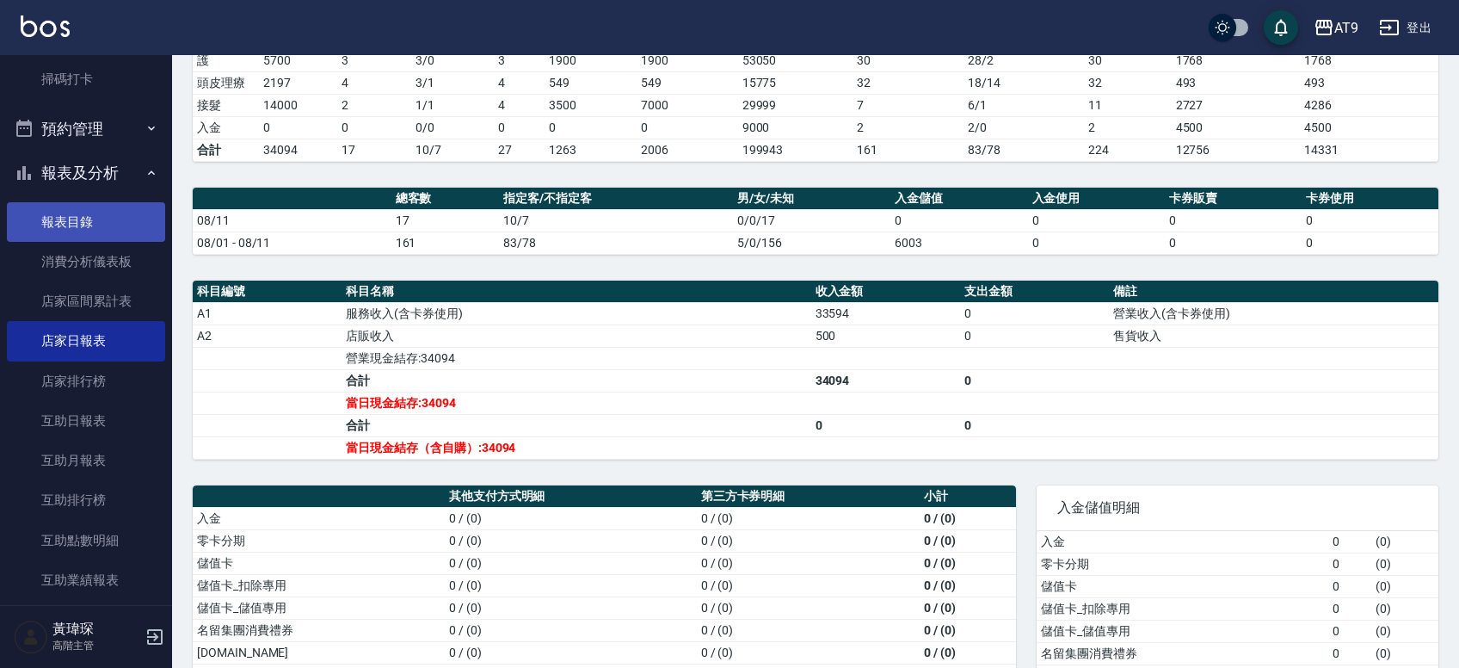
scroll to position [502, 0]
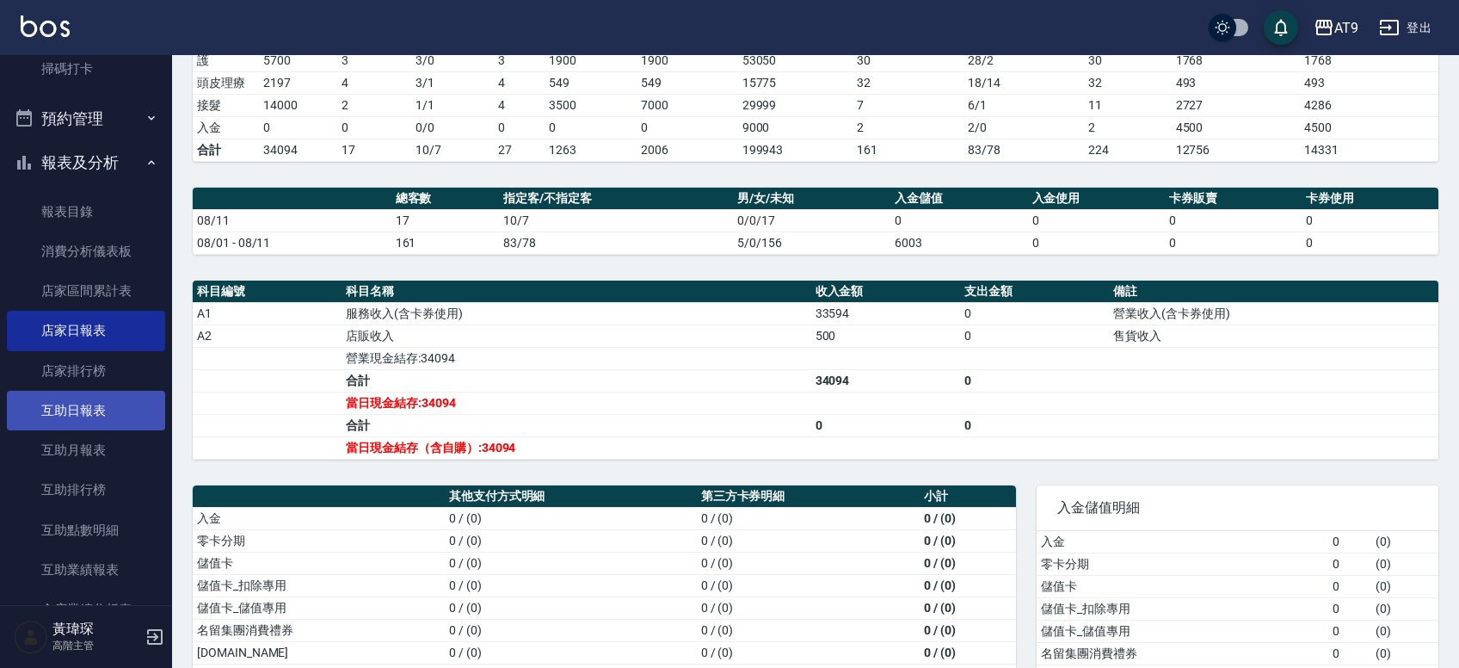
click at [99, 413] on link "互助日報表" at bounding box center [86, 411] width 158 height 40
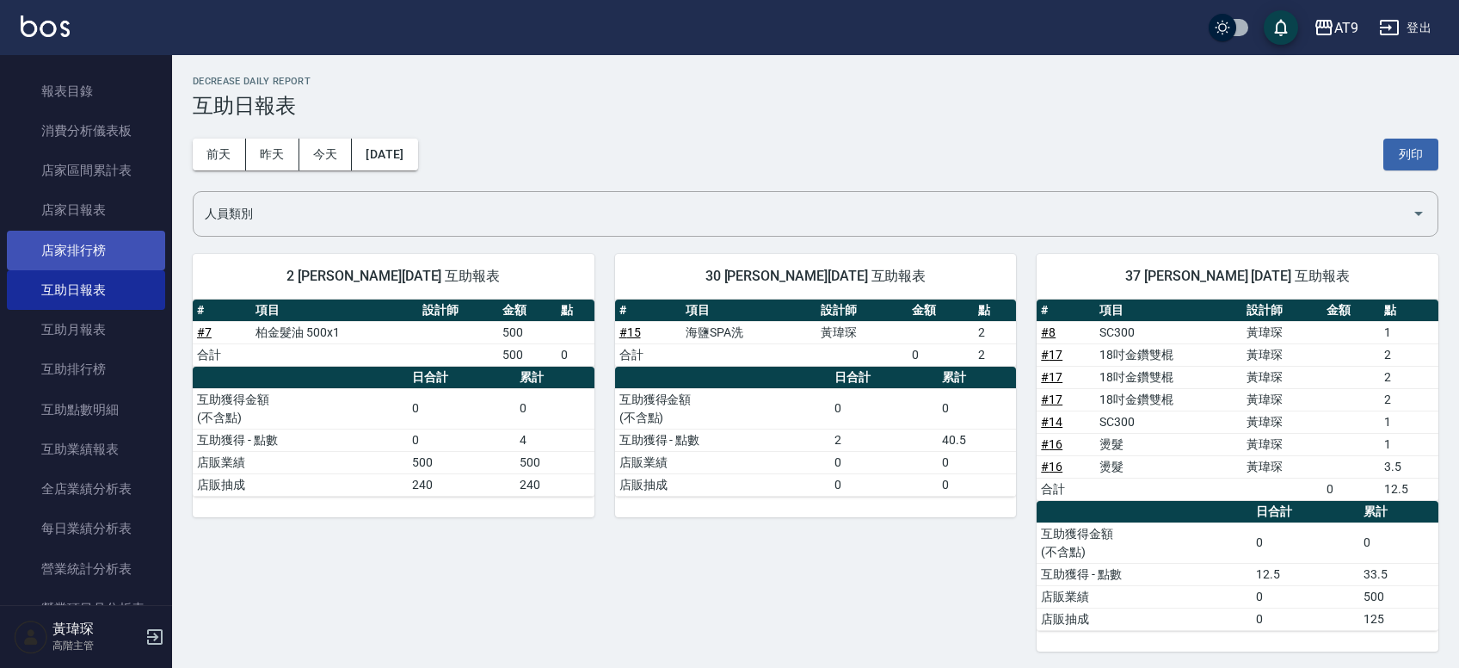
scroll to position [702, 0]
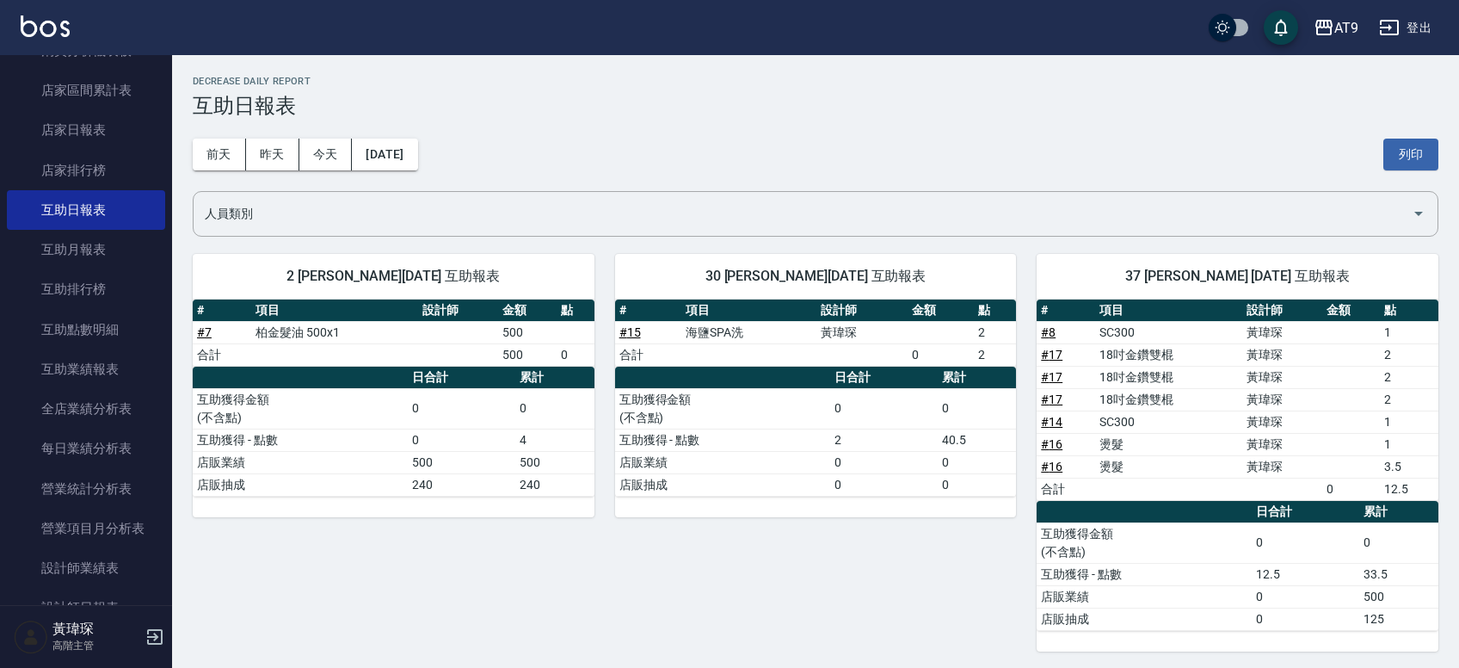
click at [201, 134] on div "前天 昨天 今天 2025/08/11 列印" at bounding box center [816, 154] width 1246 height 73
drag, startPoint x: 231, startPoint y: 90, endPoint x: 339, endPoint y: 114, distance: 111.1
click at [339, 114] on h3 "互助日報表" at bounding box center [816, 106] width 1246 height 24
click at [210, 120] on div "前天 昨天 今天 2025/08/11 列印" at bounding box center [816, 154] width 1246 height 73
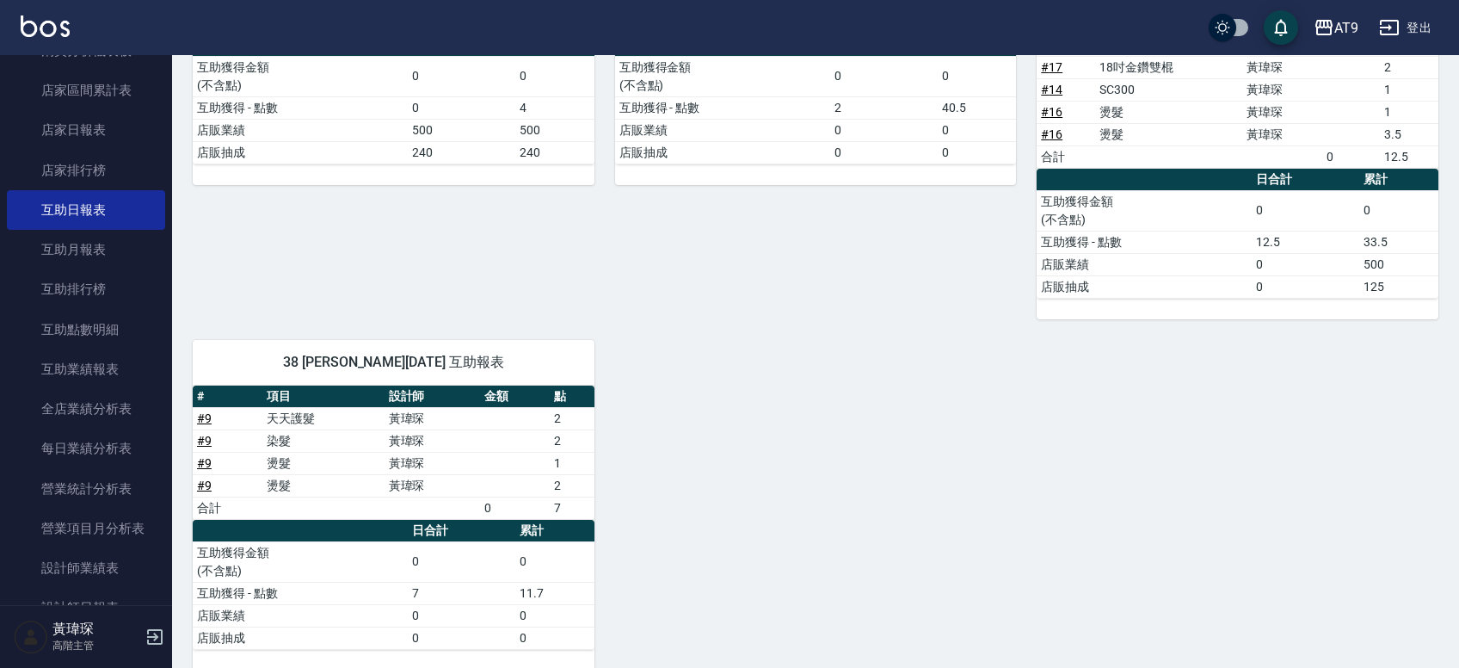
scroll to position [351, 0]
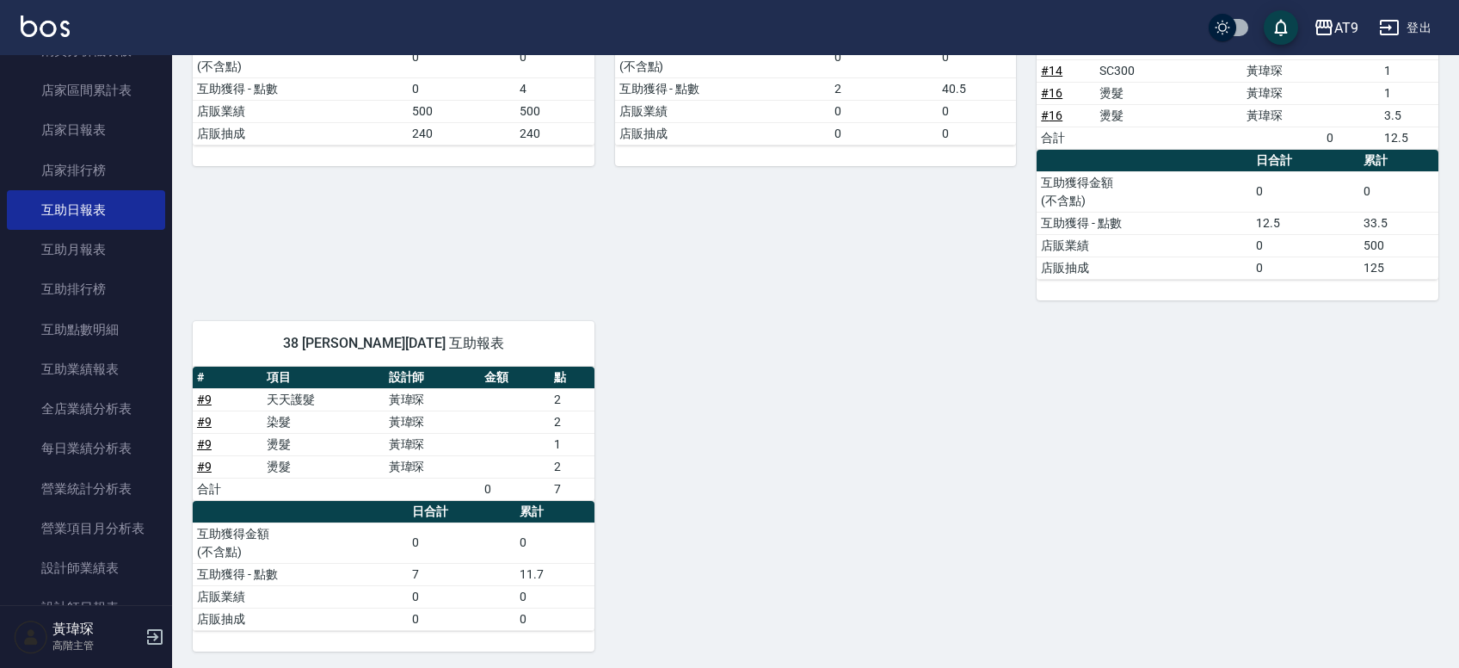
click at [494, 281] on div "2 龔雅菁 08/11/2025 互助報表 # 項目 設計師 金額 點 # 7 柏金髮油 500x1 500 合計 500 0 日合計 累計 互助獲得金額 (…" at bounding box center [383, 91] width 422 height 418
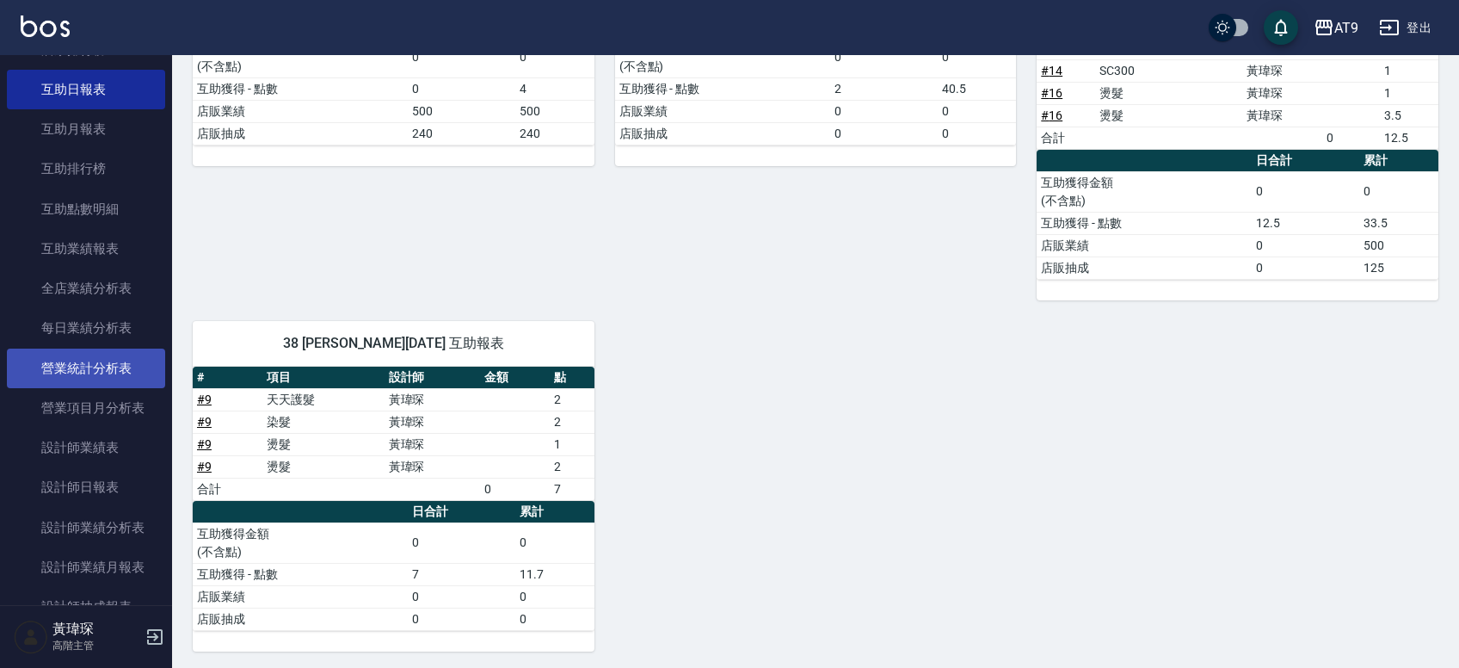
scroll to position [903, 0]
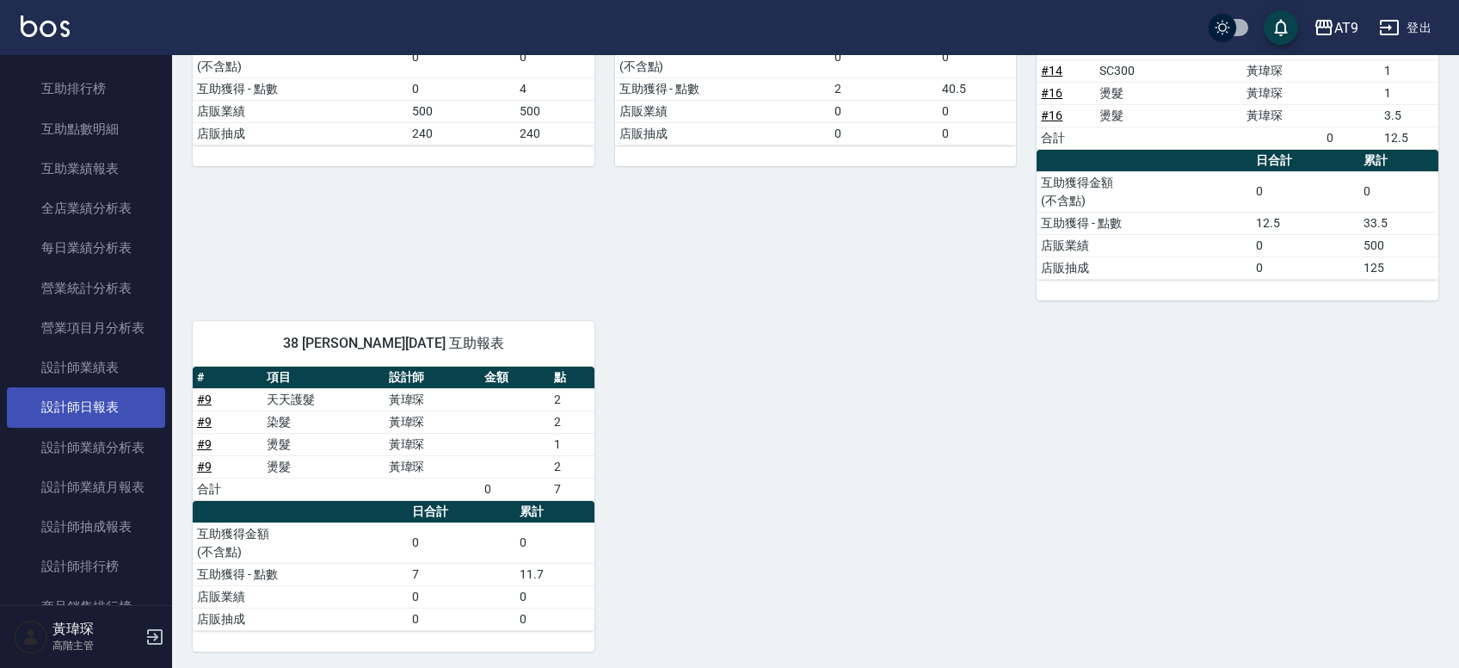
click at [107, 402] on link "設計師日報表" at bounding box center [86, 407] width 158 height 40
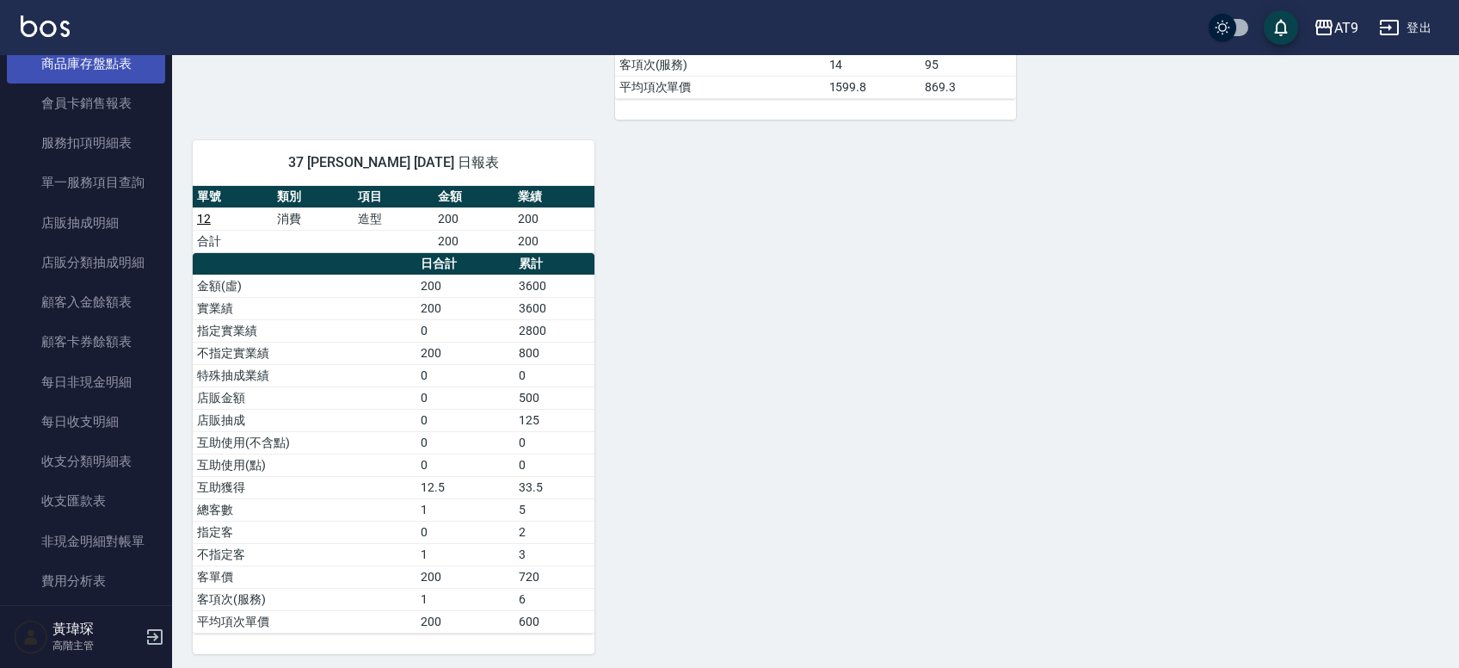
scroll to position [1805, 0]
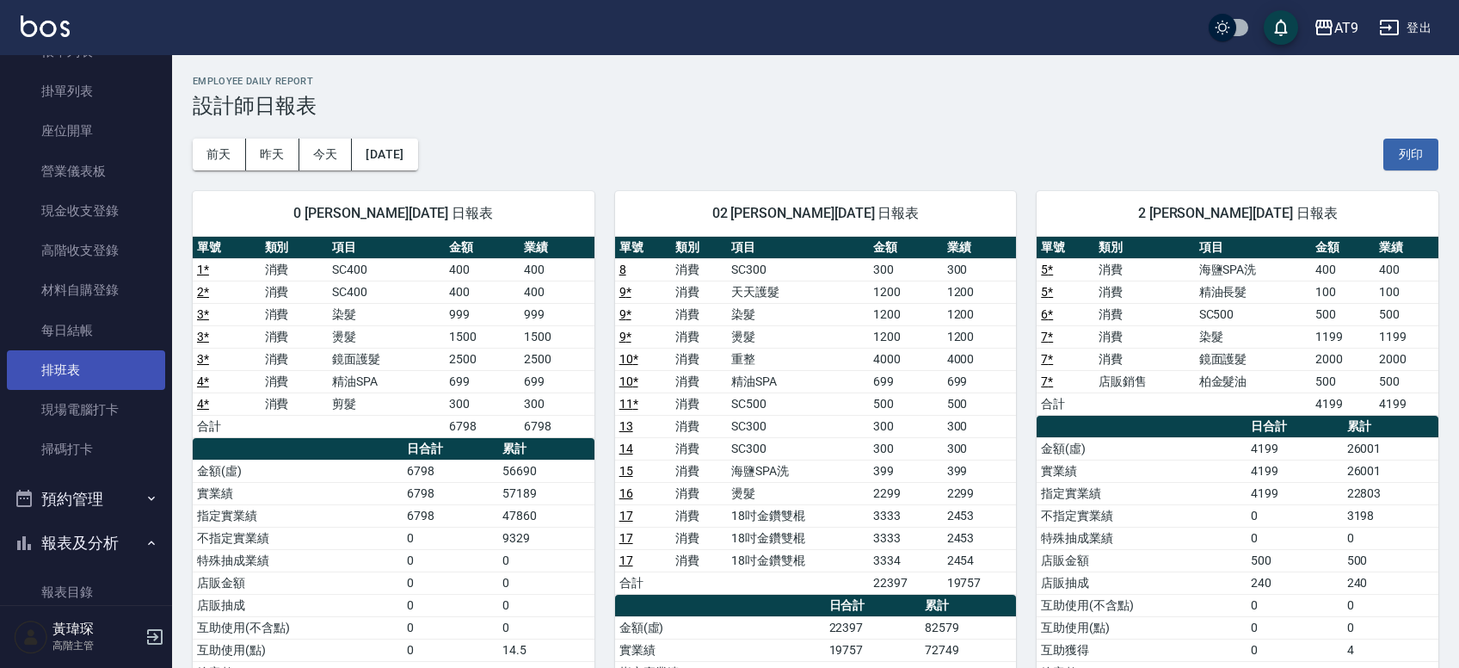
scroll to position [300, 0]
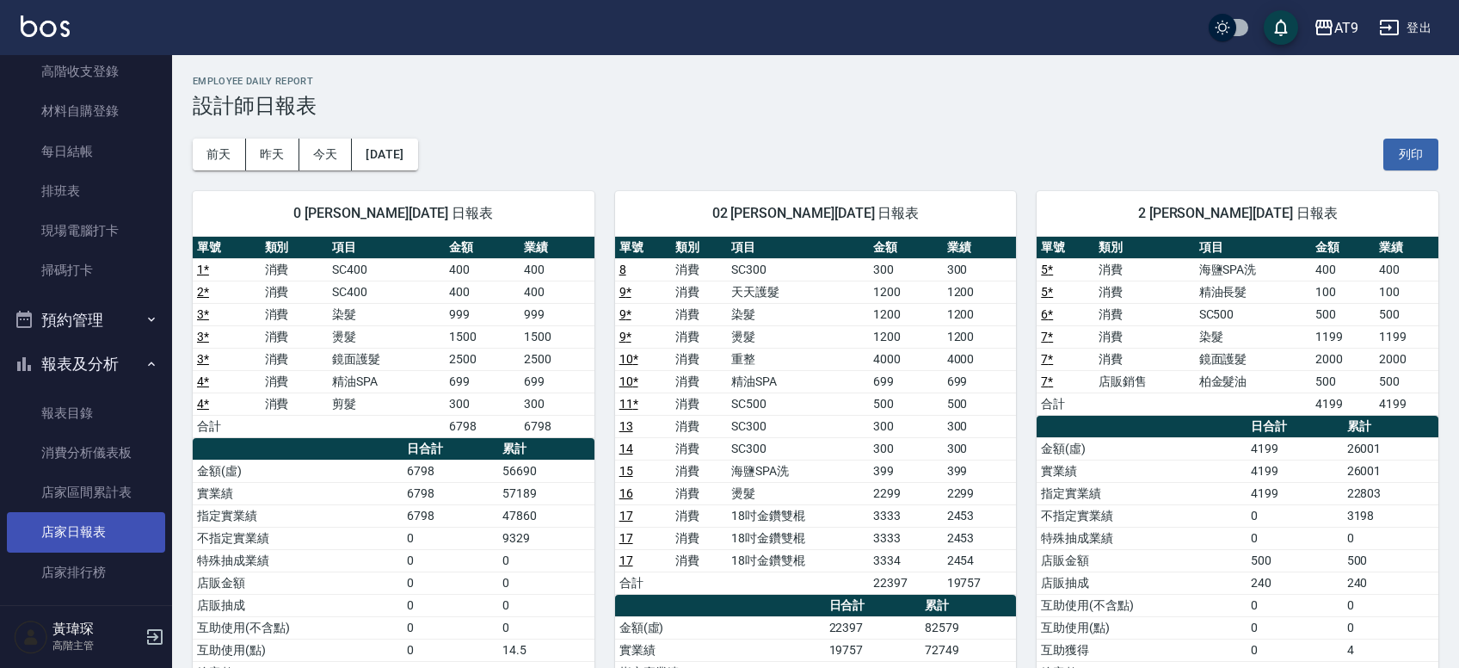
click at [111, 528] on link "店家日報表" at bounding box center [86, 532] width 158 height 40
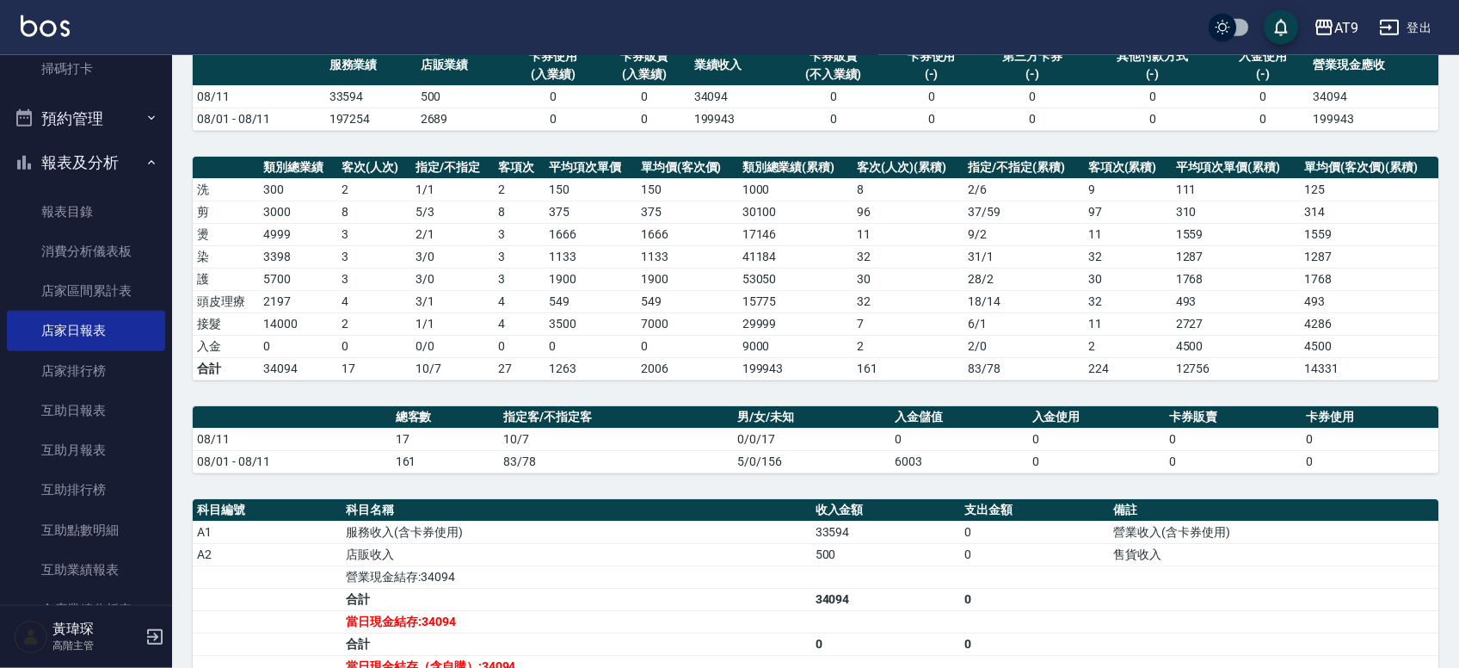
scroll to position [191, 0]
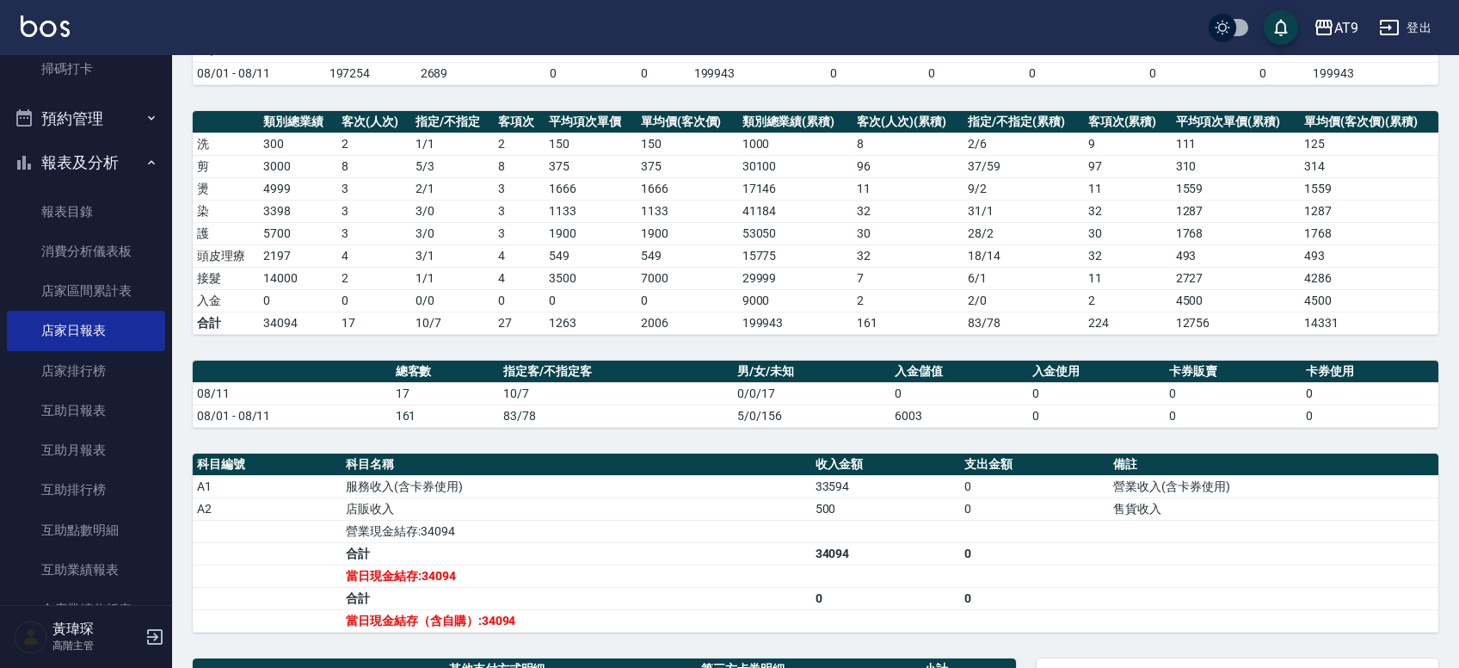
click at [180, 524] on div "AT9 2025-08-11 店家日報表 列印時間： 2025-08-11-21:44 Merchant Daily Report 店家日報表 前天 昨天 今…" at bounding box center [815, 417] width 1287 height 1106
click at [99, 422] on link "互助日報表" at bounding box center [86, 411] width 158 height 40
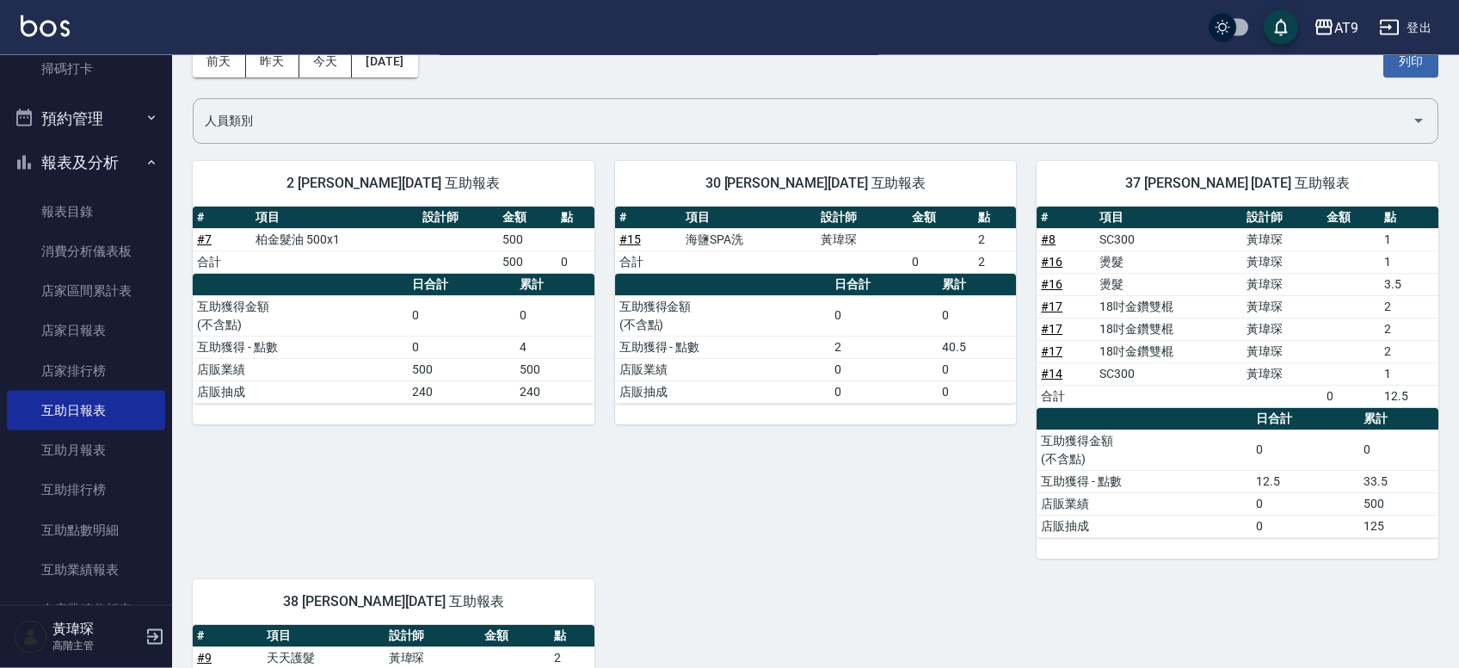
scroll to position [96, 0]
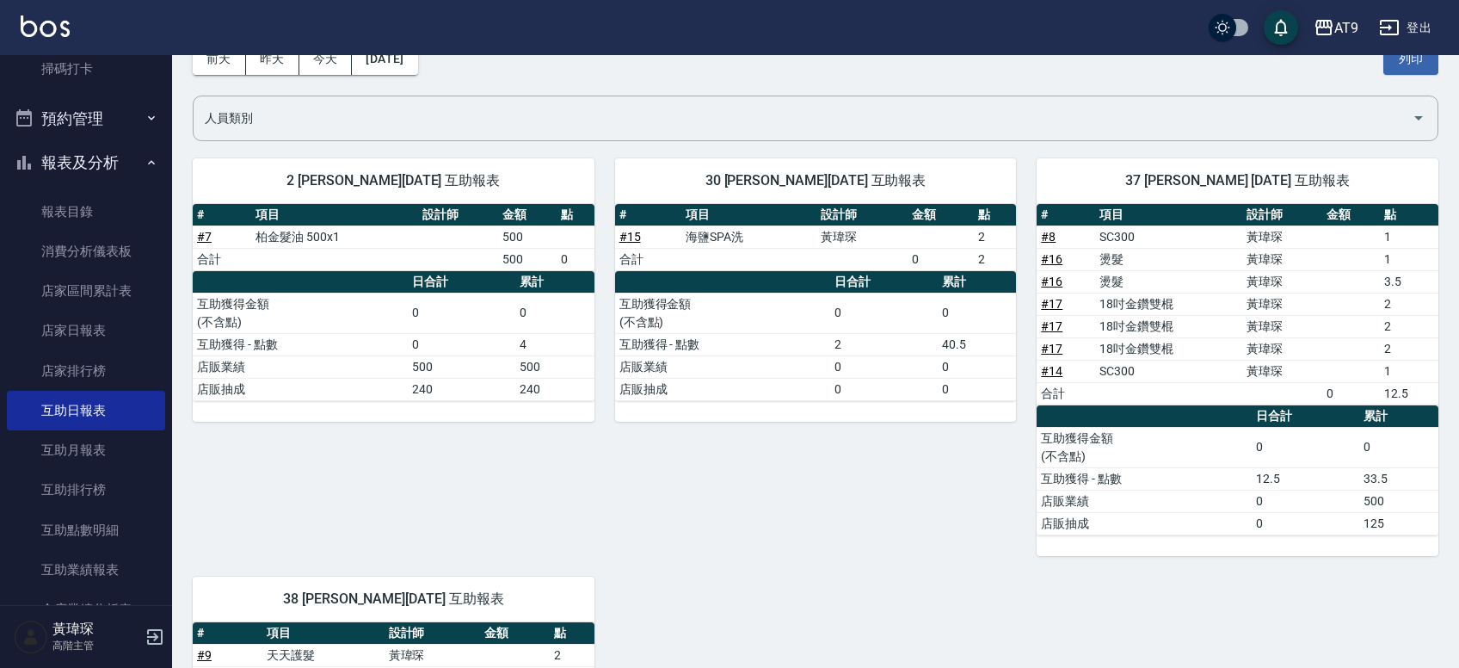
click at [191, 146] on div "2 龔雅菁 08/11/2025 互助報表 # 項目 設計師 金額 點 # 7 柏金髮油 500x1 500 合計 500 0 日合計 累計 互助獲得金額 (…" at bounding box center [383, 347] width 422 height 418
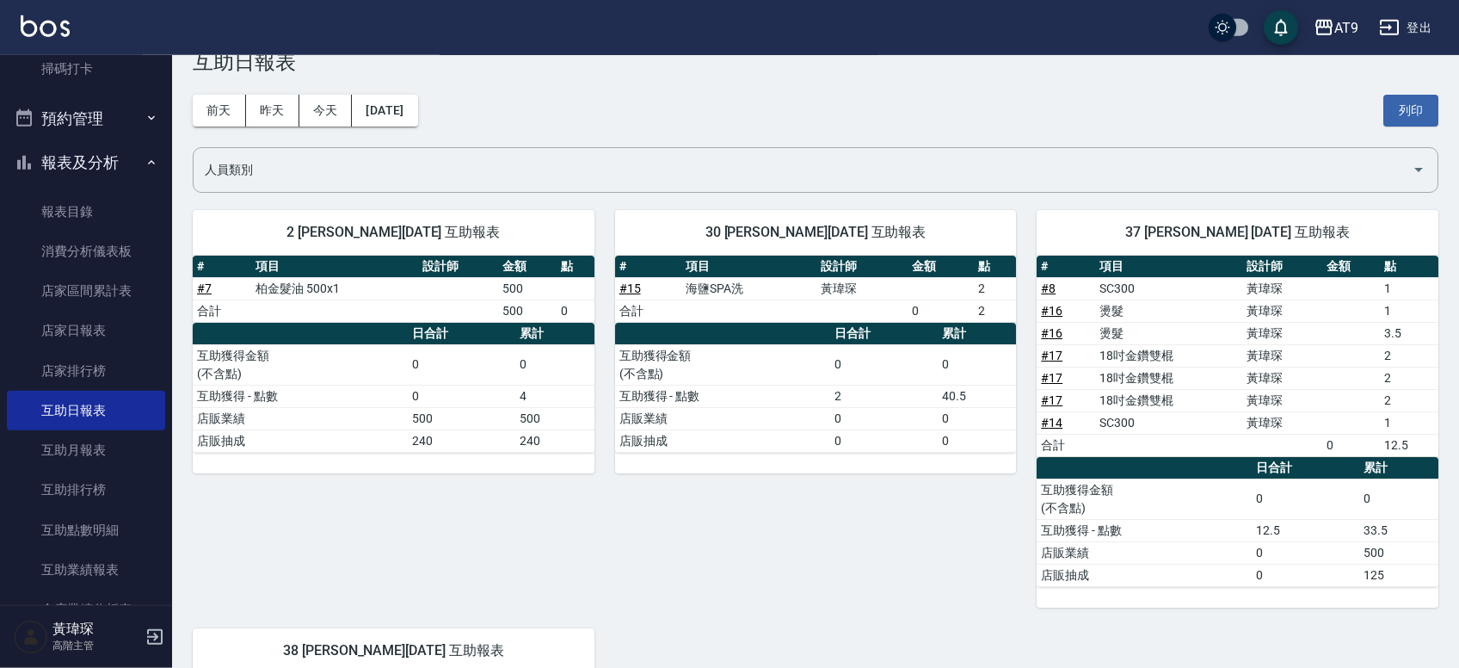
scroll to position [0, 0]
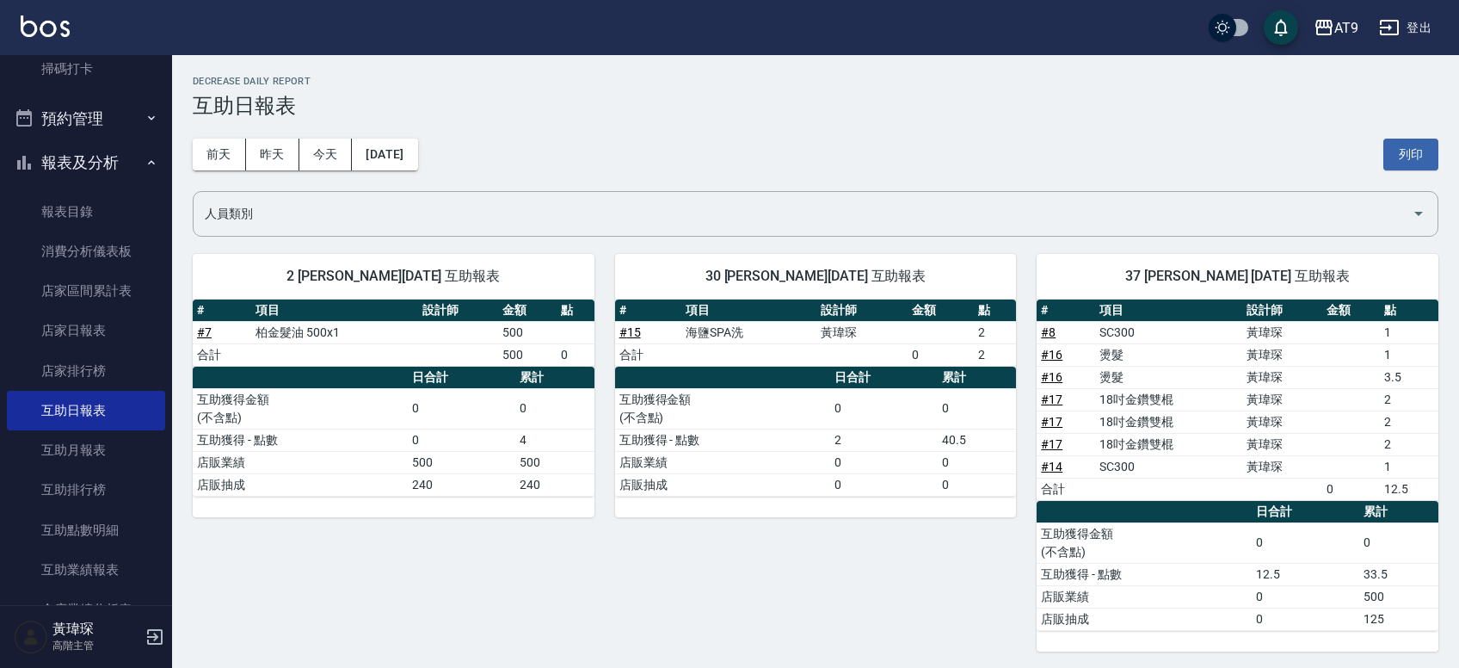
click at [194, 133] on div "前天 昨天 今天 2025/08/11 列印" at bounding box center [816, 154] width 1246 height 73
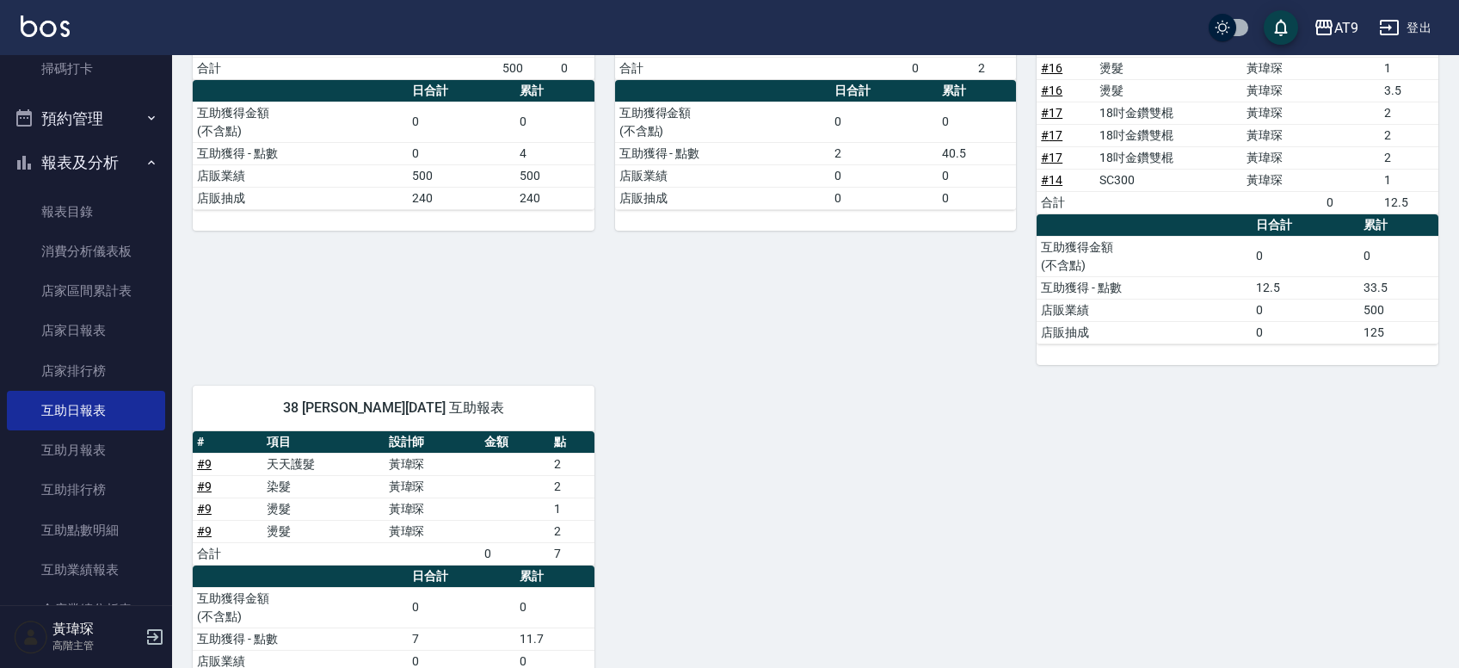
scroll to position [351, 0]
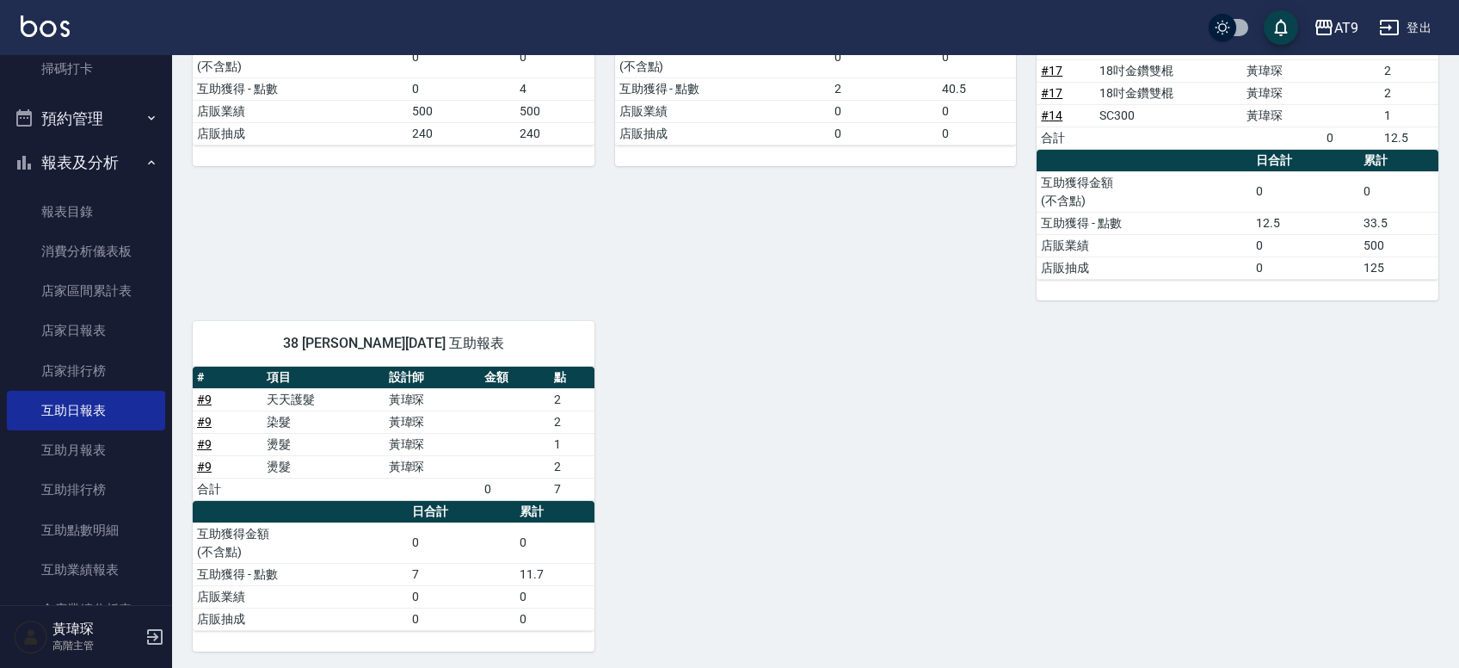
click at [865, 476] on div "2 龔雅菁 08/11/2025 互助報表 # 項目 設計師 金額 點 # 7 柏金髮油 500x1 500 合計 500 0 日合計 累計 互助獲得金額 (…" at bounding box center [805, 266] width 1267 height 769
click at [907, 415] on div "2 龔雅菁 08/11/2025 互助報表 # 項目 設計師 金額 點 # 7 柏金髮油 500x1 500 合計 500 0 日合計 累計 互助獲得金額 (…" at bounding box center [805, 266] width 1267 height 769
drag, startPoint x: 1189, startPoint y: 516, endPoint x: 1181, endPoint y: 533, distance: 18.5
click at [1052, 429] on div "2 龔雅菁 08/11/2025 互助報表 # 項目 設計師 金額 點 # 7 柏金髮油 500x1 500 合計 500 0 日合計 累計 互助獲得金額 (…" at bounding box center [805, 266] width 1267 height 769
click at [859, 279] on div "30 劉羿君 08/11/2025 互助報表 # 項目 設計師 金額 點 # 15 海鹽SPA洗 黃瑋琛 2 合計 0 2 日合計 累計 互助獲得金額 (不含…" at bounding box center [806, 91] width 422 height 418
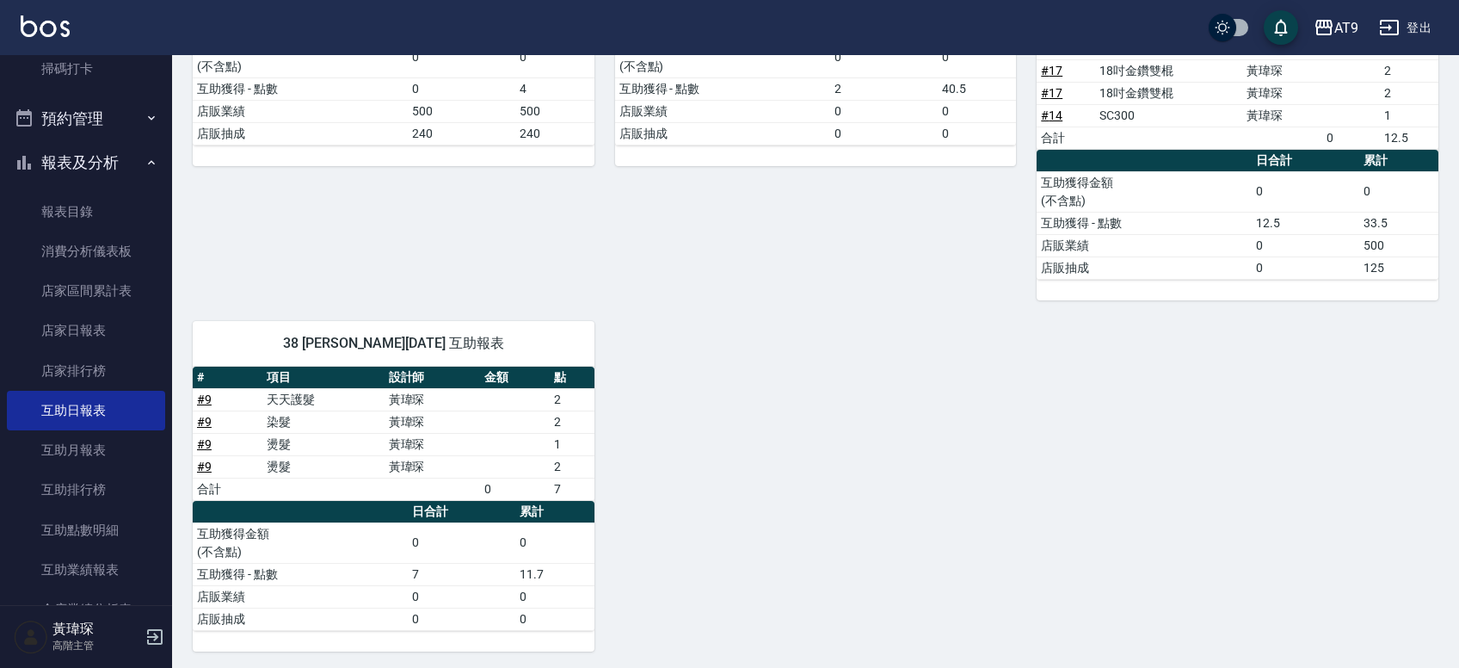
click at [854, 268] on div "30 劉羿君 08/11/2025 互助報表 # 項目 設計師 金額 點 # 15 海鹽SPA洗 黃瑋琛 2 合計 0 2 日合計 累計 互助獲得金額 (不含…" at bounding box center [806, 91] width 422 height 418
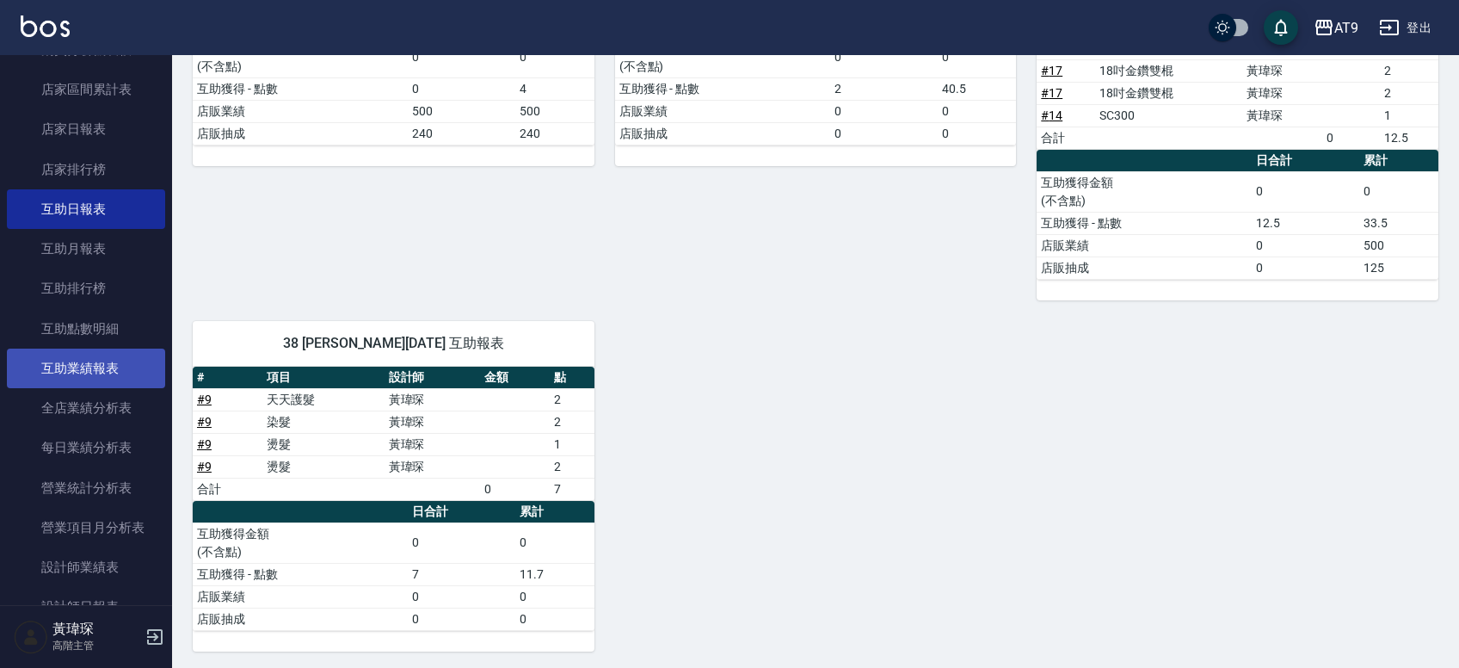
scroll to position [802, 0]
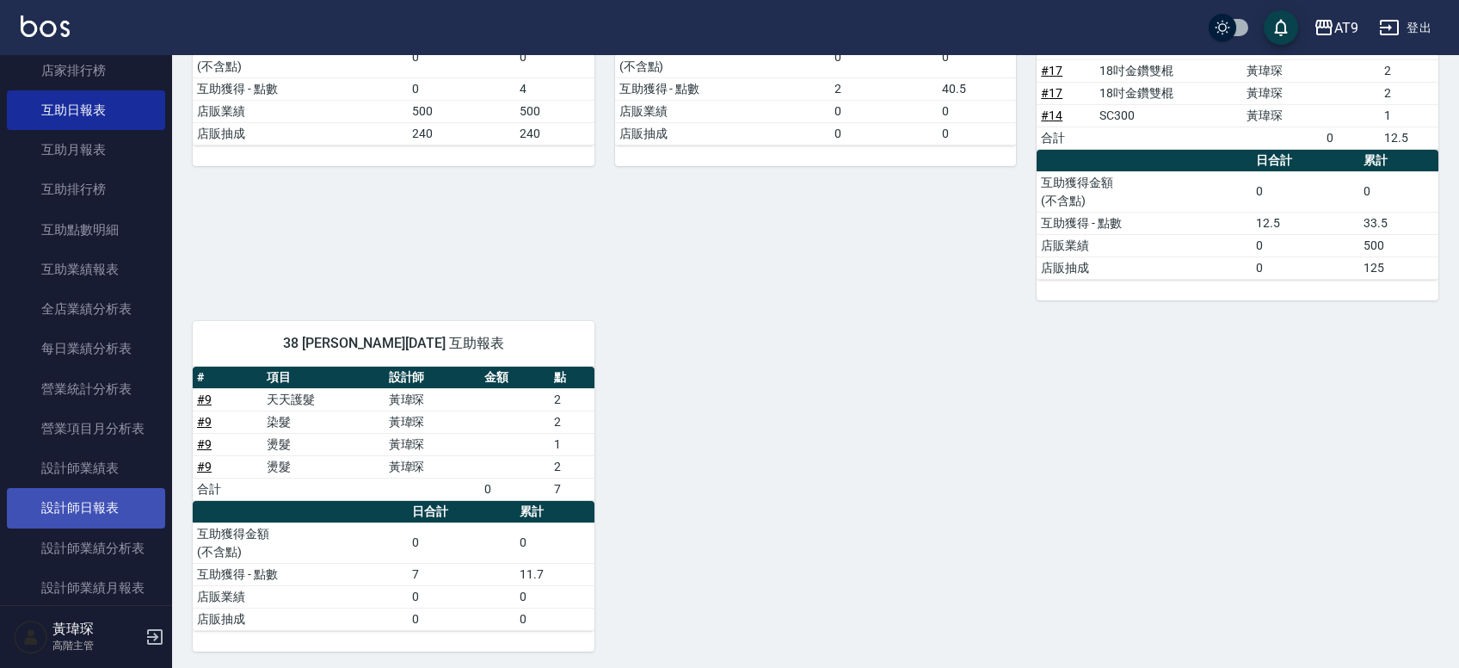
click at [102, 503] on link "設計師日報表" at bounding box center [86, 508] width 158 height 40
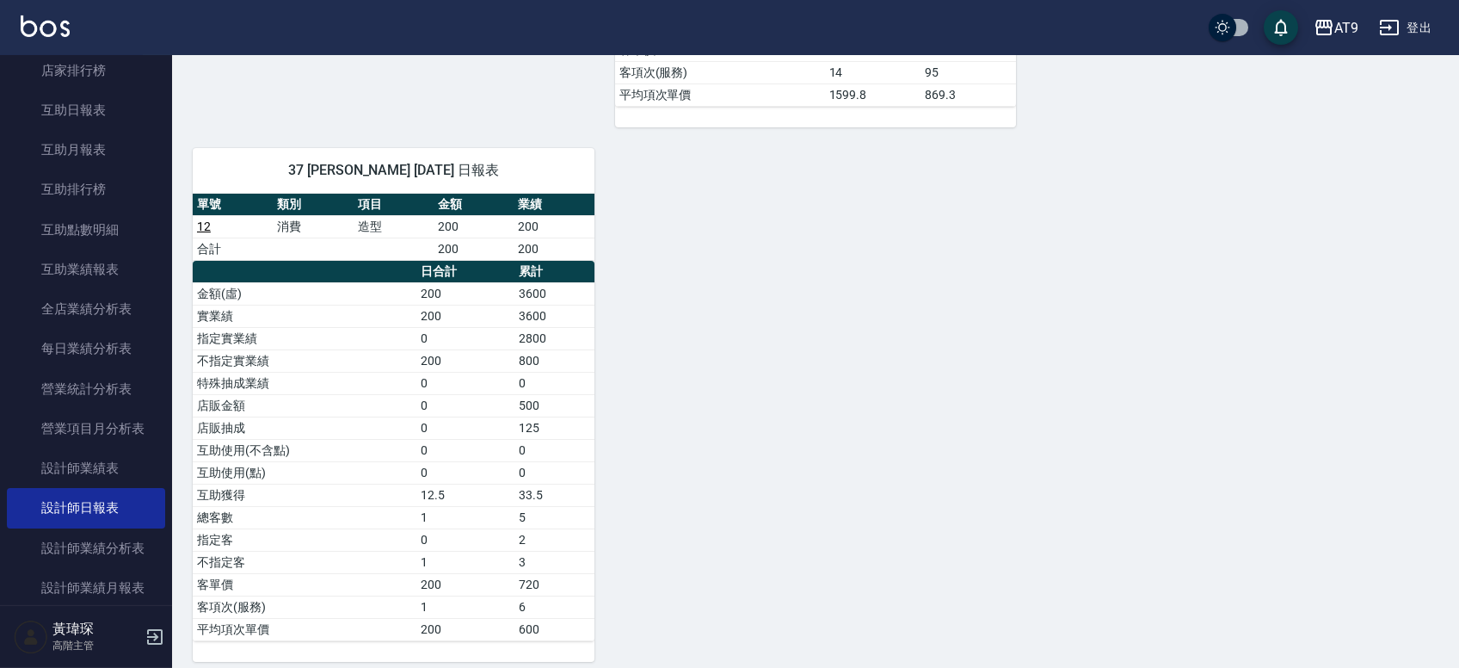
scroll to position [854, 0]
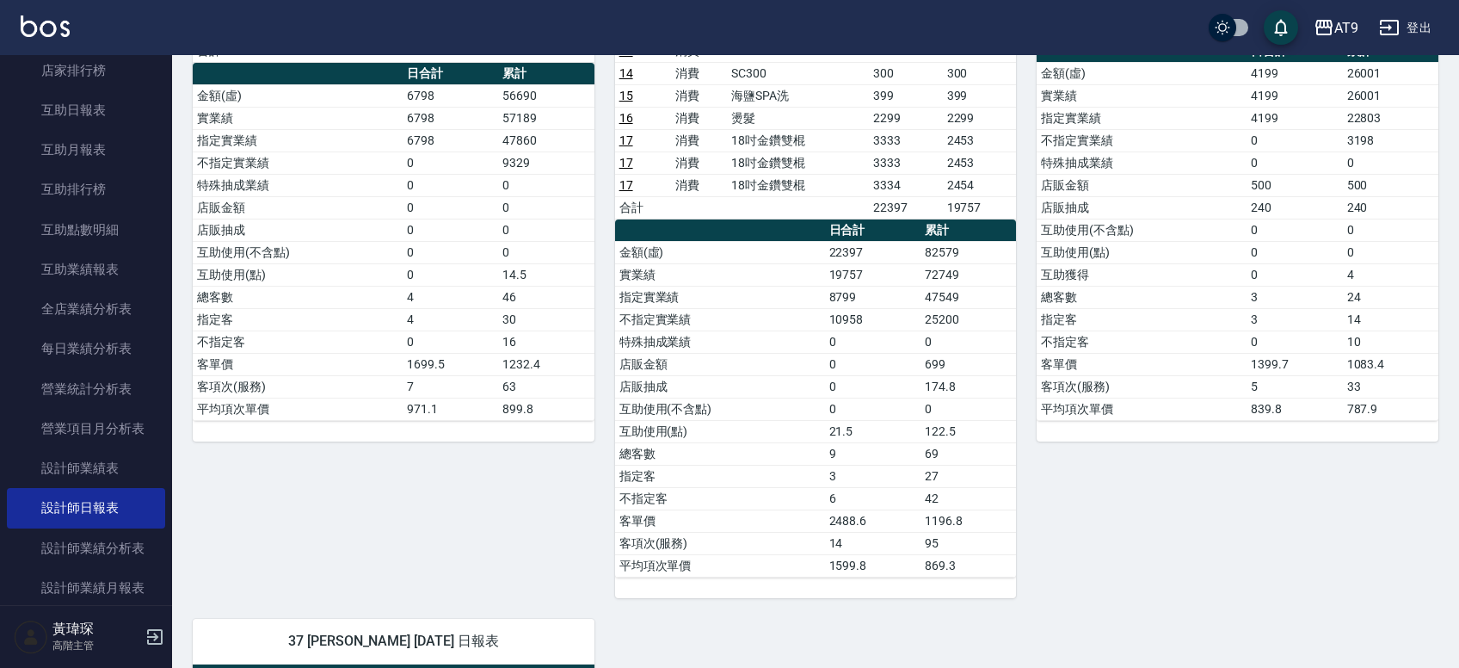
scroll to position [0, 0]
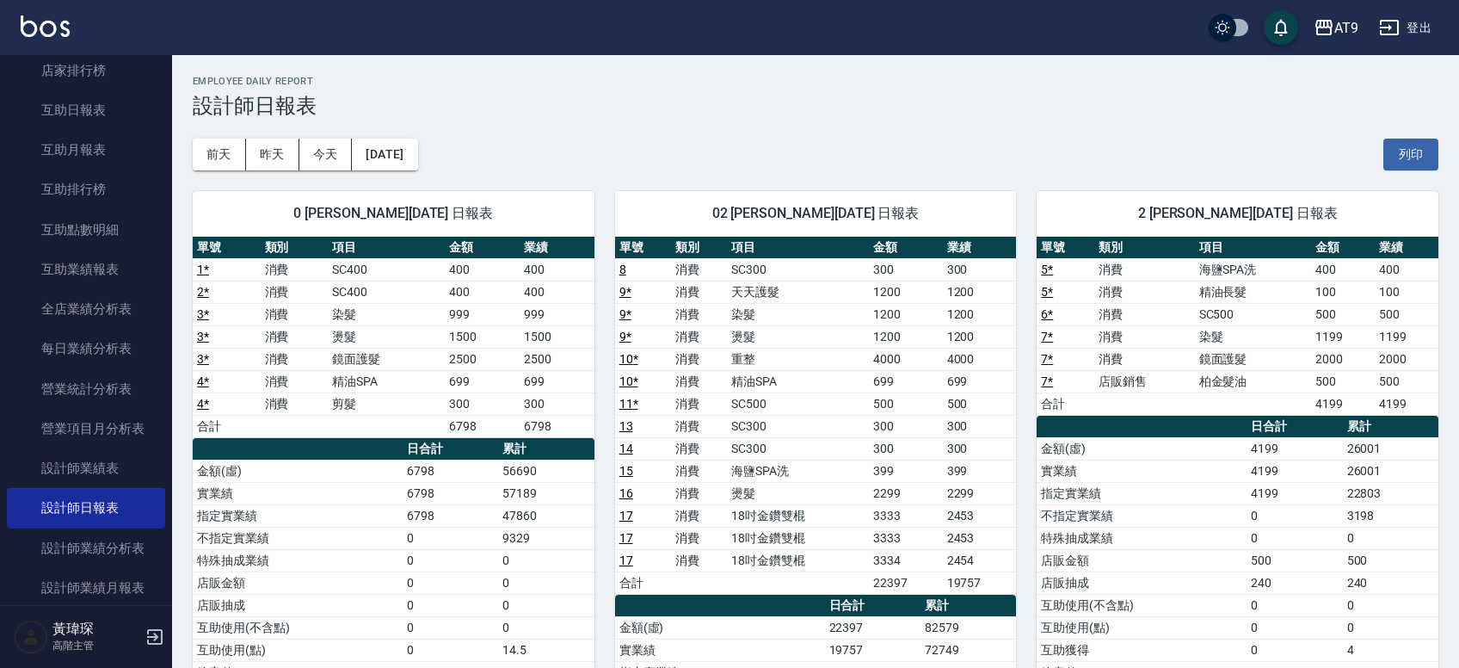
click at [1098, 89] on div "Employee Daily Report 設計師日報表" at bounding box center [816, 97] width 1246 height 42
click at [1346, 29] on div "AT9" at bounding box center [1347, 28] width 24 height 22
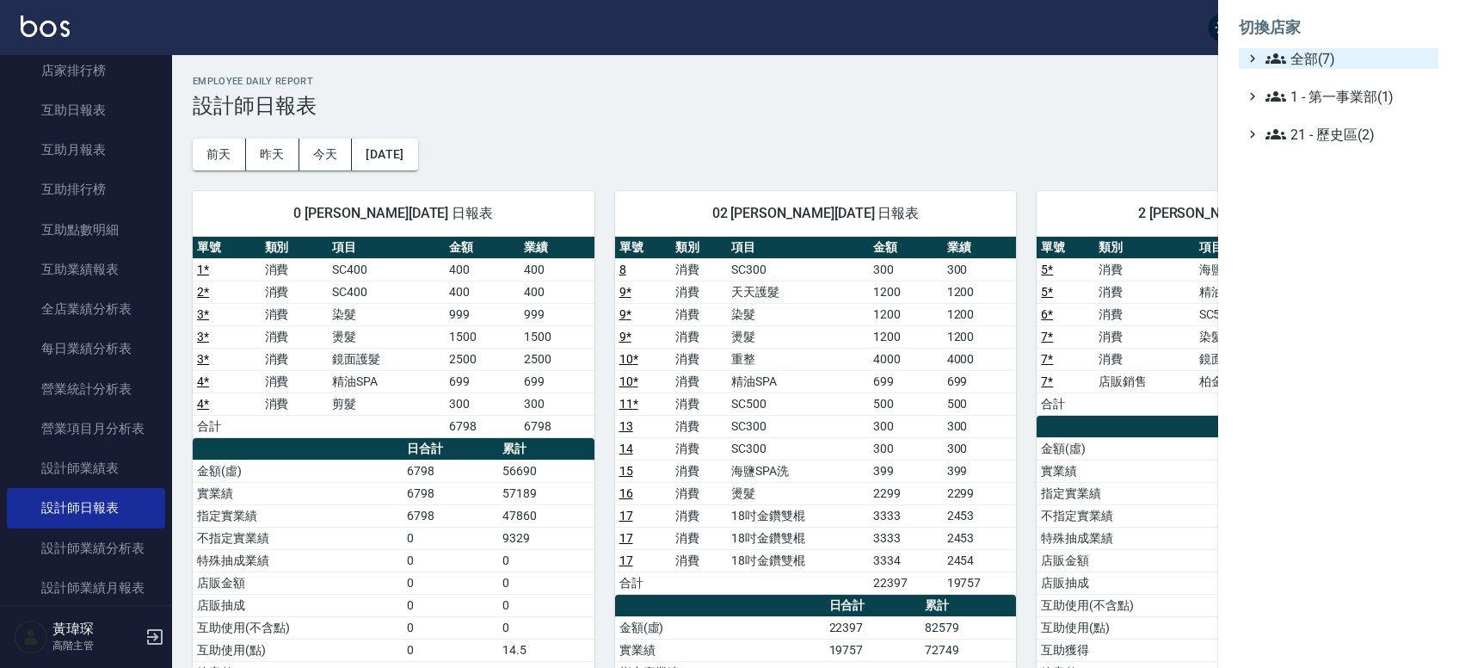
click at [1314, 59] on span "全部(7)" at bounding box center [1349, 58] width 166 height 21
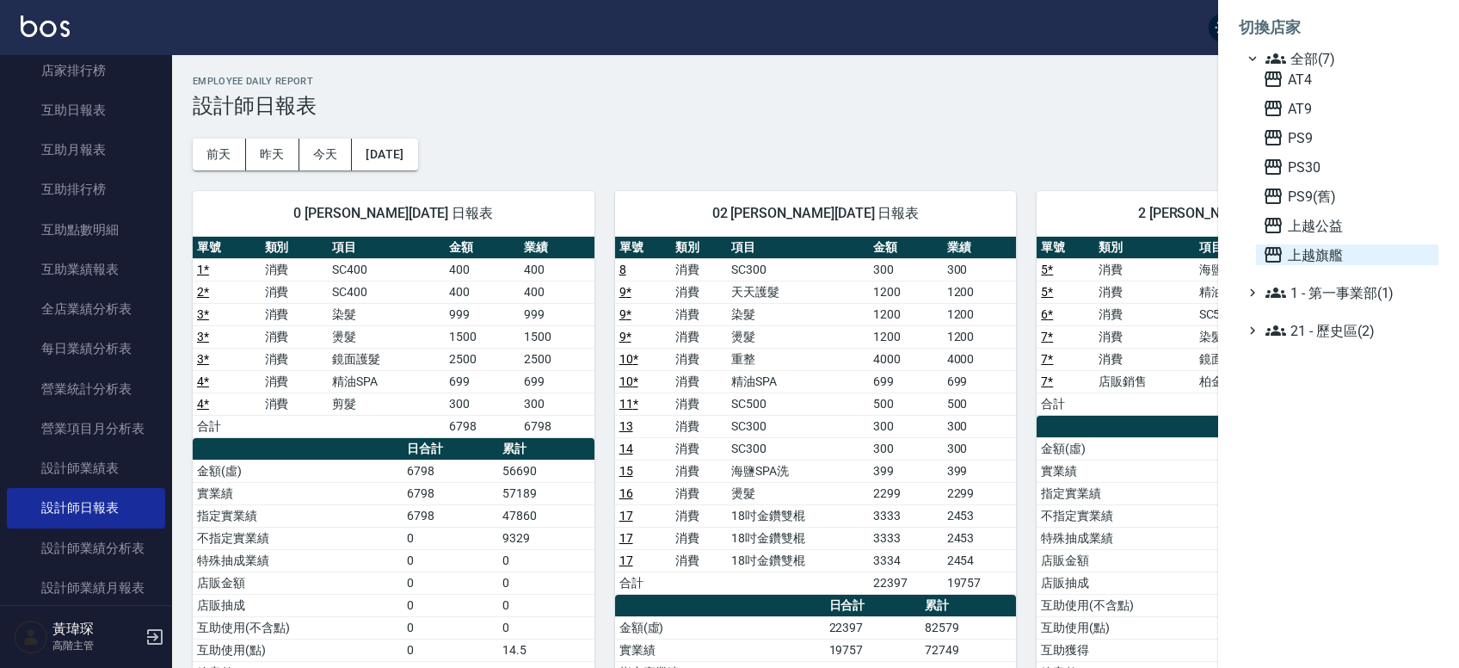
click at [1327, 252] on span "上越旗艦" at bounding box center [1347, 254] width 169 height 21
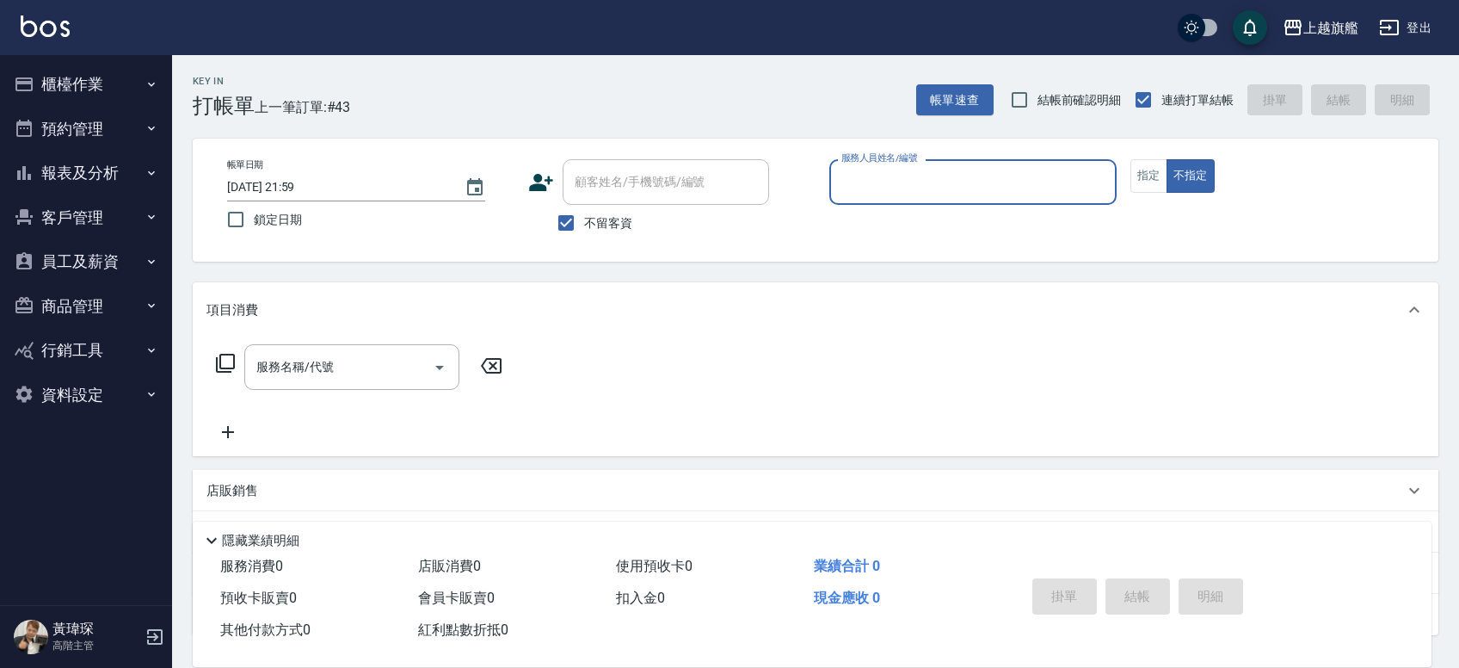
click at [102, 256] on button "員工及薪資" at bounding box center [86, 261] width 158 height 45
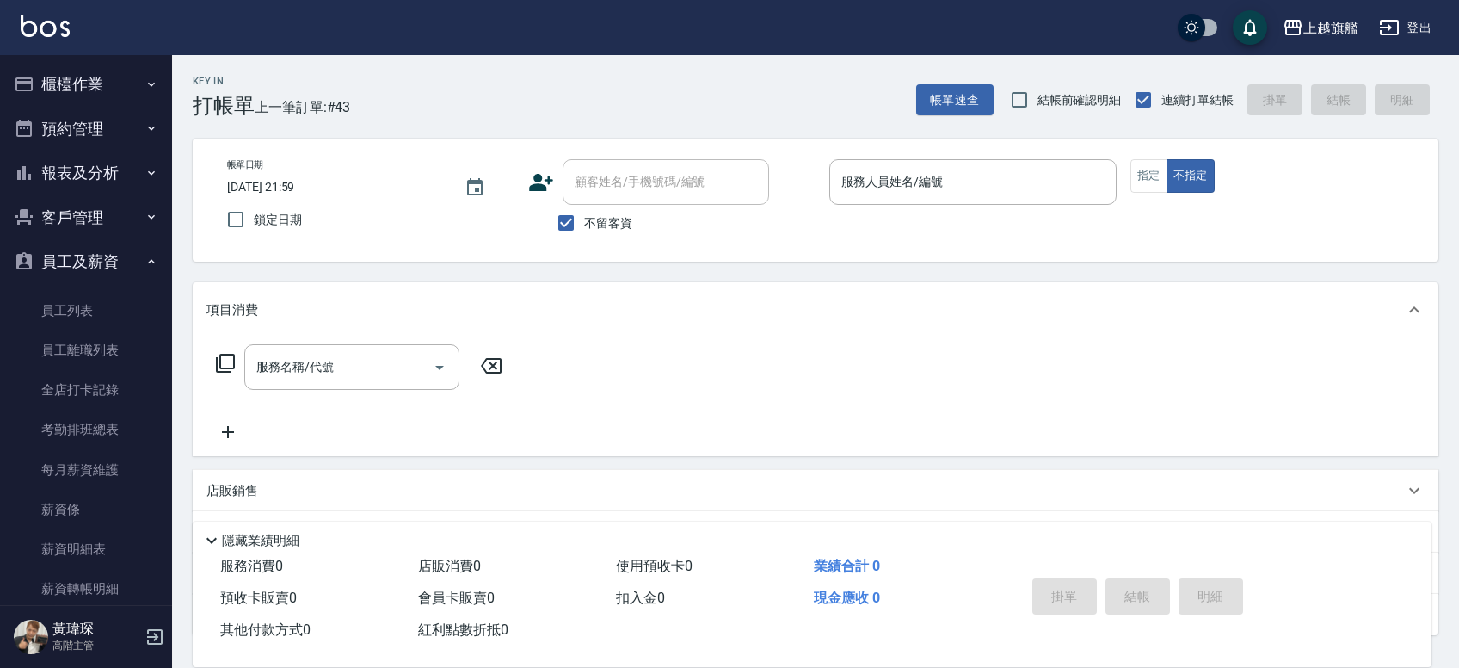
click at [101, 262] on button "員工及薪資" at bounding box center [86, 261] width 158 height 45
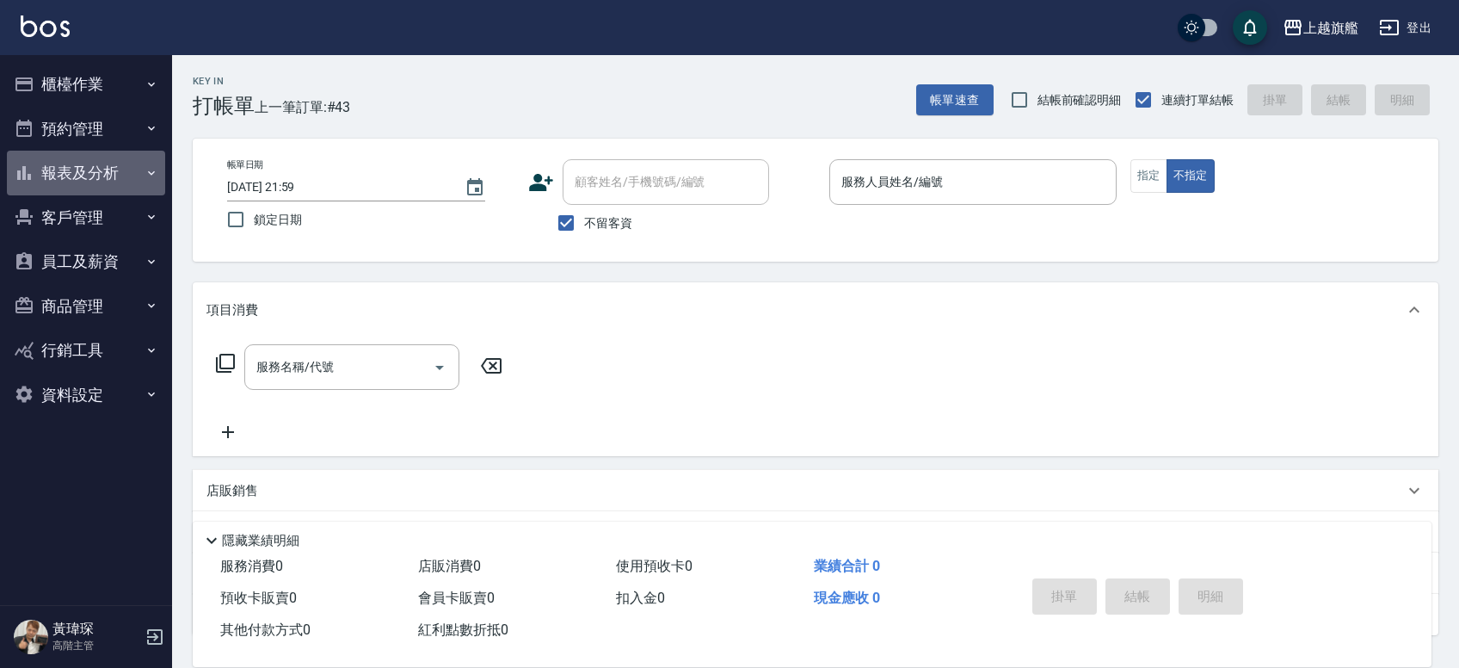
click at [135, 176] on button "報表及分析" at bounding box center [86, 173] width 158 height 45
